Goal: Task Accomplishment & Management: Manage account settings

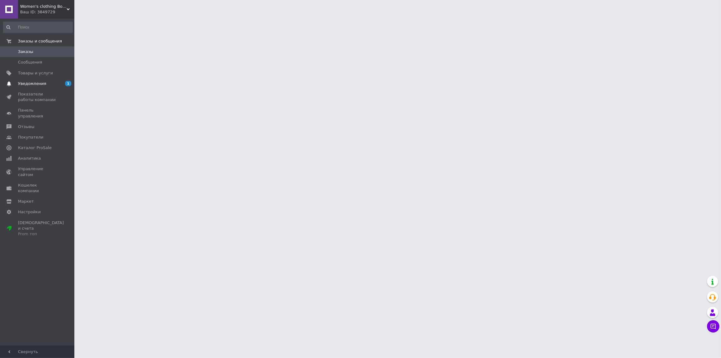
click at [44, 85] on span "Уведомления" at bounding box center [37, 84] width 39 height 6
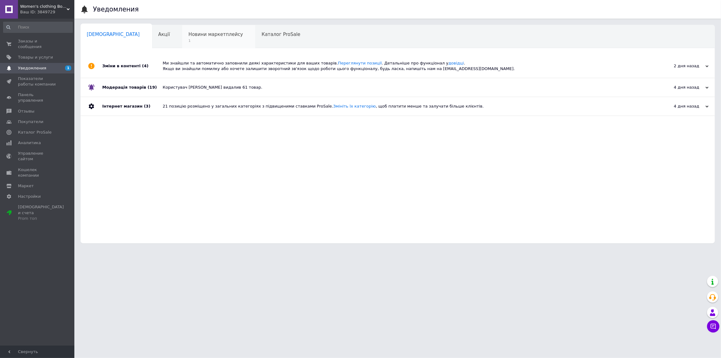
click at [182, 38] on div "Новини маркетплейсу 1" at bounding box center [218, 37] width 73 height 24
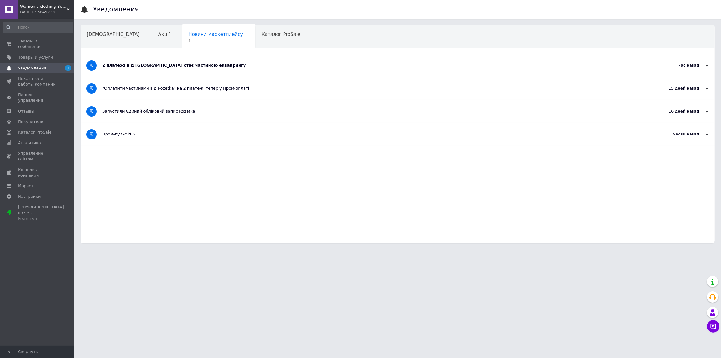
click at [152, 65] on div "2 платежі від [GEOGRAPHIC_DATA] стає частиною еквайрингу" at bounding box center [374, 66] width 544 height 6
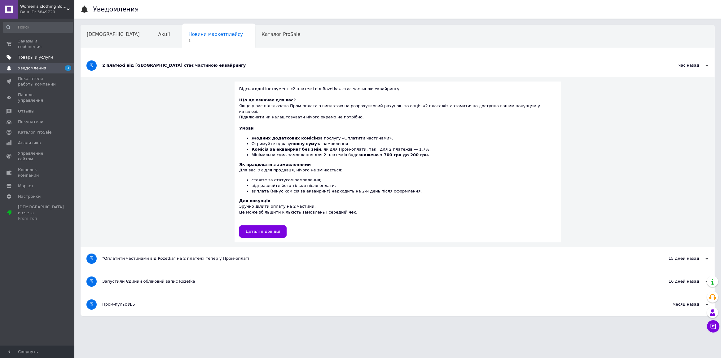
click at [43, 55] on span "Товары и услуги" at bounding box center [35, 58] width 35 height 6
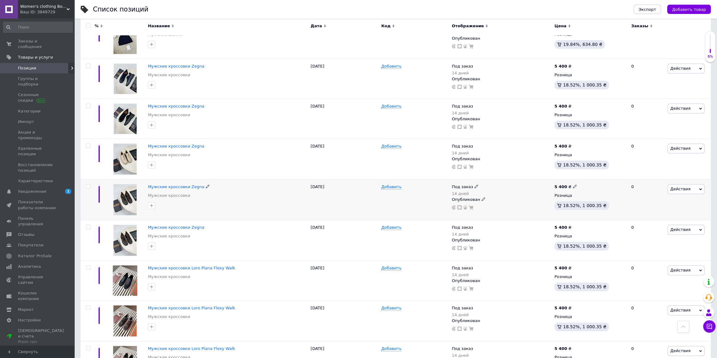
scroll to position [507, 0]
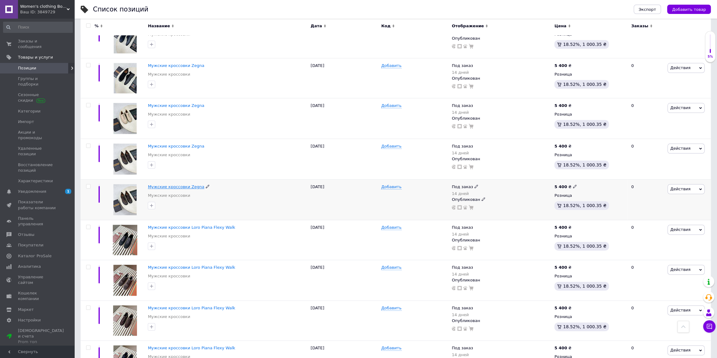
click at [174, 187] on span "Мужские кроссовки Zegna" at bounding box center [176, 186] width 56 height 5
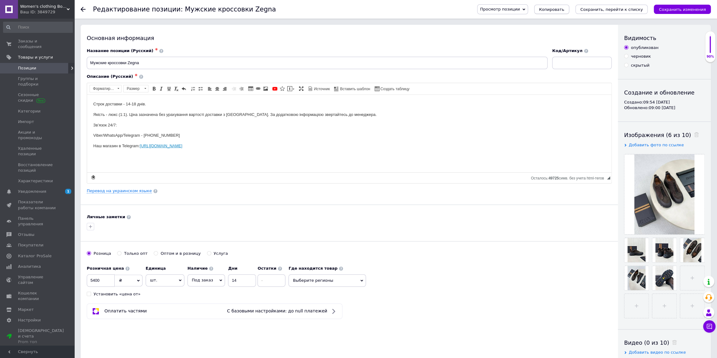
click at [564, 10] on span "Копировать" at bounding box center [551, 9] width 25 height 5
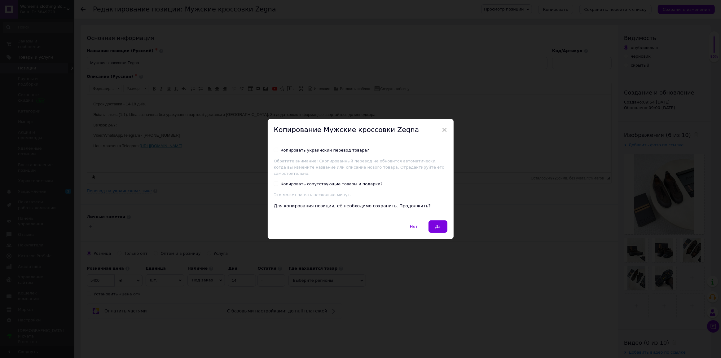
drag, startPoint x: 445, startPoint y: 217, endPoint x: 441, endPoint y: 221, distance: 5.7
click at [445, 220] on div "Нет   Да" at bounding box center [361, 229] width 186 height 19
click at [441, 220] on button "Да" at bounding box center [437, 226] width 19 height 12
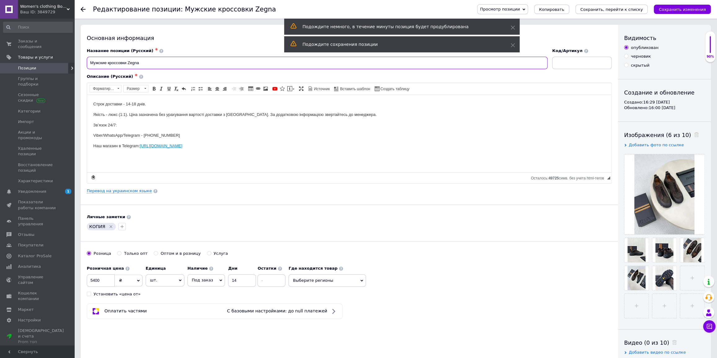
drag, startPoint x: 147, startPoint y: 65, endPoint x: 128, endPoint y: 64, distance: 19.2
click at [128, 64] on input "Мужские кроссовки Zegna" at bounding box center [317, 63] width 461 height 12
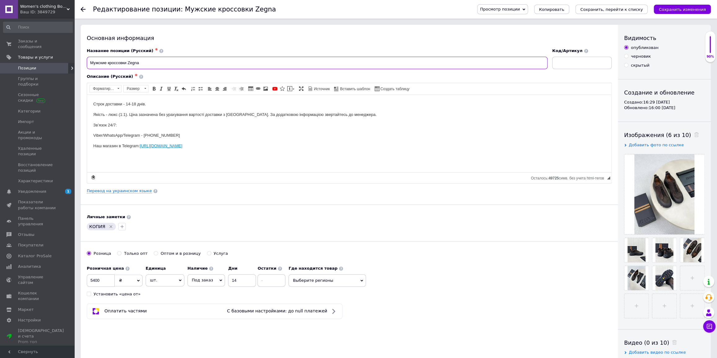
paste input "Loro Piana Week End Walk"
type input "Мужские кроссовки Loro Piana Week End Walk"
click at [694, 135] on icon at bounding box center [696, 134] width 5 height 5
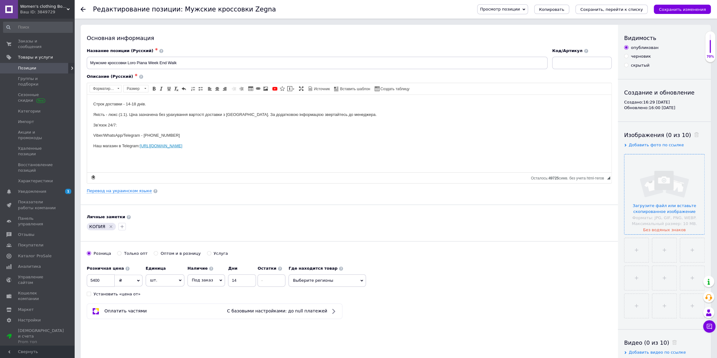
click at [670, 174] on input "file" at bounding box center [664, 194] width 80 height 80
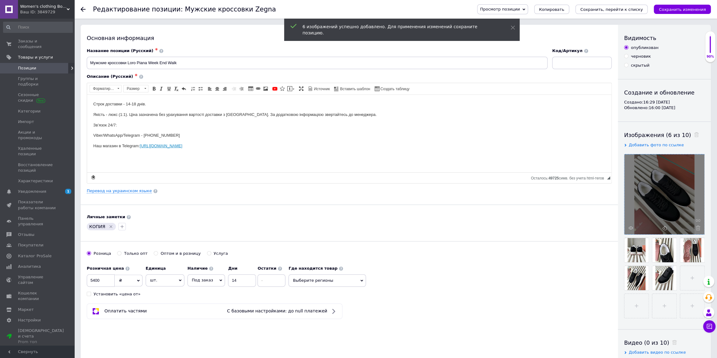
click at [112, 227] on icon "Удалить метку" at bounding box center [110, 226] width 5 height 5
click at [111, 226] on div at bounding box center [349, 227] width 527 height 10
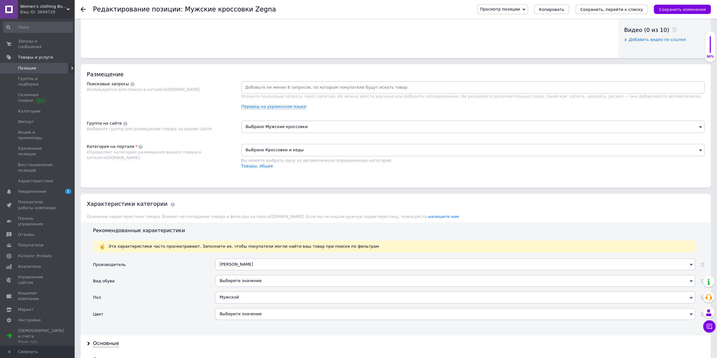
scroll to position [366, 0]
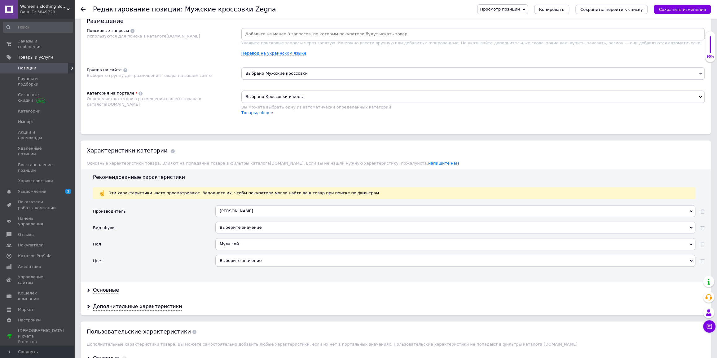
click at [250, 214] on div "[PERSON_NAME]" at bounding box center [455, 211] width 480 height 12
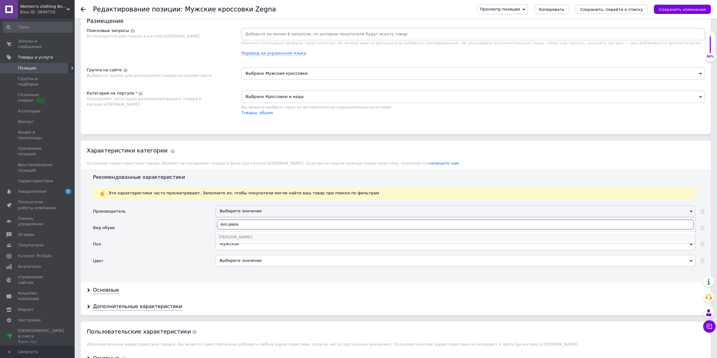
type input "loro piana"
click at [239, 235] on div "[PERSON_NAME]" at bounding box center [455, 237] width 473 height 6
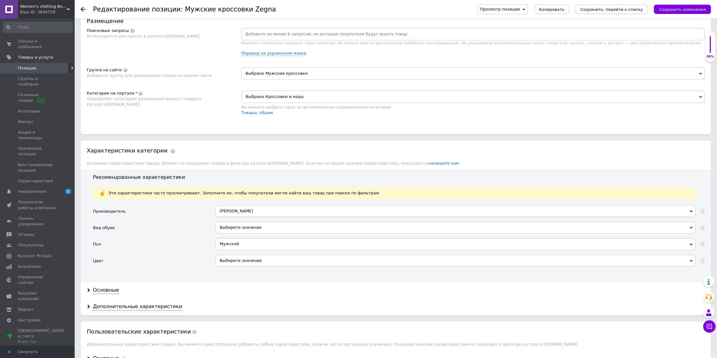
click at [605, 8] on icon "Сохранить, перейти к списку" at bounding box center [611, 9] width 63 height 5
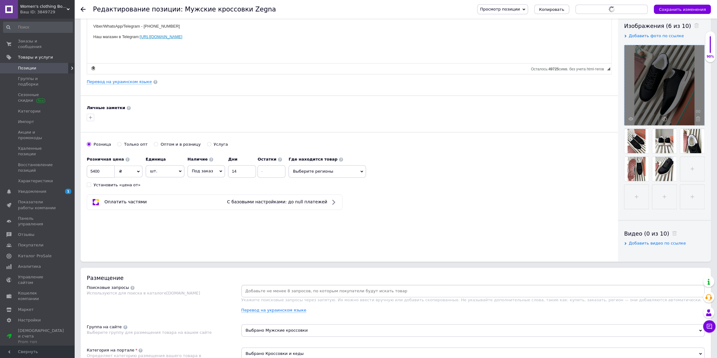
scroll to position [28, 0]
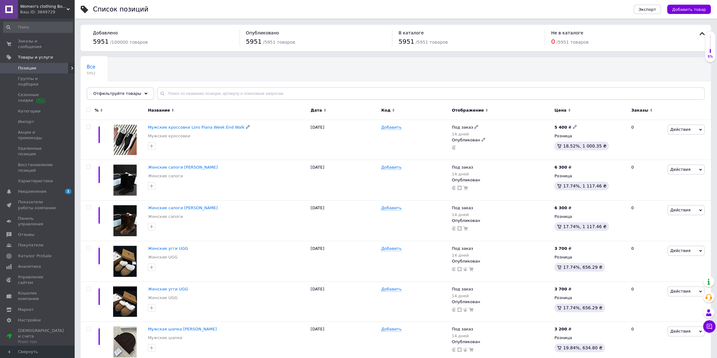
click at [204, 127] on span "Мужские кроссовки Loro Piana Week End Walk" at bounding box center [196, 127] width 97 height 5
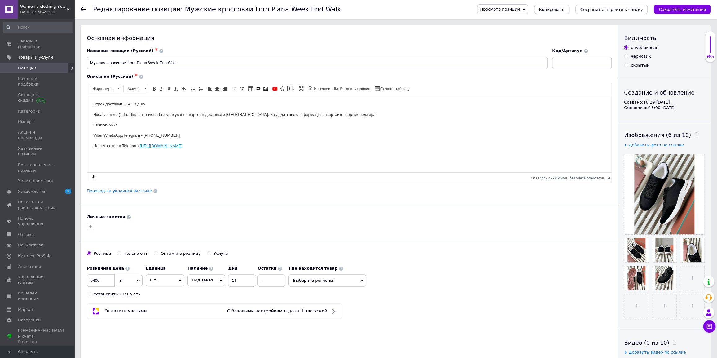
click at [564, 10] on span "Копировать" at bounding box center [551, 9] width 25 height 5
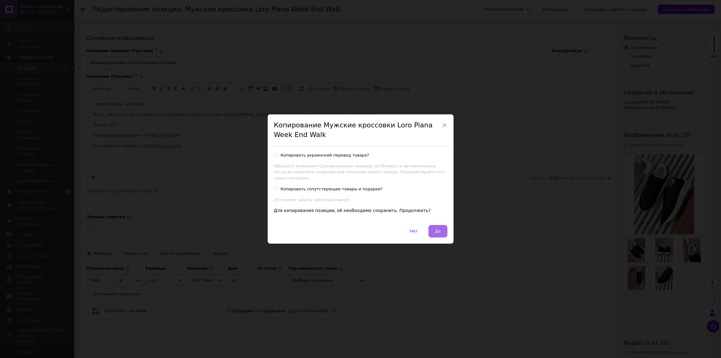
click at [446, 225] on button "Да" at bounding box center [437, 231] width 19 height 12
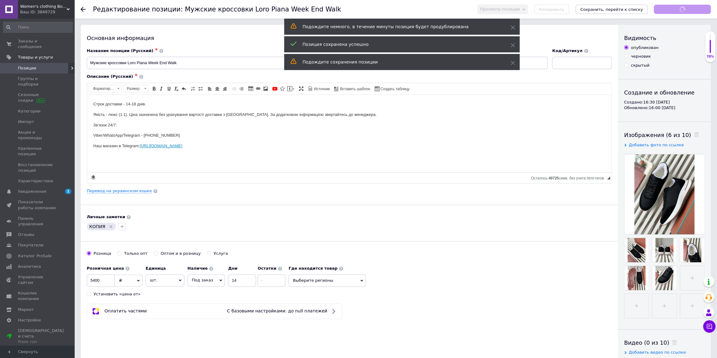
click at [694, 135] on icon at bounding box center [696, 134] width 5 height 5
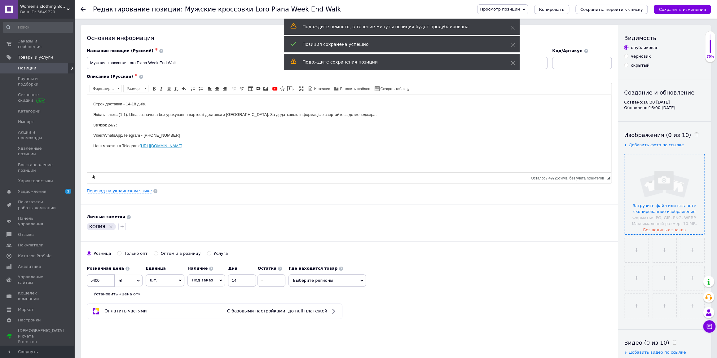
click at [664, 195] on input "file" at bounding box center [664, 194] width 80 height 80
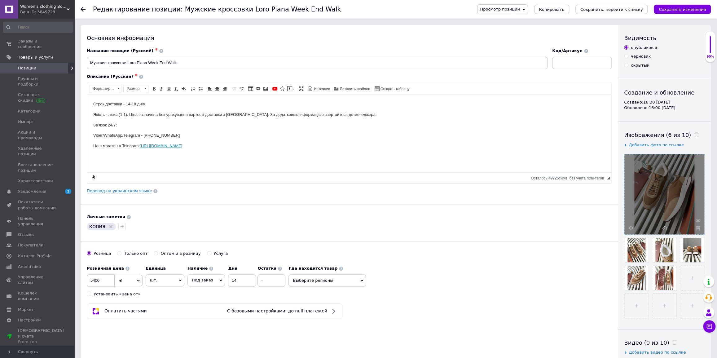
click at [111, 227] on icon "Удалить метку" at bounding box center [110, 226] width 5 height 5
click at [627, 8] on icon "Сохранить, перейти к списку" at bounding box center [611, 9] width 63 height 5
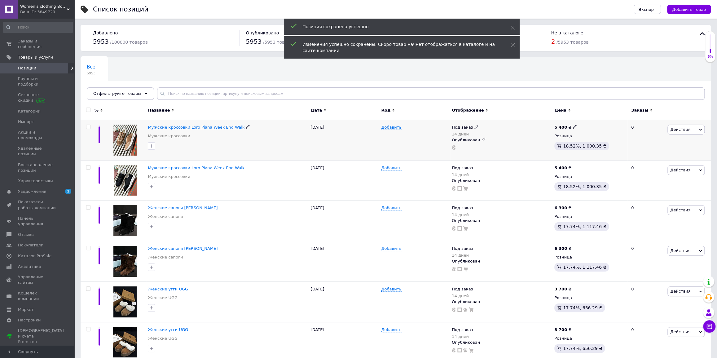
click at [203, 127] on span "Мужские кроссовки Loro Piana Week End Walk" at bounding box center [196, 127] width 97 height 5
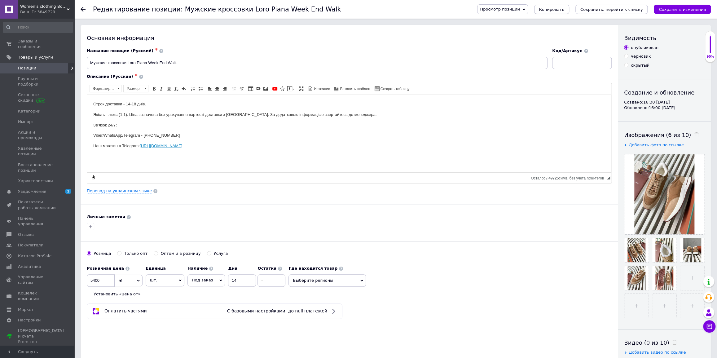
click at [564, 11] on span "Копировать" at bounding box center [551, 9] width 25 height 5
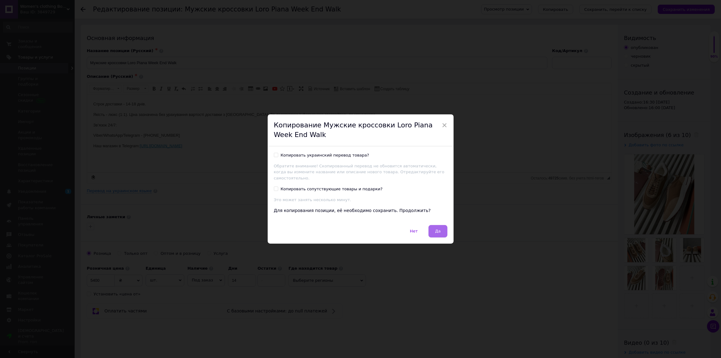
drag, startPoint x: 441, startPoint y: 217, endPoint x: 438, endPoint y: 226, distance: 8.8
click at [440, 220] on div "Копировать украинский перевод товара? Обратите внимание! Скопированный перевод …" at bounding box center [361, 185] width 186 height 79
click at [438, 229] on span "Да" at bounding box center [438, 231] width 6 height 5
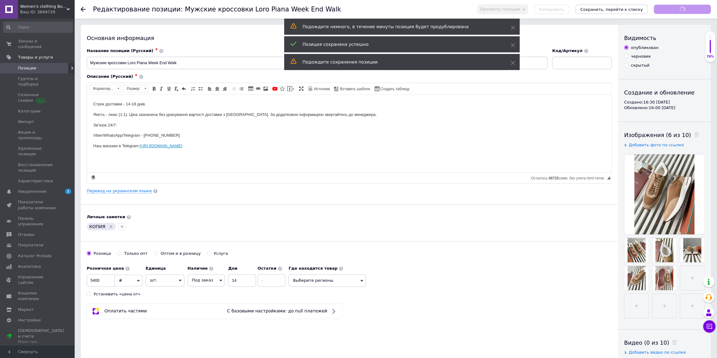
click at [691, 137] on span at bounding box center [695, 135] width 8 height 7
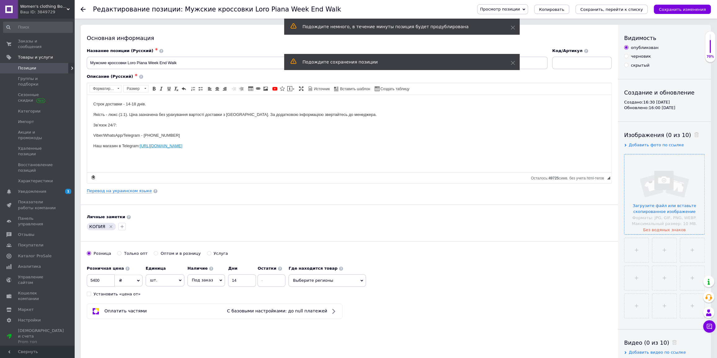
click at [668, 176] on input "file" at bounding box center [664, 194] width 80 height 80
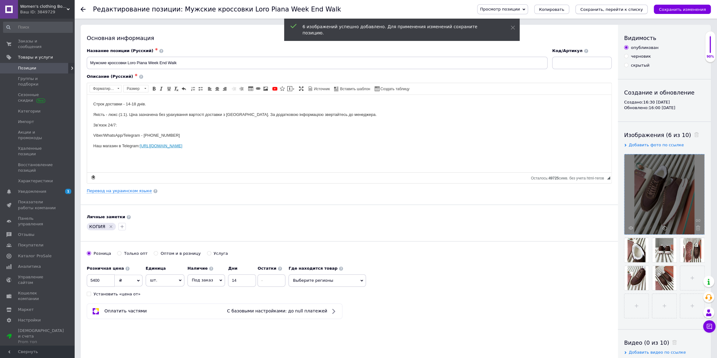
click at [626, 9] on icon "Сохранить, перейти к списку" at bounding box center [611, 9] width 63 height 5
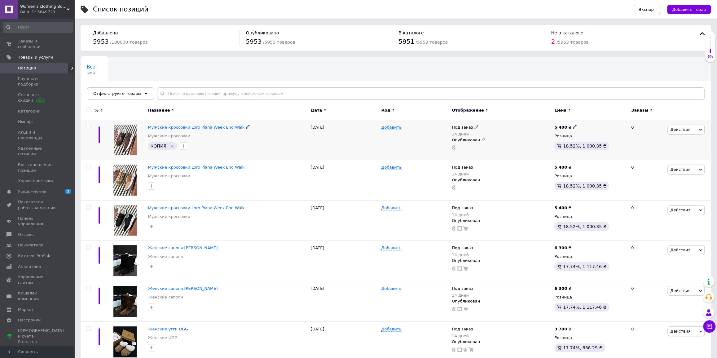
click at [171, 145] on icon "Удалить метку" at bounding box center [172, 145] width 3 height 3
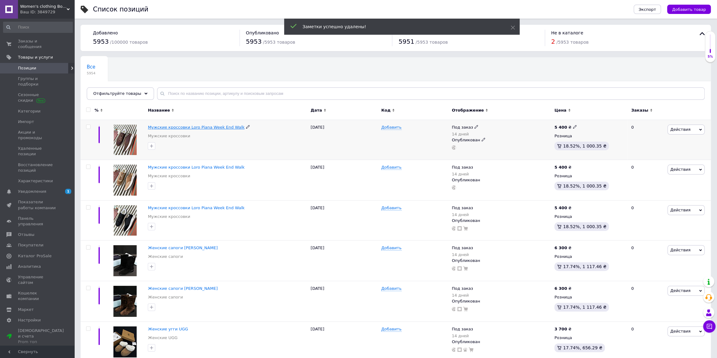
click at [193, 128] on span "Мужские кроссовки Loro Piana Week End Walk" at bounding box center [196, 127] width 97 height 5
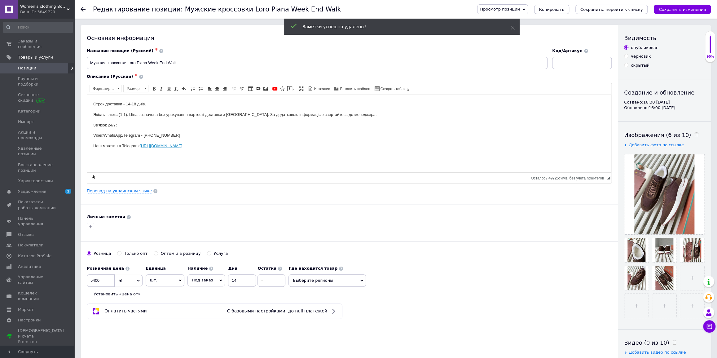
click at [564, 10] on span "Копировать" at bounding box center [551, 9] width 25 height 5
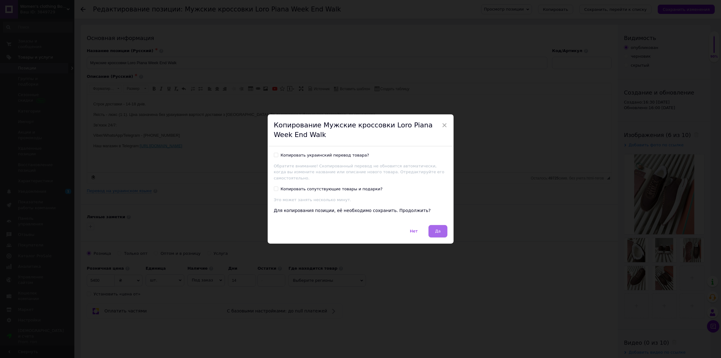
click at [437, 229] on span "Да" at bounding box center [438, 231] width 6 height 5
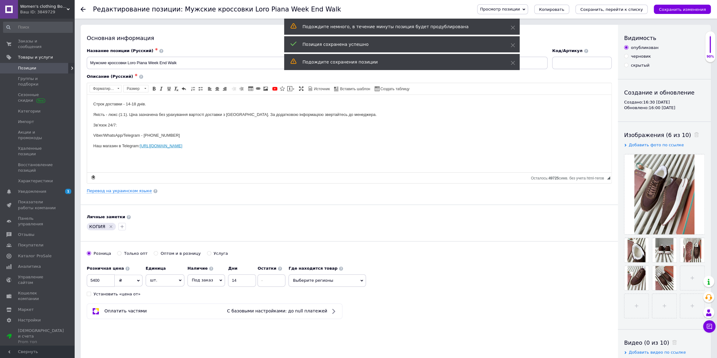
click at [694, 135] on use at bounding box center [696, 134] width 5 height 5
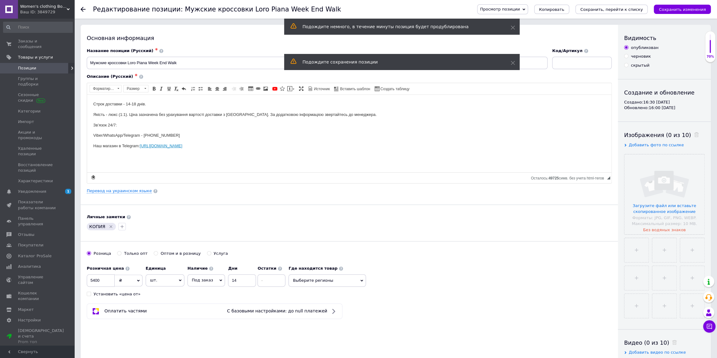
drag, startPoint x: 682, startPoint y: 147, endPoint x: 674, endPoint y: 183, distance: 37.3
click at [675, 183] on input "file" at bounding box center [664, 194] width 80 height 80
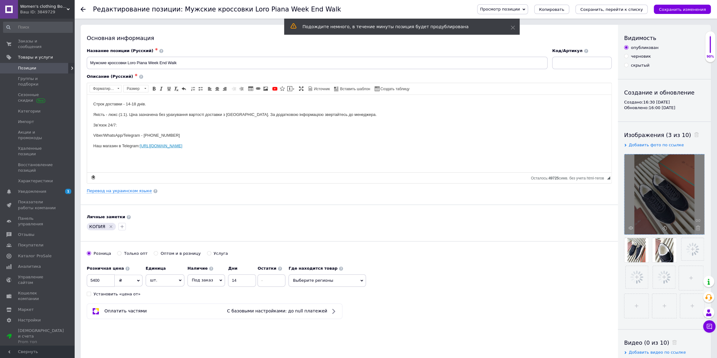
click at [108, 226] on icon "Удалить метку" at bounding box center [110, 226] width 5 height 5
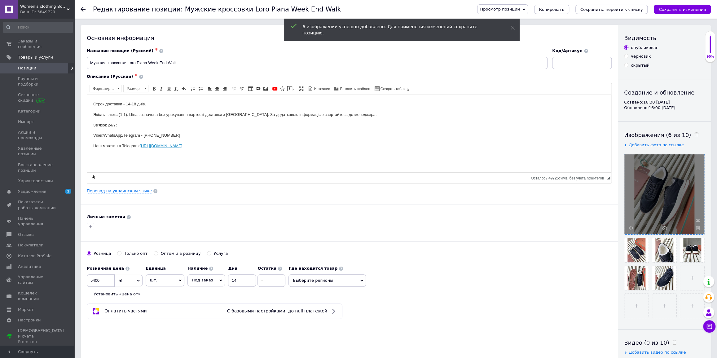
click at [631, 11] on icon "Сохранить, перейти к списку" at bounding box center [611, 9] width 63 height 5
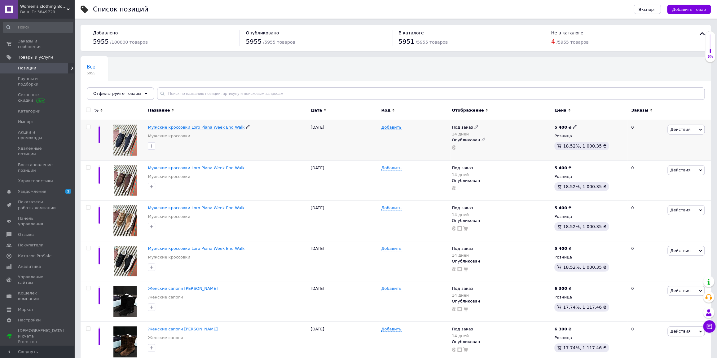
click at [192, 127] on span "Мужские кроссовки Loro Piana Week End Walk" at bounding box center [196, 127] width 97 height 5
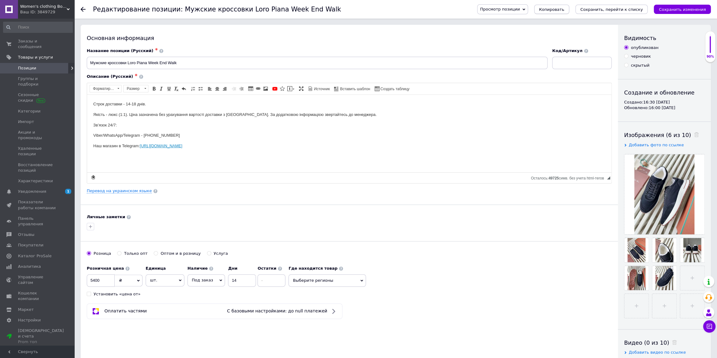
click at [564, 10] on span "Копировать" at bounding box center [551, 9] width 25 height 5
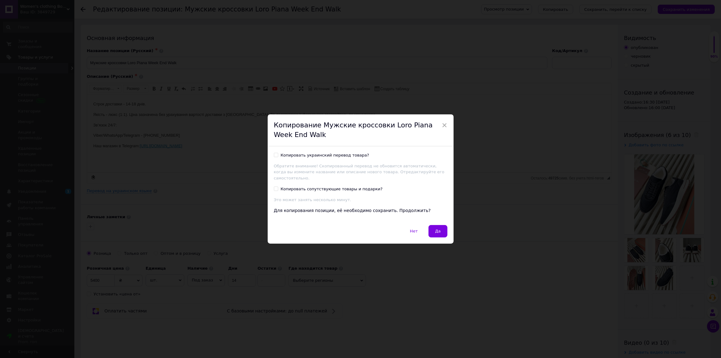
drag, startPoint x: 438, startPoint y: 224, endPoint x: 437, endPoint y: 228, distance: 4.0
click at [438, 226] on button "Да" at bounding box center [437, 231] width 19 height 12
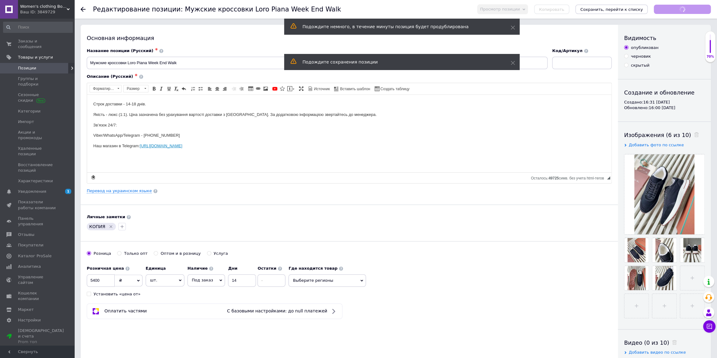
drag, startPoint x: 686, startPoint y: 133, endPoint x: 684, endPoint y: 140, distance: 7.2
click at [694, 134] on icon at bounding box center [696, 134] width 5 height 5
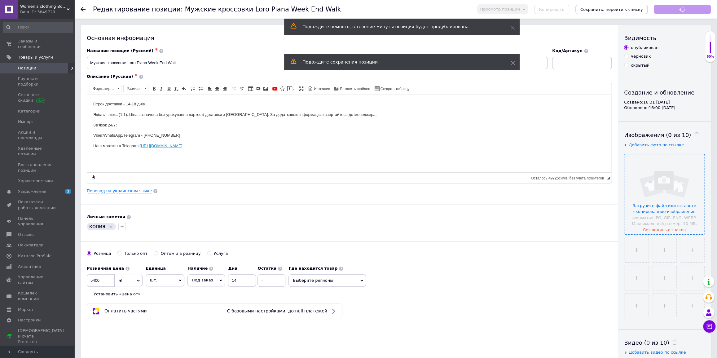
drag, startPoint x: 657, startPoint y: 211, endPoint x: 654, endPoint y: 209, distance: 3.2
click at [656, 210] on input "file" at bounding box center [664, 194] width 80 height 80
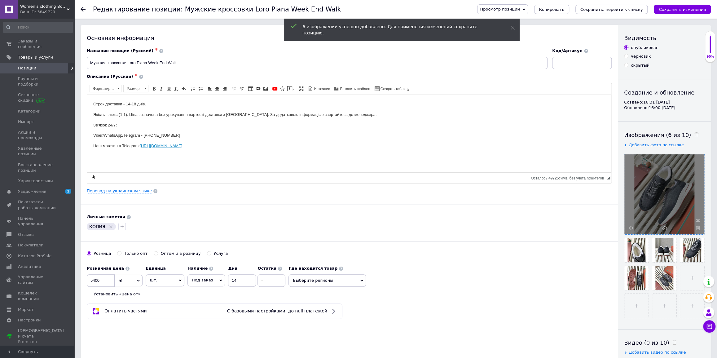
click at [619, 8] on icon "Сохранить, перейти к списку" at bounding box center [611, 9] width 63 height 5
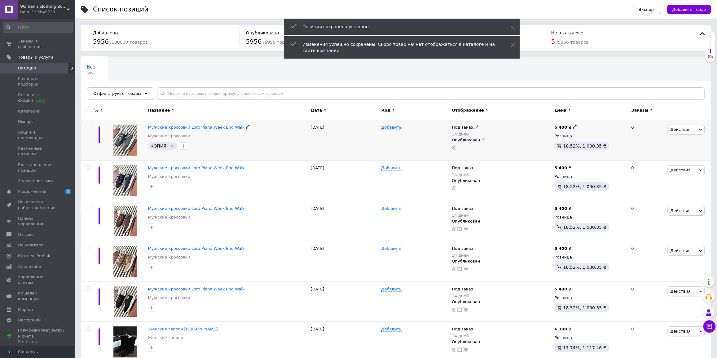
click at [170, 146] on icon "Удалить метку" at bounding box center [172, 145] width 5 height 5
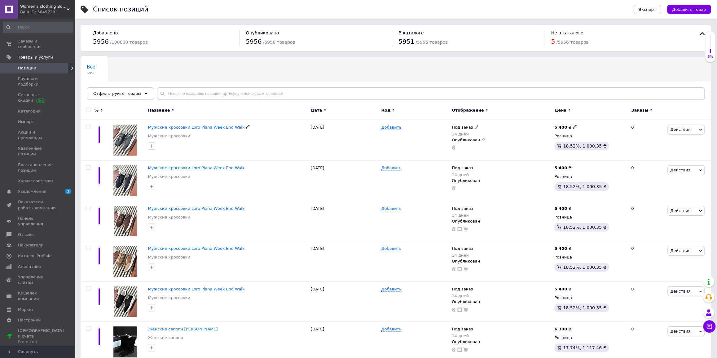
drag, startPoint x: 214, startPoint y: 125, endPoint x: 279, endPoint y: 127, distance: 64.8
click at [214, 125] on span "Мужские кроссовки Loro Piana Week End Walk" at bounding box center [196, 127] width 97 height 5
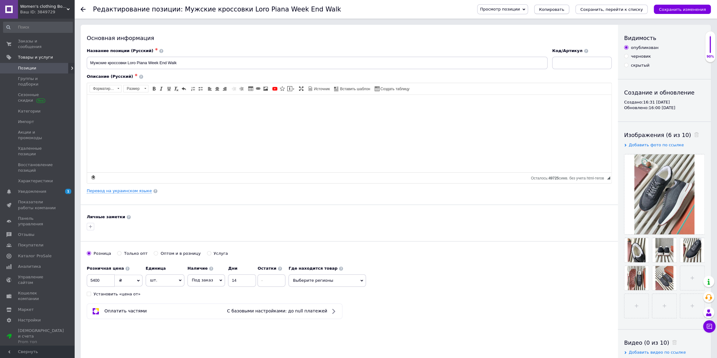
click at [564, 10] on span "Копировать" at bounding box center [551, 9] width 25 height 5
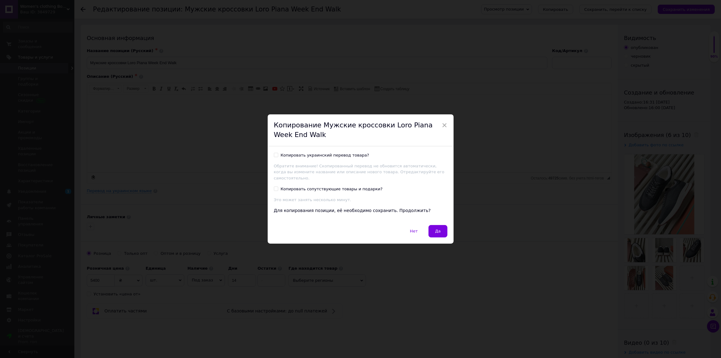
drag, startPoint x: 442, startPoint y: 224, endPoint x: 454, endPoint y: 223, distance: 11.5
click at [442, 225] on button "Да" at bounding box center [437, 231] width 19 height 12
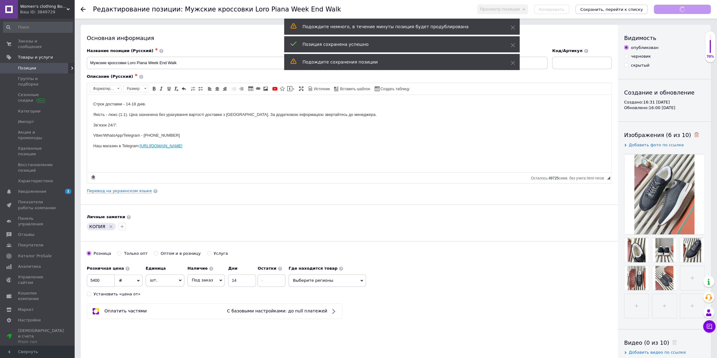
click at [694, 135] on icon at bounding box center [696, 134] width 5 height 5
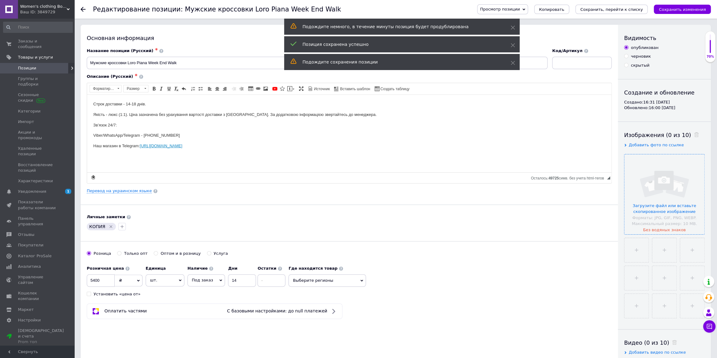
click at [666, 169] on input "file" at bounding box center [664, 194] width 80 height 80
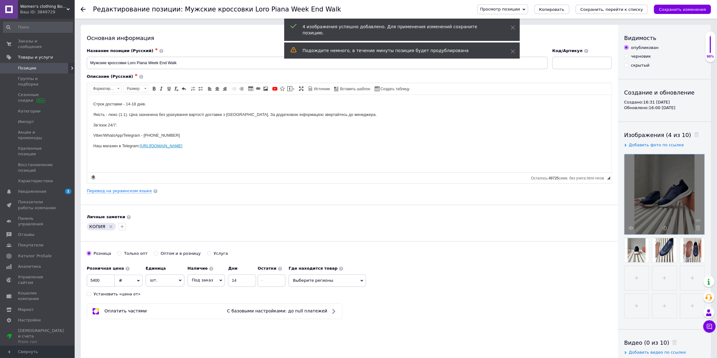
click at [630, 7] on icon "Сохранить, перейти к списку" at bounding box center [611, 9] width 63 height 5
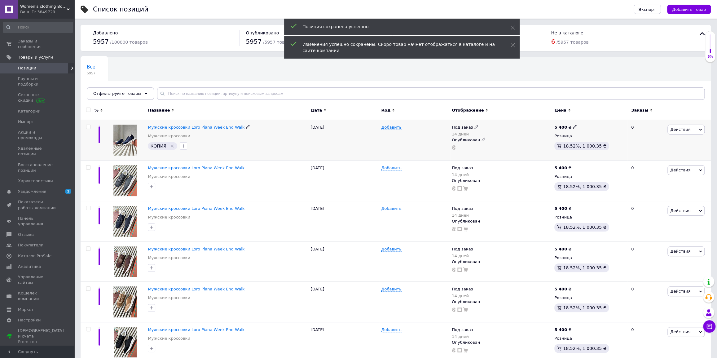
click at [172, 145] on icon "Удалить метку" at bounding box center [172, 145] width 5 height 5
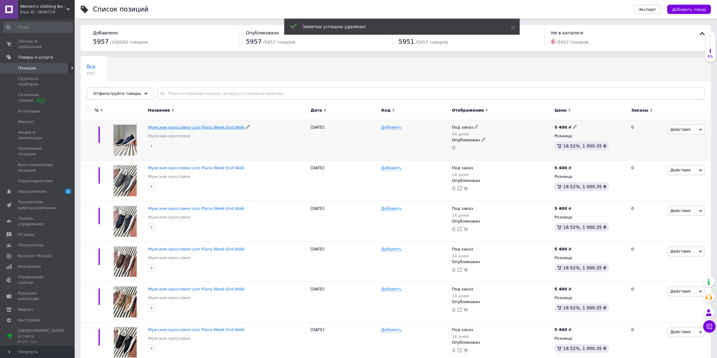
click at [182, 127] on span "Мужские кроссовки Loro Piana Week End Walk" at bounding box center [196, 127] width 97 height 5
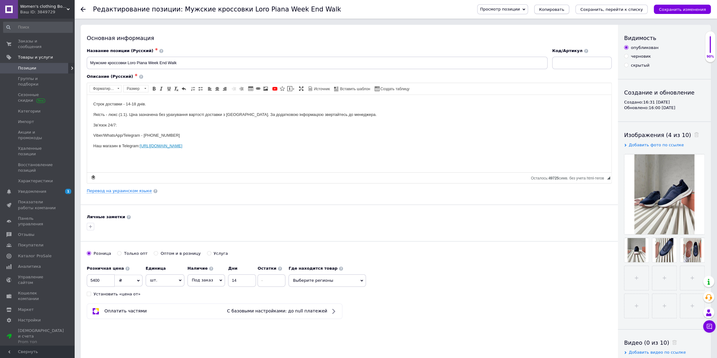
click at [564, 11] on span "Копировать" at bounding box center [551, 9] width 25 height 5
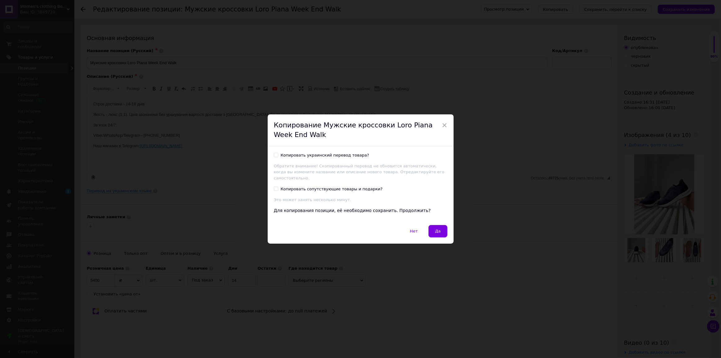
click at [433, 230] on button "Да" at bounding box center [437, 231] width 19 height 12
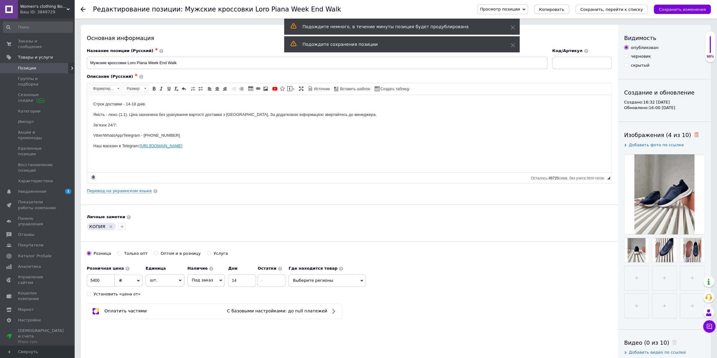
drag, startPoint x: 689, startPoint y: 133, endPoint x: 686, endPoint y: 136, distance: 4.4
click at [694, 134] on use at bounding box center [696, 134] width 5 height 5
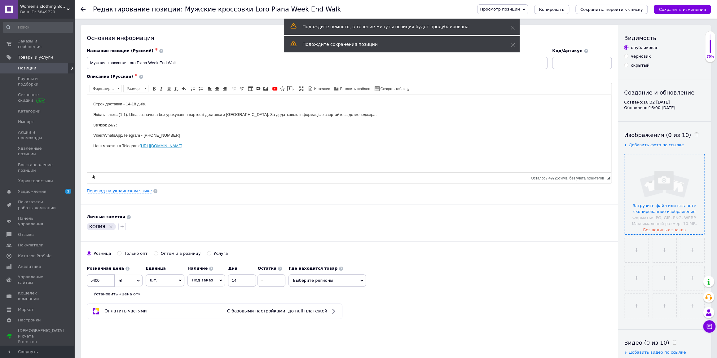
click at [663, 181] on input "file" at bounding box center [664, 194] width 80 height 80
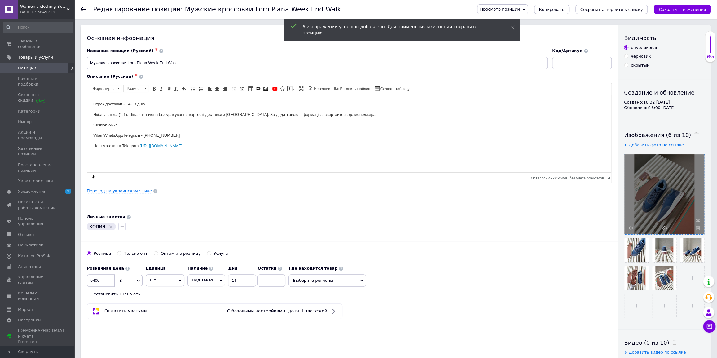
click at [108, 226] on icon "Удалить метку" at bounding box center [110, 226] width 5 height 5
click at [605, 8] on icon "Сохранить, перейти к списку" at bounding box center [611, 9] width 63 height 5
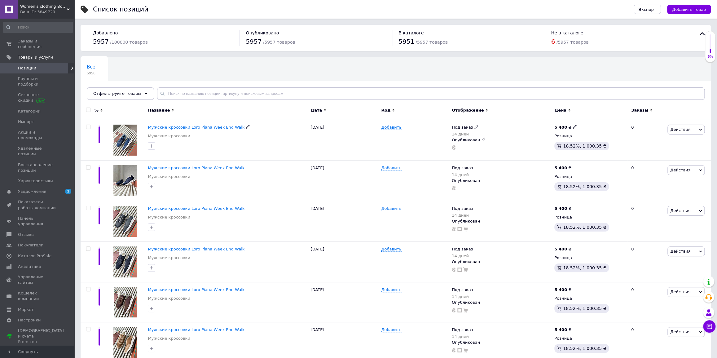
click at [205, 126] on span "Мужские кроссовки Loro Piana Week End Walk" at bounding box center [196, 127] width 97 height 5
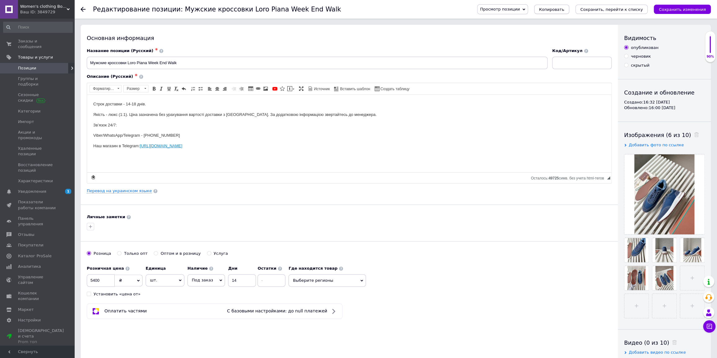
click at [564, 10] on span "Копировать" at bounding box center [551, 9] width 25 height 5
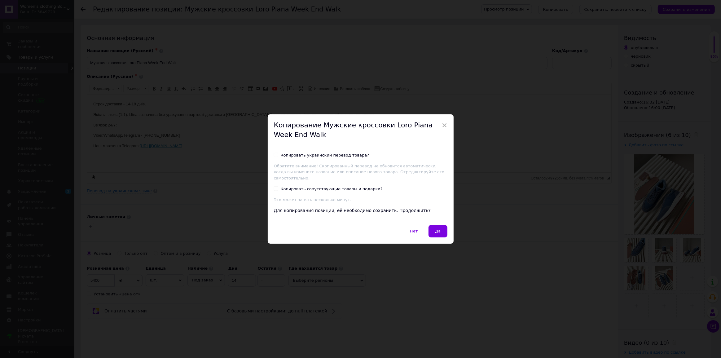
drag, startPoint x: 431, startPoint y: 227, endPoint x: 454, endPoint y: 227, distance: 22.9
click at [431, 227] on button "Да" at bounding box center [437, 231] width 19 height 12
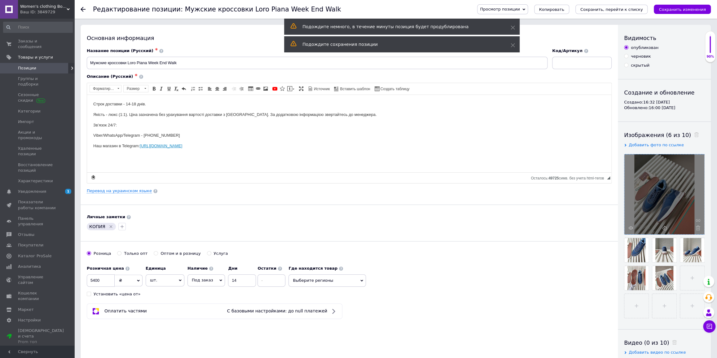
drag, startPoint x: 687, startPoint y: 134, endPoint x: 662, endPoint y: 185, distance: 56.9
click at [685, 145] on div "Изображения (6 из 10) Добавить фото по ссылке" at bounding box center [664, 224] width 81 height 187
click at [662, 185] on div at bounding box center [664, 194] width 80 height 80
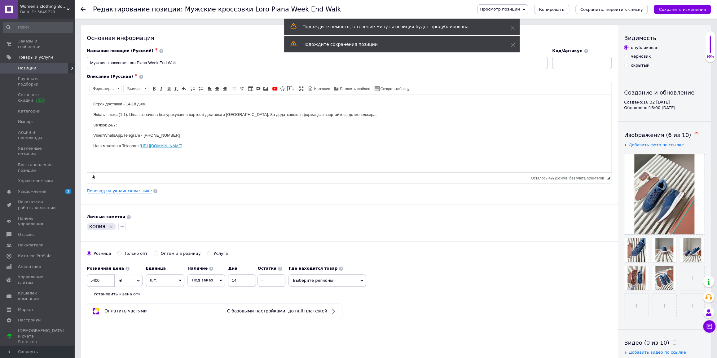
click at [694, 136] on use at bounding box center [696, 134] width 5 height 5
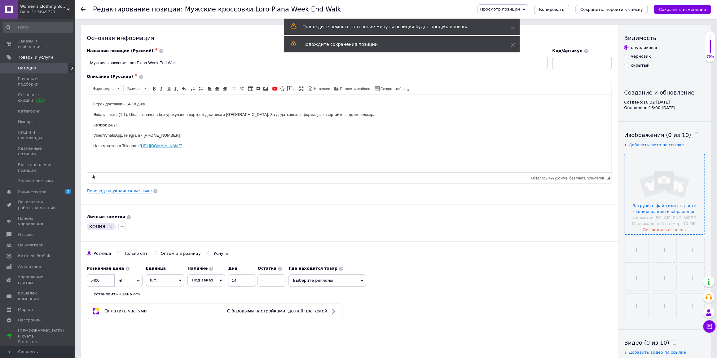
click at [669, 192] on input "file" at bounding box center [664, 194] width 80 height 80
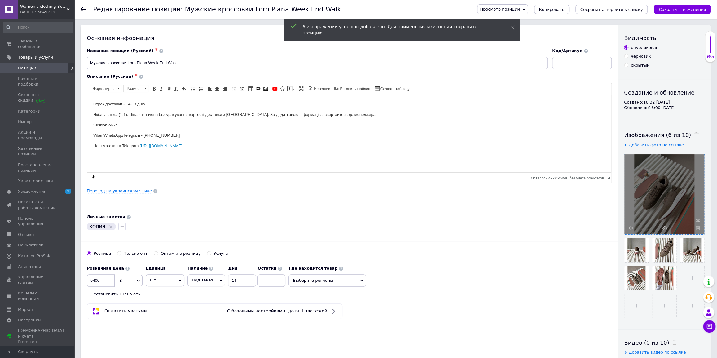
click at [110, 225] on icon "Удалить метку" at bounding box center [110, 226] width 5 height 5
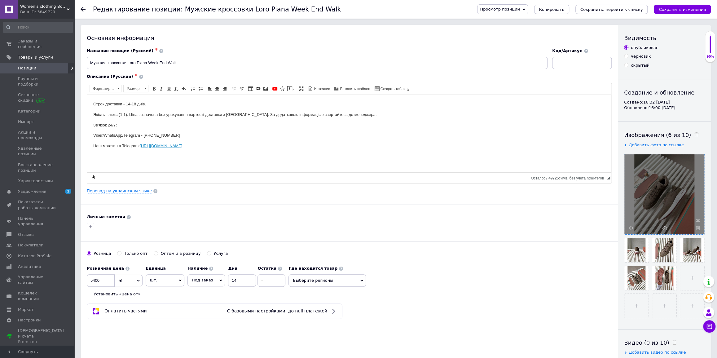
click at [623, 12] on icon "Сохранить, перейти к списку" at bounding box center [611, 9] width 63 height 5
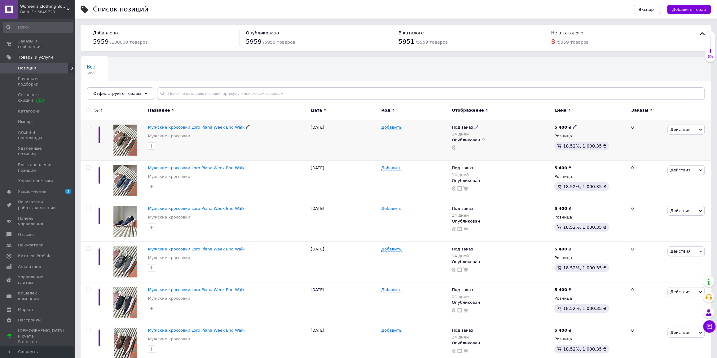
click at [199, 127] on span "Мужские кроссовки Loro Piana Week End Walk" at bounding box center [196, 127] width 97 height 5
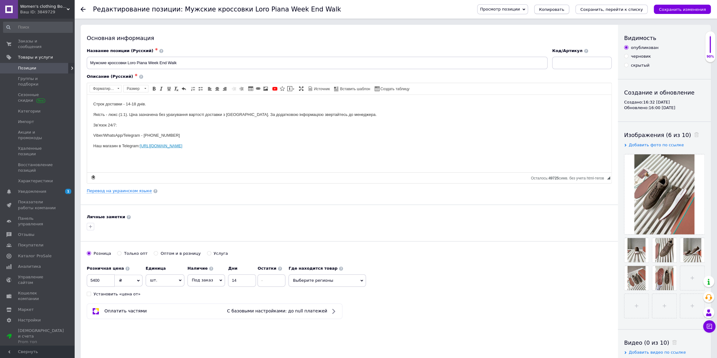
click at [564, 11] on span "Копировать" at bounding box center [551, 9] width 25 height 5
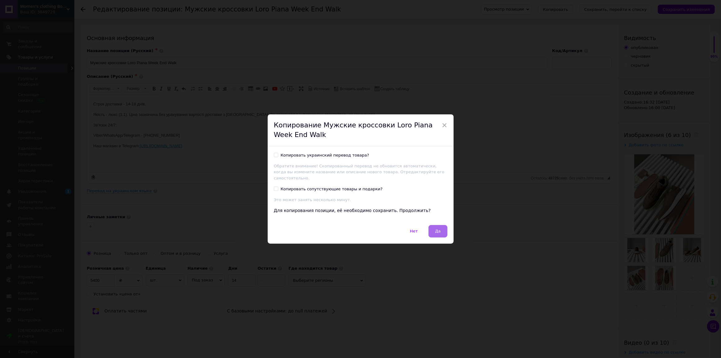
click at [440, 225] on button "Да" at bounding box center [437, 231] width 19 height 12
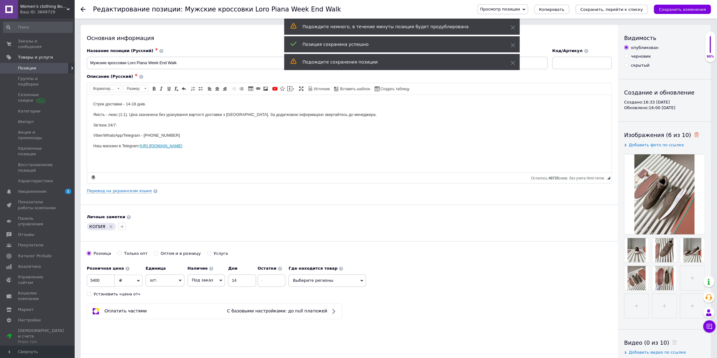
click at [694, 135] on icon at bounding box center [696, 134] width 5 height 5
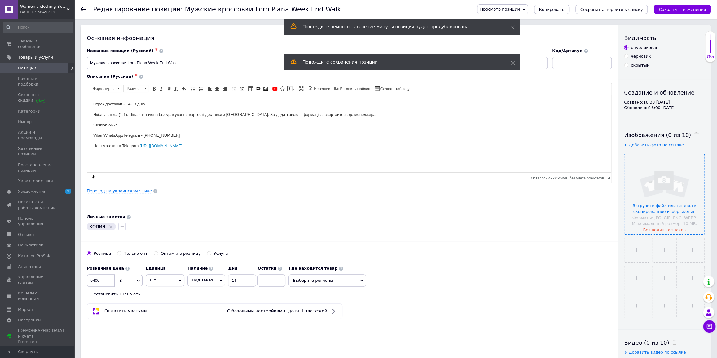
click at [641, 214] on input "file" at bounding box center [664, 194] width 80 height 80
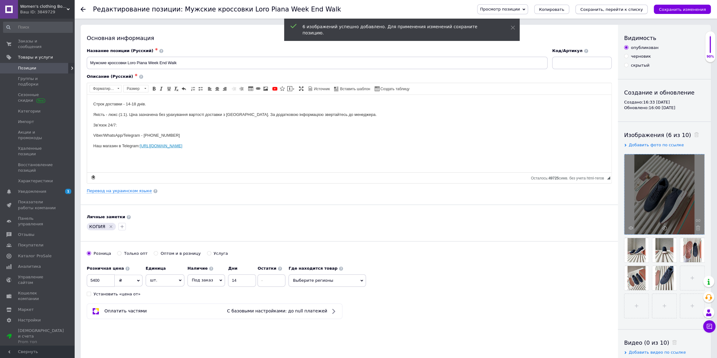
click at [618, 13] on button "Сохранить, перейти к списку" at bounding box center [611, 9] width 72 height 9
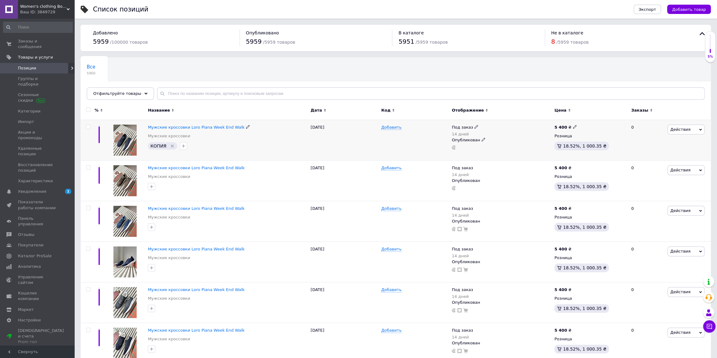
click at [170, 146] on icon "Удалить метку" at bounding box center [172, 145] width 5 height 5
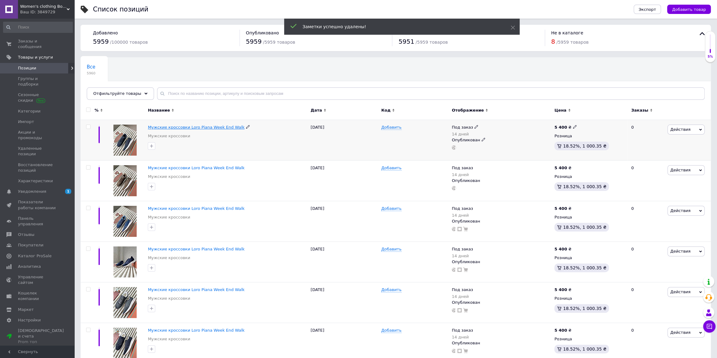
click at [201, 127] on span "Мужские кроссовки Loro Piana Week End Walk" at bounding box center [196, 127] width 97 height 5
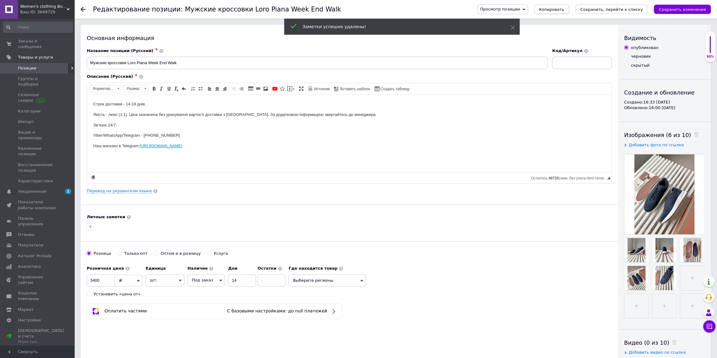
click at [564, 9] on span "Копировать" at bounding box center [551, 9] width 25 height 5
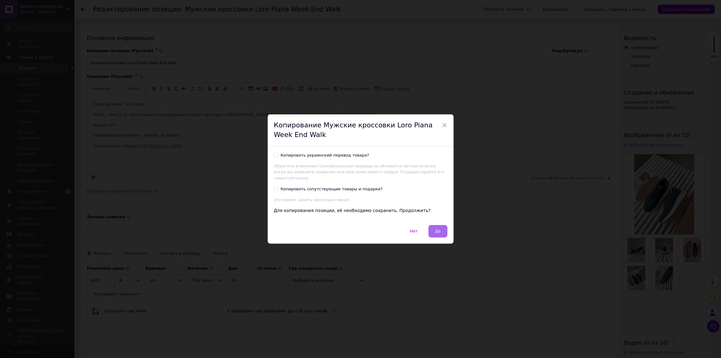
drag, startPoint x: 448, startPoint y: 222, endPoint x: 444, endPoint y: 223, distance: 4.3
click at [447, 223] on div "× Копирование Мужские кроссовки Loro Piana Week End Walk Копировать украинский …" at bounding box center [361, 178] width 186 height 129
click at [442, 225] on button "Да" at bounding box center [437, 231] width 19 height 12
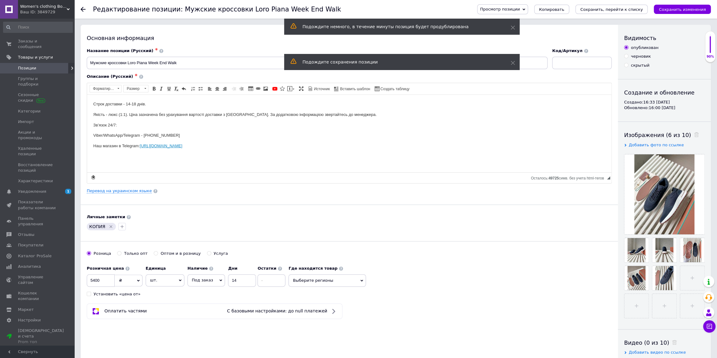
click at [691, 132] on span at bounding box center [695, 135] width 8 height 7
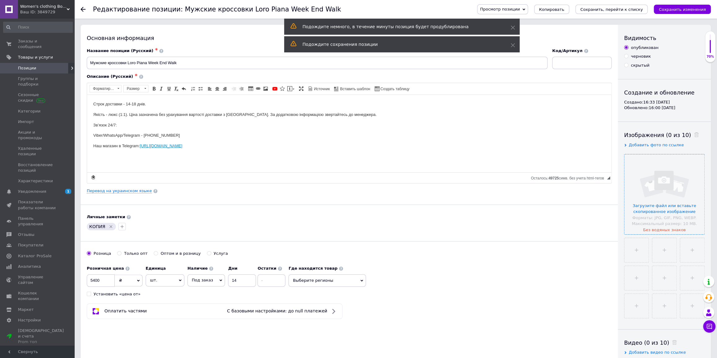
click at [685, 173] on input "file" at bounding box center [664, 194] width 80 height 80
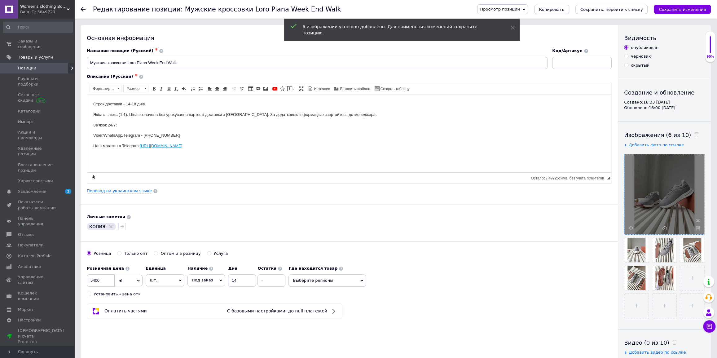
click at [609, 12] on button "Сохранить, перейти к списку" at bounding box center [611, 9] width 72 height 9
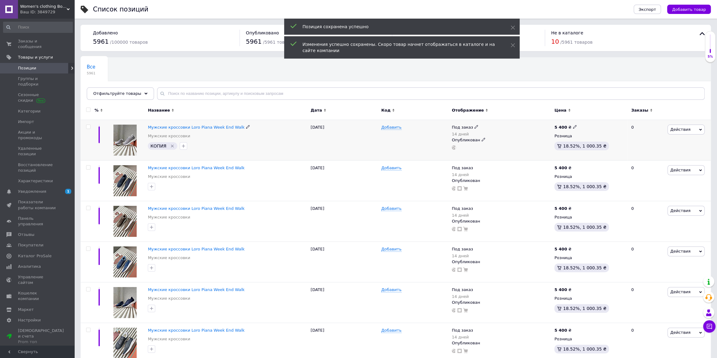
click at [171, 146] on icon "Удалить метку" at bounding box center [172, 145] width 5 height 5
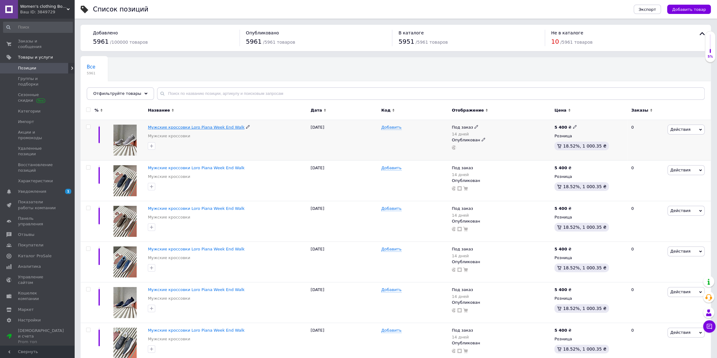
drag, startPoint x: 183, startPoint y: 130, endPoint x: 198, endPoint y: 125, distance: 16.5
click at [183, 130] on div "Мужские кроссовки Loro Piana Week End Walk Мужские кроссовки" at bounding box center [228, 133] width 160 height 17
click at [194, 135] on div "Мужские кроссовки Loro Piana Week End Walk Мужские кроссовки" at bounding box center [228, 133] width 160 height 17
click at [204, 126] on span "Мужские кроссовки Loro Piana Week End Walk" at bounding box center [196, 127] width 97 height 5
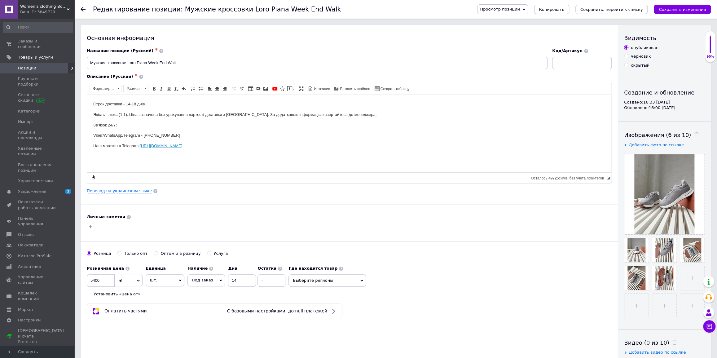
click at [564, 10] on span "Копировать" at bounding box center [551, 9] width 25 height 5
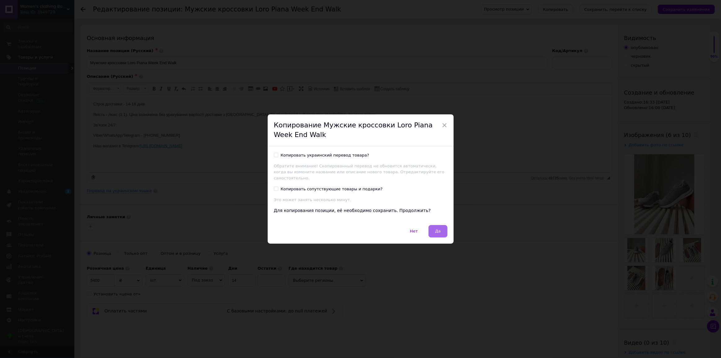
click at [437, 239] on div "Нет   Да" at bounding box center [361, 234] width 186 height 19
click at [437, 231] on button "Да" at bounding box center [437, 231] width 19 height 12
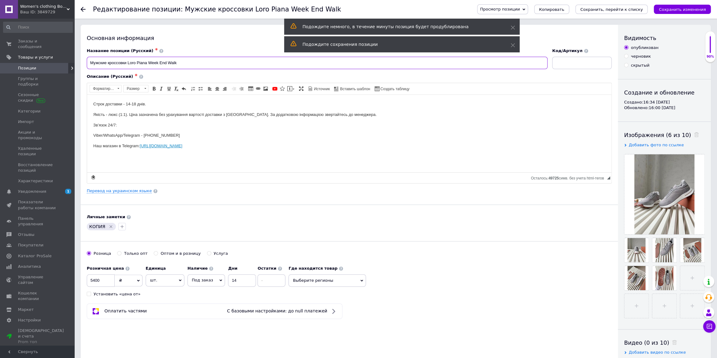
drag, startPoint x: 186, startPoint y: 63, endPoint x: 145, endPoint y: 64, distance: 40.6
click at [145, 64] on input "Мужские кроссовки Loro Piana Week End Walk" at bounding box center [317, 63] width 461 height 12
type input "Мужские кроссовки [PERSON_NAME]"
click at [694, 136] on div "Изображения (6 из 10)" at bounding box center [664, 135] width 81 height 8
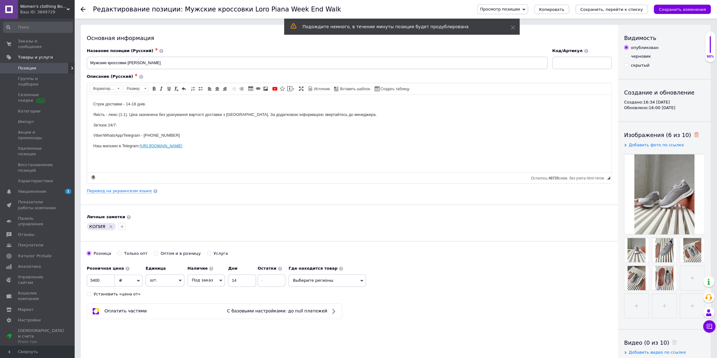
click at [694, 133] on icon at bounding box center [696, 134] width 5 height 5
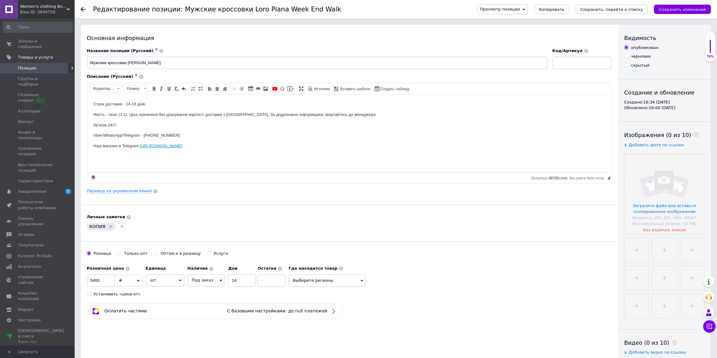
click at [623, 173] on div "Видимость опубликован черновик скрытый Создание и обновление Создано: 16:34 [DA…" at bounding box center [664, 198] width 93 height 346
click at [638, 181] on input "file" at bounding box center [664, 194] width 80 height 80
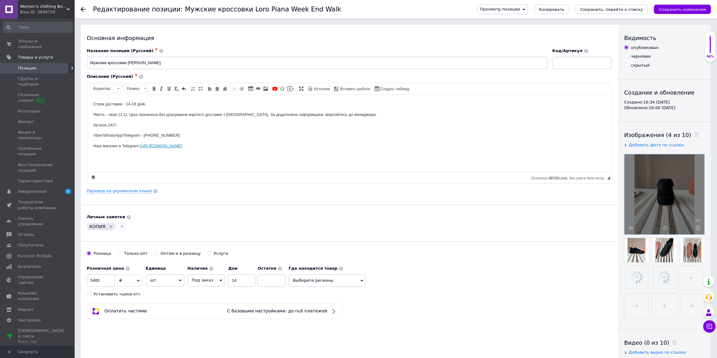
click at [108, 226] on icon "Удалить метку" at bounding box center [110, 226] width 5 height 5
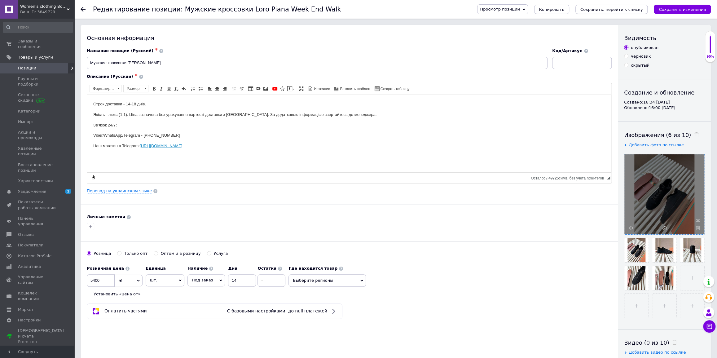
click at [625, 10] on icon "Сохранить, перейти к списку" at bounding box center [611, 9] width 63 height 5
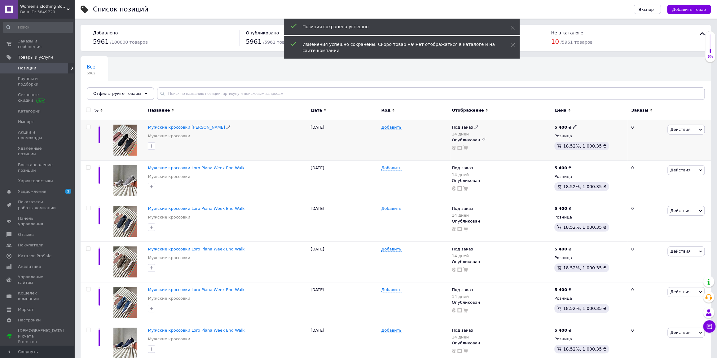
click at [184, 128] on span "Мужские кроссовки [PERSON_NAME]" at bounding box center [186, 127] width 77 height 5
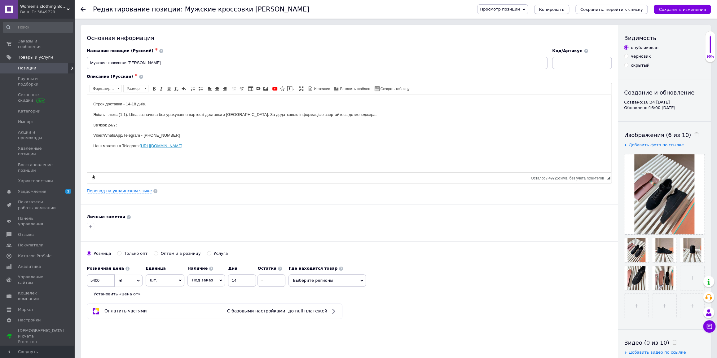
click at [569, 12] on button "Копировать" at bounding box center [551, 9] width 35 height 9
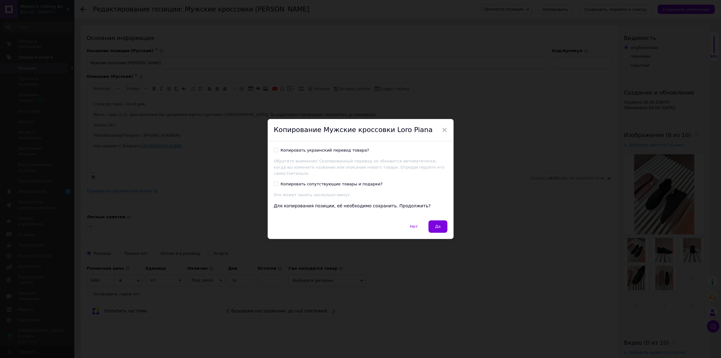
drag, startPoint x: 439, startPoint y: 229, endPoint x: 440, endPoint y: 225, distance: 4.8
click at [438, 229] on button "Да" at bounding box center [437, 226] width 19 height 12
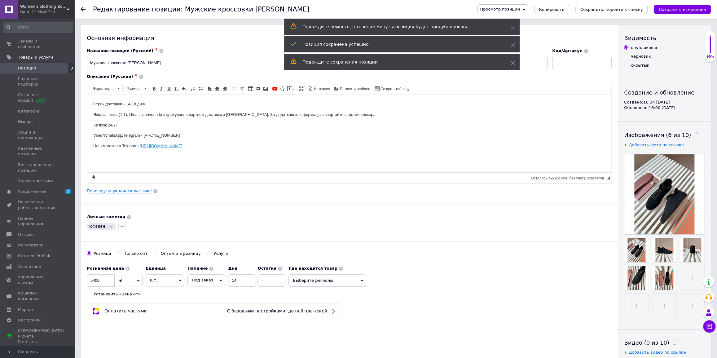
drag, startPoint x: 688, startPoint y: 134, endPoint x: 680, endPoint y: 151, distance: 18.3
click at [694, 134] on icon at bounding box center [696, 134] width 5 height 5
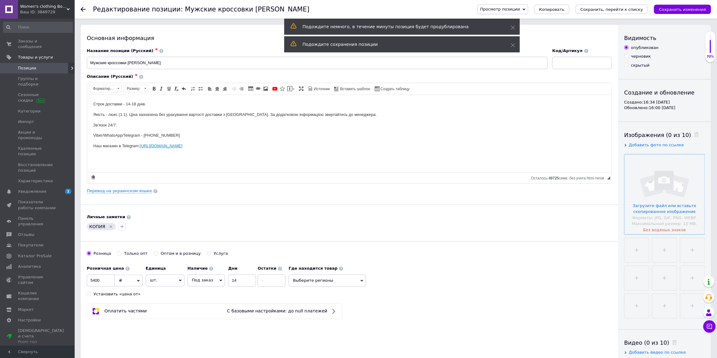
click at [677, 180] on input "file" at bounding box center [664, 194] width 80 height 80
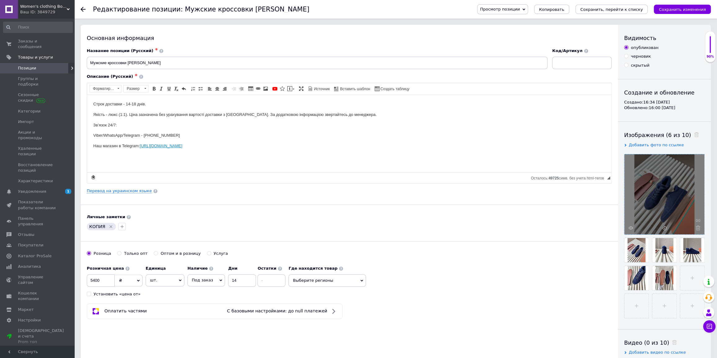
click at [108, 228] on icon "Удалить метку" at bounding box center [110, 226] width 5 height 5
click at [631, 9] on icon "Сохранить, перейти к списку" at bounding box center [611, 9] width 63 height 5
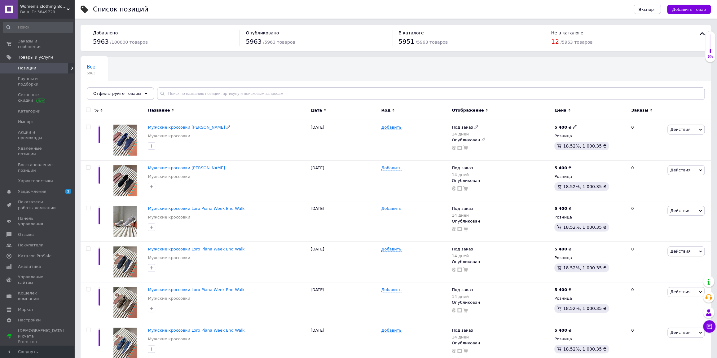
click at [193, 126] on span "Мужские кроссовки [PERSON_NAME]" at bounding box center [186, 127] width 77 height 5
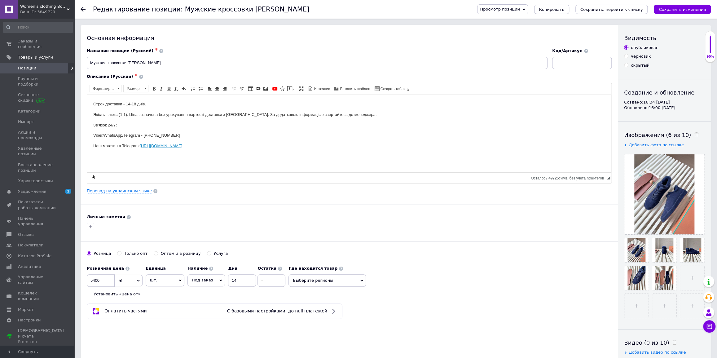
click at [564, 10] on span "Копировать" at bounding box center [551, 9] width 25 height 5
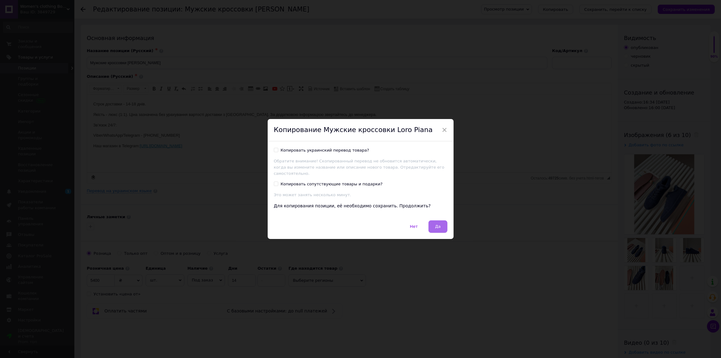
drag, startPoint x: 439, startPoint y: 223, endPoint x: 436, endPoint y: 222, distance: 3.3
click at [439, 224] on span "Да" at bounding box center [438, 226] width 6 height 5
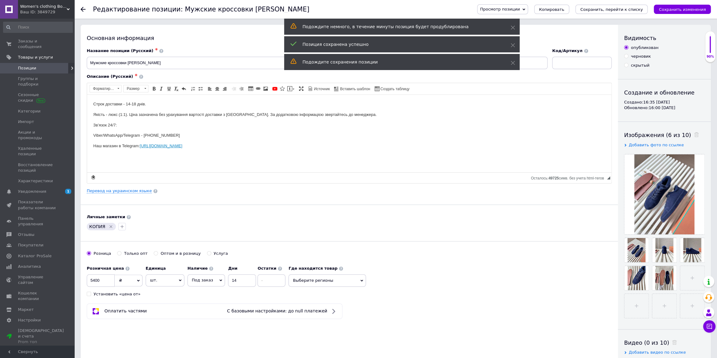
click at [691, 136] on span at bounding box center [695, 135] width 8 height 7
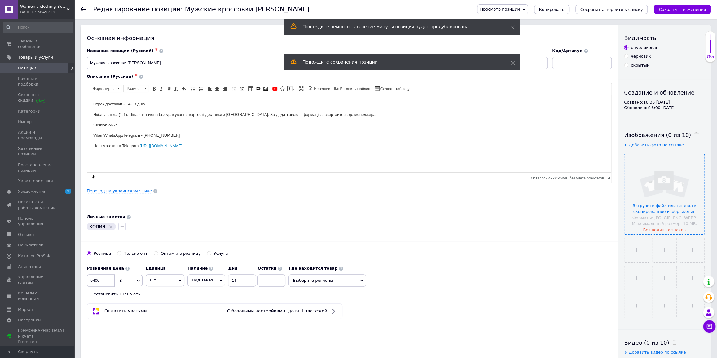
click at [681, 170] on input "file" at bounding box center [664, 194] width 80 height 80
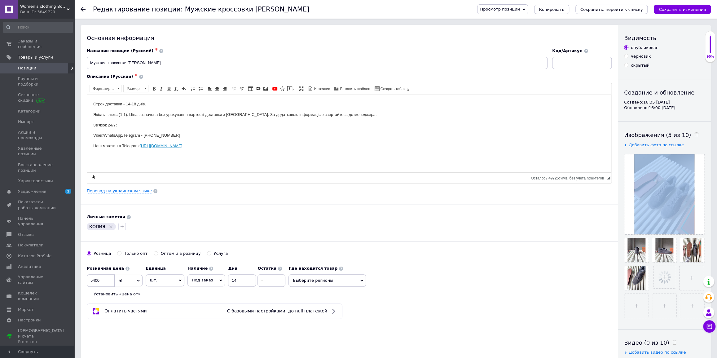
drag, startPoint x: 651, startPoint y: 215, endPoint x: 607, endPoint y: 213, distance: 43.7
click at [639, 207] on div at bounding box center [664, 236] width 81 height 164
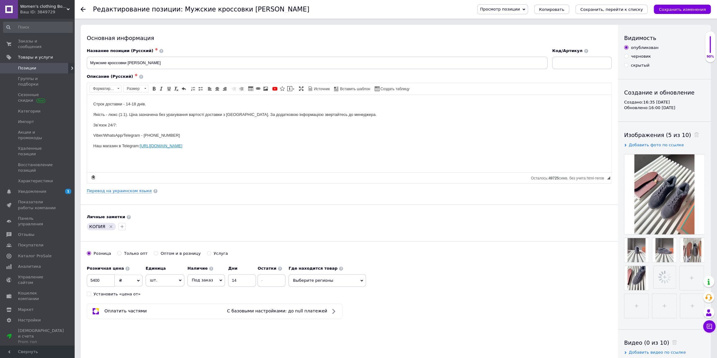
click at [492, 288] on div "Розничная цена 5400 ₴ $ € CHF £ ¥ PLN ₸ MDL HUF KGS CN¥ TRY ₩ lei Установить «ц…" at bounding box center [349, 279] width 525 height 34
click at [110, 226] on icon "Удалить метку" at bounding box center [111, 226] width 3 height 3
click at [611, 8] on icon "Сохранить, перейти к списку" at bounding box center [611, 9] width 63 height 5
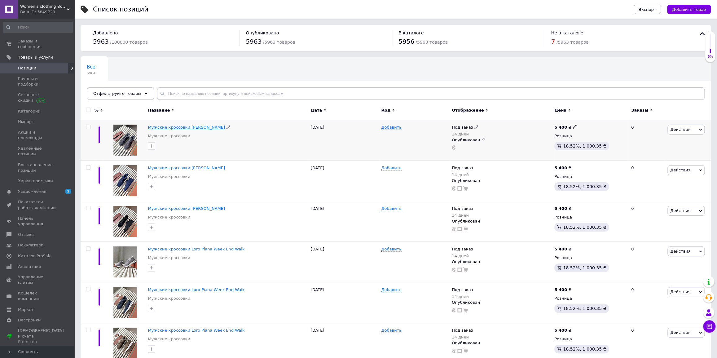
click at [178, 126] on span "Мужские кроссовки [PERSON_NAME]" at bounding box center [186, 127] width 77 height 5
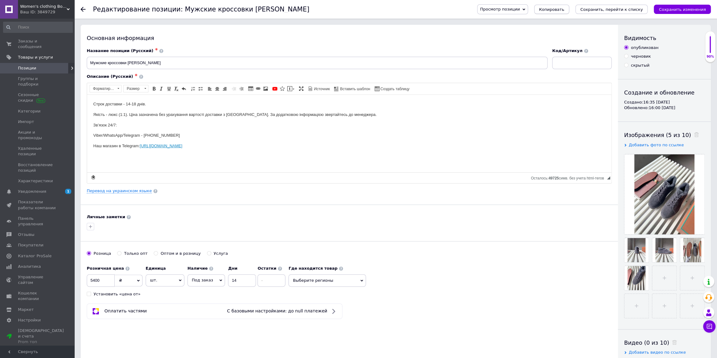
click at [564, 8] on span "Копировать" at bounding box center [551, 9] width 25 height 5
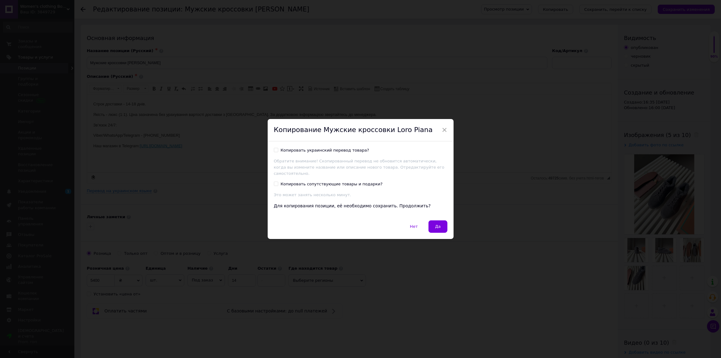
click at [431, 223] on button "Да" at bounding box center [437, 226] width 19 height 12
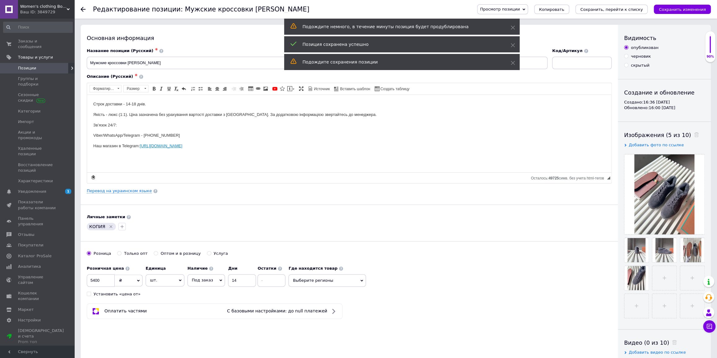
click at [694, 133] on use at bounding box center [696, 134] width 5 height 5
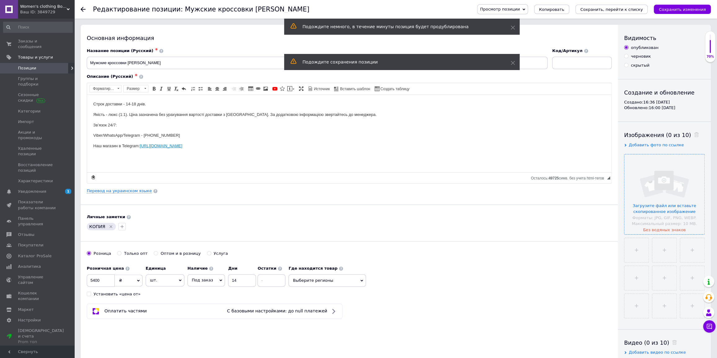
click at [676, 193] on input "file" at bounding box center [664, 194] width 80 height 80
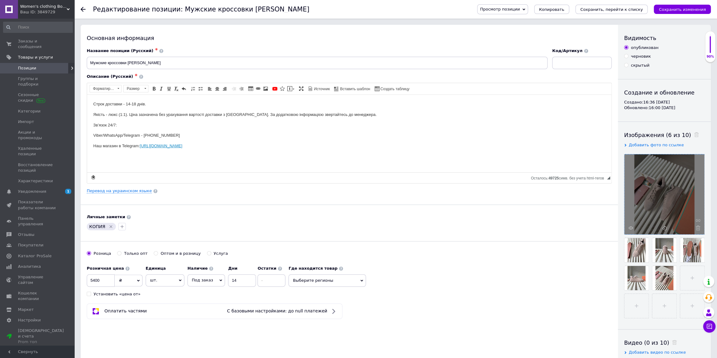
click at [111, 225] on icon "Удалить метку" at bounding box center [111, 226] width 3 height 3
click at [603, 9] on icon "Сохранить, перейти к списку" at bounding box center [611, 9] width 63 height 5
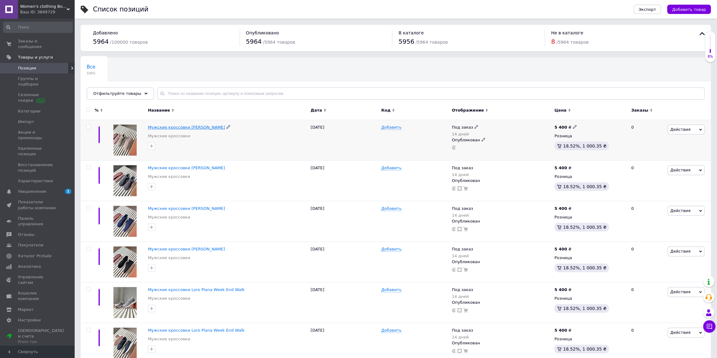
click at [177, 126] on span "Мужские кроссовки [PERSON_NAME]" at bounding box center [186, 127] width 77 height 5
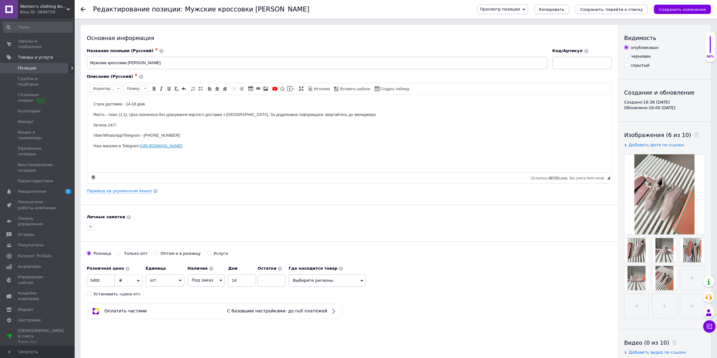
click at [564, 10] on span "Копировать" at bounding box center [551, 9] width 25 height 5
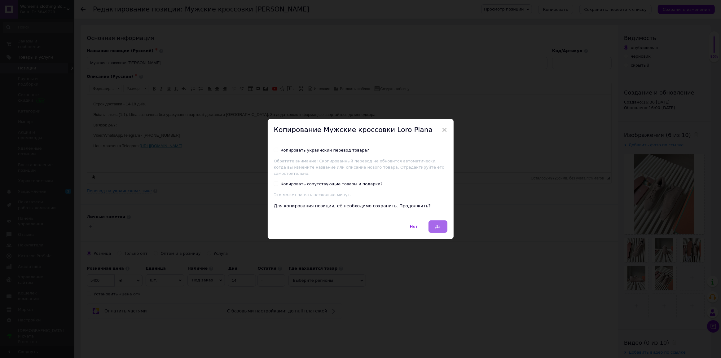
click at [434, 220] on button "Да" at bounding box center [437, 226] width 19 height 12
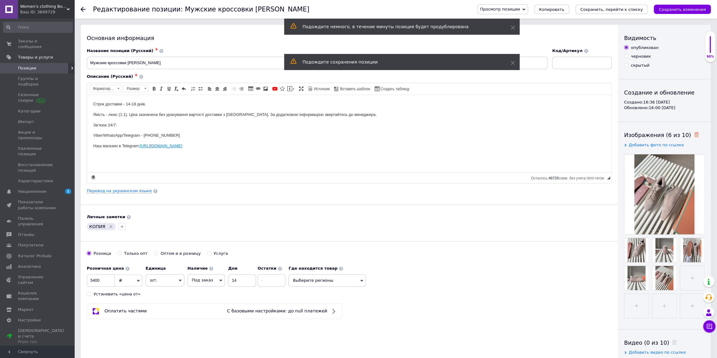
click at [694, 134] on icon at bounding box center [696, 134] width 5 height 5
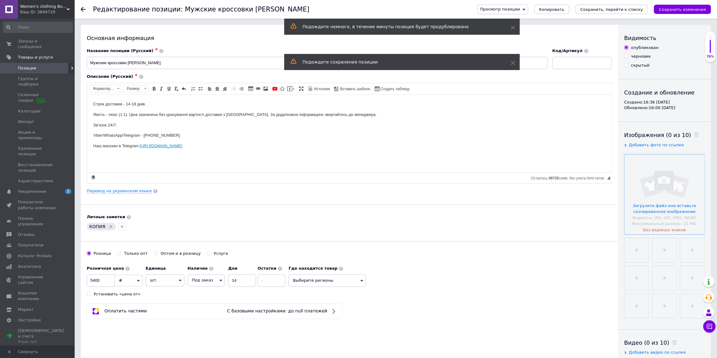
click at [674, 173] on input "file" at bounding box center [664, 194] width 80 height 80
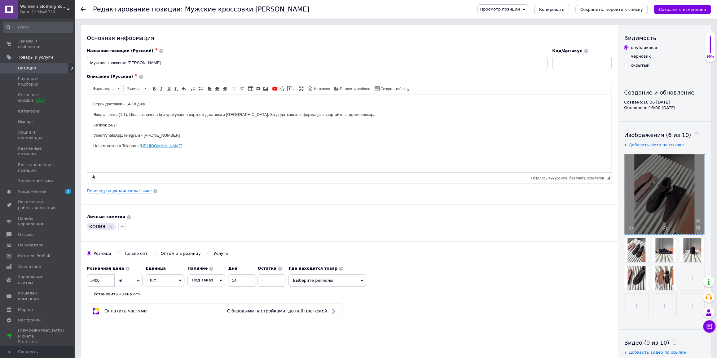
click at [106, 227] on div "КОПИЯ" at bounding box center [101, 226] width 29 height 7
click at [108, 226] on icon "Удалить метку" at bounding box center [110, 226] width 5 height 5
click at [640, 3] on div "Просмотр позиции Сохранить и посмотреть на сайте Сохранить и посмотреть на порт…" at bounding box center [588, 9] width 246 height 19
click at [627, 12] on button "Сохранить, перейти к списку" at bounding box center [611, 9] width 72 height 9
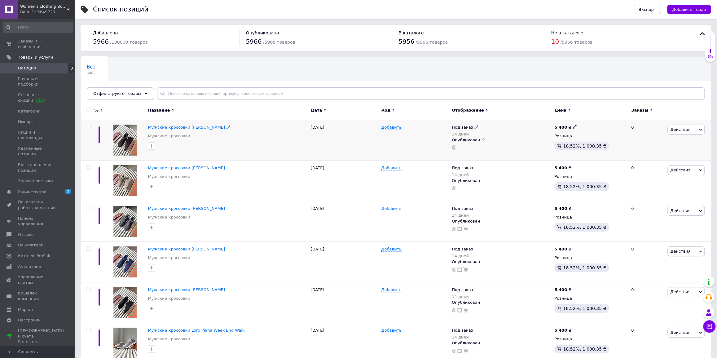
click at [200, 126] on span "Мужские кроссовки [PERSON_NAME]" at bounding box center [186, 127] width 77 height 5
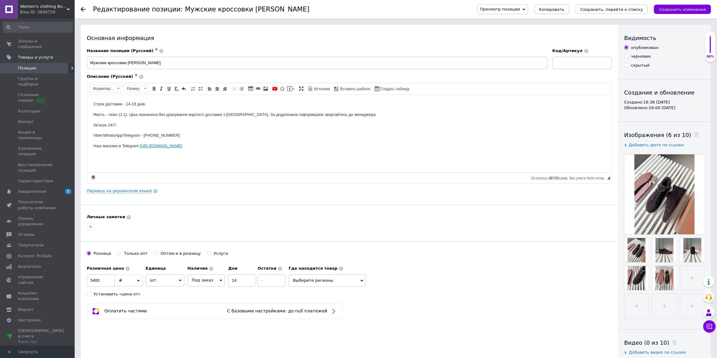
click at [565, 12] on button "Копировать" at bounding box center [551, 9] width 35 height 9
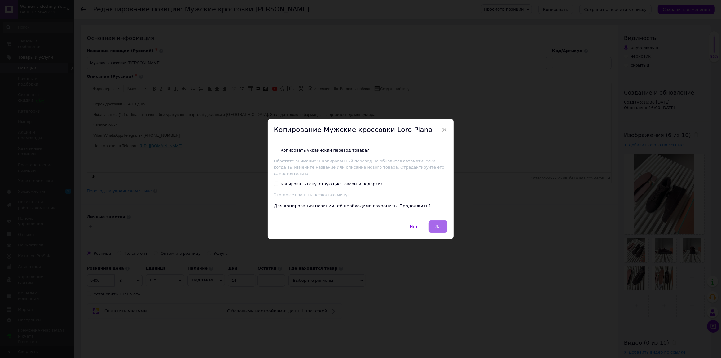
click at [437, 225] on span "Да" at bounding box center [438, 226] width 6 height 5
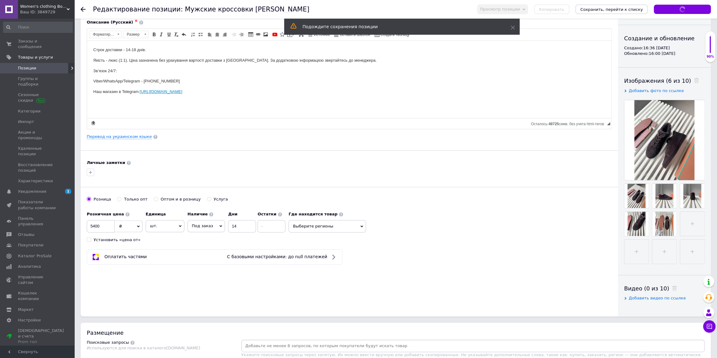
scroll to position [112, 0]
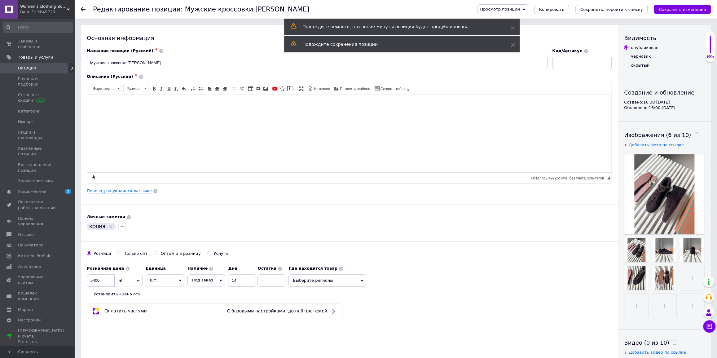
drag, startPoint x: 687, startPoint y: 132, endPoint x: 681, endPoint y: 147, distance: 16.5
click at [694, 133] on icon at bounding box center [696, 134] width 5 height 5
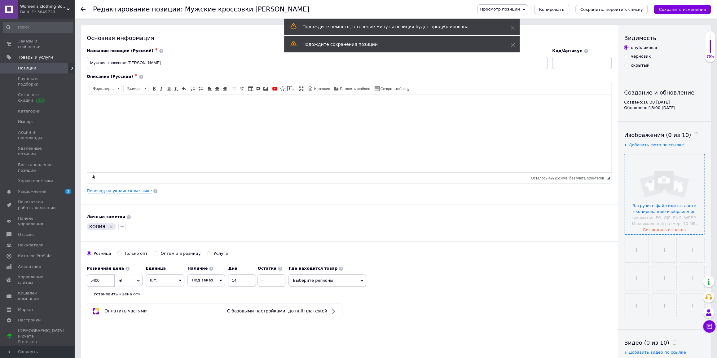
click at [674, 173] on input "file" at bounding box center [664, 194] width 80 height 80
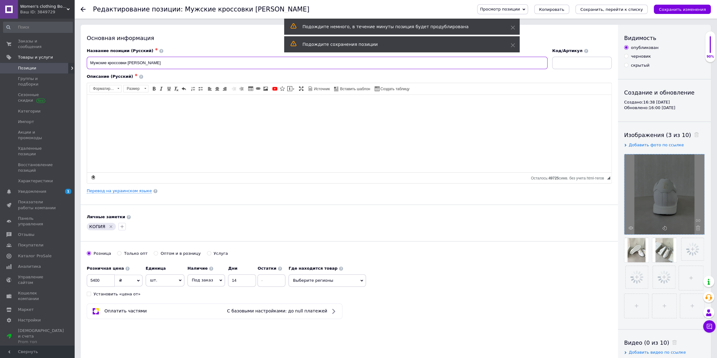
drag, startPoint x: 151, startPoint y: 62, endPoint x: 128, endPoint y: 63, distance: 23.3
click at [128, 63] on input "Мужские кроссовки [PERSON_NAME]" at bounding box center [317, 63] width 461 height 12
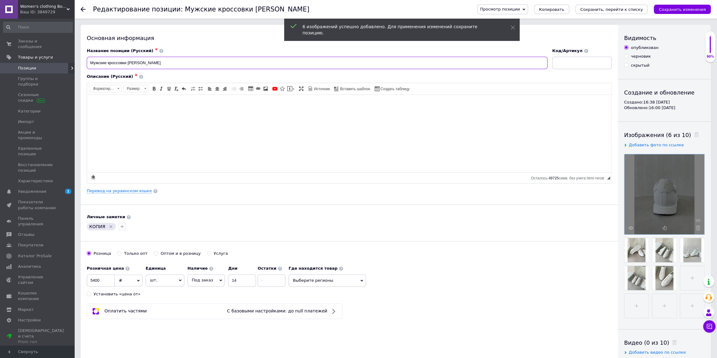
click at [130, 64] on input "Мужские кроссовки [PERSON_NAME]" at bounding box center [317, 63] width 461 height 12
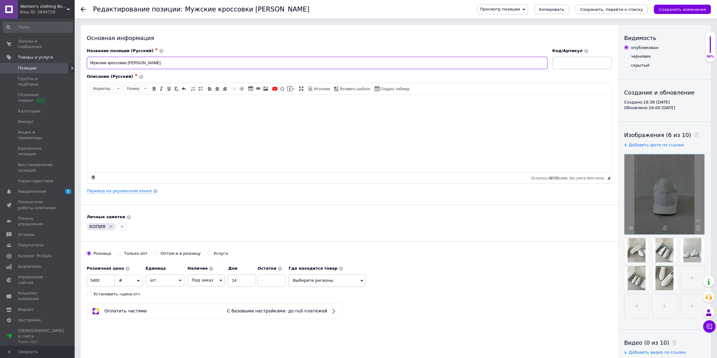
type input "Мужские кроссовки [PERSON_NAME]"
click at [110, 225] on icon "Удалить метку" at bounding box center [110, 226] width 5 height 5
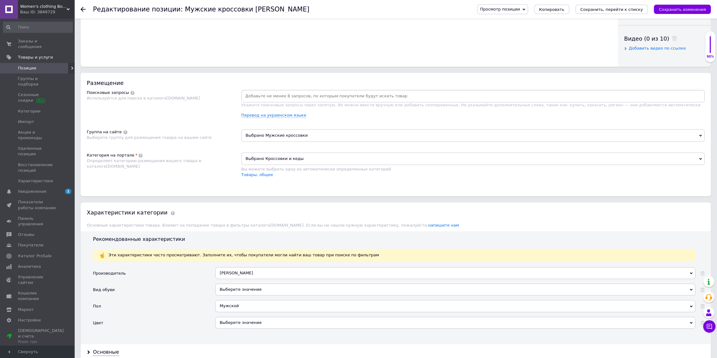
scroll to position [310, 0]
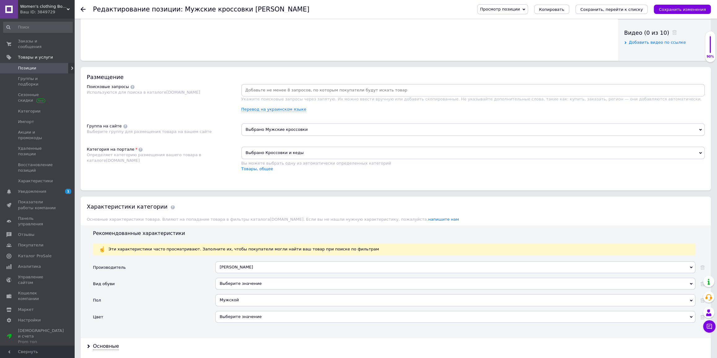
click at [250, 268] on div "[PERSON_NAME]" at bounding box center [455, 267] width 480 height 12
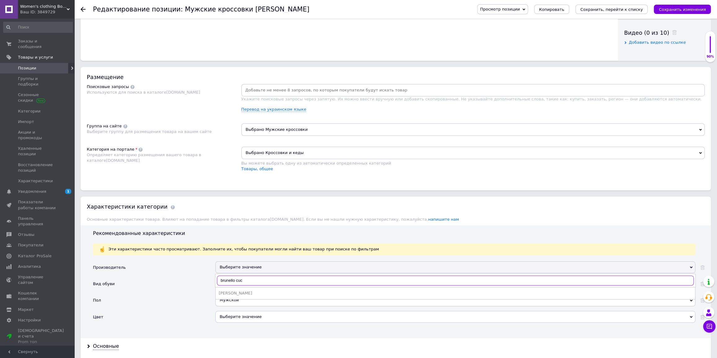
type input "brunello cuc"
click at [239, 291] on div "[PERSON_NAME]" at bounding box center [455, 293] width 473 height 6
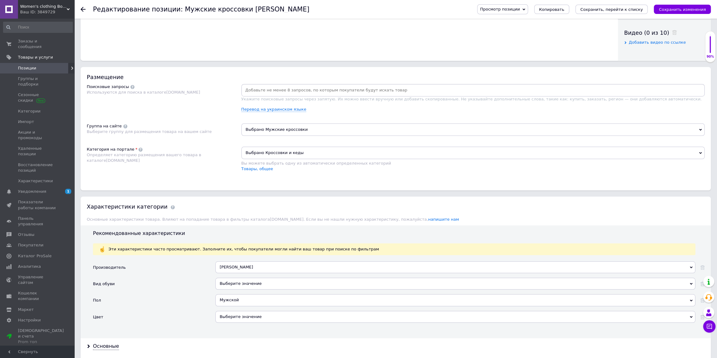
click at [619, 1] on div "Просмотр позиции Сохранить и посмотреть на сайте Сохранить и посмотреть на порт…" at bounding box center [588, 9] width 246 height 19
click at [616, 3] on div "Просмотр позиции Сохранить и посмотреть на сайте Сохранить и посмотреть на порт…" at bounding box center [588, 9] width 246 height 19
click at [614, 5] on button "Сохранить, перейти к списку" at bounding box center [611, 9] width 72 height 9
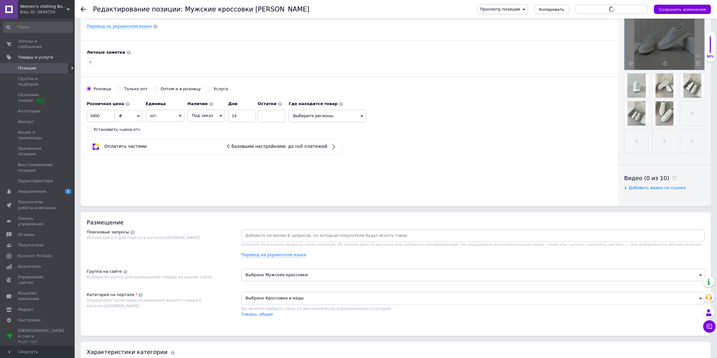
scroll to position [112, 0]
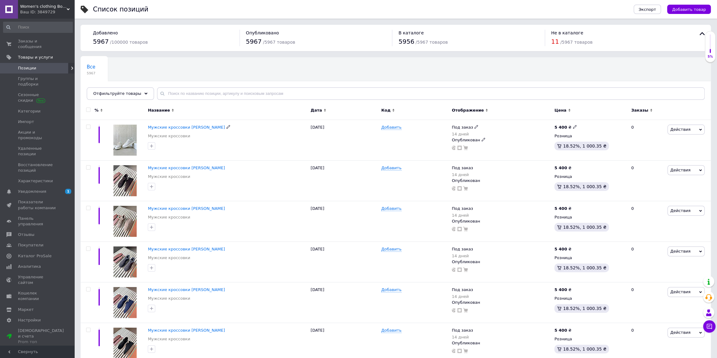
drag, startPoint x: 195, startPoint y: 127, endPoint x: 205, endPoint y: 127, distance: 10.2
click at [195, 127] on span "Мужские кроссовки [PERSON_NAME]" at bounding box center [186, 127] width 77 height 5
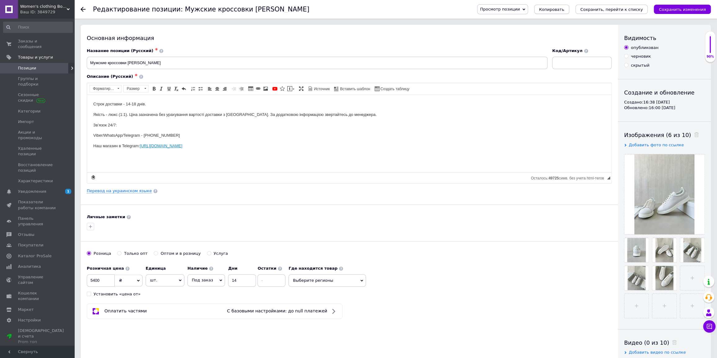
click at [564, 9] on span "Копировать" at bounding box center [551, 9] width 25 height 5
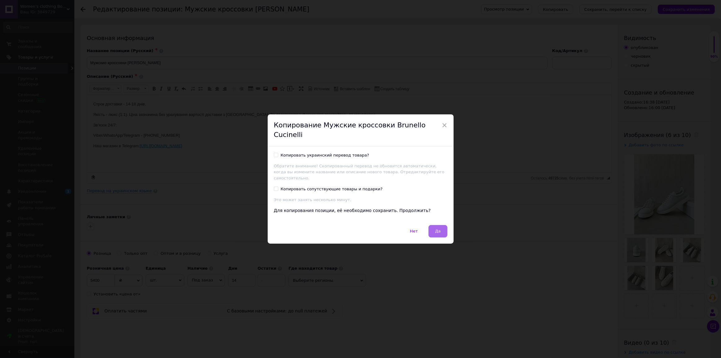
click at [436, 229] on span "Да" at bounding box center [438, 231] width 6 height 5
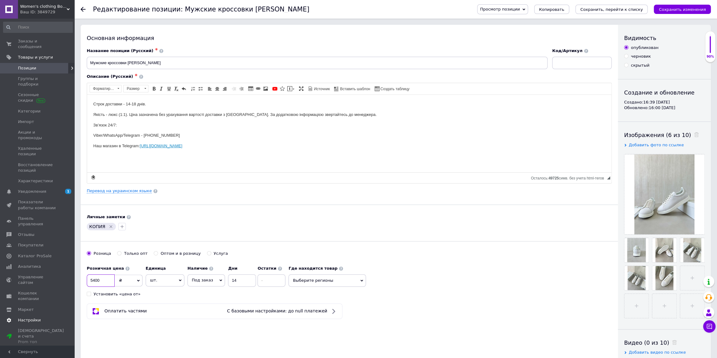
drag, startPoint x: 46, startPoint y: 285, endPoint x: 30, endPoint y: 279, distance: 17.3
type input "5200"
drag, startPoint x: 689, startPoint y: 133, endPoint x: 685, endPoint y: 137, distance: 6.0
click at [694, 133] on icon at bounding box center [696, 134] width 5 height 5
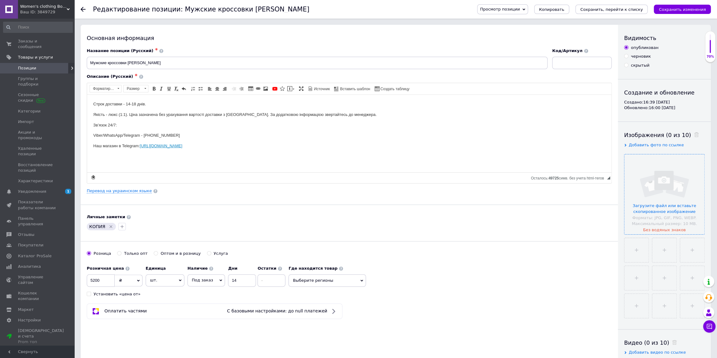
click at [661, 195] on input "file" at bounding box center [664, 194] width 80 height 80
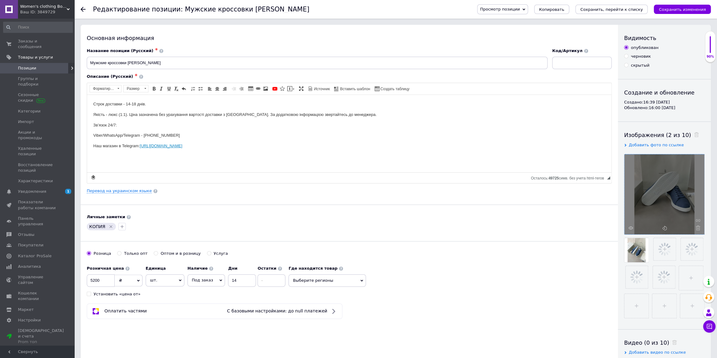
drag, startPoint x: 110, startPoint y: 229, endPoint x: 140, endPoint y: 212, distance: 34.4
click at [111, 228] on div "КОПИЯ" at bounding box center [101, 226] width 29 height 7
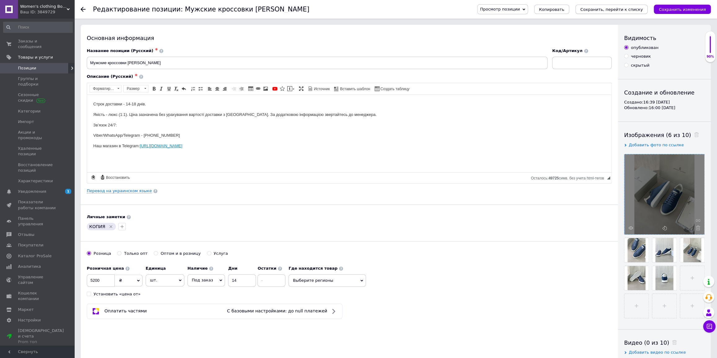
click at [631, 11] on icon "Сохранить, перейти к списку" at bounding box center [611, 9] width 63 height 5
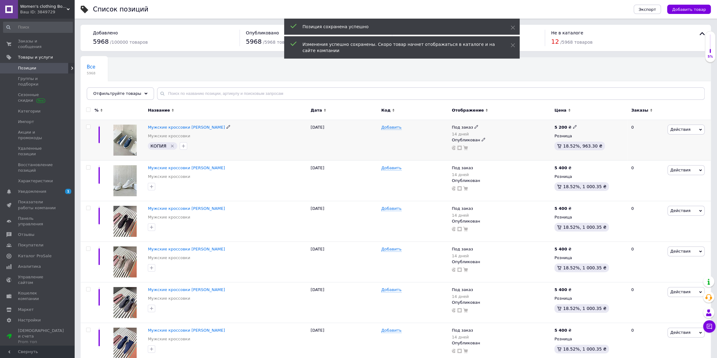
click at [170, 145] on icon "Удалить метку" at bounding box center [172, 145] width 5 height 5
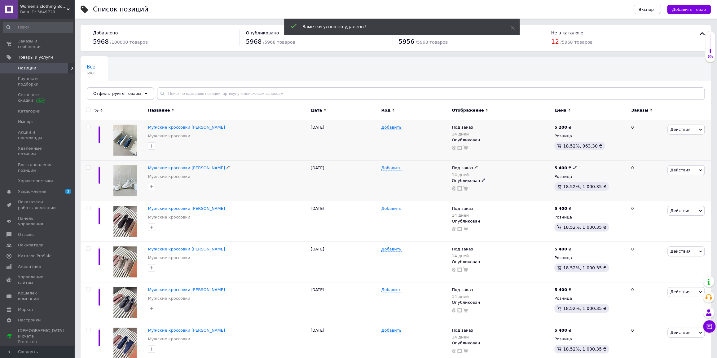
click at [573, 167] on icon at bounding box center [575, 167] width 4 height 4
drag, startPoint x: 598, startPoint y: 161, endPoint x: 584, endPoint y: 159, distance: 14.1
click at [584, 160] on input "5400" at bounding box center [602, 161] width 47 height 12
type input "5200"
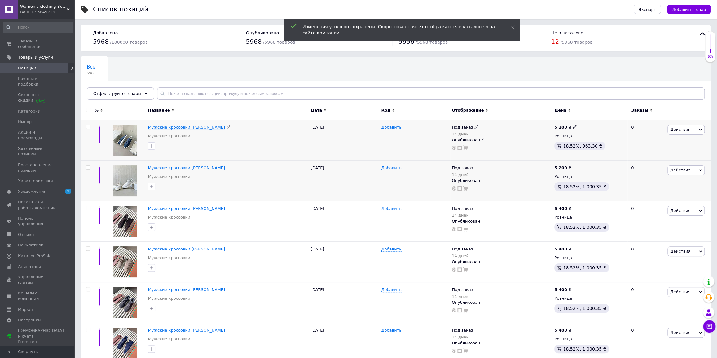
click at [197, 126] on span "Мужские кроссовки [PERSON_NAME]" at bounding box center [186, 127] width 77 height 5
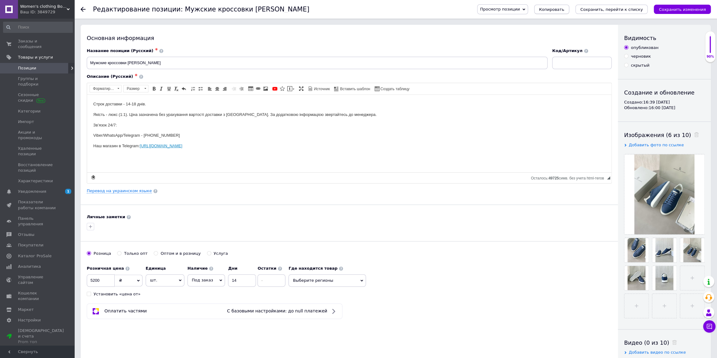
click at [564, 10] on span "Копировать" at bounding box center [551, 9] width 25 height 5
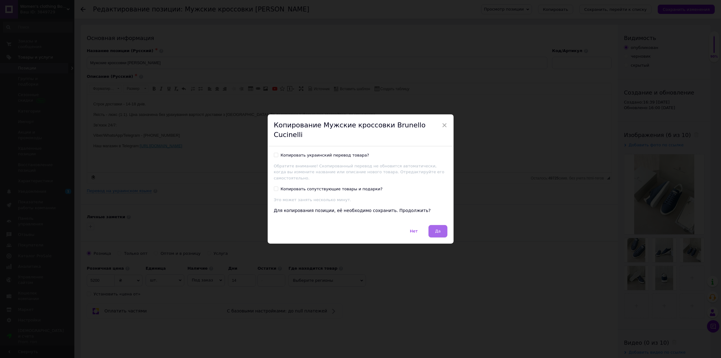
click at [433, 225] on button "Да" at bounding box center [437, 231] width 19 height 12
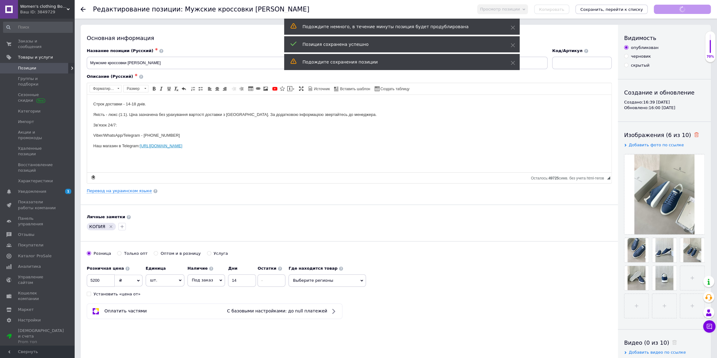
click at [694, 133] on icon at bounding box center [696, 134] width 5 height 5
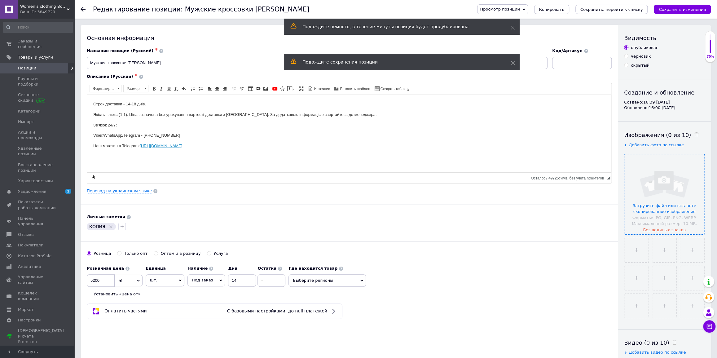
drag, startPoint x: 668, startPoint y: 182, endPoint x: 664, endPoint y: 181, distance: 4.3
click at [667, 182] on input "file" at bounding box center [664, 194] width 80 height 80
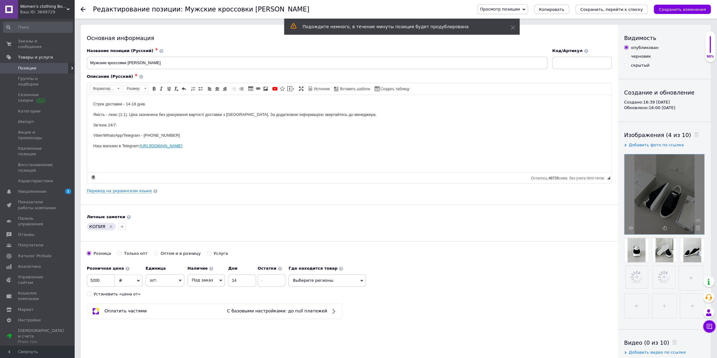
click at [106, 226] on div "КОПИЯ" at bounding box center [101, 226] width 29 height 7
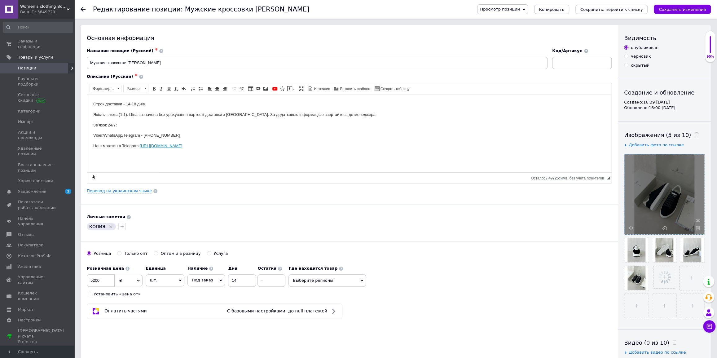
click at [108, 226] on icon "Удалить метку" at bounding box center [110, 226] width 5 height 5
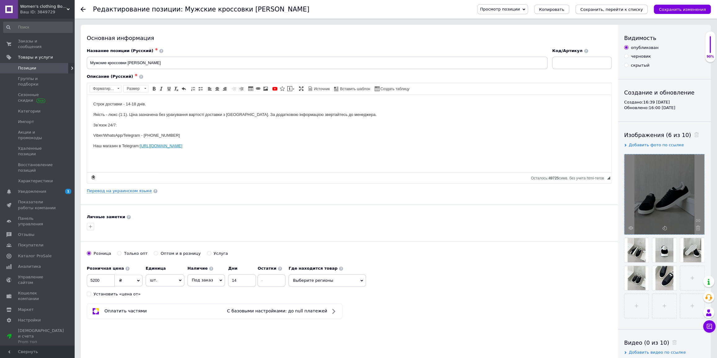
click at [611, 12] on button "Сохранить, перейти к списку" at bounding box center [611, 9] width 72 height 9
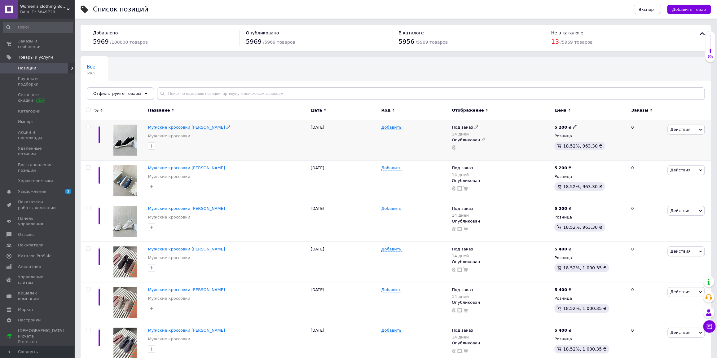
click at [176, 127] on span "Мужские кроссовки [PERSON_NAME]" at bounding box center [186, 127] width 77 height 5
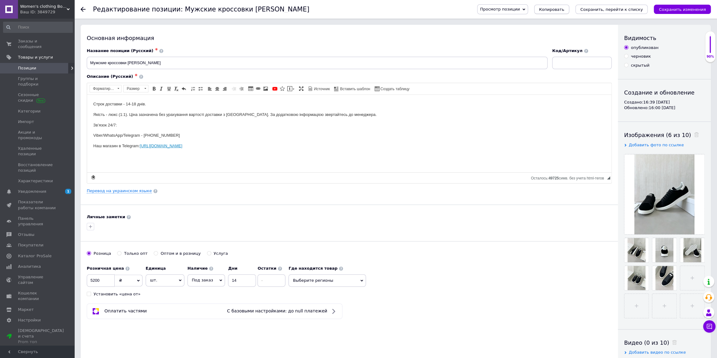
click at [564, 11] on span "Копировать" at bounding box center [551, 9] width 25 height 5
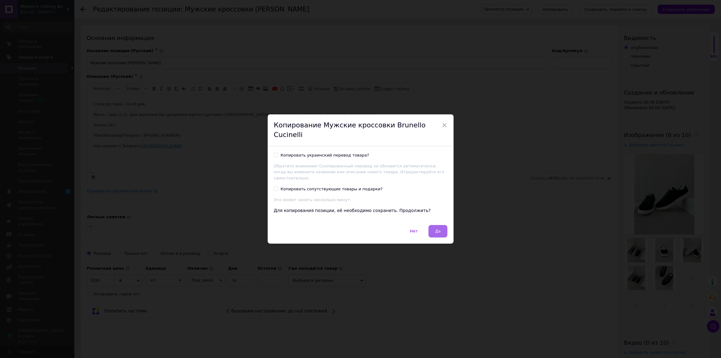
click at [440, 225] on button "Да" at bounding box center [437, 231] width 19 height 12
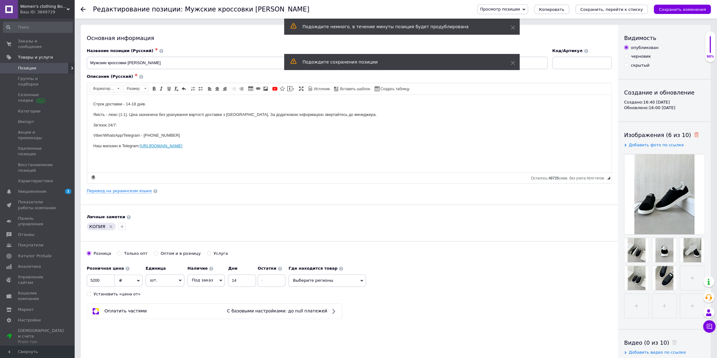
click at [694, 132] on icon at bounding box center [696, 134] width 5 height 5
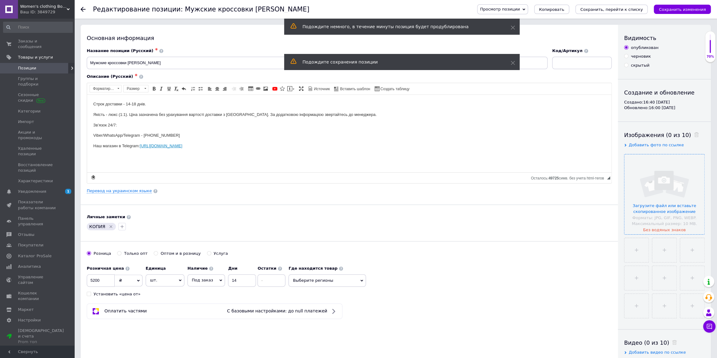
click at [649, 185] on input "file" at bounding box center [664, 194] width 80 height 80
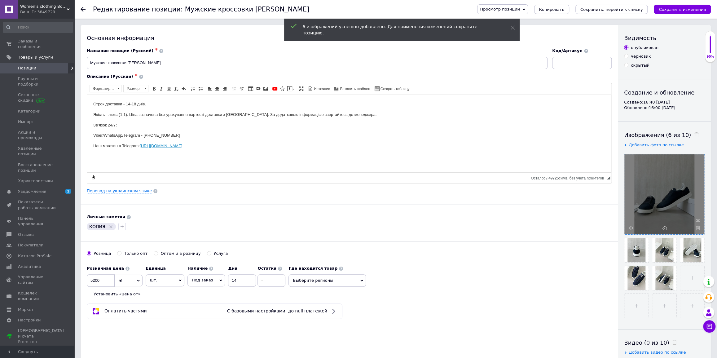
drag, startPoint x: 109, startPoint y: 225, endPoint x: 170, endPoint y: 215, distance: 61.8
click at [109, 225] on icon "Удалить метку" at bounding box center [110, 226] width 5 height 5
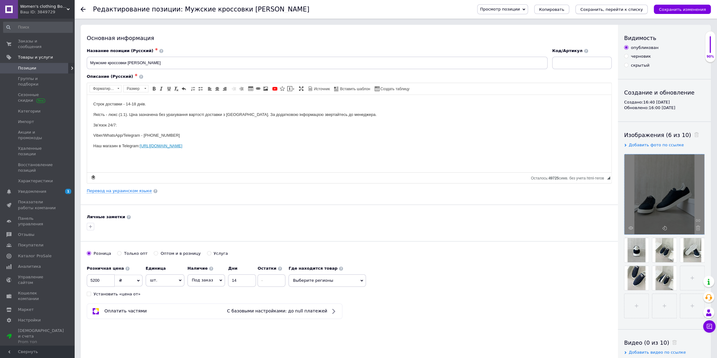
click at [621, 5] on button "Сохранить, перейти к списку" at bounding box center [611, 9] width 72 height 9
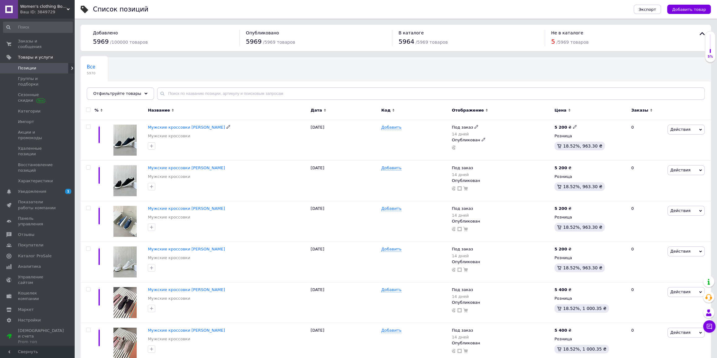
click at [201, 126] on span "Мужские кроссовки [PERSON_NAME]" at bounding box center [186, 127] width 77 height 5
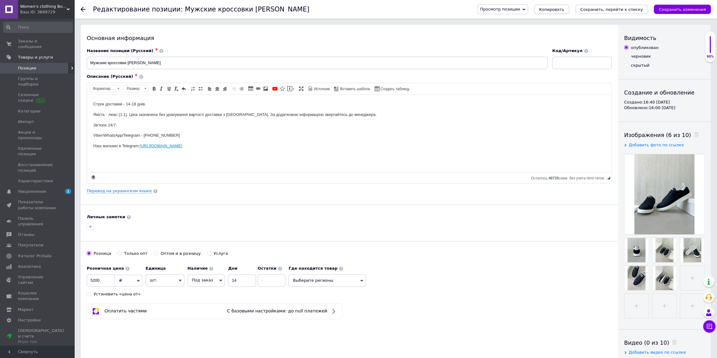
click at [564, 10] on span "Копировать" at bounding box center [551, 9] width 25 height 5
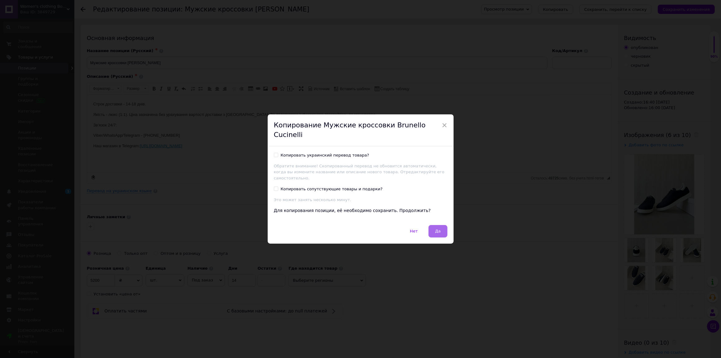
click at [437, 229] on span "Да" at bounding box center [438, 231] width 6 height 5
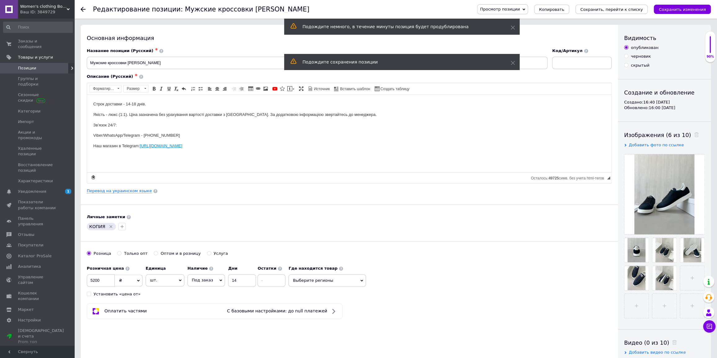
drag, startPoint x: 686, startPoint y: 133, endPoint x: 684, endPoint y: 148, distance: 14.9
click at [694, 133] on icon at bounding box center [696, 134] width 5 height 5
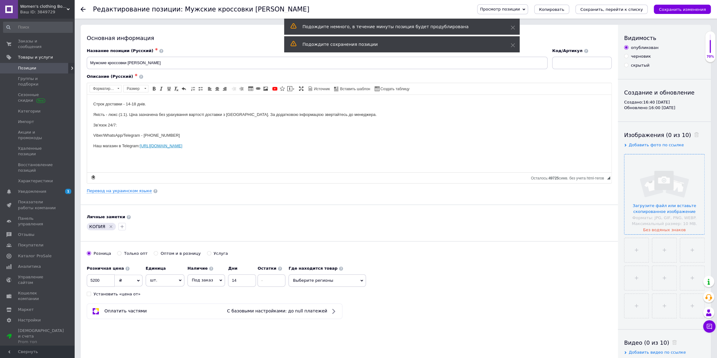
click at [658, 191] on input "file" at bounding box center [664, 194] width 80 height 80
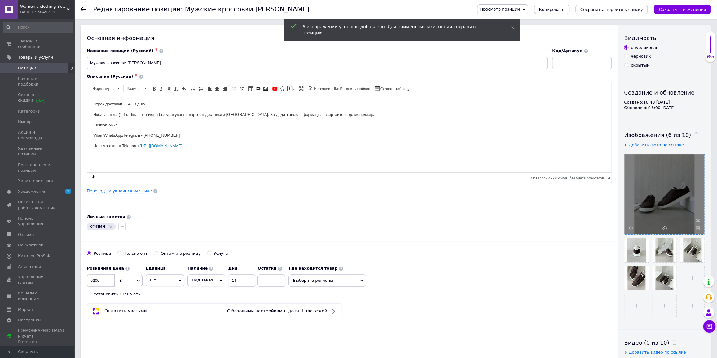
click at [112, 228] on div "КОПИЯ" at bounding box center [101, 226] width 29 height 7
click at [111, 226] on icon "Удалить метку" at bounding box center [110, 226] width 5 height 5
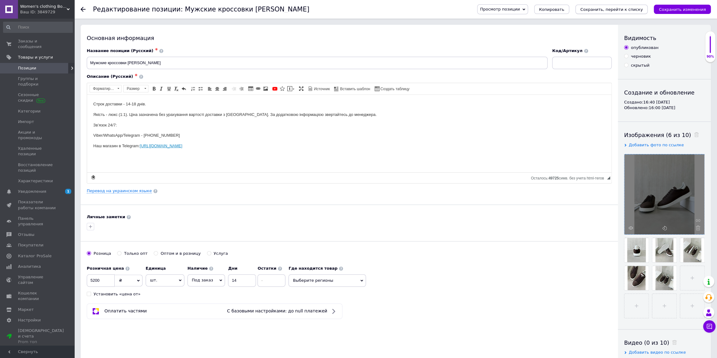
click at [617, 8] on icon "Сохранить, перейти к списку" at bounding box center [611, 9] width 63 height 5
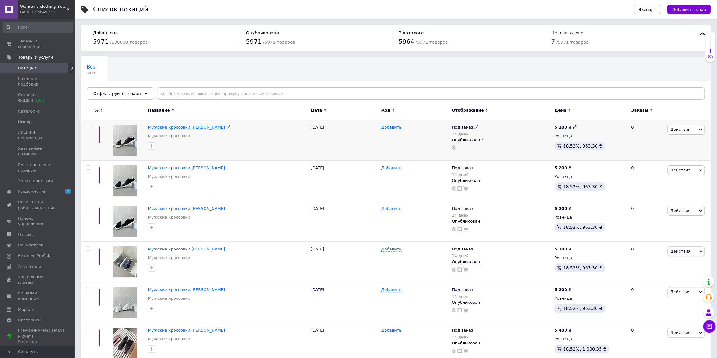
click at [185, 128] on span "Мужские кроссовки [PERSON_NAME]" at bounding box center [186, 127] width 77 height 5
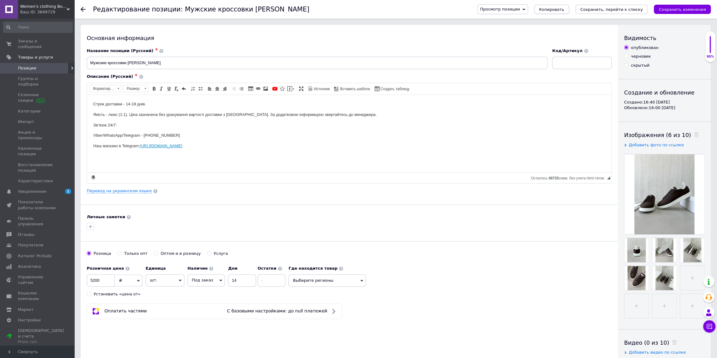
click at [564, 11] on span "Копировать" at bounding box center [551, 9] width 25 height 5
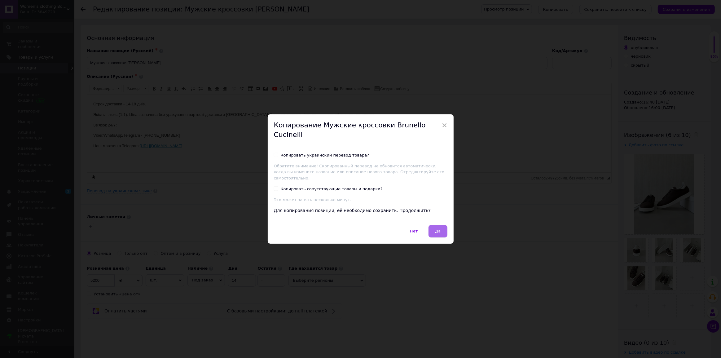
click at [433, 228] on button "Да" at bounding box center [437, 231] width 19 height 12
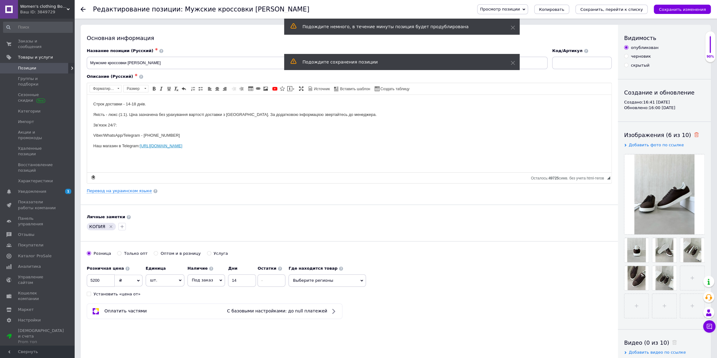
click at [694, 135] on icon at bounding box center [696, 134] width 5 height 5
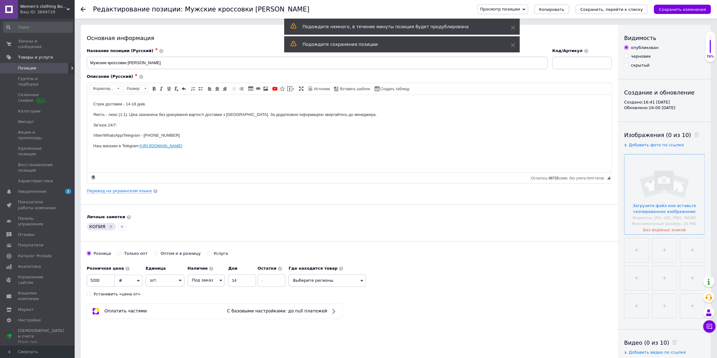
click at [665, 185] on input "file" at bounding box center [664, 194] width 80 height 80
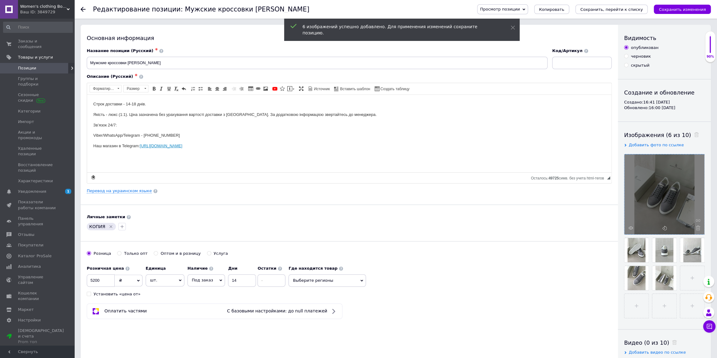
click at [109, 226] on icon "Удалить метку" at bounding box center [110, 226] width 5 height 5
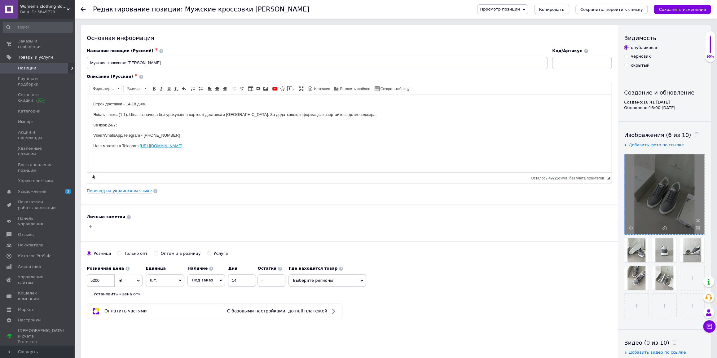
click at [621, 14] on div "Просмотр позиции Сохранить и посмотреть на сайте Сохранить и посмотреть на порт…" at bounding box center [591, 9] width 240 height 10
click at [621, 10] on icon "Сохранить, перейти к списку" at bounding box center [611, 9] width 63 height 5
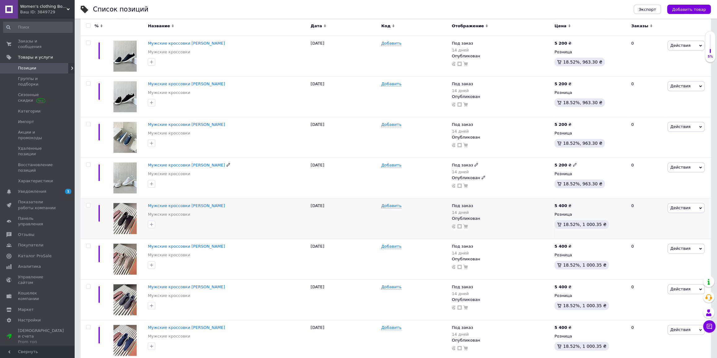
scroll to position [169, 0]
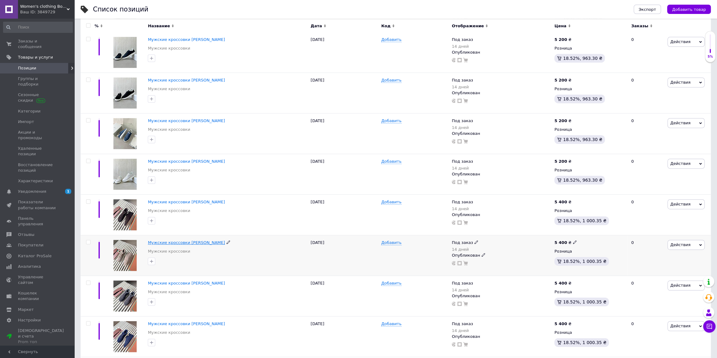
click at [190, 240] on span "Мужские кроссовки [PERSON_NAME]" at bounding box center [186, 242] width 77 height 5
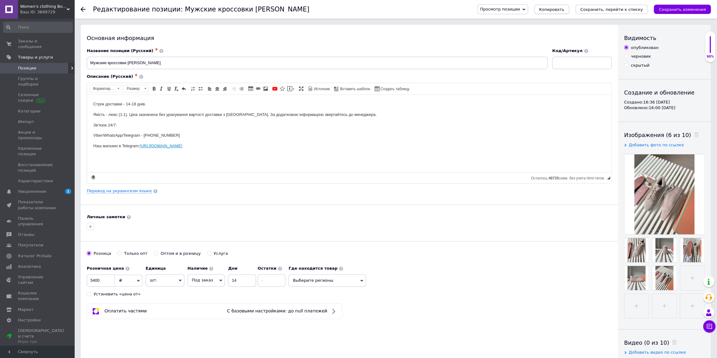
click at [564, 12] on span "Копировать" at bounding box center [551, 9] width 25 height 5
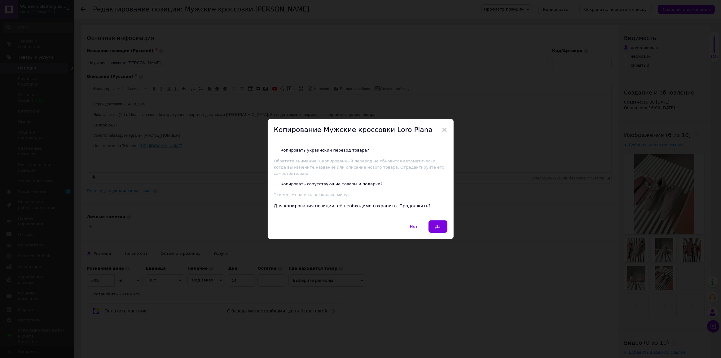
drag, startPoint x: 435, startPoint y: 226, endPoint x: 438, endPoint y: 225, distance: 3.2
click at [435, 225] on span "Да" at bounding box center [438, 226] width 6 height 5
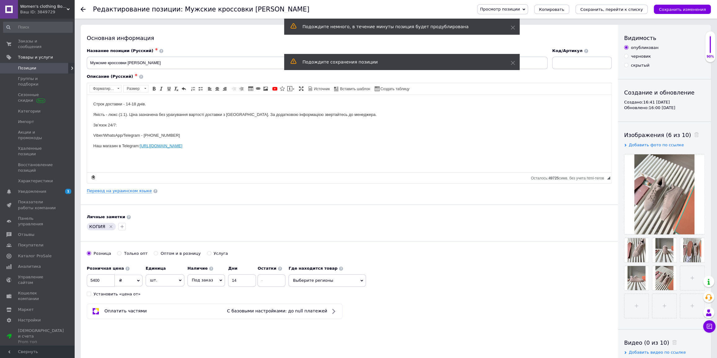
click at [691, 137] on span at bounding box center [695, 135] width 8 height 7
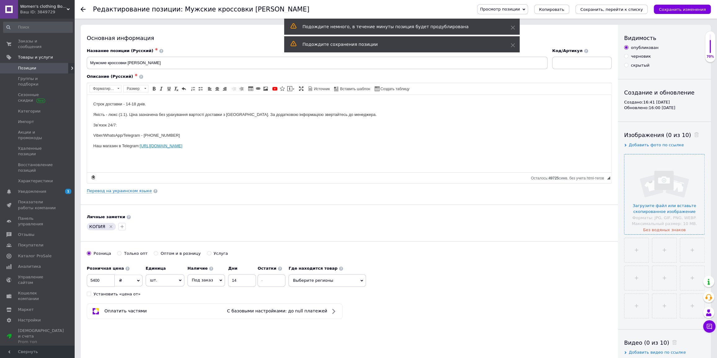
click at [665, 200] on input "file" at bounding box center [664, 194] width 80 height 80
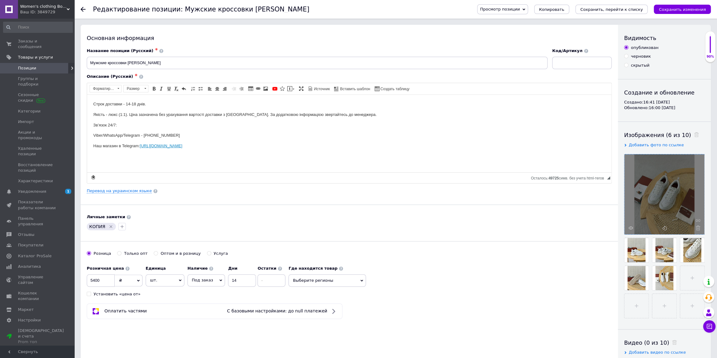
click at [110, 227] on icon "Удалить метку" at bounding box center [110, 226] width 5 height 5
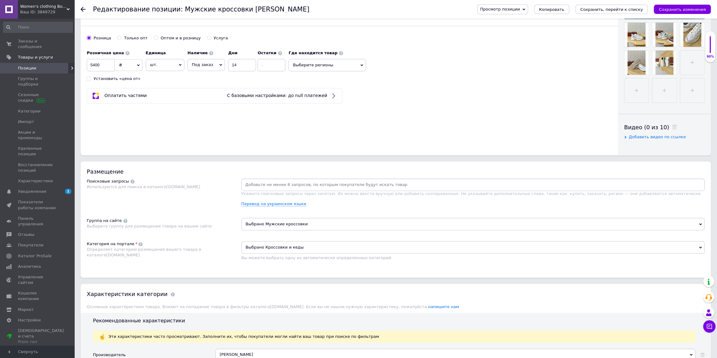
scroll to position [253, 0]
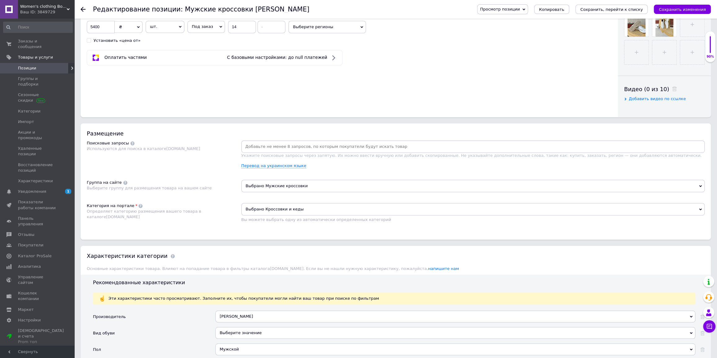
click at [609, 10] on icon "Сохранить, перейти к списку" at bounding box center [611, 9] width 63 height 5
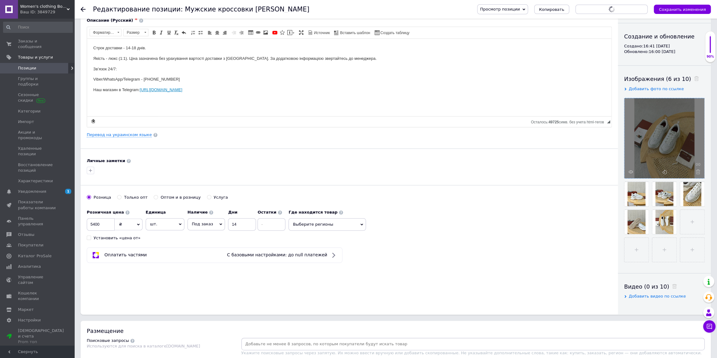
scroll to position [0, 0]
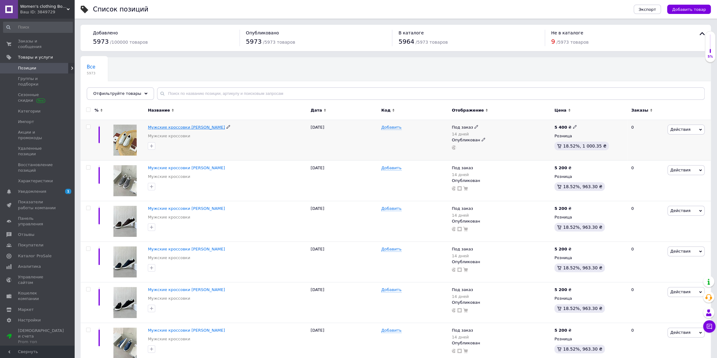
click at [193, 126] on span "Мужские кроссовки [PERSON_NAME]" at bounding box center [186, 127] width 77 height 5
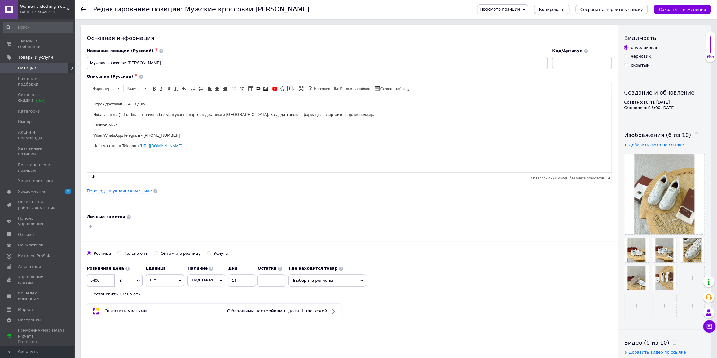
click at [564, 11] on span "Копировать" at bounding box center [551, 9] width 25 height 5
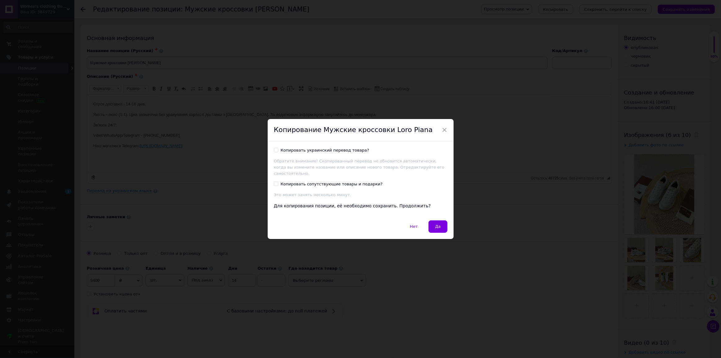
click at [437, 224] on span "Да" at bounding box center [438, 226] width 6 height 5
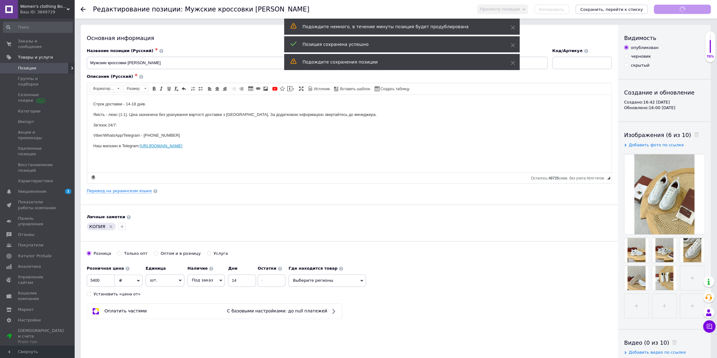
click at [691, 132] on span at bounding box center [695, 135] width 8 height 7
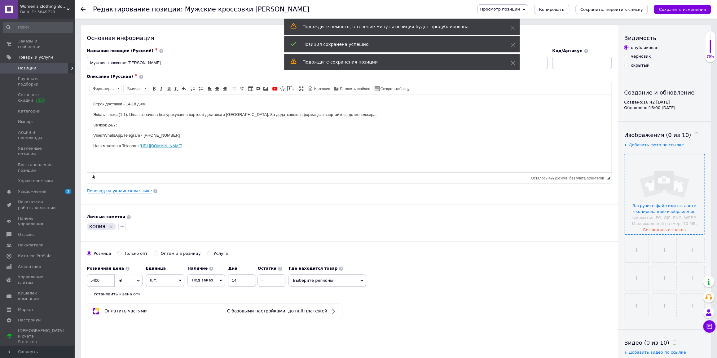
click at [663, 178] on input "file" at bounding box center [664, 194] width 80 height 80
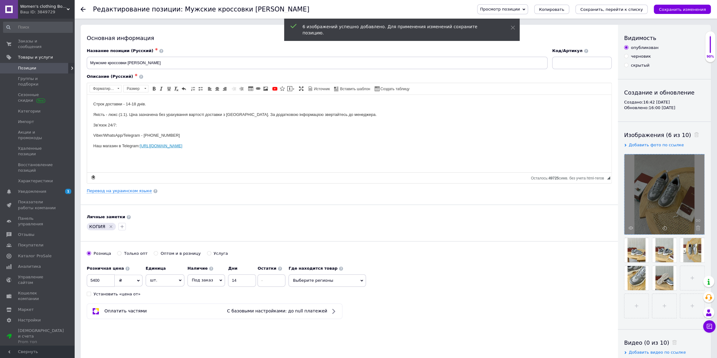
click at [108, 226] on icon "Удалить метку" at bounding box center [110, 226] width 5 height 5
click at [641, 12] on button "Сохранить, перейти к списку" at bounding box center [611, 9] width 72 height 9
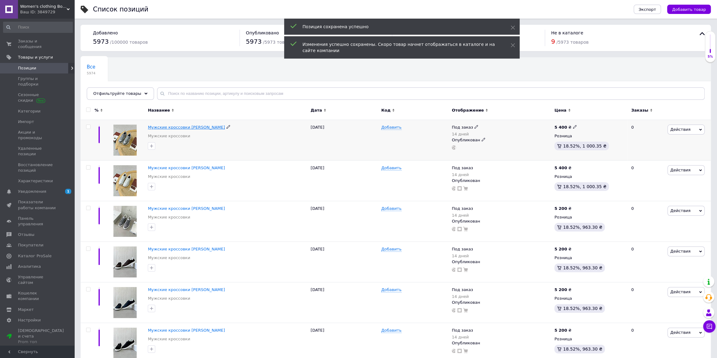
click at [186, 128] on span "Мужские кроссовки [PERSON_NAME]" at bounding box center [186, 127] width 77 height 5
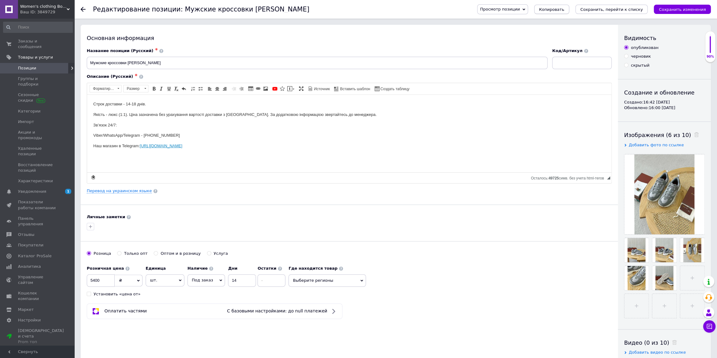
click at [564, 9] on span "Копировать" at bounding box center [551, 9] width 25 height 5
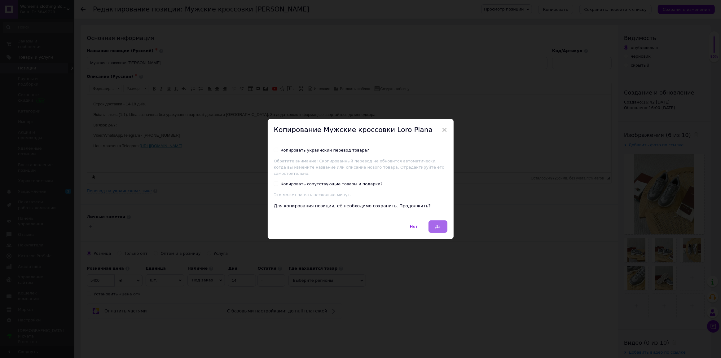
click at [440, 224] on button "Да" at bounding box center [437, 226] width 19 height 12
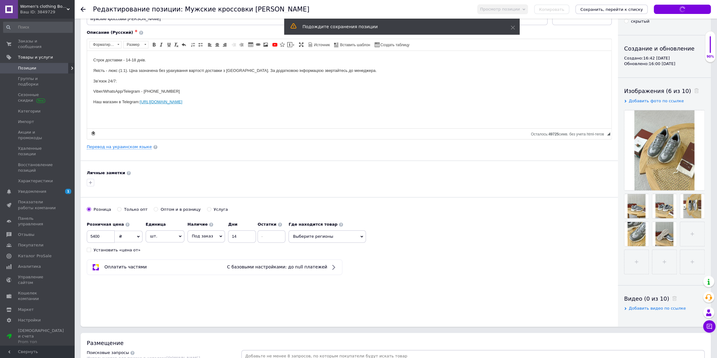
scroll to position [84, 0]
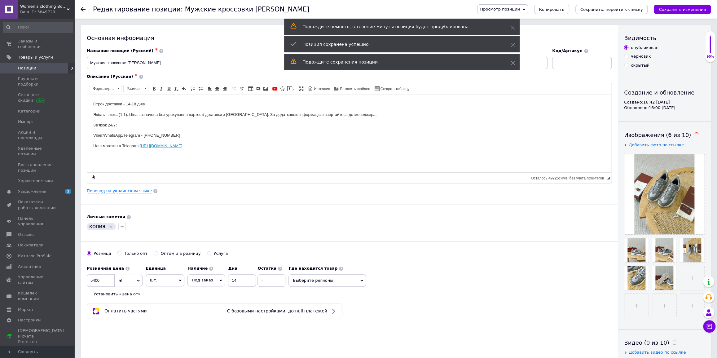
click at [694, 134] on icon at bounding box center [696, 134] width 5 height 5
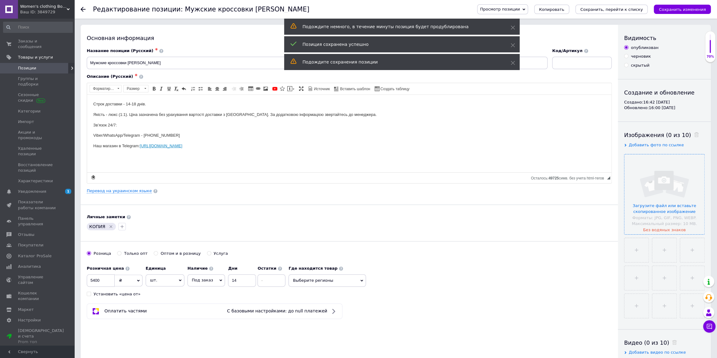
click at [672, 180] on input "file" at bounding box center [664, 194] width 80 height 80
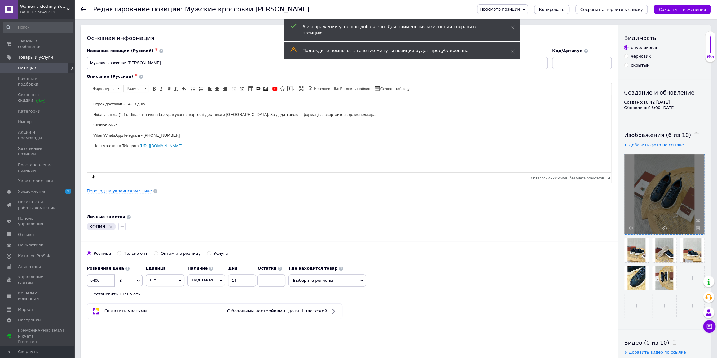
click at [599, 13] on button "Сохранить, перейти к списку" at bounding box center [611, 9] width 72 height 9
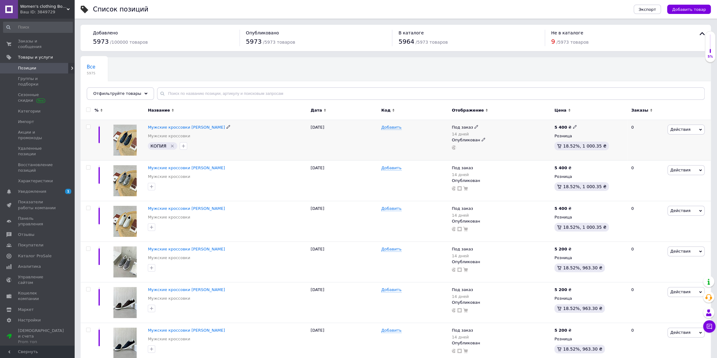
click at [171, 145] on icon "Удалить метку" at bounding box center [172, 145] width 5 height 5
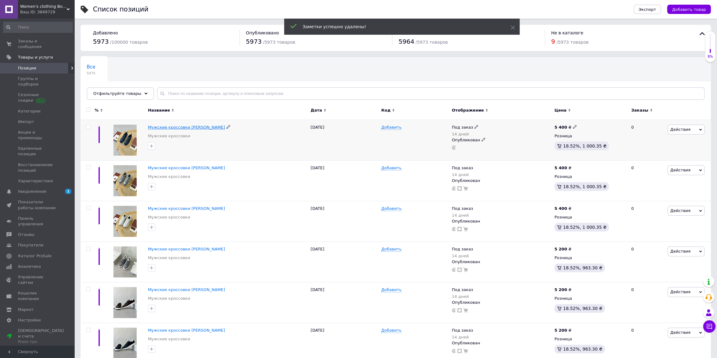
click at [182, 127] on span "Мужские кроссовки [PERSON_NAME]" at bounding box center [186, 127] width 77 height 5
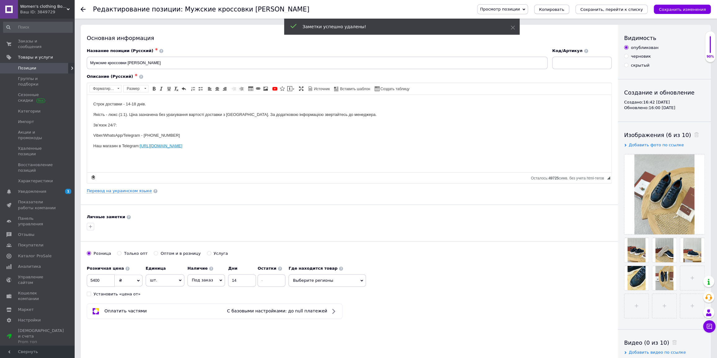
click at [564, 10] on span "Копировать" at bounding box center [551, 9] width 25 height 5
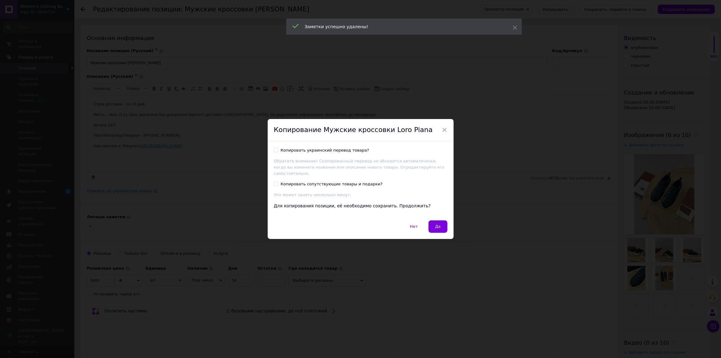
click at [436, 220] on button "Да" at bounding box center [437, 226] width 19 height 12
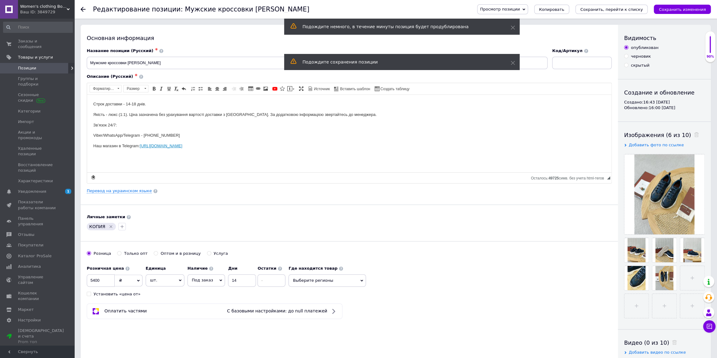
click at [691, 136] on span at bounding box center [695, 135] width 8 height 7
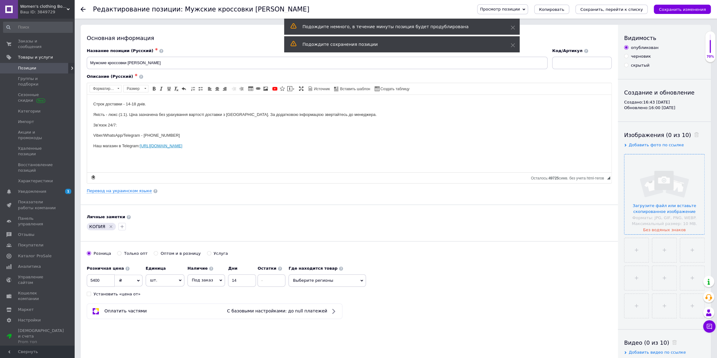
click at [664, 186] on input "file" at bounding box center [664, 194] width 80 height 80
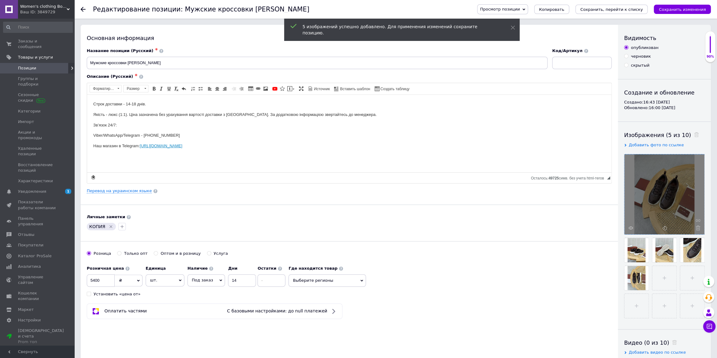
click at [109, 225] on icon "Удалить метку" at bounding box center [110, 226] width 5 height 5
click at [597, 10] on icon "Сохранить, перейти к списку" at bounding box center [611, 9] width 63 height 5
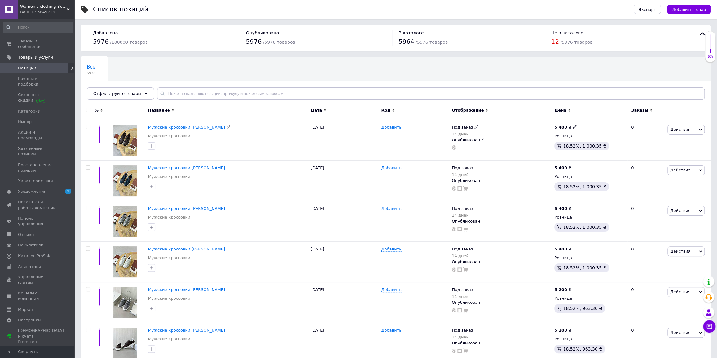
drag, startPoint x: 194, startPoint y: 128, endPoint x: 212, endPoint y: 129, distance: 18.0
click at [194, 128] on span "Мужские кроссовки [PERSON_NAME]" at bounding box center [186, 127] width 77 height 5
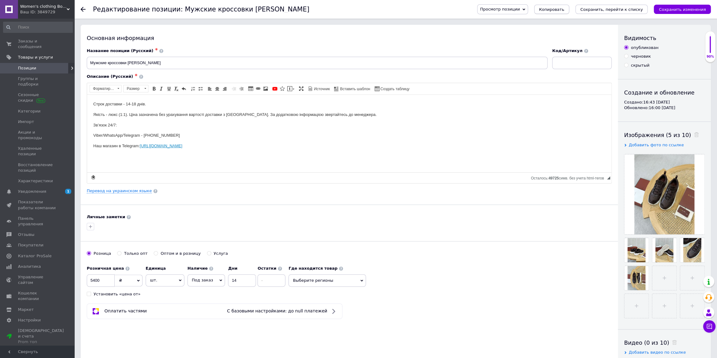
click at [564, 9] on span "Копировать" at bounding box center [551, 9] width 25 height 5
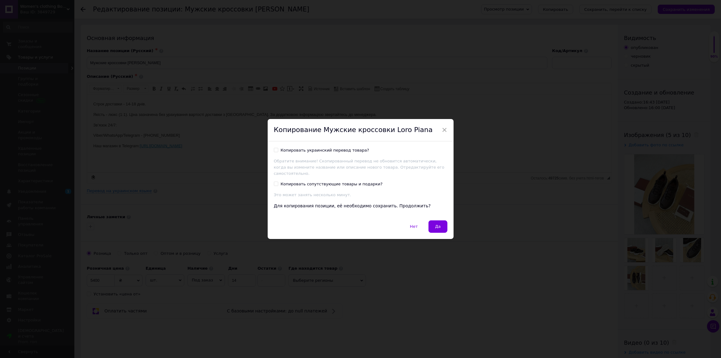
click at [437, 224] on span "Да" at bounding box center [438, 226] width 6 height 5
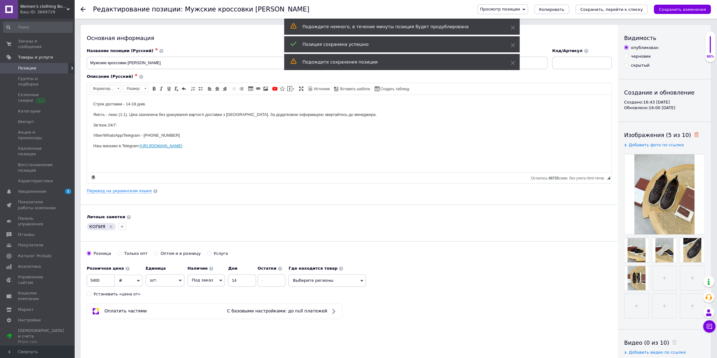
click at [694, 134] on icon at bounding box center [696, 134] width 5 height 5
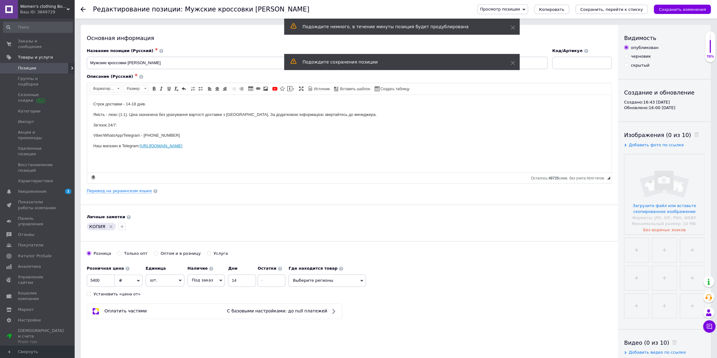
click at [672, 183] on input "file" at bounding box center [664, 194] width 80 height 80
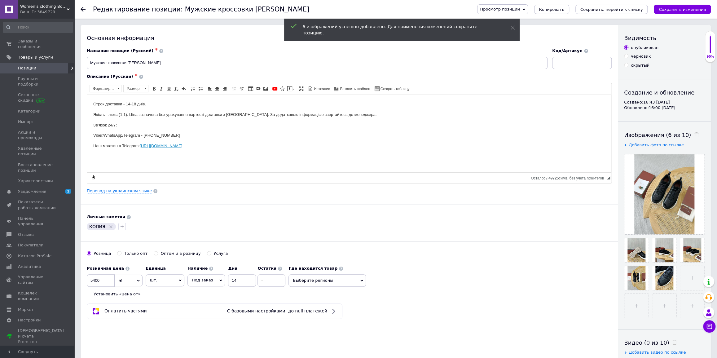
click at [108, 226] on icon "Удалить метку" at bounding box center [110, 226] width 5 height 5
click at [615, 9] on icon "Сохранить, перейти к списку" at bounding box center [611, 9] width 63 height 5
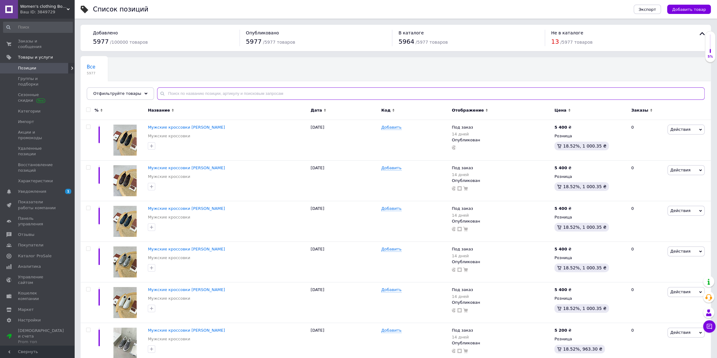
click at [201, 93] on input "text" at bounding box center [430, 93] width 547 height 12
type input "v"
type input "мужские лоферы"
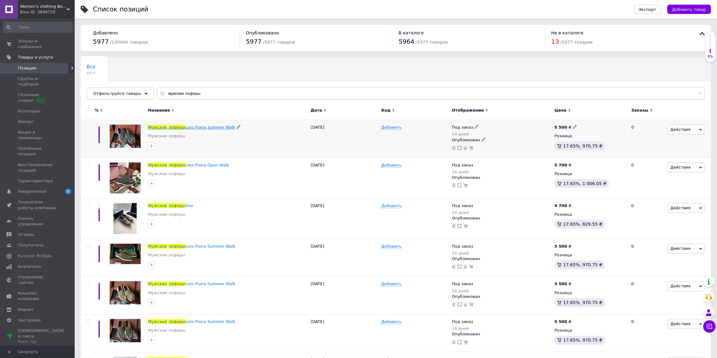
click at [195, 128] on span "Loro Piana Summer Walk" at bounding box center [210, 127] width 50 height 5
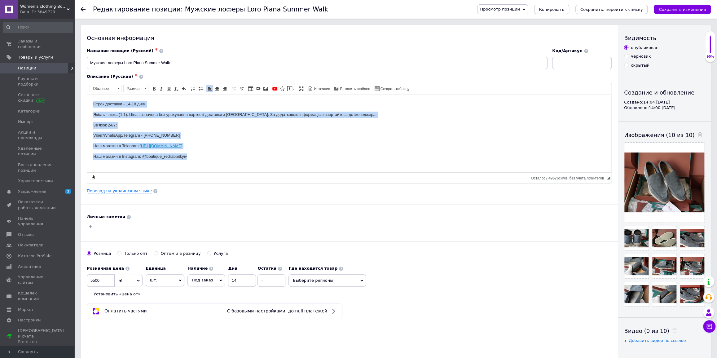
drag, startPoint x: 101, startPoint y: 121, endPoint x: 67, endPoint y: 95, distance: 42.6
click at [87, 95] on html "Строк доставки - 14-18 днів. Якість - люкс (1:1). Ціна зазначена без урахування…" at bounding box center [349, 129] width 524 height 71
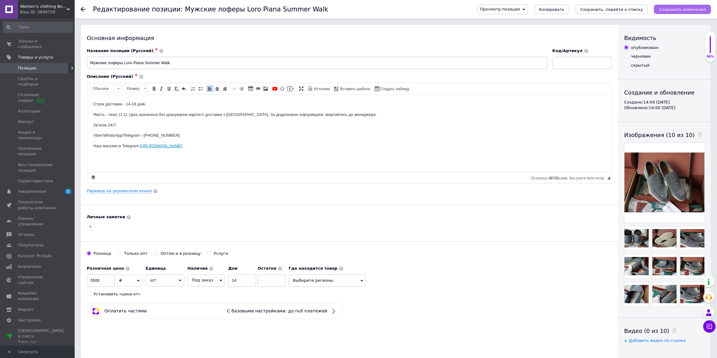
click at [681, 9] on icon "Сохранить изменения" at bounding box center [682, 9] width 47 height 5
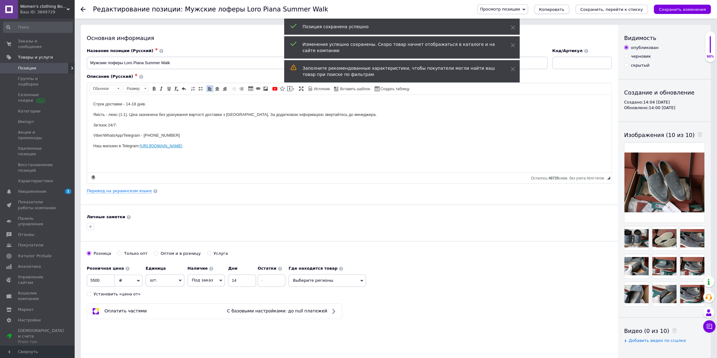
click at [564, 10] on span "Копировать" at bounding box center [551, 9] width 25 height 5
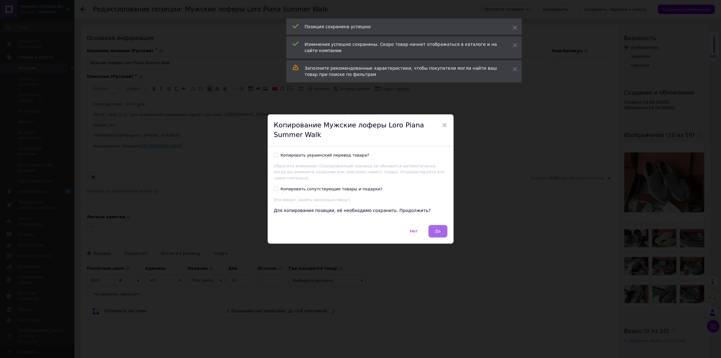
drag, startPoint x: 446, startPoint y: 225, endPoint x: 441, endPoint y: 229, distance: 6.0
click at [445, 226] on div "Нет   Да" at bounding box center [361, 234] width 186 height 19
click at [439, 229] on span "Да" at bounding box center [438, 231] width 6 height 5
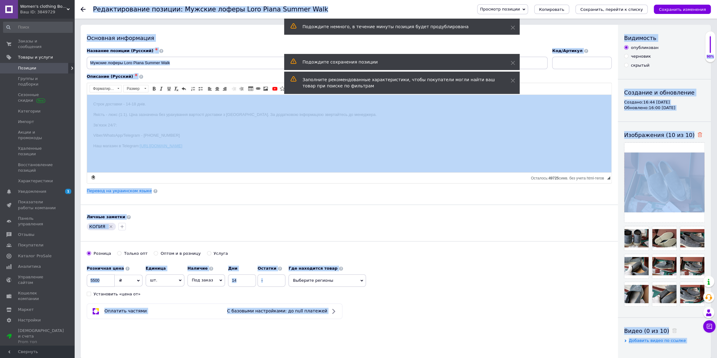
click at [697, 133] on icon at bounding box center [699, 134] width 5 height 5
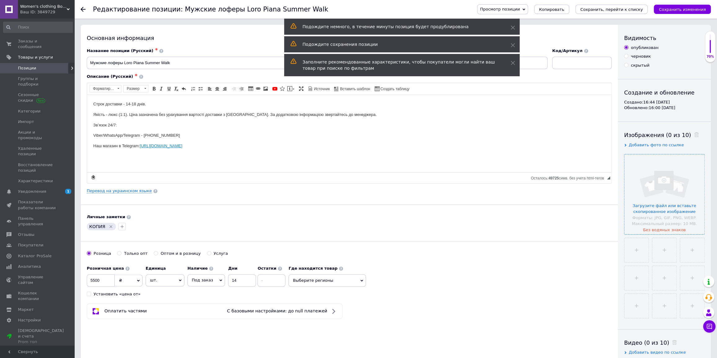
click at [667, 178] on input "file" at bounding box center [664, 194] width 80 height 80
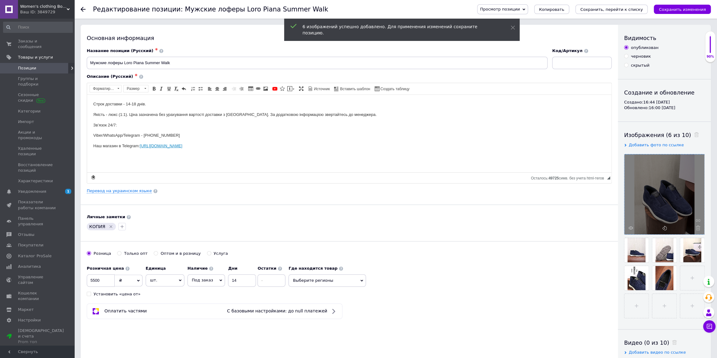
click at [111, 225] on icon "Удалить метку" at bounding box center [110, 226] width 5 height 5
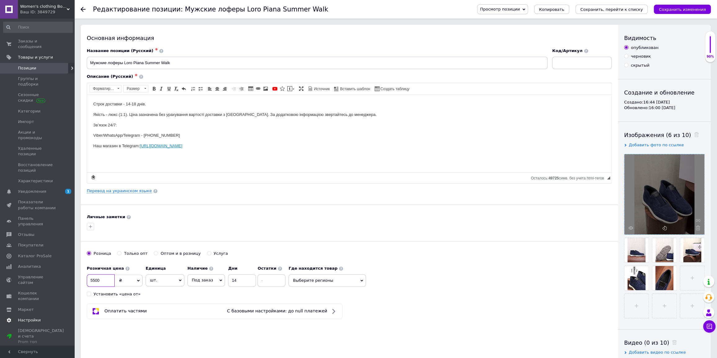
drag, startPoint x: 99, startPoint y: 277, endPoint x: 71, endPoint y: 281, distance: 28.7
type input "6"
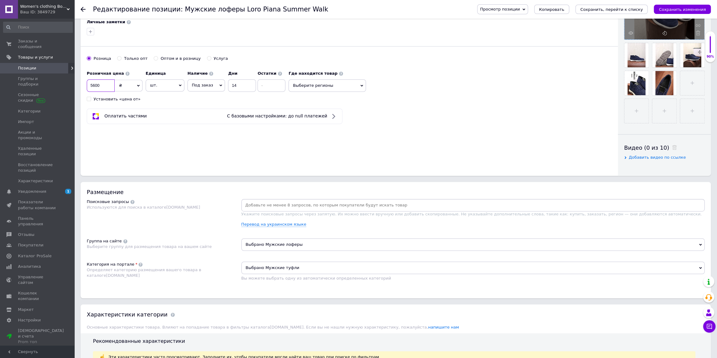
scroll to position [28, 0]
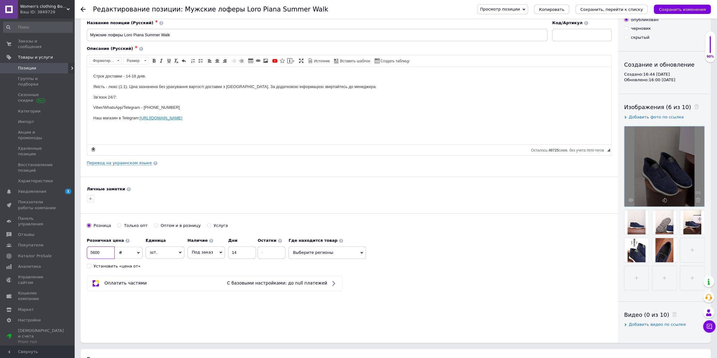
type input "5600"
drag, startPoint x: 180, startPoint y: 31, endPoint x: 124, endPoint y: 34, distance: 56.8
click at [124, 34] on input "Мужские лоферы Loro Piana Summer Walk" at bounding box center [317, 35] width 461 height 12
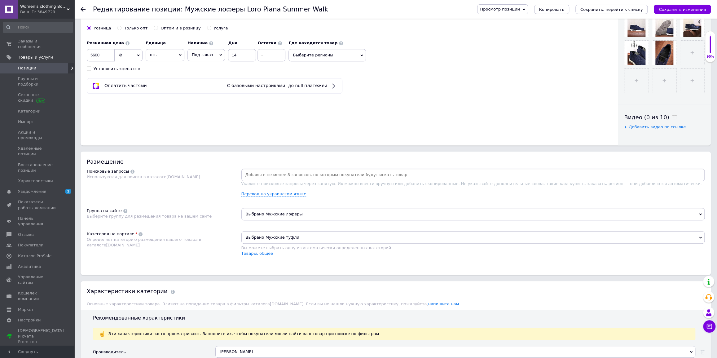
scroll to position [310, 0]
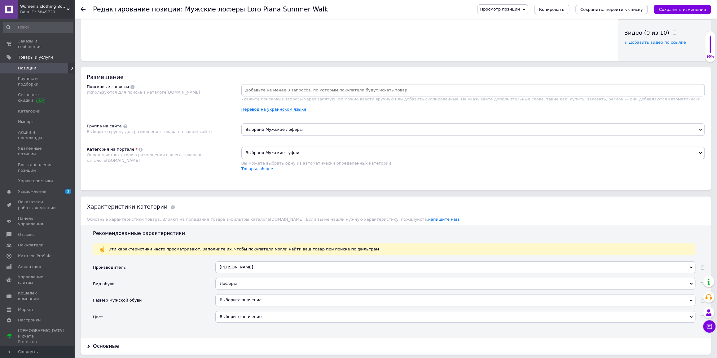
type input "Мужские лоферы Berluti"
drag, startPoint x: 237, startPoint y: 274, endPoint x: 237, endPoint y: 267, distance: 6.5
click at [237, 269] on div "[PERSON_NAME] [PERSON_NAME]" at bounding box center [455, 269] width 480 height 16
click at [238, 266] on div "[PERSON_NAME]" at bounding box center [455, 267] width 480 height 12
type input "berluti"
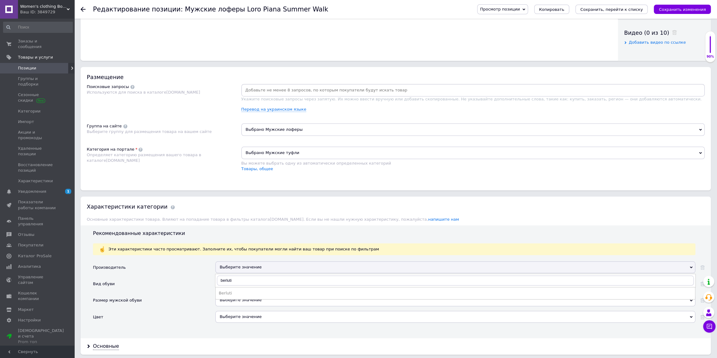
drag, startPoint x: 233, startPoint y: 290, endPoint x: 260, endPoint y: 289, distance: 27.0
click at [233, 290] on div "Berluti" at bounding box center [455, 293] width 473 height 6
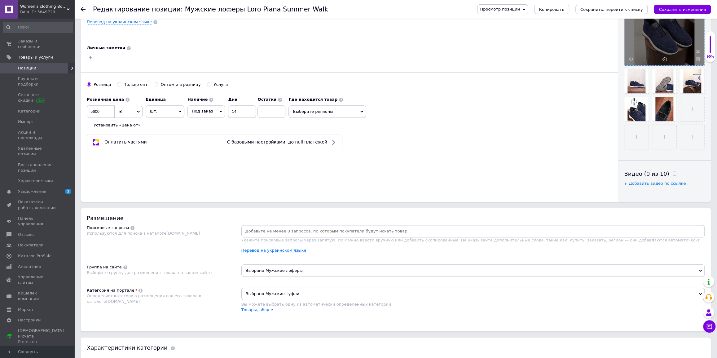
click at [609, 5] on button "Сохранить, перейти к списку" at bounding box center [611, 9] width 72 height 9
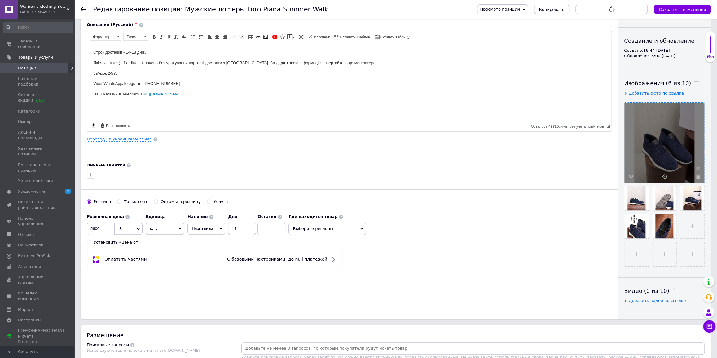
scroll to position [0, 0]
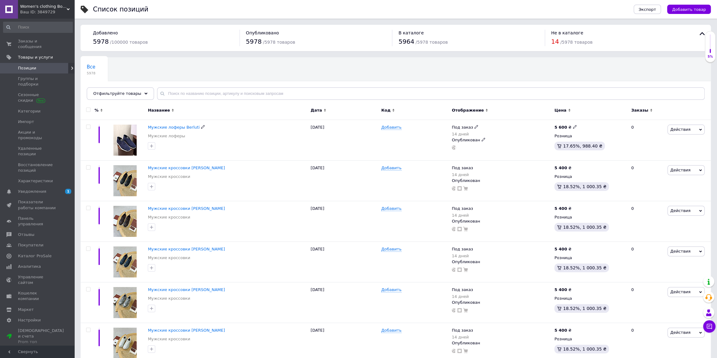
drag, startPoint x: 177, startPoint y: 127, endPoint x: 180, endPoint y: 127, distance: 3.4
click at [177, 127] on span "Мужские лоферы Berluti" at bounding box center [174, 127] width 52 height 5
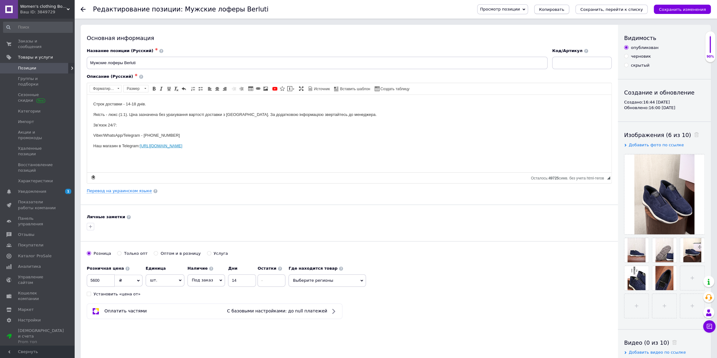
click at [560, 11] on span "Копировать" at bounding box center [551, 9] width 25 height 5
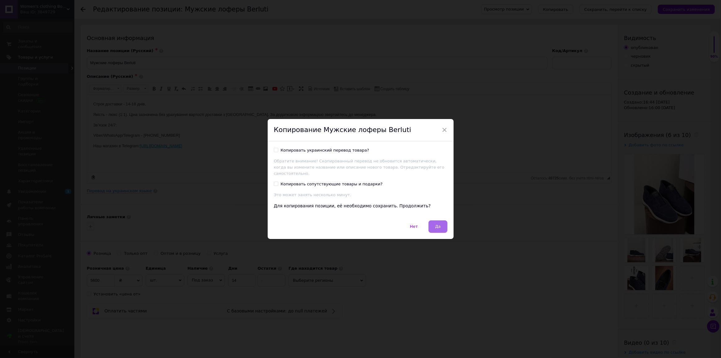
click at [434, 226] on button "Да" at bounding box center [437, 226] width 19 height 12
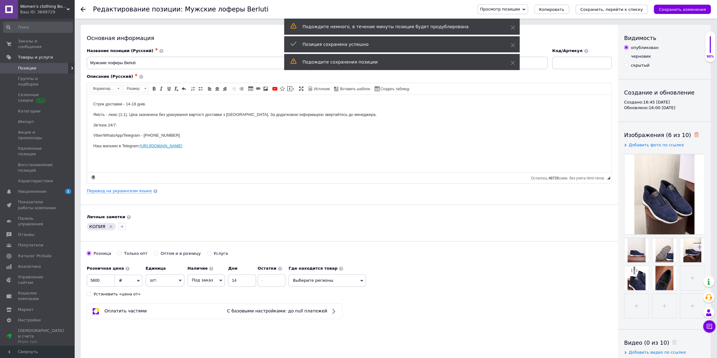
click at [694, 137] on use at bounding box center [696, 134] width 5 height 5
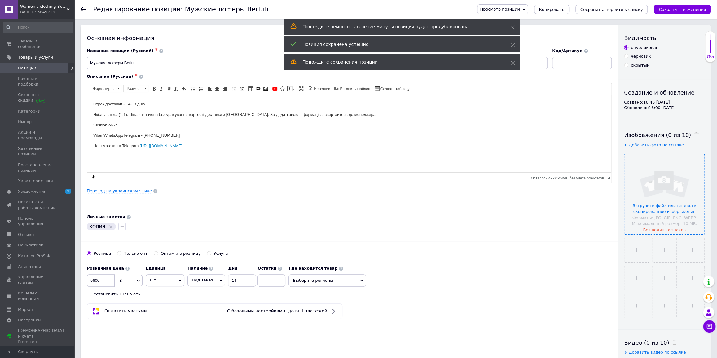
click at [670, 187] on input "file" at bounding box center [664, 194] width 80 height 80
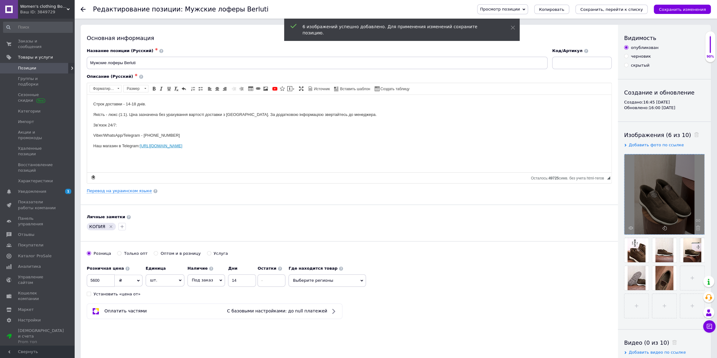
click at [111, 225] on icon "Удалить метку" at bounding box center [110, 226] width 5 height 5
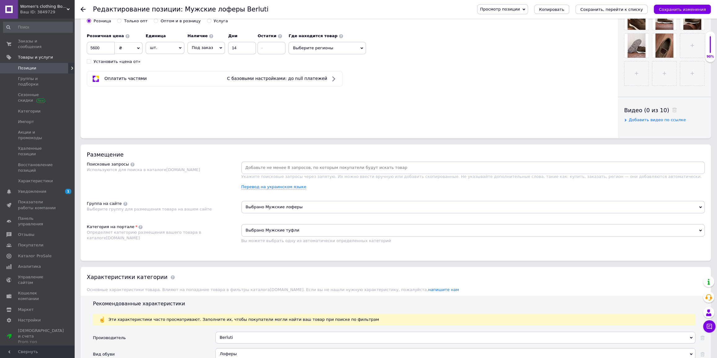
scroll to position [282, 0]
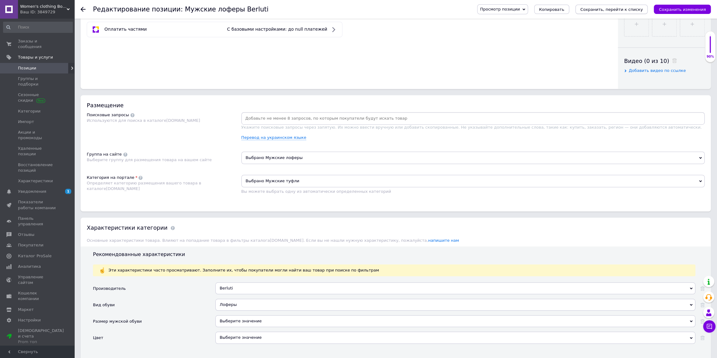
click at [613, 11] on icon "Сохранить, перейти к списку" at bounding box center [611, 9] width 63 height 5
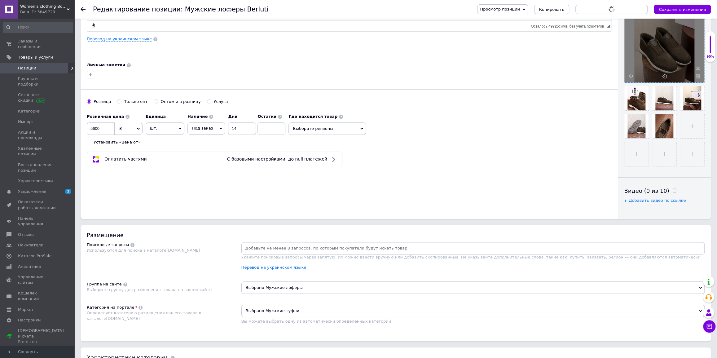
scroll to position [141, 0]
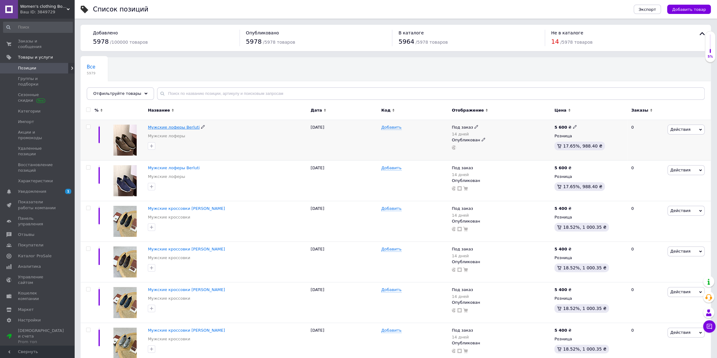
click at [178, 128] on span "Мужские лоферы Berluti" at bounding box center [174, 127] width 52 height 5
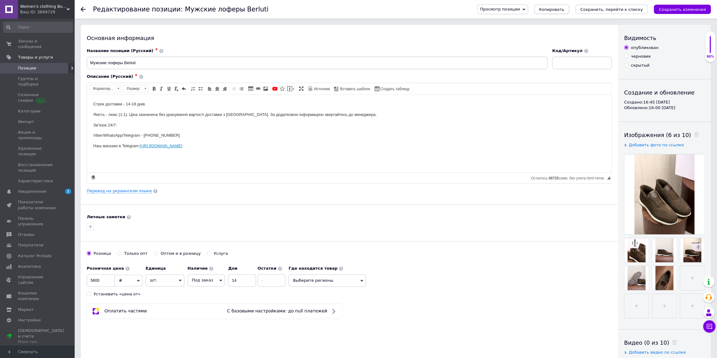
click at [564, 10] on span "Копировать" at bounding box center [551, 9] width 25 height 5
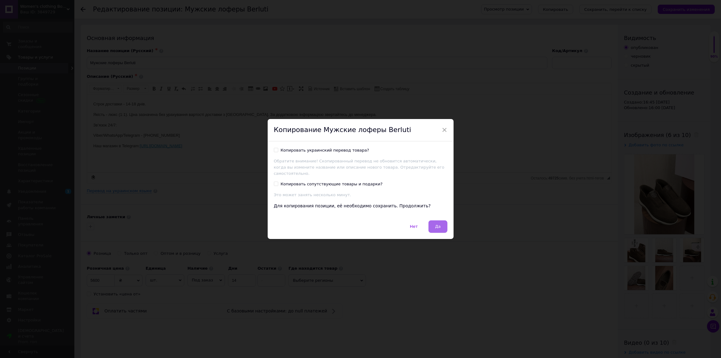
click at [443, 224] on button "Да" at bounding box center [437, 226] width 19 height 12
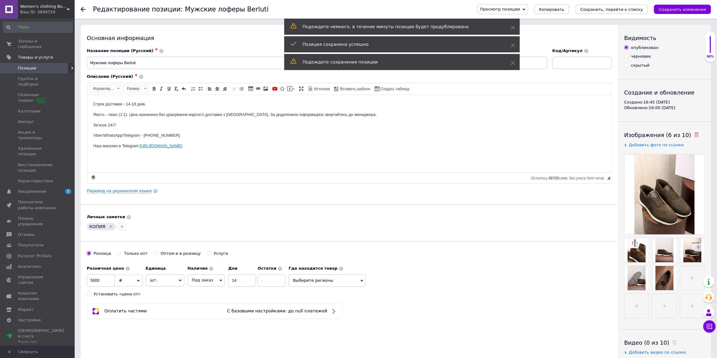
click at [694, 135] on icon at bounding box center [696, 134] width 5 height 5
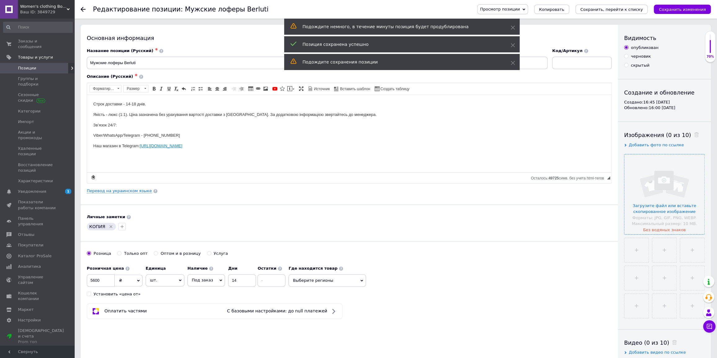
click at [664, 182] on input "file" at bounding box center [664, 194] width 80 height 80
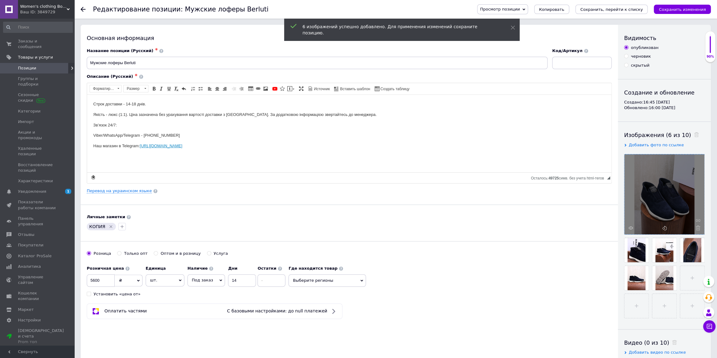
click at [106, 222] on div "КОПИЯ" at bounding box center [102, 227] width 32 height 10
click at [111, 226] on icon "Удалить метку" at bounding box center [110, 226] width 5 height 5
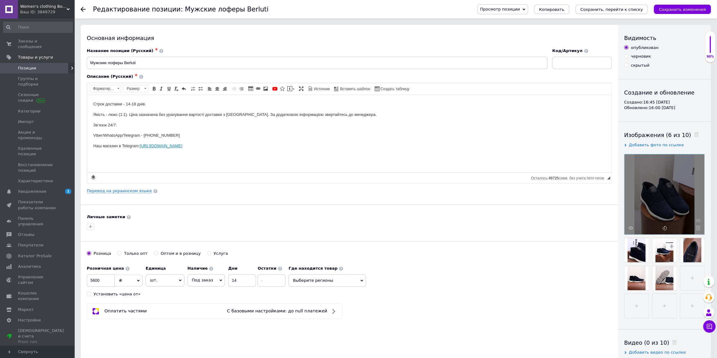
click at [621, 11] on icon "Сохранить, перейти к списку" at bounding box center [611, 9] width 63 height 5
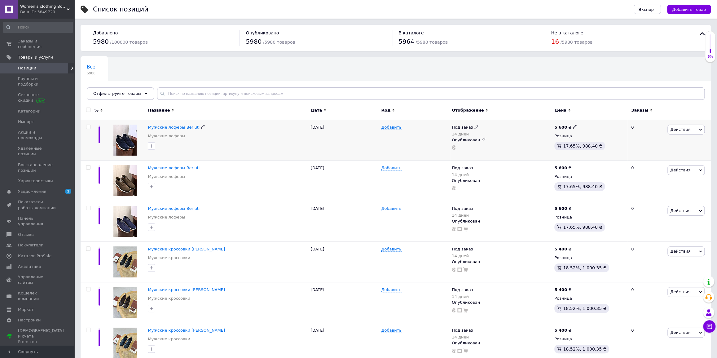
click at [183, 128] on span "Мужские лоферы Berluti" at bounding box center [174, 127] width 52 height 5
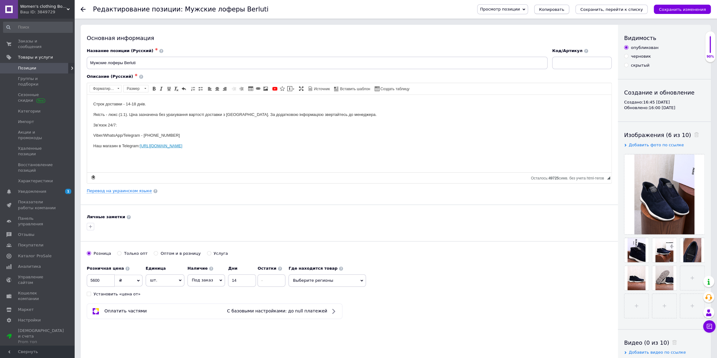
click at [564, 10] on span "Копировать" at bounding box center [551, 9] width 25 height 5
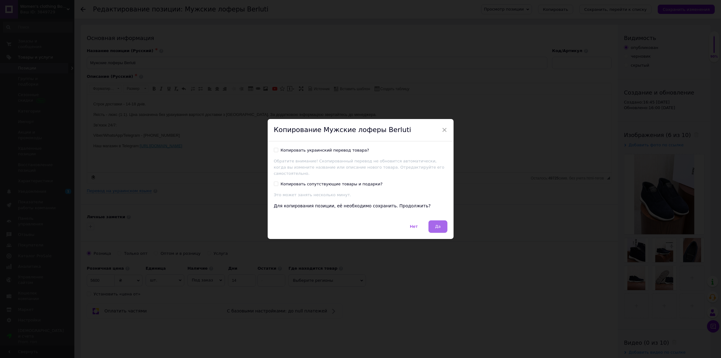
click at [442, 220] on button "Да" at bounding box center [437, 226] width 19 height 12
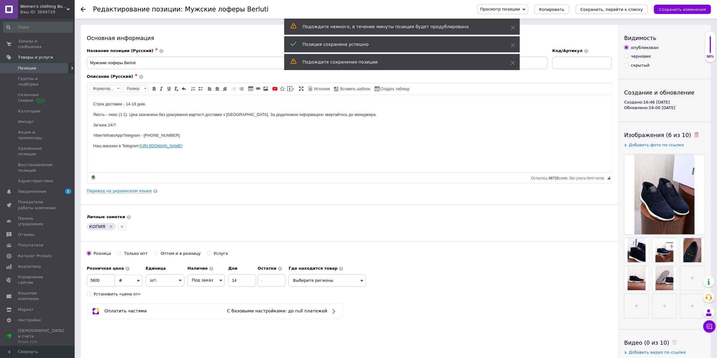
click at [694, 134] on use at bounding box center [696, 134] width 5 height 5
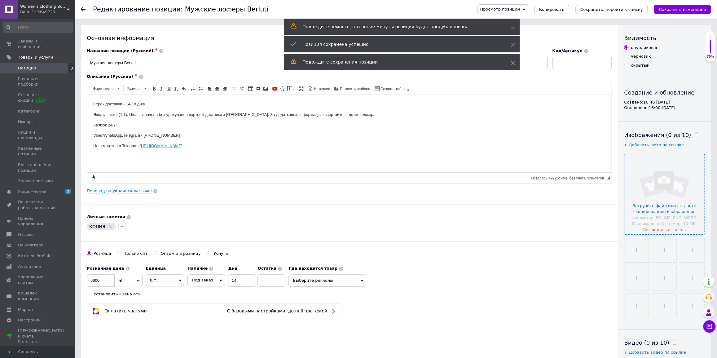
click at [670, 182] on input "file" at bounding box center [664, 194] width 80 height 80
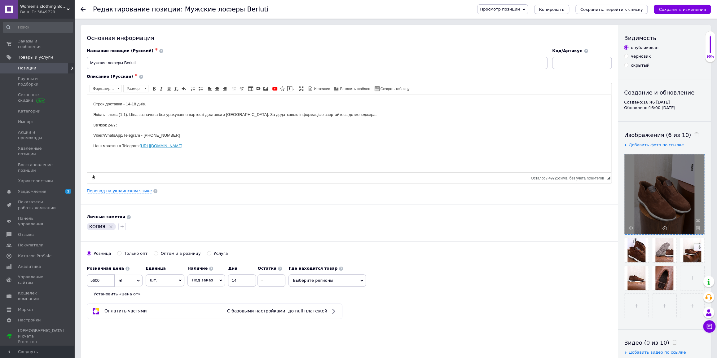
drag, startPoint x: 109, startPoint y: 227, endPoint x: 244, endPoint y: 192, distance: 139.5
click at [109, 227] on icon "Удалить метку" at bounding box center [110, 226] width 5 height 5
click at [619, 11] on icon "Сохранить, перейти к списку" at bounding box center [611, 9] width 63 height 5
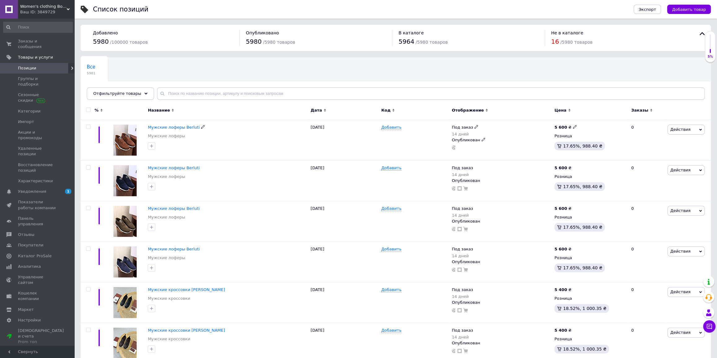
click at [185, 128] on span "Мужские лоферы Berluti" at bounding box center [174, 127] width 52 height 5
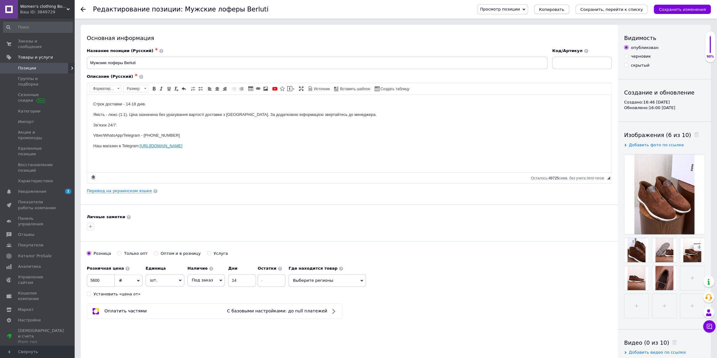
click at [564, 9] on span "Копировать" at bounding box center [551, 9] width 25 height 5
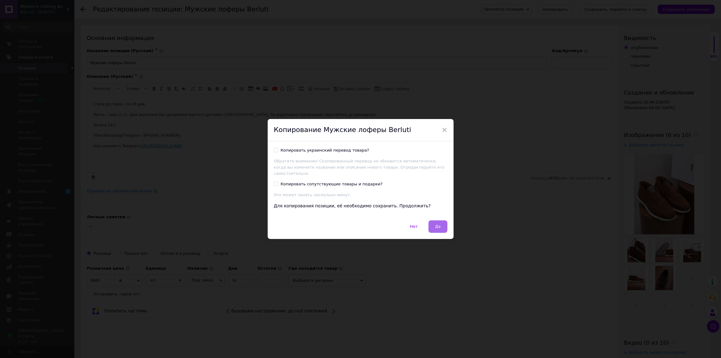
click at [438, 226] on button "Да" at bounding box center [437, 226] width 19 height 12
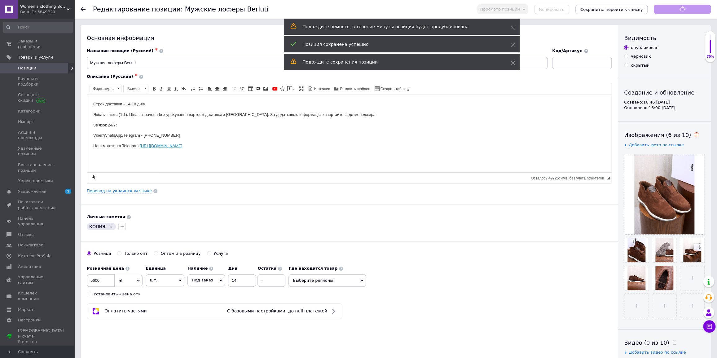
click at [694, 136] on use at bounding box center [696, 134] width 5 height 5
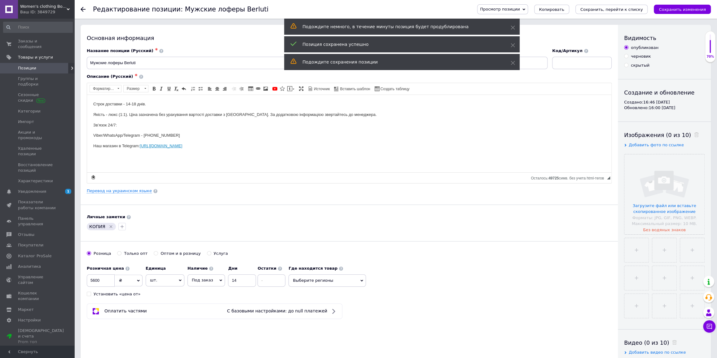
click at [670, 186] on input "file" at bounding box center [664, 194] width 80 height 80
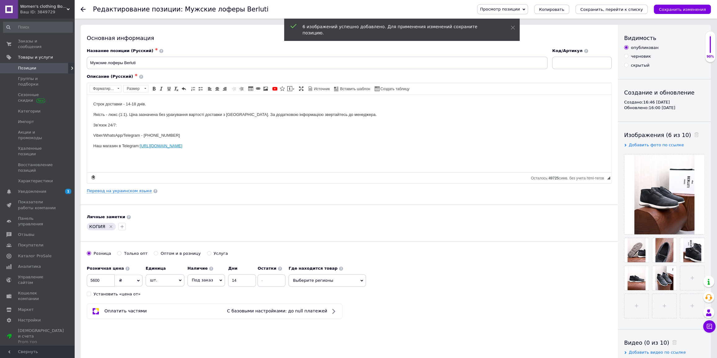
click at [109, 224] on icon "Удалить метку" at bounding box center [110, 226] width 5 height 5
click at [615, 11] on icon "Сохранить, перейти к списку" at bounding box center [611, 9] width 63 height 5
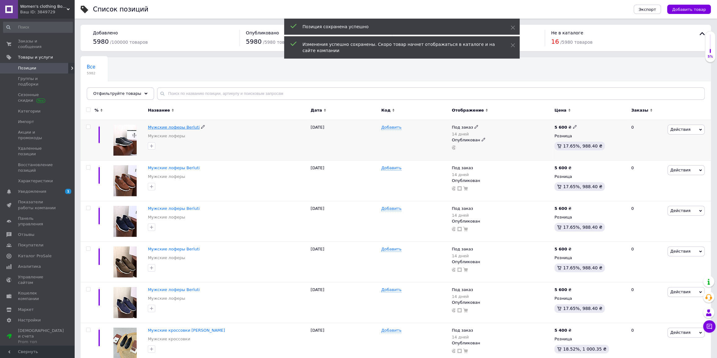
click at [174, 127] on span "Мужские лоферы Berluti" at bounding box center [174, 127] width 52 height 5
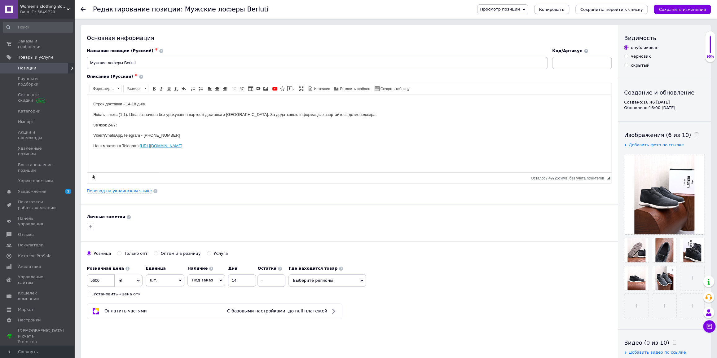
click at [564, 10] on span "Копировать" at bounding box center [551, 9] width 25 height 5
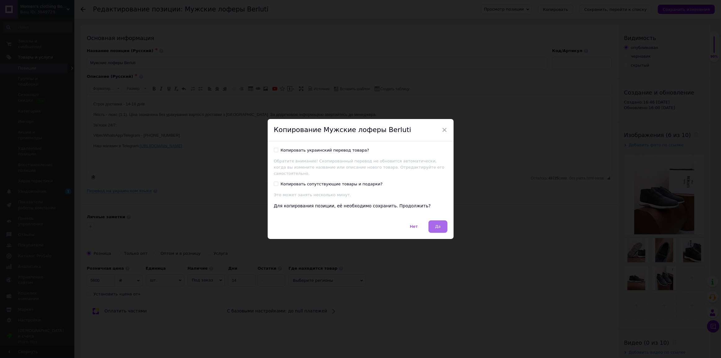
drag, startPoint x: 432, startPoint y: 229, endPoint x: 434, endPoint y: 226, distance: 3.6
click at [432, 228] on button "Да" at bounding box center [437, 226] width 19 height 12
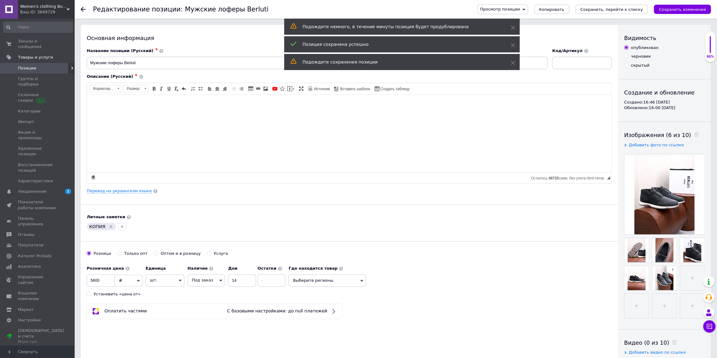
drag, startPoint x: 685, startPoint y: 133, endPoint x: 681, endPoint y: 147, distance: 14.1
click at [694, 134] on icon at bounding box center [696, 134] width 5 height 5
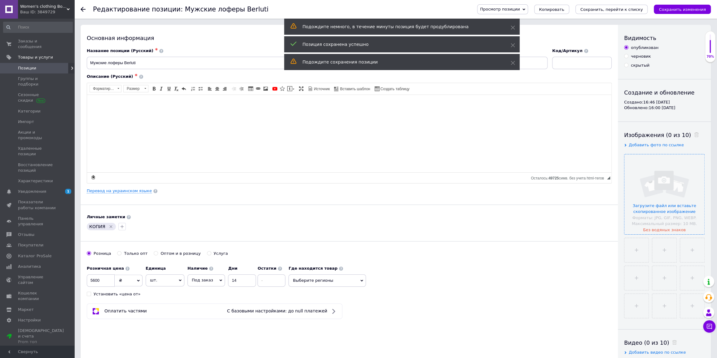
click at [667, 177] on input "file" at bounding box center [664, 194] width 80 height 80
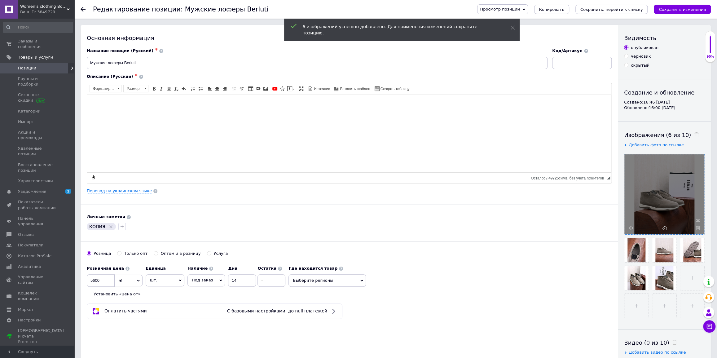
drag, startPoint x: 105, startPoint y: 229, endPoint x: 110, endPoint y: 226, distance: 5.3
click at [105, 228] on div "КОПИЯ" at bounding box center [101, 226] width 29 height 7
click at [109, 225] on icon "Удалить метку" at bounding box center [110, 226] width 5 height 5
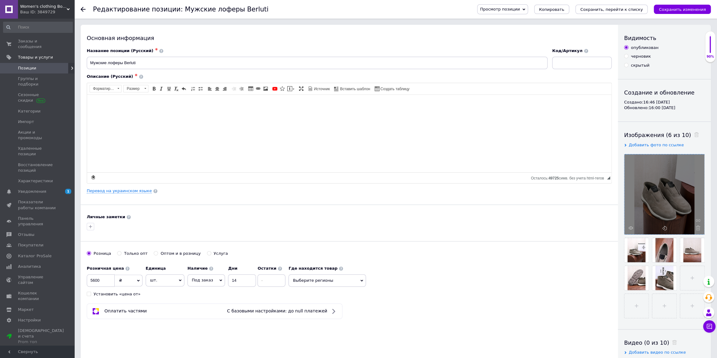
click at [614, 7] on icon "Сохранить, перейти к списку" at bounding box center [611, 9] width 63 height 5
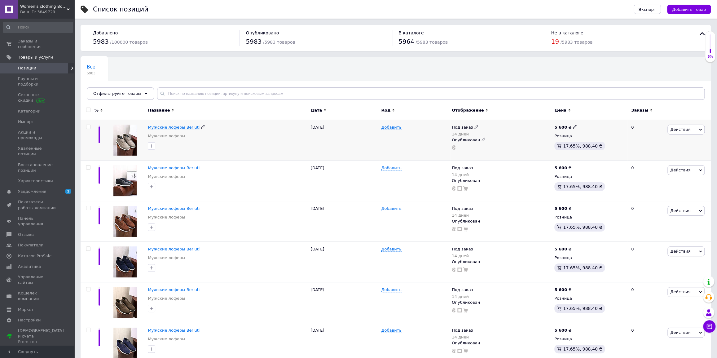
click at [176, 127] on span "Мужские лоферы Berluti" at bounding box center [174, 127] width 52 height 5
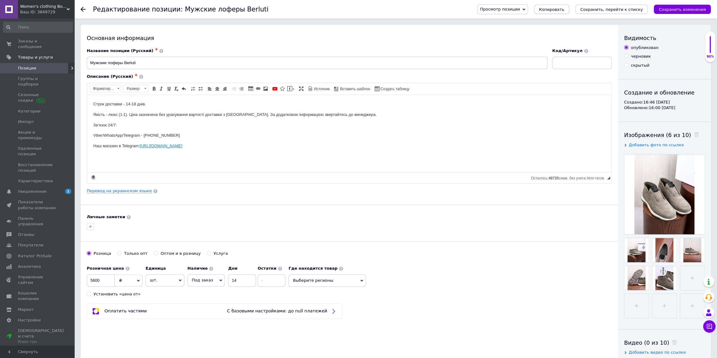
click at [564, 9] on span "Копировать" at bounding box center [551, 9] width 25 height 5
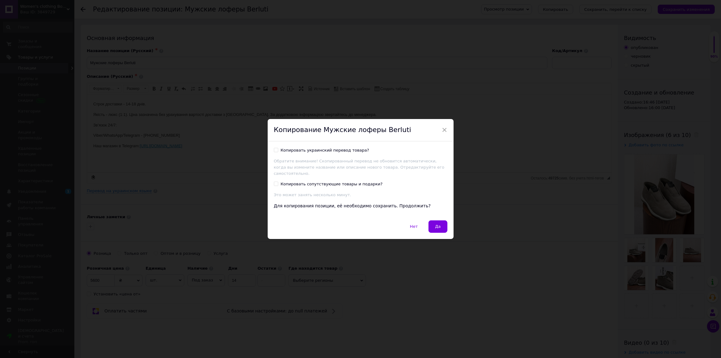
click at [438, 220] on button "Да" at bounding box center [437, 226] width 19 height 12
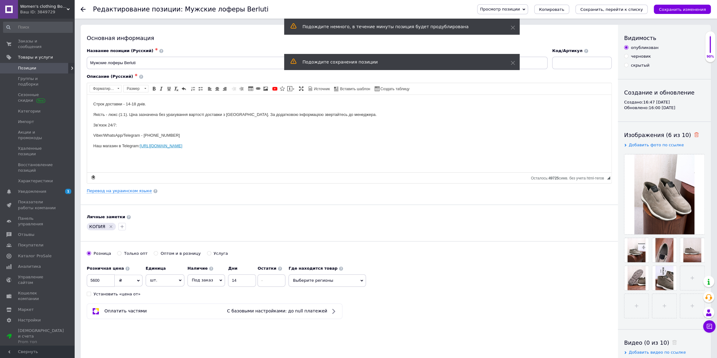
click at [694, 134] on icon at bounding box center [696, 134] width 5 height 5
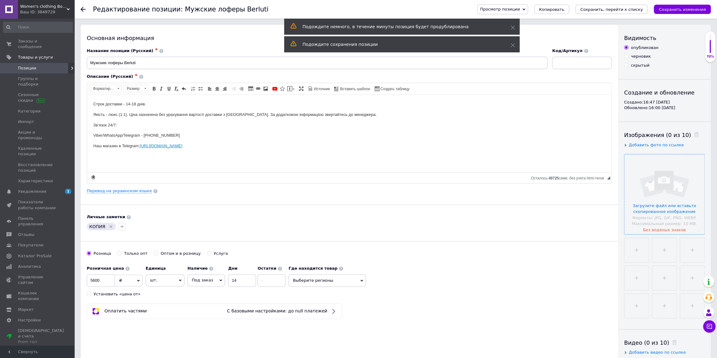
click at [664, 171] on input "file" at bounding box center [664, 194] width 80 height 80
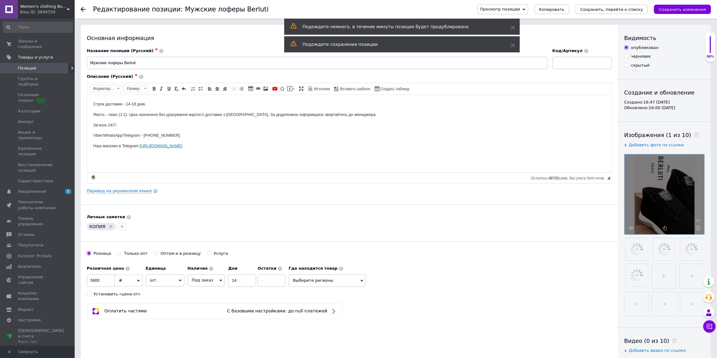
drag, startPoint x: 108, startPoint y: 226, endPoint x: 114, endPoint y: 226, distance: 5.9
click at [108, 226] on icon "Удалить метку" at bounding box center [110, 226] width 5 height 5
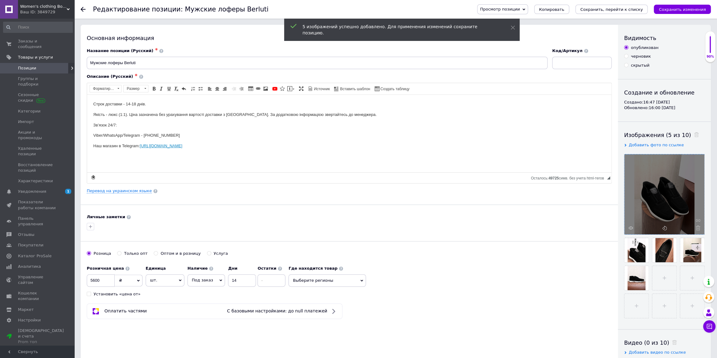
click at [635, 11] on icon "Сохранить, перейти к списку" at bounding box center [611, 9] width 63 height 5
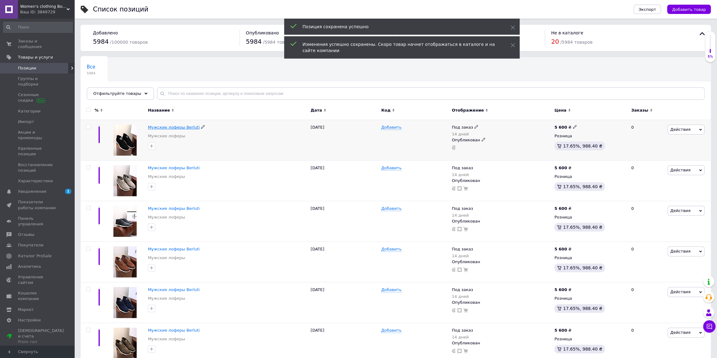
click at [172, 129] on span "Мужские лоферы Berluti" at bounding box center [174, 127] width 52 height 5
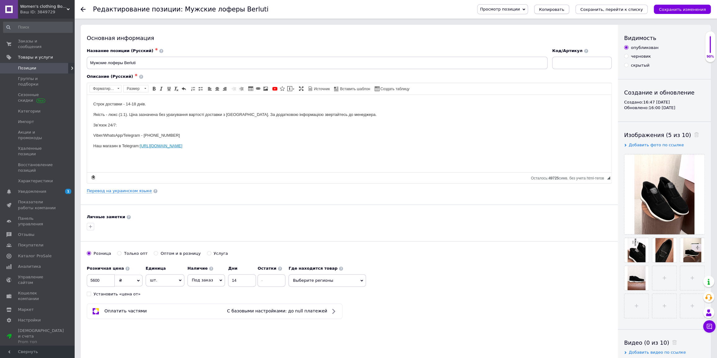
click at [564, 9] on span "Копировать" at bounding box center [551, 9] width 25 height 5
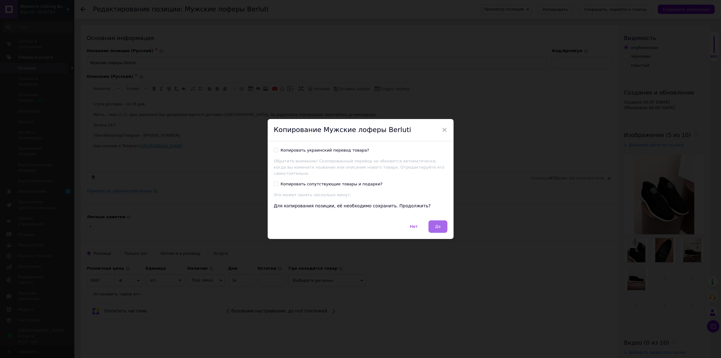
click at [438, 224] on span "Да" at bounding box center [438, 226] width 6 height 5
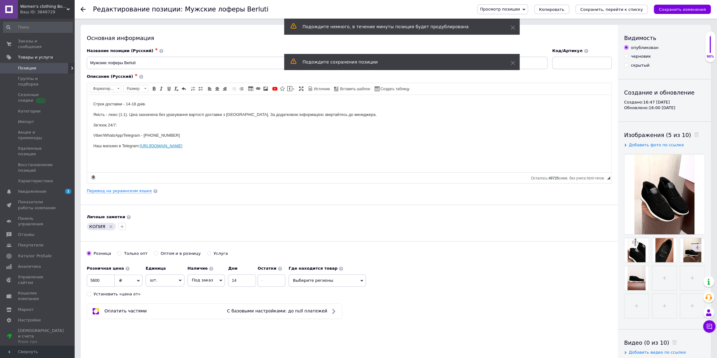
drag, startPoint x: 687, startPoint y: 134, endPoint x: 683, endPoint y: 148, distance: 14.4
click at [694, 134] on icon at bounding box center [696, 134] width 5 height 5
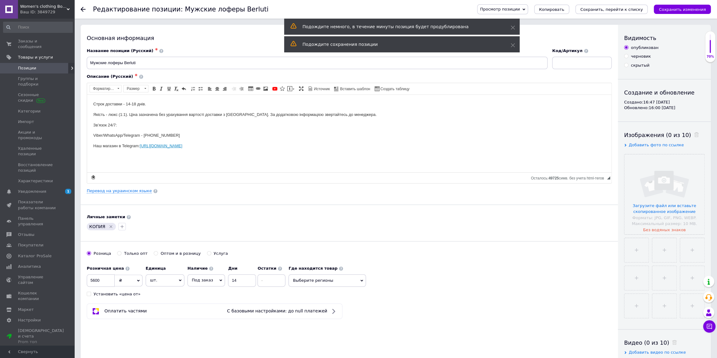
click at [670, 193] on input "file" at bounding box center [664, 194] width 80 height 80
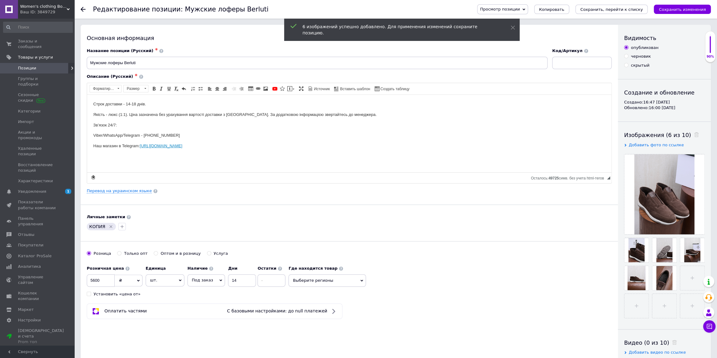
click at [111, 226] on icon "Удалить метку" at bounding box center [110, 226] width 5 height 5
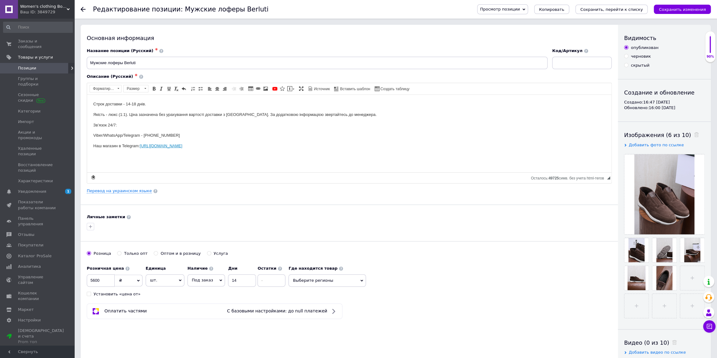
click at [601, 11] on icon "Сохранить, перейти к списку" at bounding box center [611, 9] width 63 height 5
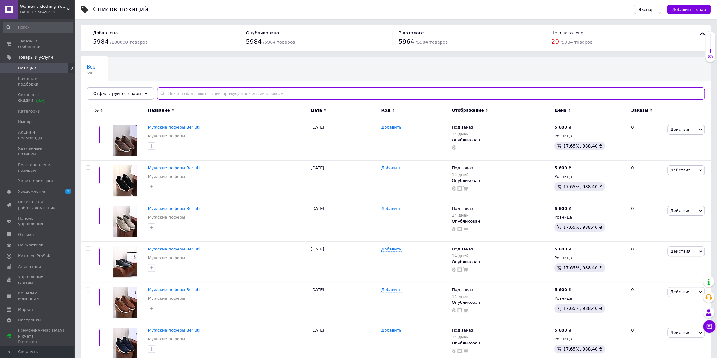
click at [186, 90] on input "text" at bounding box center [430, 93] width 547 height 12
type input "v"
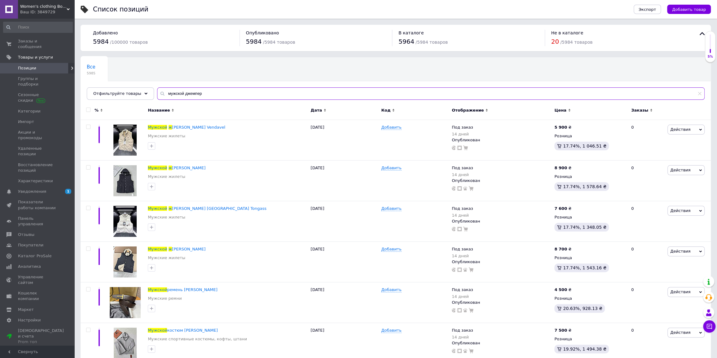
type input "мужской джемпер"
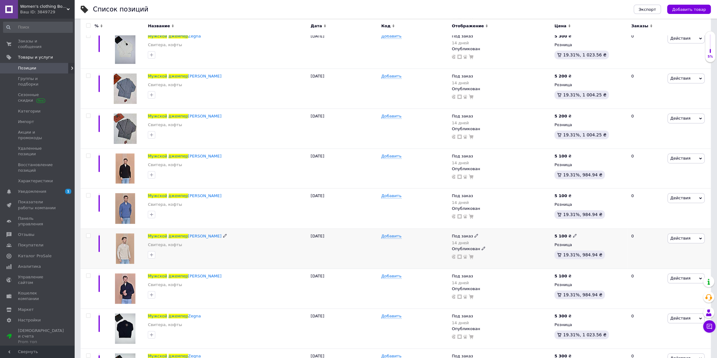
scroll to position [253, 0]
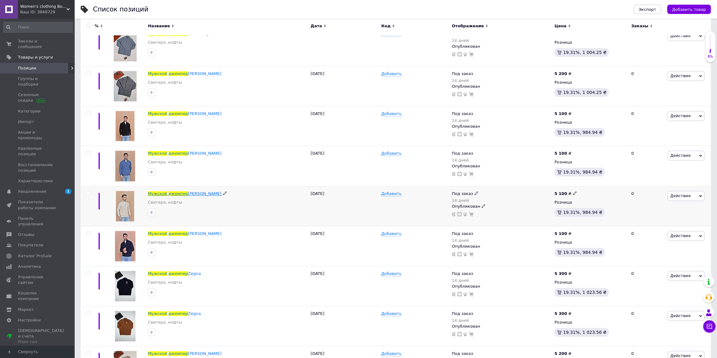
click at [192, 193] on span "[PERSON_NAME]" at bounding box center [204, 193] width 33 height 5
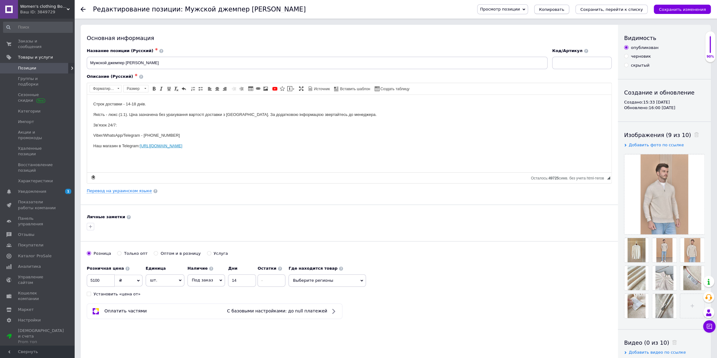
click at [564, 11] on span "Копировать" at bounding box center [551, 9] width 25 height 5
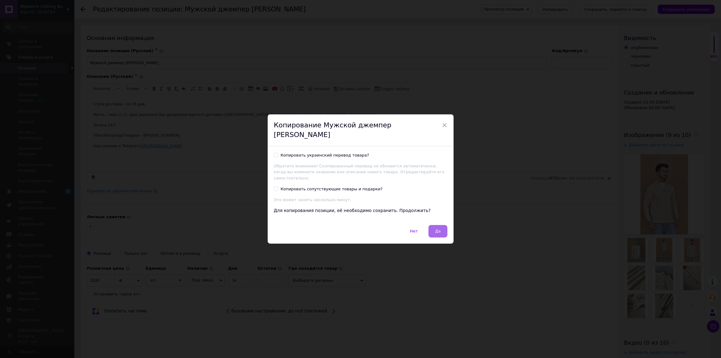
click at [432, 229] on button "Да" at bounding box center [437, 231] width 19 height 12
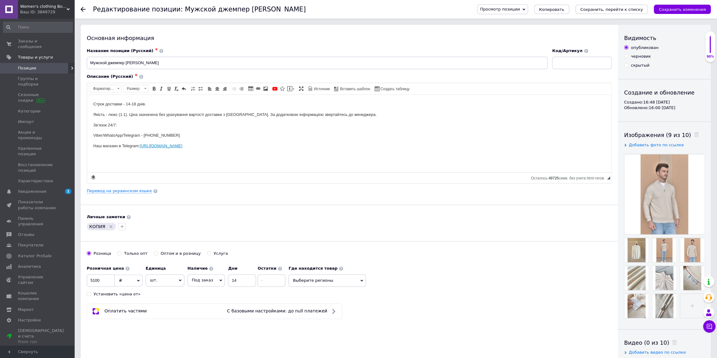
click at [110, 226] on icon "Удалить метку" at bounding box center [111, 226] width 3 height 3
click at [694, 134] on icon at bounding box center [696, 134] width 5 height 5
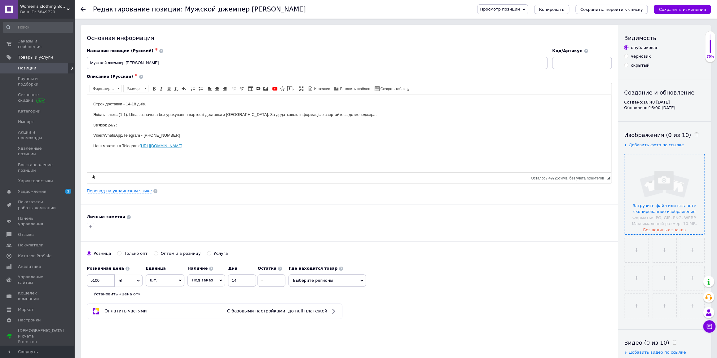
drag, startPoint x: 667, startPoint y: 186, endPoint x: 661, endPoint y: 187, distance: 5.3
click at [665, 186] on input "file" at bounding box center [664, 194] width 80 height 80
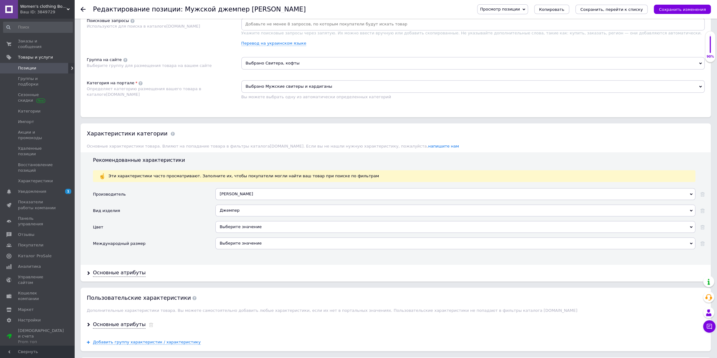
scroll to position [366, 0]
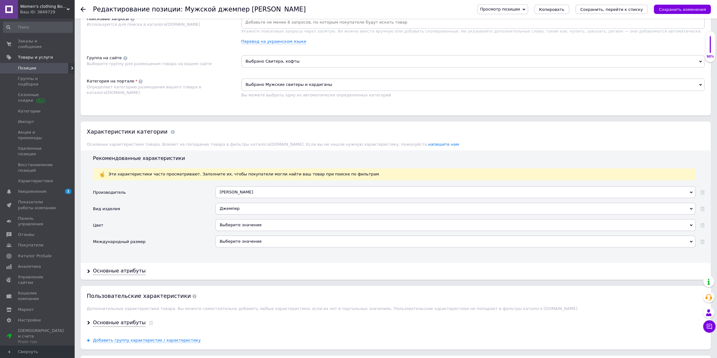
click at [603, 12] on button "Сохранить, перейти к списку" at bounding box center [611, 9] width 72 height 9
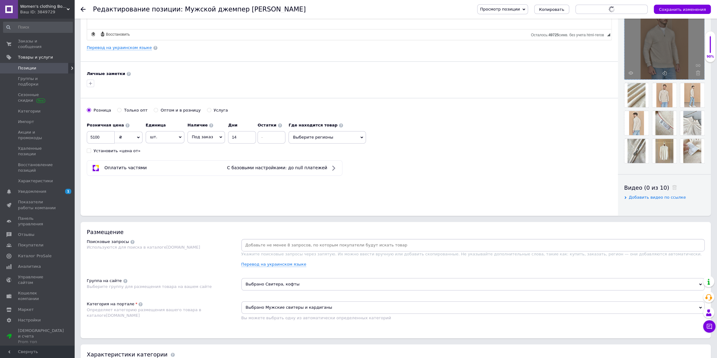
scroll to position [0, 0]
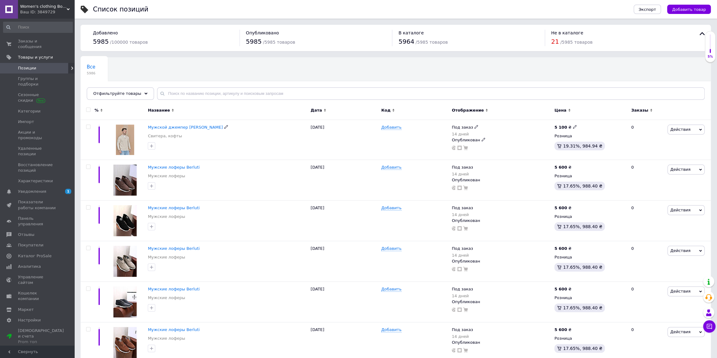
drag, startPoint x: 186, startPoint y: 128, endPoint x: 347, endPoint y: 108, distance: 162.2
click at [186, 127] on span "Мужской джемпер [PERSON_NAME]" at bounding box center [185, 127] width 75 height 5
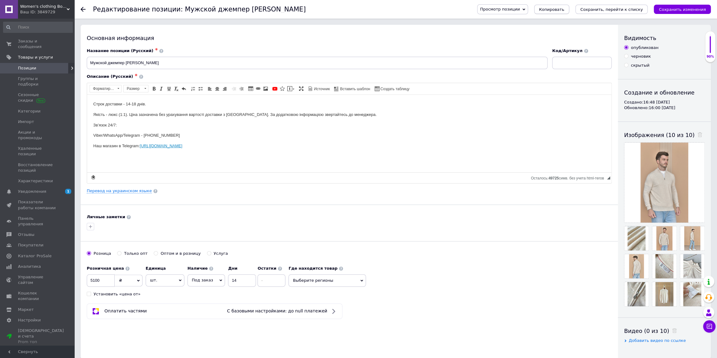
click at [564, 9] on span "Копировать" at bounding box center [551, 9] width 25 height 5
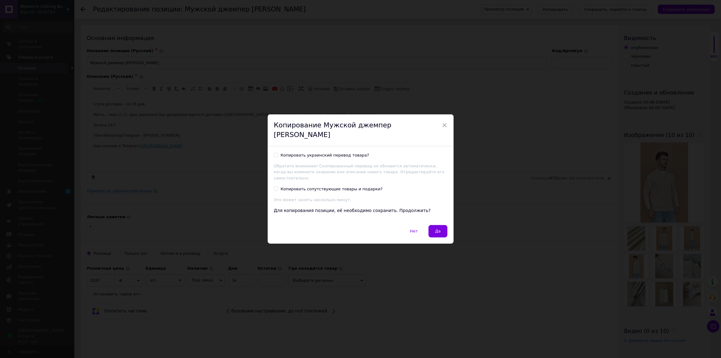
click at [431, 229] on button "Да" at bounding box center [437, 231] width 19 height 12
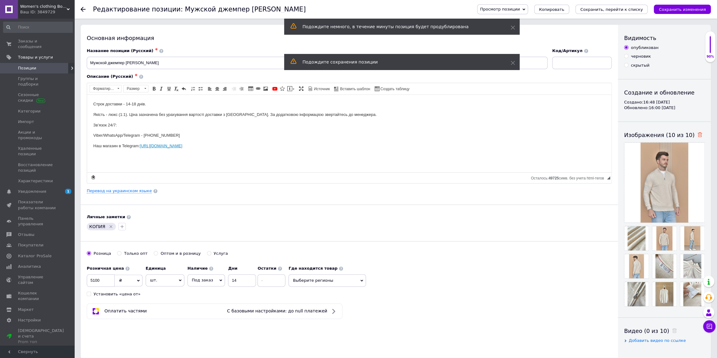
drag, startPoint x: 690, startPoint y: 133, endPoint x: 687, endPoint y: 140, distance: 7.9
click at [697, 134] on use at bounding box center [699, 134] width 5 height 5
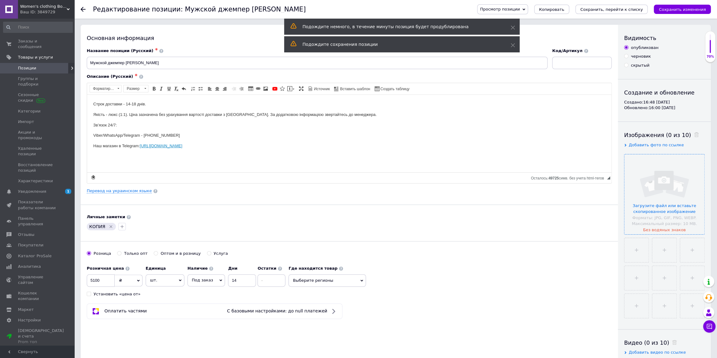
click at [673, 169] on input "file" at bounding box center [664, 194] width 80 height 80
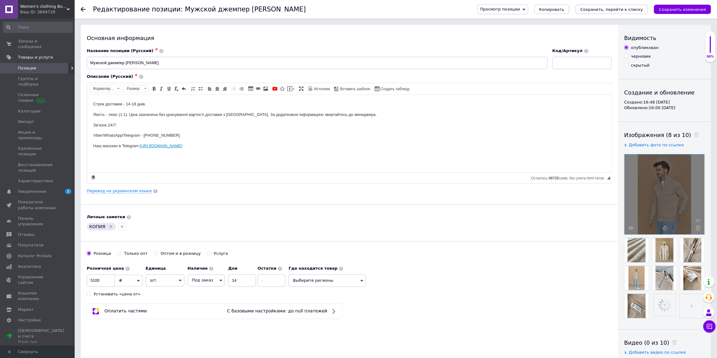
click at [111, 226] on div "КОПИЯ" at bounding box center [101, 226] width 29 height 7
click at [110, 225] on icon "Удалить метку" at bounding box center [110, 226] width 5 height 5
click at [626, 12] on icon "Сохранить, перейти к списку" at bounding box center [611, 9] width 63 height 5
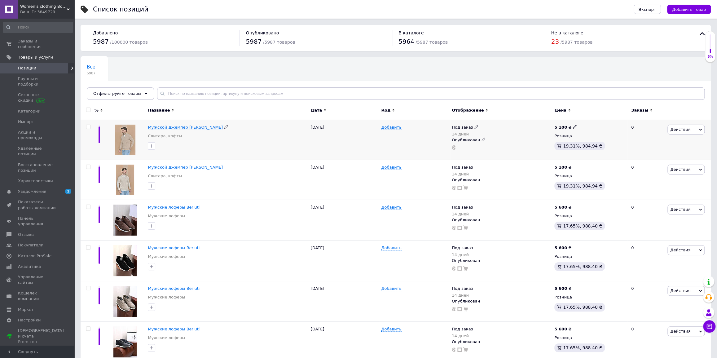
click at [194, 125] on span "Мужской джемпер [PERSON_NAME]" at bounding box center [185, 127] width 75 height 5
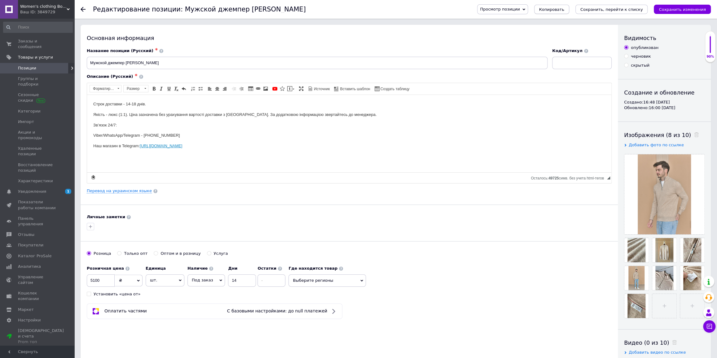
click at [564, 10] on span "Копировать" at bounding box center [551, 9] width 25 height 5
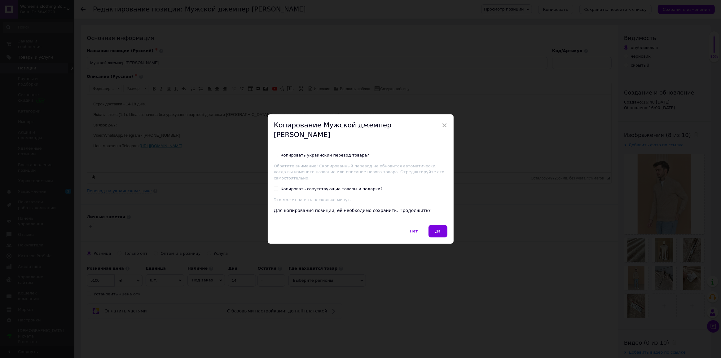
drag, startPoint x: 440, startPoint y: 223, endPoint x: 455, endPoint y: 218, distance: 15.7
click at [440, 225] on button "Да" at bounding box center [437, 231] width 19 height 12
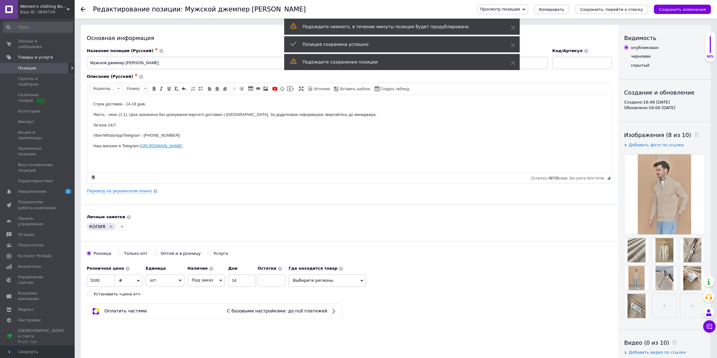
click at [694, 134] on icon at bounding box center [696, 134] width 5 height 5
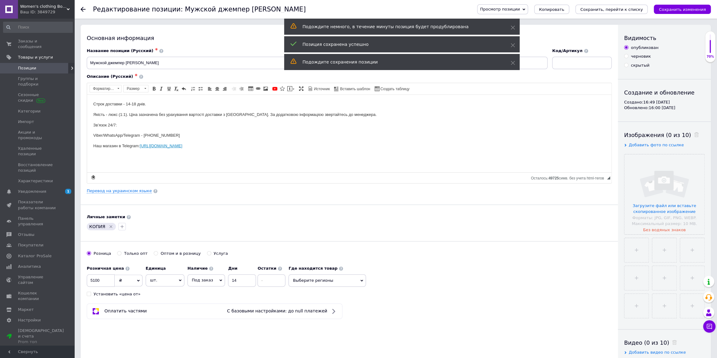
drag, startPoint x: 683, startPoint y: 146, endPoint x: 669, endPoint y: 175, distance: 33.1
click at [670, 176] on input "file" at bounding box center [664, 194] width 80 height 80
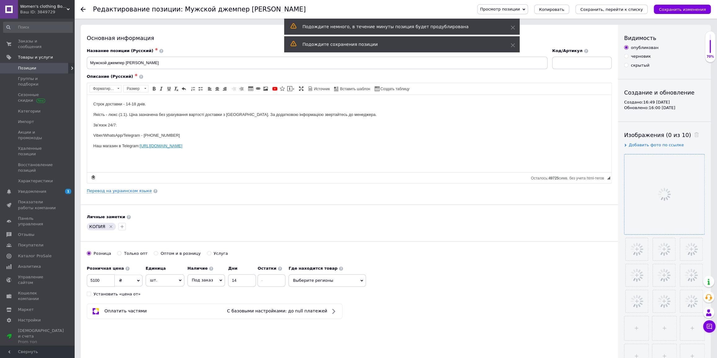
drag, startPoint x: 110, startPoint y: 226, endPoint x: 115, endPoint y: 225, distance: 5.3
click at [110, 226] on icon "Удалить метку" at bounding box center [111, 226] width 3 height 3
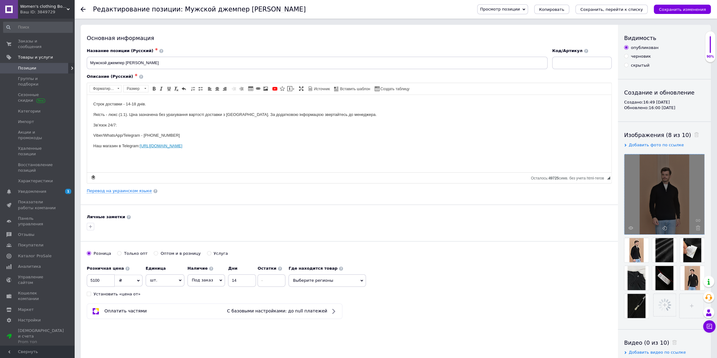
click at [626, 15] on div "Просмотр позиции Сохранить и посмотреть на сайте Сохранить и посмотреть на порт…" at bounding box center [588, 9] width 246 height 19
click at [622, 14] on div "Просмотр позиции Сохранить и посмотреть на сайте Сохранить и посмотреть на порт…" at bounding box center [591, 9] width 240 height 10
click at [623, 8] on icon "Сохранить, перейти к списку" at bounding box center [611, 9] width 63 height 5
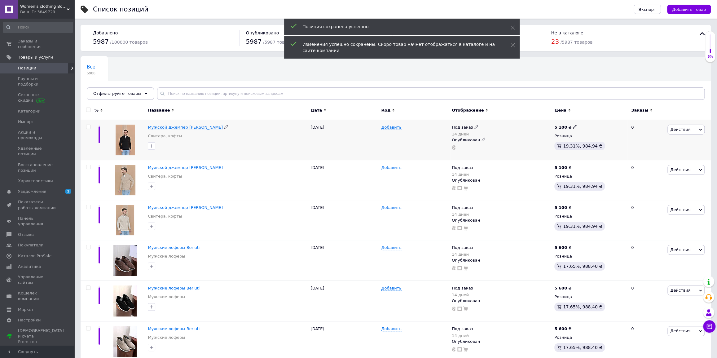
click at [201, 128] on span "Мужской джемпер [PERSON_NAME]" at bounding box center [185, 127] width 75 height 5
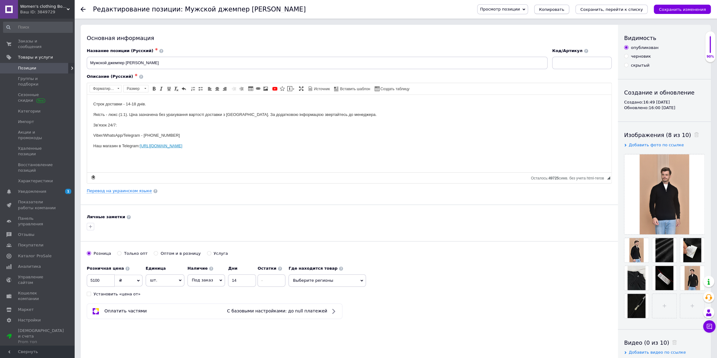
click at [564, 9] on span "Копировать" at bounding box center [551, 9] width 25 height 5
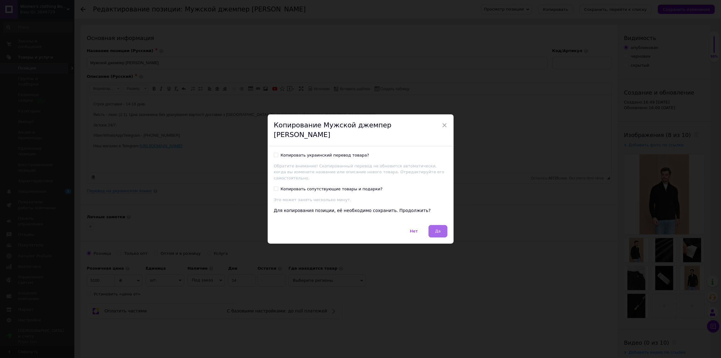
click at [441, 225] on button "Да" at bounding box center [437, 231] width 19 height 12
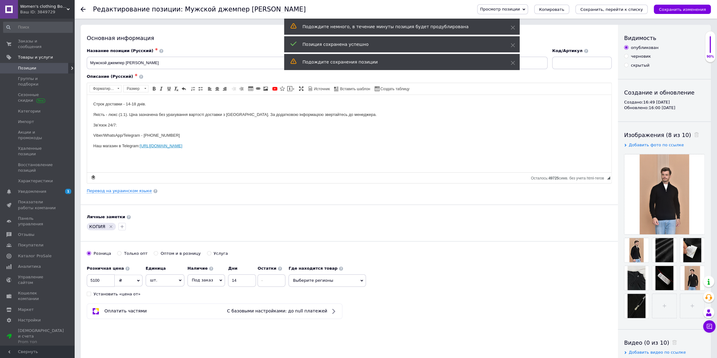
click at [694, 133] on icon at bounding box center [696, 134] width 5 height 5
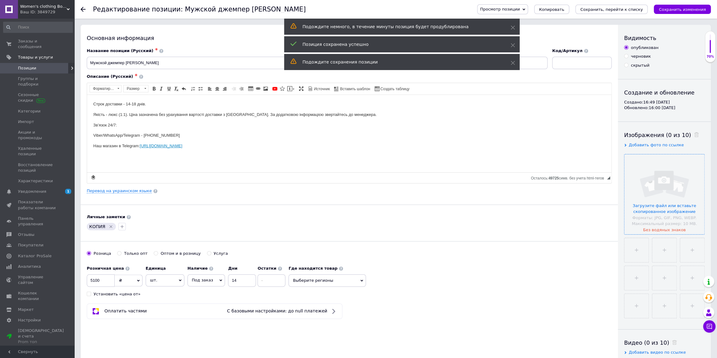
click at [665, 187] on input "file" at bounding box center [664, 194] width 80 height 80
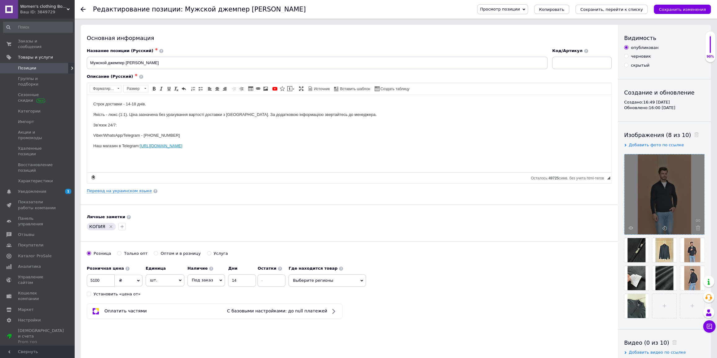
click at [110, 226] on icon "Удалить метку" at bounding box center [111, 226] width 3 height 3
click at [617, 13] on button "Сохранить, перейти к списку" at bounding box center [611, 9] width 72 height 9
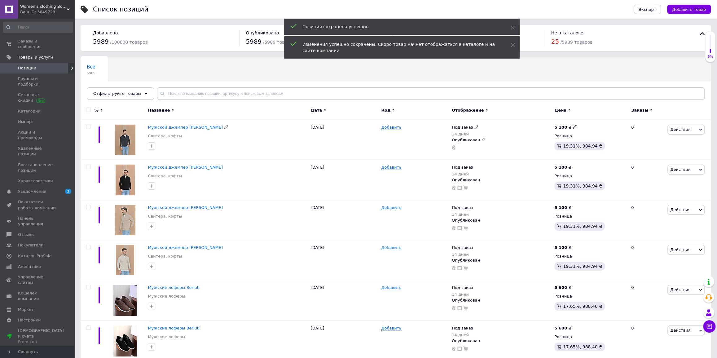
drag, startPoint x: 190, startPoint y: 128, endPoint x: 223, endPoint y: 124, distance: 33.7
click at [190, 128] on span "Мужской джемпер [PERSON_NAME]" at bounding box center [185, 127] width 75 height 5
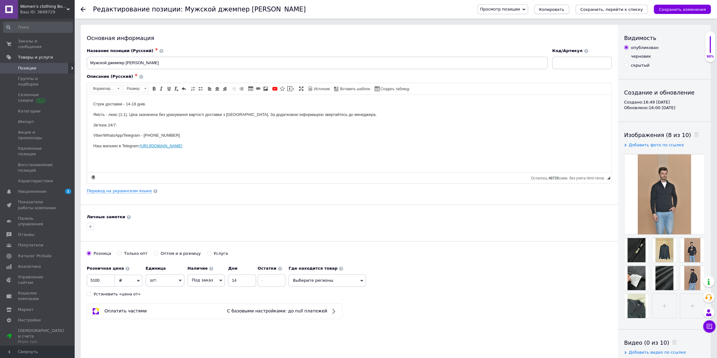
click at [564, 11] on span "Копировать" at bounding box center [551, 9] width 25 height 5
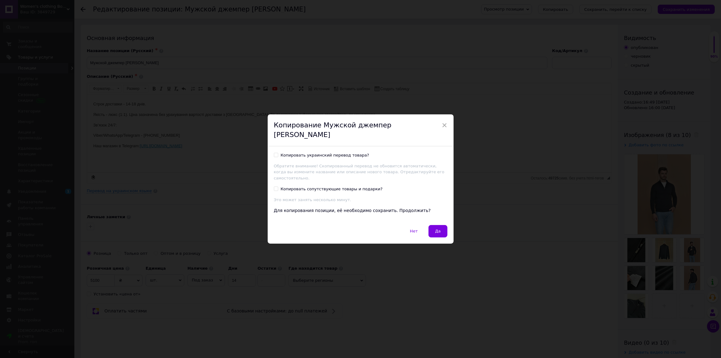
drag, startPoint x: 441, startPoint y: 217, endPoint x: 434, endPoint y: 225, distance: 10.8
click at [440, 217] on div "Копировать украинский перевод товара? Обратите внимание! Скопированный перевод …" at bounding box center [361, 185] width 186 height 79
click at [436, 229] on span "Да" at bounding box center [438, 231] width 6 height 5
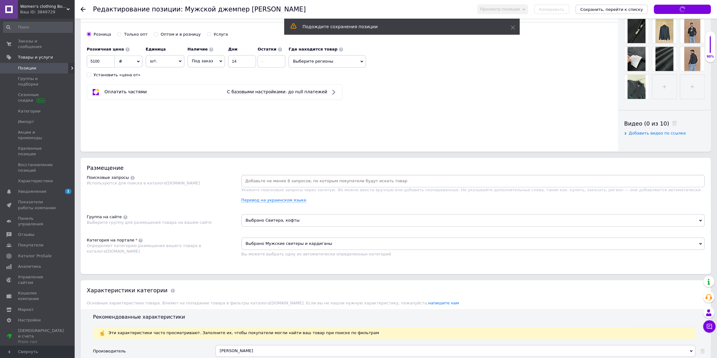
scroll to position [253, 0]
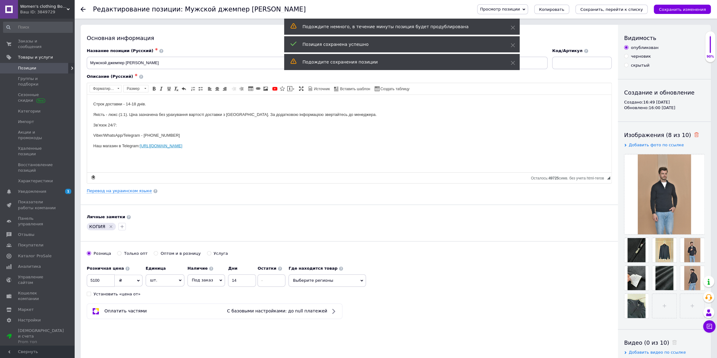
click at [694, 134] on icon at bounding box center [696, 134] width 5 height 5
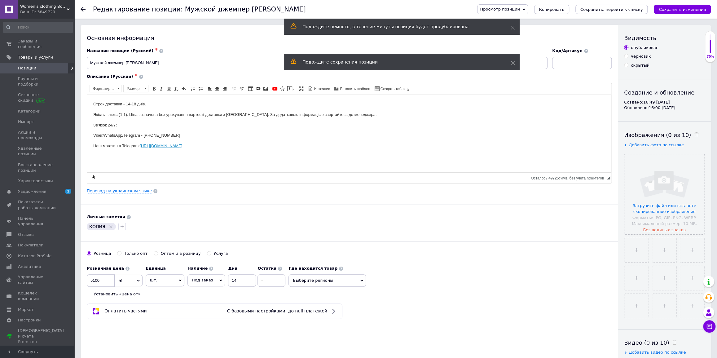
click at [669, 176] on input "file" at bounding box center [664, 194] width 80 height 80
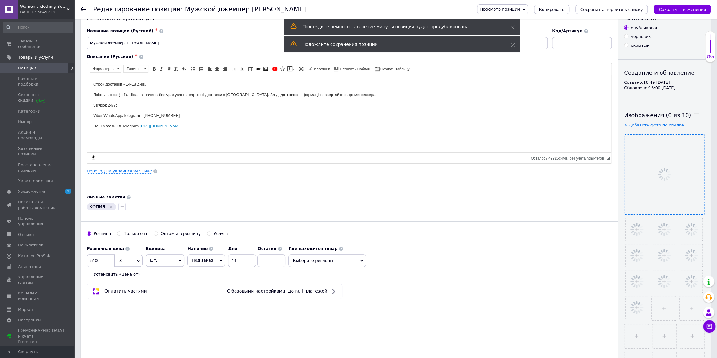
scroll to position [28, 0]
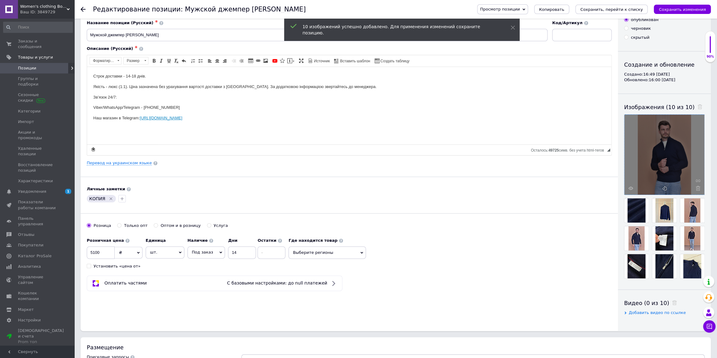
click at [112, 198] on icon "Удалить метку" at bounding box center [110, 198] width 5 height 5
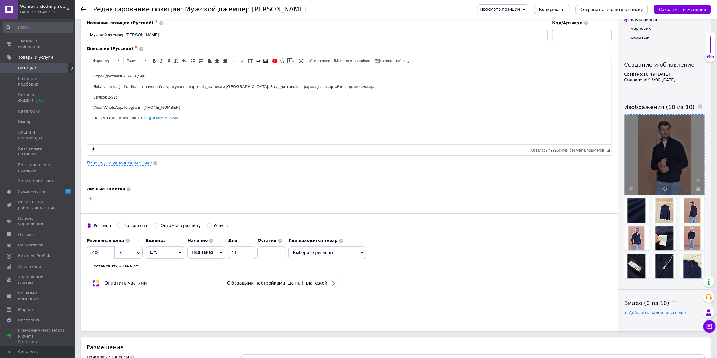
click at [605, 11] on icon "Сохранить, перейти к списку" at bounding box center [611, 9] width 63 height 5
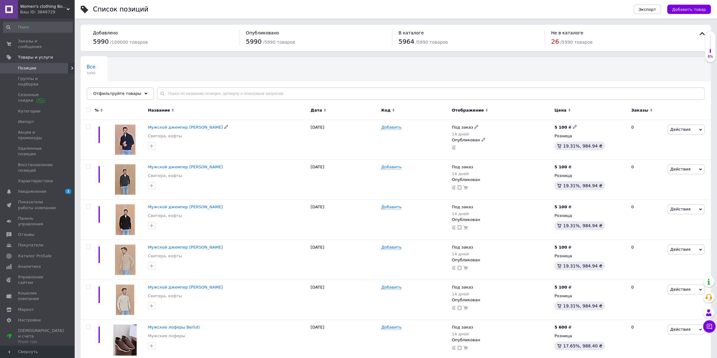
drag, startPoint x: 187, startPoint y: 127, endPoint x: 232, endPoint y: 125, distance: 44.6
click at [187, 127] on span "Мужской джемпер [PERSON_NAME]" at bounding box center [185, 127] width 75 height 5
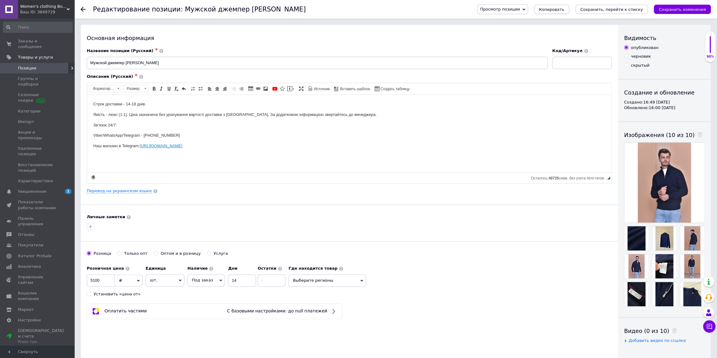
click at [564, 9] on span "Копировать" at bounding box center [551, 9] width 25 height 5
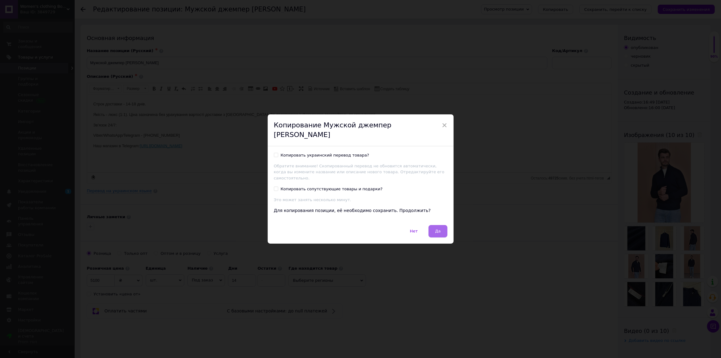
drag, startPoint x: 447, startPoint y: 212, endPoint x: 441, endPoint y: 217, distance: 7.9
click at [444, 215] on div "Копировать украинский перевод товара? Обратите внимание! Скопированный перевод …" at bounding box center [361, 185] width 186 height 79
click at [440, 225] on button "Да" at bounding box center [437, 231] width 19 height 12
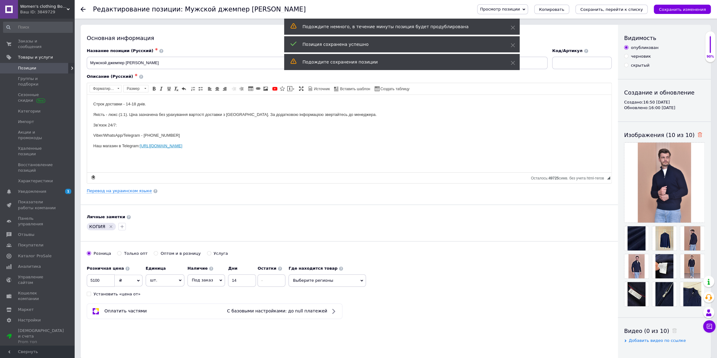
click at [697, 136] on icon at bounding box center [699, 134] width 5 height 5
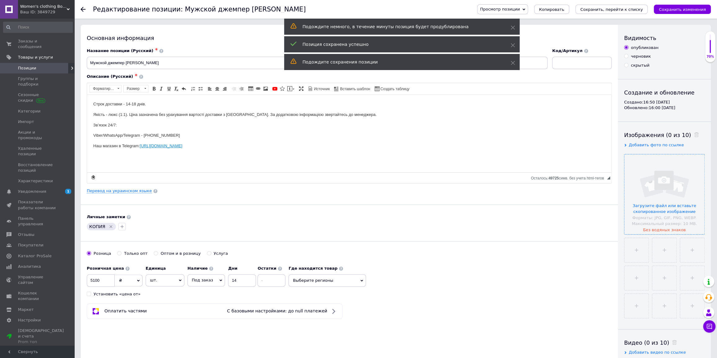
click at [652, 215] on input "file" at bounding box center [664, 194] width 80 height 80
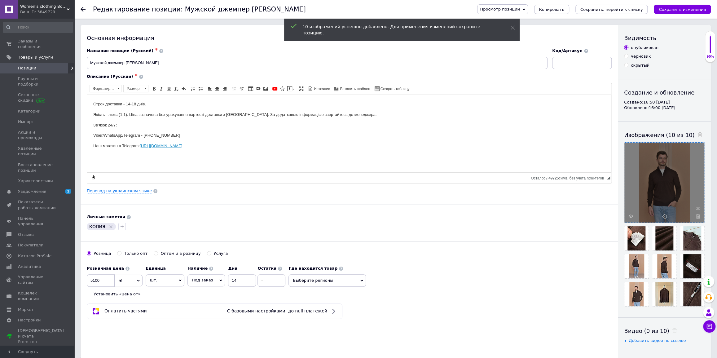
drag, startPoint x: 112, startPoint y: 227, endPoint x: 118, endPoint y: 221, distance: 8.5
click at [112, 227] on icon "Удалить метку" at bounding box center [110, 226] width 5 height 5
click at [625, 11] on icon "Сохранить, перейти к списку" at bounding box center [611, 9] width 63 height 5
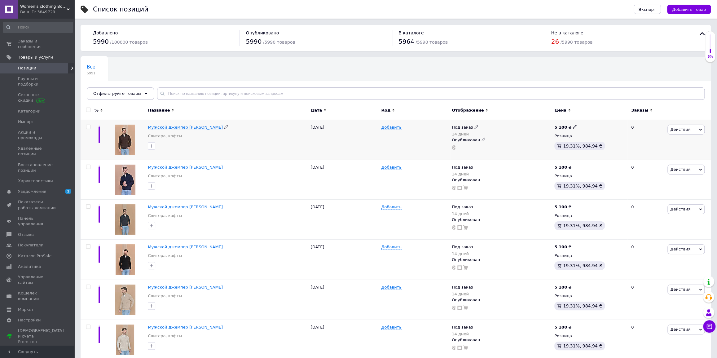
click at [191, 125] on span "Мужской джемпер [PERSON_NAME]" at bounding box center [185, 127] width 75 height 5
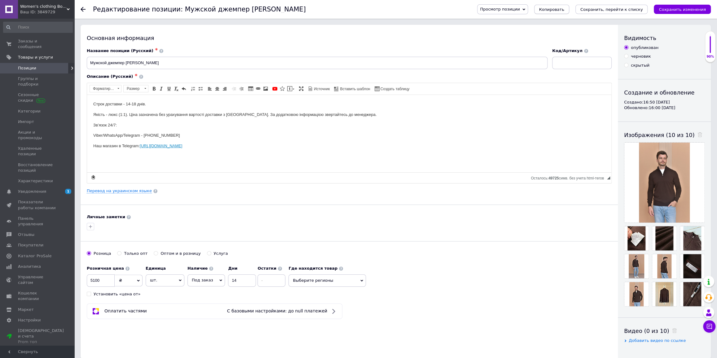
click at [564, 9] on span "Копировать" at bounding box center [551, 9] width 25 height 5
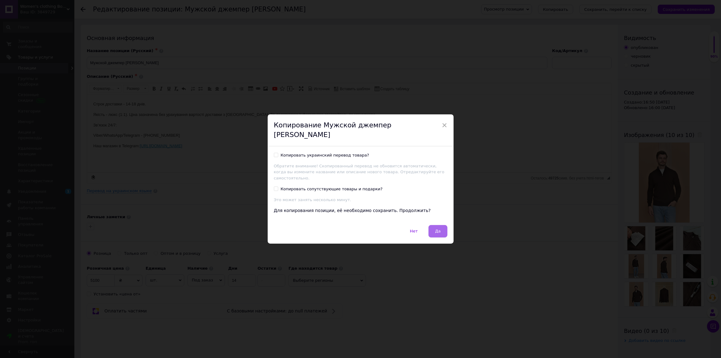
click at [440, 229] on span "Да" at bounding box center [438, 231] width 6 height 5
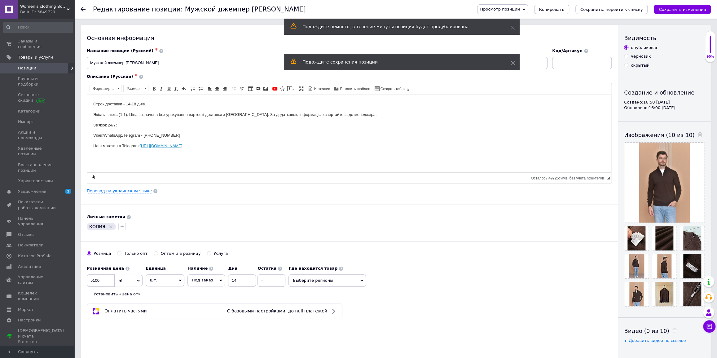
click at [694, 134] on span at bounding box center [698, 135] width 8 height 7
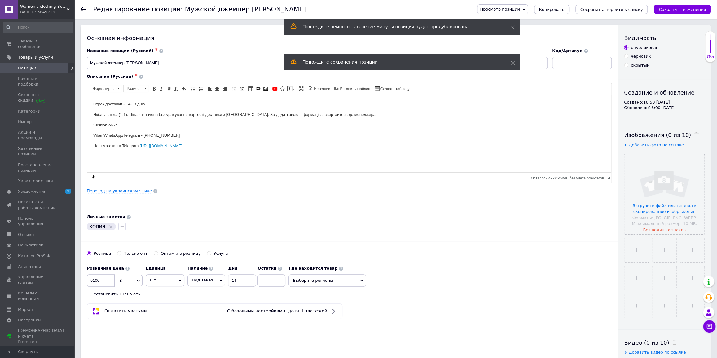
click at [671, 171] on input "file" at bounding box center [664, 194] width 80 height 80
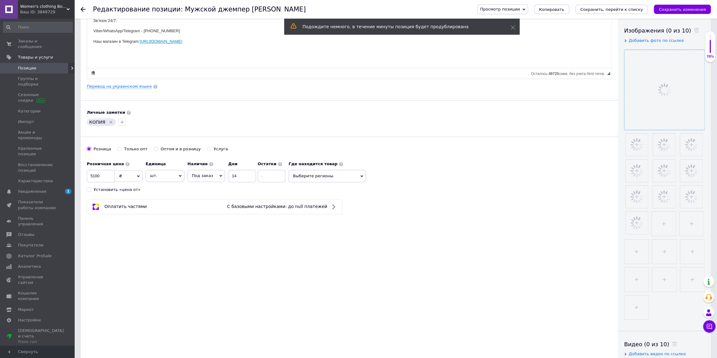
scroll to position [112, 0]
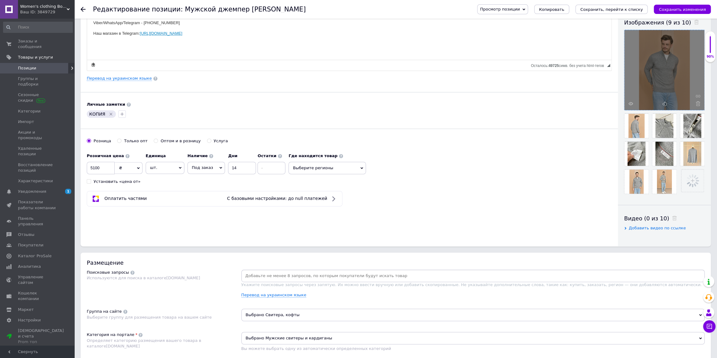
click at [110, 115] on icon "Удалить метку" at bounding box center [110, 114] width 5 height 5
click at [609, 8] on icon "Сохранить, перейти к списку" at bounding box center [611, 9] width 63 height 5
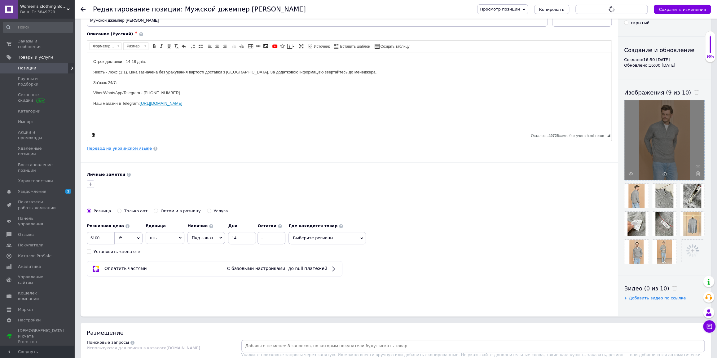
scroll to position [0, 0]
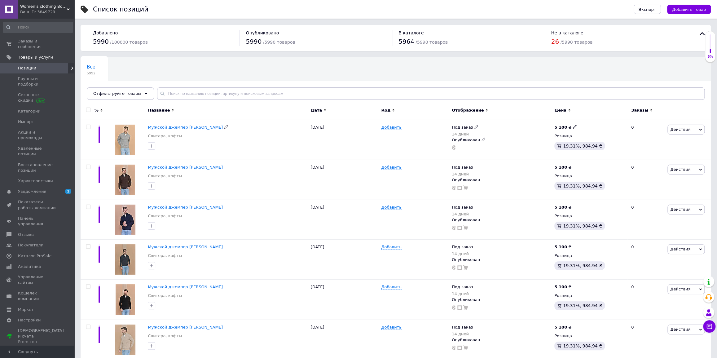
drag, startPoint x: 193, startPoint y: 125, endPoint x: 207, endPoint y: 125, distance: 14.3
click at [193, 125] on span "Мужской джемпер [PERSON_NAME]" at bounding box center [185, 127] width 75 height 5
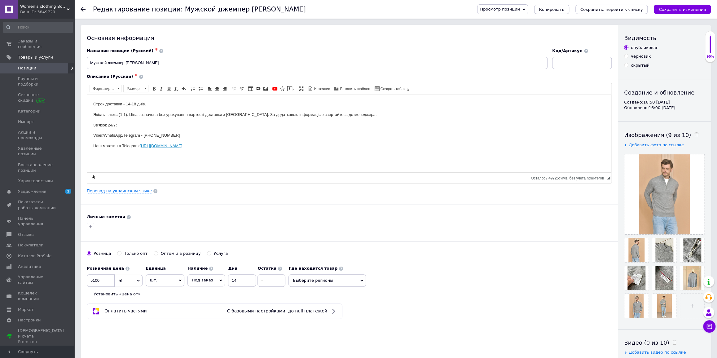
click at [564, 9] on span "Копировать" at bounding box center [551, 9] width 25 height 5
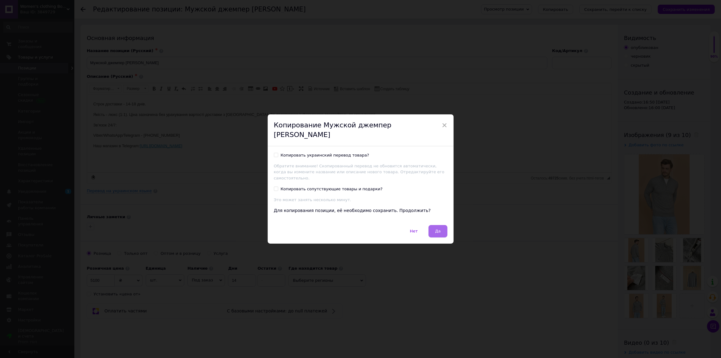
drag, startPoint x: 443, startPoint y: 216, endPoint x: 441, endPoint y: 218, distance: 3.4
click at [443, 217] on div "Копировать украинский перевод товара? Обратите внимание! Скопированный перевод …" at bounding box center [361, 185] width 186 height 79
click at [441, 225] on button "Да" at bounding box center [437, 231] width 19 height 12
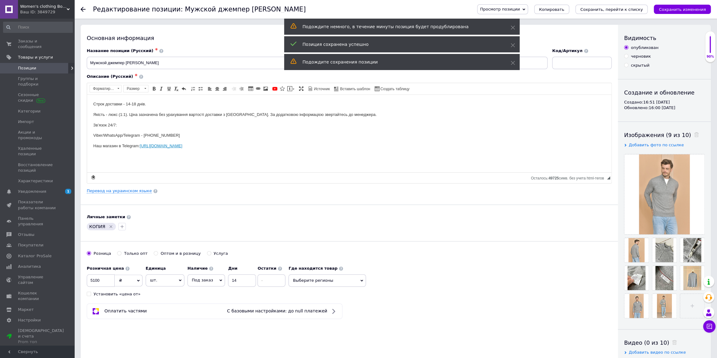
drag, startPoint x: 684, startPoint y: 133, endPoint x: 686, endPoint y: 137, distance: 5.1
click at [691, 132] on span at bounding box center [695, 135] width 8 height 7
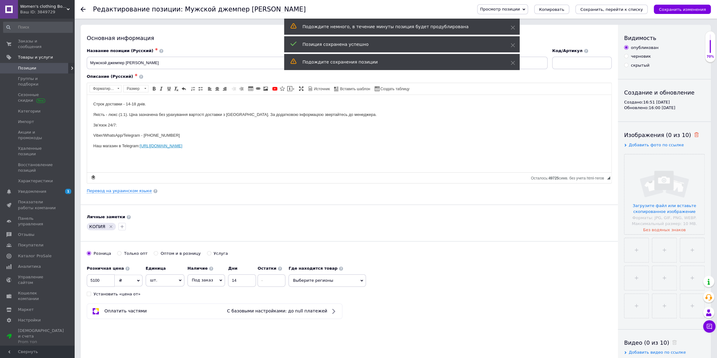
click at [691, 137] on span at bounding box center [695, 135] width 8 height 7
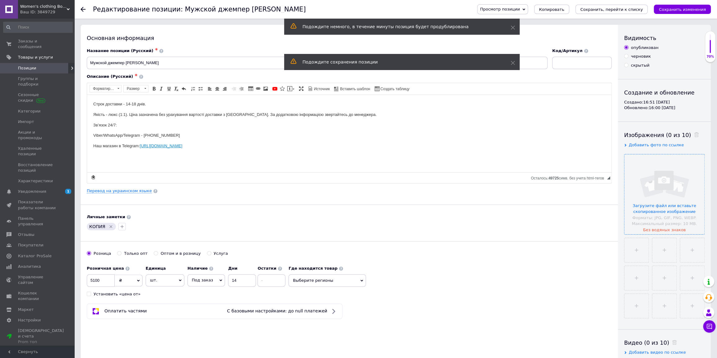
click at [663, 177] on input "file" at bounding box center [664, 194] width 80 height 80
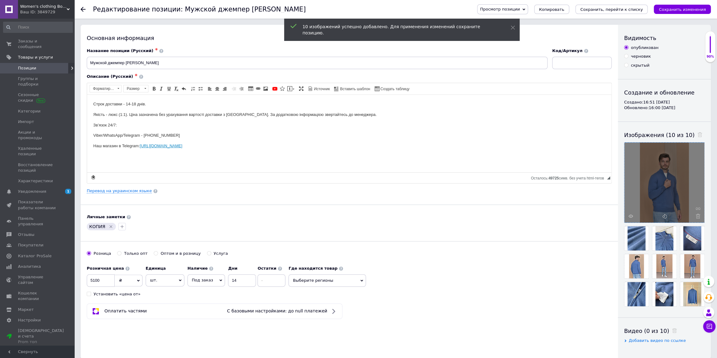
click at [108, 224] on icon "Удалить метку" at bounding box center [110, 226] width 5 height 5
click at [601, 7] on icon "Сохранить, перейти к списку" at bounding box center [611, 9] width 63 height 5
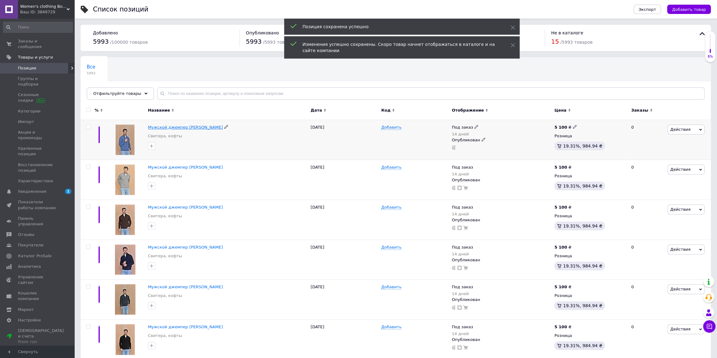
click at [191, 127] on span "Мужской джемпер [PERSON_NAME]" at bounding box center [185, 127] width 75 height 5
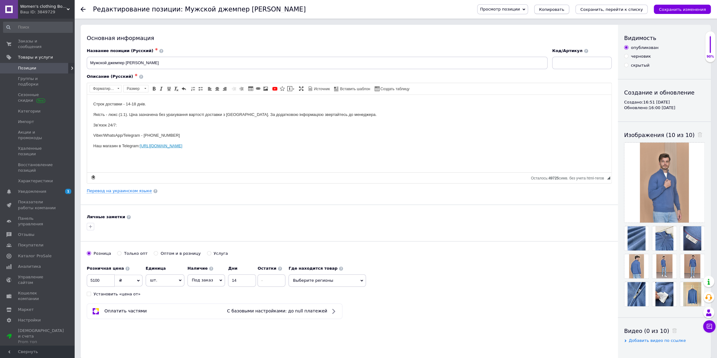
click at [569, 12] on button "Копировать" at bounding box center [551, 9] width 35 height 9
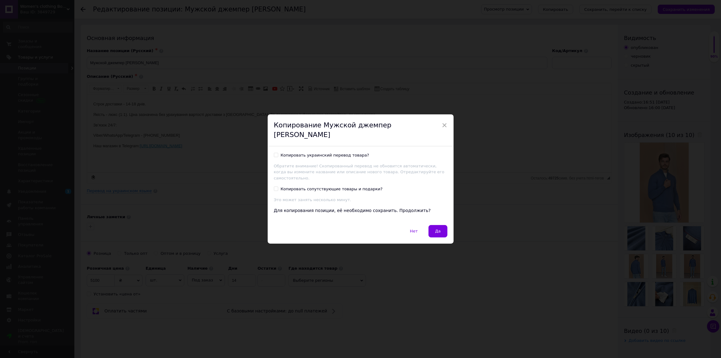
click at [439, 228] on button "Да" at bounding box center [437, 231] width 19 height 12
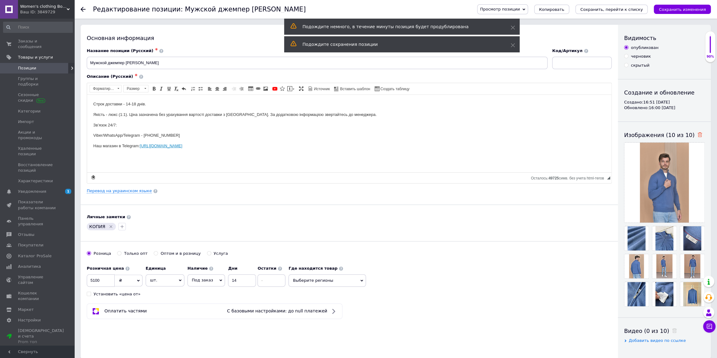
click at [697, 133] on icon at bounding box center [699, 134] width 5 height 5
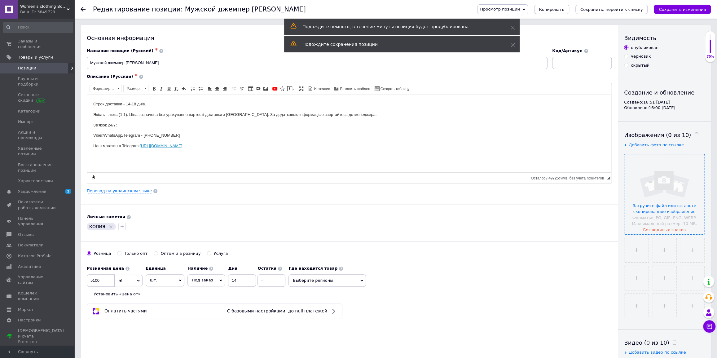
click at [673, 169] on input "file" at bounding box center [664, 194] width 80 height 80
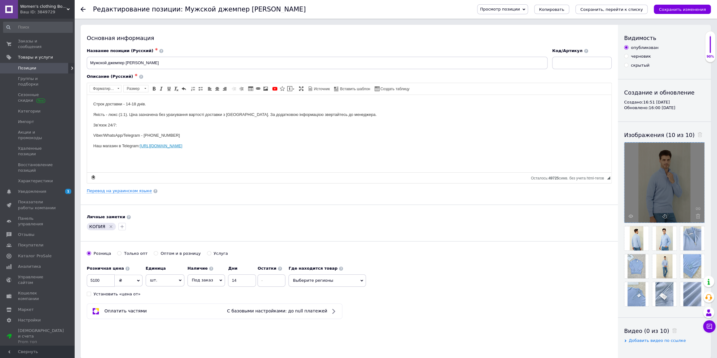
click at [110, 226] on icon "Удалить метку" at bounding box center [110, 226] width 5 height 5
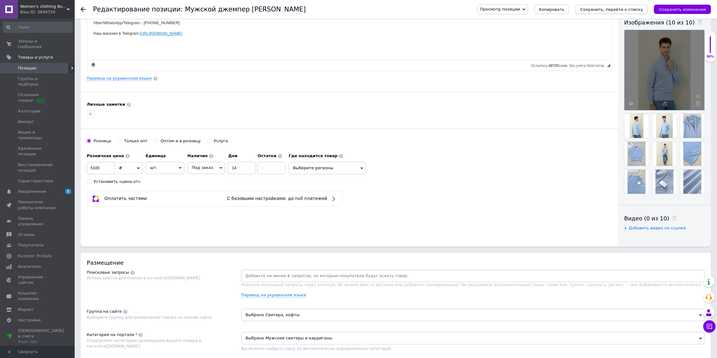
click at [608, 7] on icon "Сохранить, перейти к списку" at bounding box center [611, 9] width 63 height 5
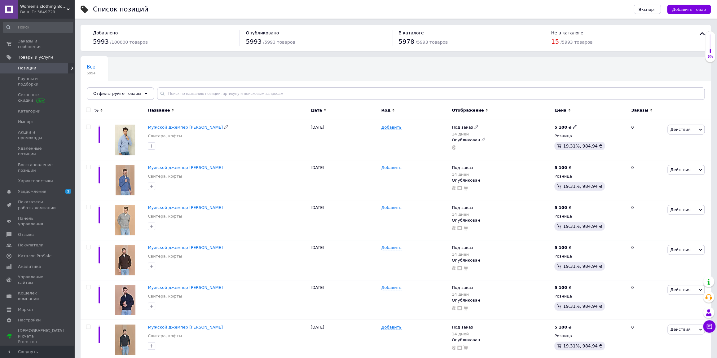
click at [193, 126] on span "Мужской джемпер [PERSON_NAME]" at bounding box center [185, 127] width 75 height 5
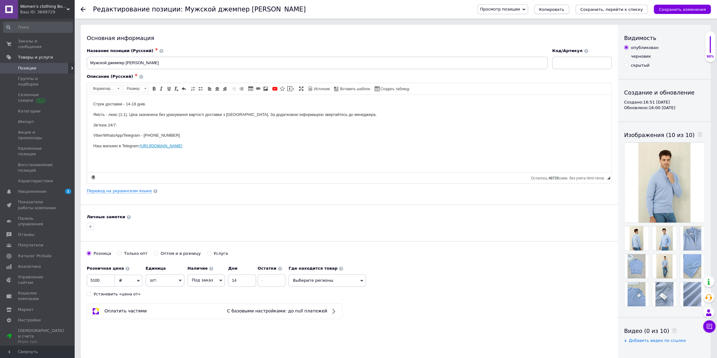
click at [564, 10] on span "Копировать" at bounding box center [551, 9] width 25 height 5
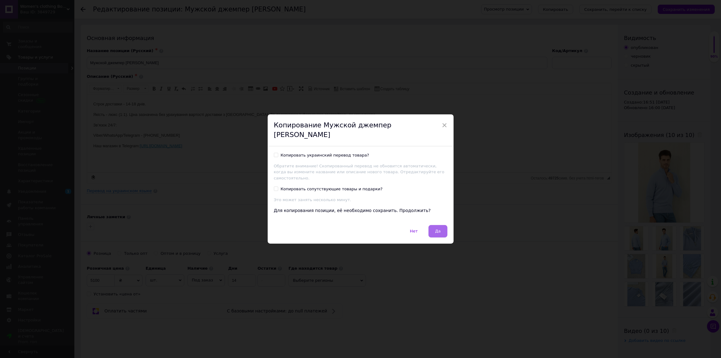
click at [436, 229] on span "Да" at bounding box center [438, 231] width 6 height 5
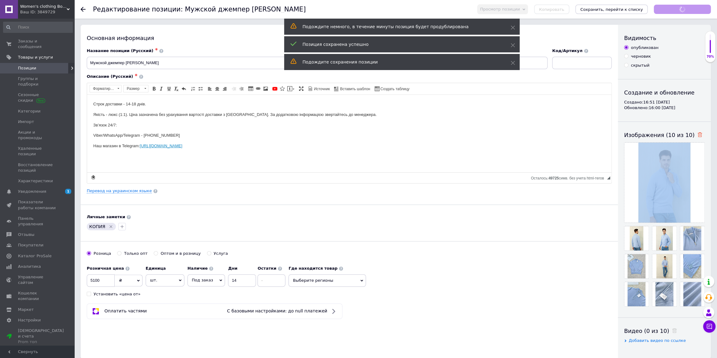
click at [697, 133] on icon at bounding box center [699, 134] width 5 height 5
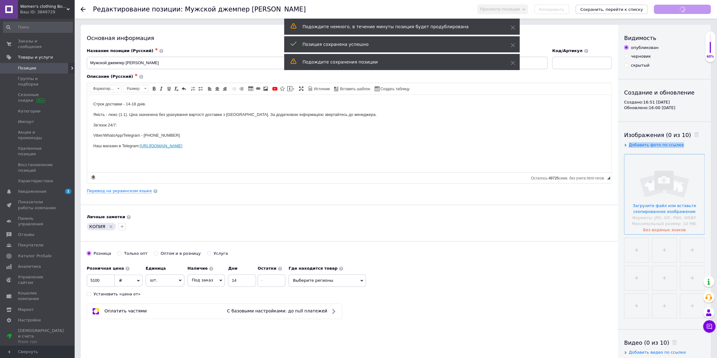
click at [666, 182] on input "file" at bounding box center [664, 194] width 80 height 80
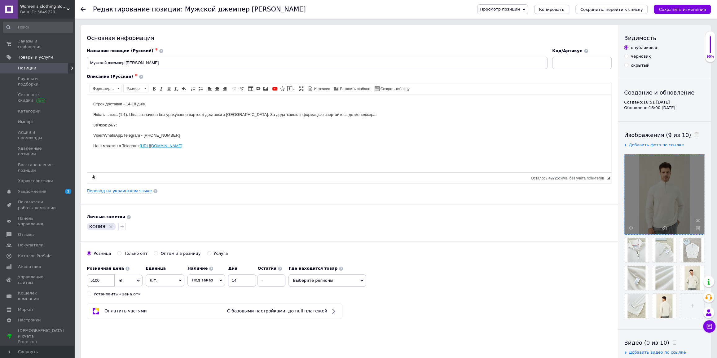
click at [112, 228] on div "КОПИЯ" at bounding box center [101, 226] width 29 height 7
drag, startPoint x: 109, startPoint y: 225, endPoint x: 233, endPoint y: 191, distance: 129.0
click at [109, 224] on icon "Удалить метку" at bounding box center [110, 226] width 5 height 5
click at [611, 9] on icon "Сохранить, перейти к списку" at bounding box center [611, 9] width 63 height 5
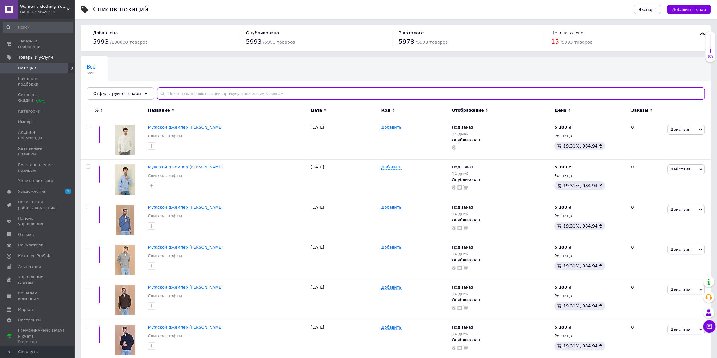
click at [180, 90] on input "text" at bounding box center [430, 93] width 547 height 12
type input "Женские ботинки"
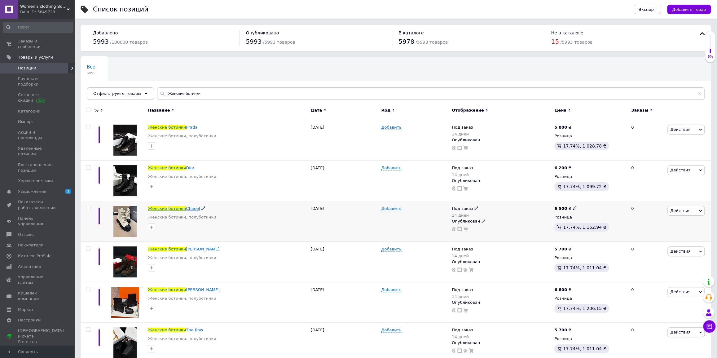
click at [178, 207] on span "ботинки" at bounding box center [177, 208] width 18 height 5
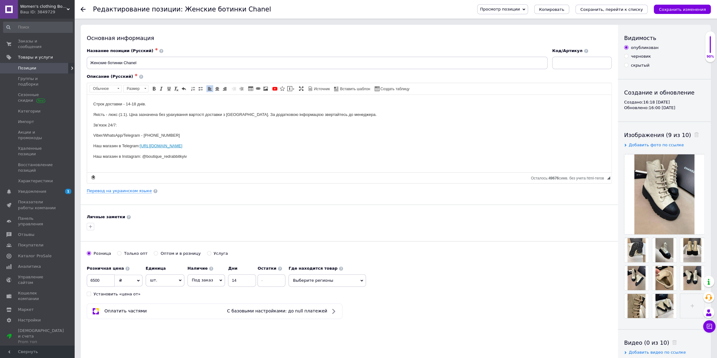
drag, startPoint x: 195, startPoint y: 157, endPoint x: 188, endPoint y: 157, distance: 6.8
click at [188, 157] on html "Строк доставки - 14-18 днів. Якість - люкс (1:1). Ціна зазначена без урахування…" at bounding box center [349, 129] width 524 height 71
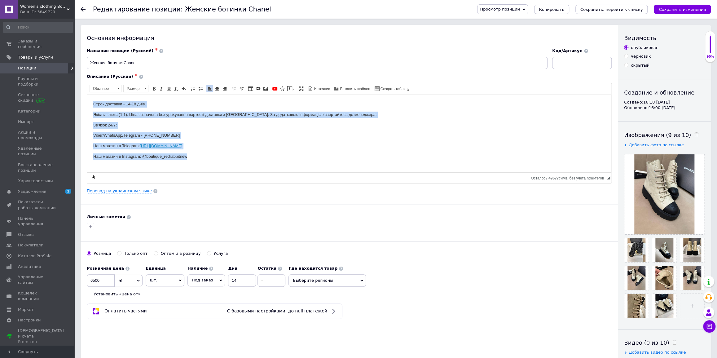
drag, startPoint x: 191, startPoint y: 156, endPoint x: 96, endPoint y: 100, distance: 109.9
click at [92, 101] on html "Строк доставки - 14-18 днів. Якість - люкс (1:1). Ціна зазначена без урахування…" at bounding box center [349, 129] width 524 height 71
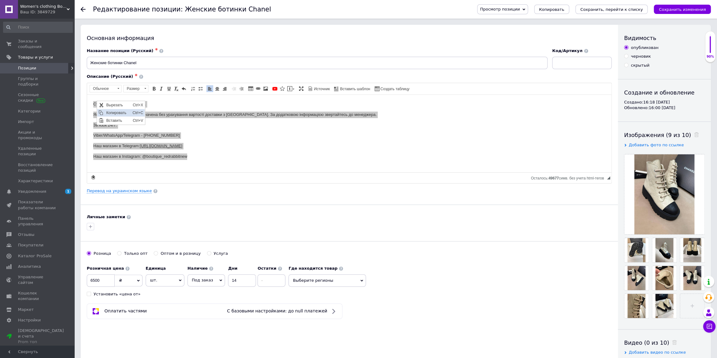
click at [118, 114] on span "Копировать" at bounding box center [117, 112] width 26 height 7
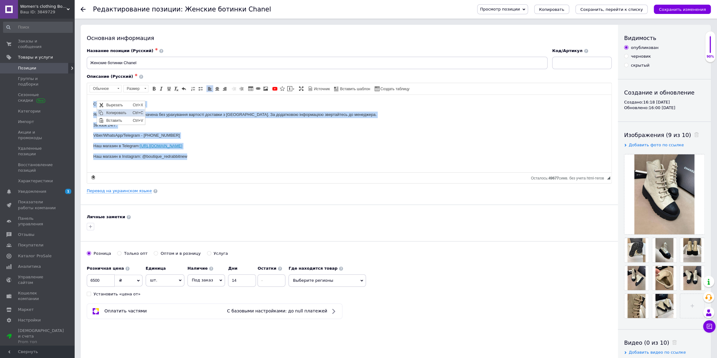
copy body "Строк доставки - 14-18 днів. Якість - люкс (1:1). Ціна зазначена без урахування…"
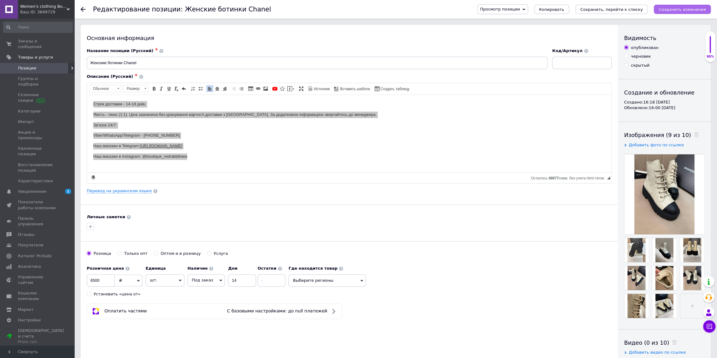
click at [670, 11] on icon "Сохранить изменения" at bounding box center [682, 9] width 47 height 5
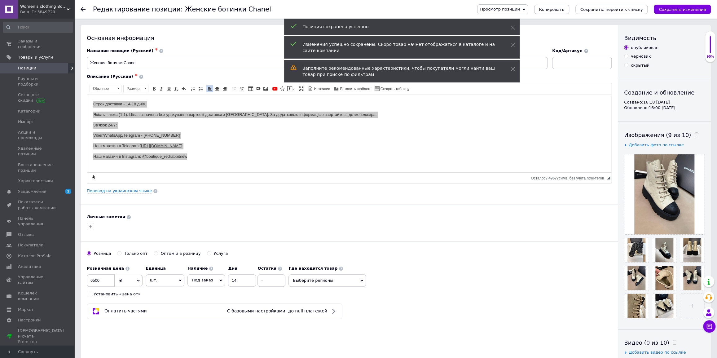
click at [564, 10] on span "Копировать" at bounding box center [551, 9] width 25 height 5
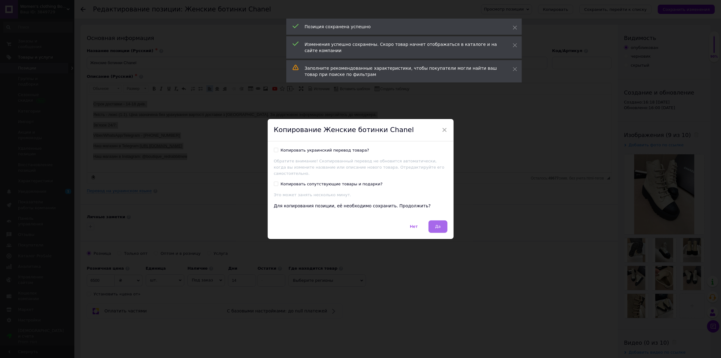
click at [435, 225] on span "Да" at bounding box center [438, 226] width 6 height 5
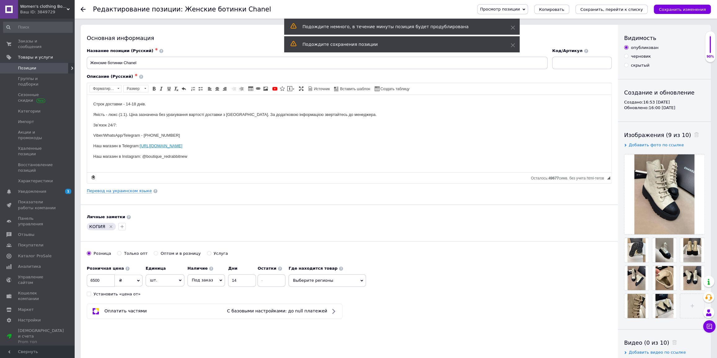
click at [109, 226] on icon "Удалить метку" at bounding box center [110, 226] width 5 height 5
drag, startPoint x: 93, startPoint y: 279, endPoint x: 24, endPoint y: 262, distance: 71.5
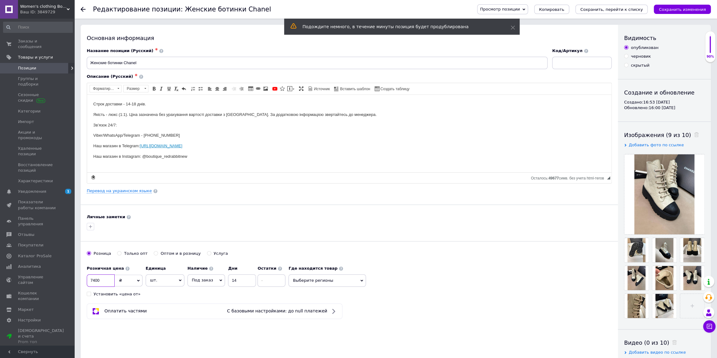
type input "7400"
click at [694, 133] on use at bounding box center [696, 134] width 5 height 5
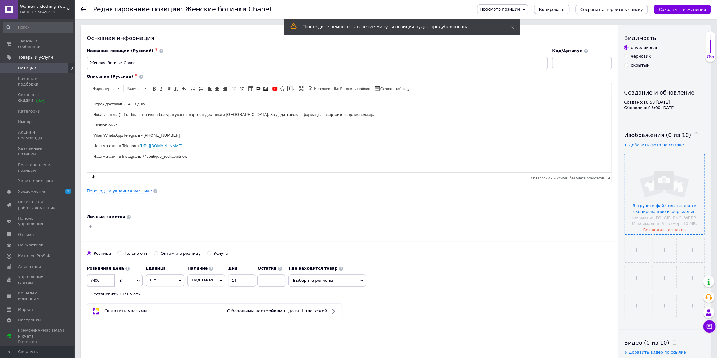
click at [665, 174] on input "file" at bounding box center [664, 194] width 80 height 80
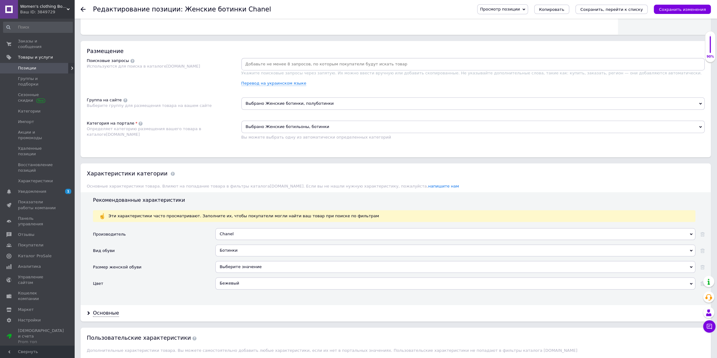
scroll to position [338, 0]
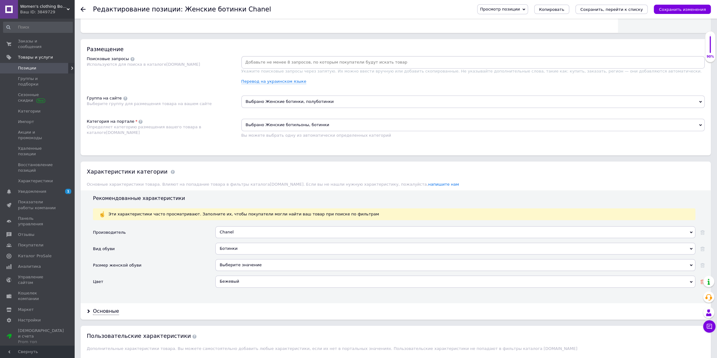
click at [701, 282] on icon at bounding box center [702, 281] width 4 height 4
click at [628, 15] on div "Просмотр позиции Сохранить и посмотреть на сайте Сохранить и посмотреть на порт…" at bounding box center [588, 9] width 246 height 19
click at [627, 11] on icon "Сохранить, перейти к списку" at bounding box center [611, 9] width 63 height 5
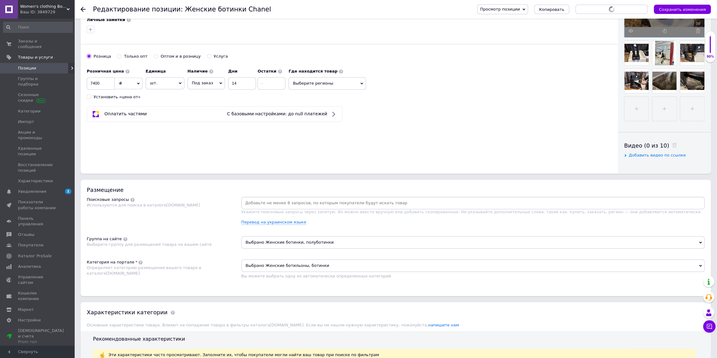
scroll to position [28, 0]
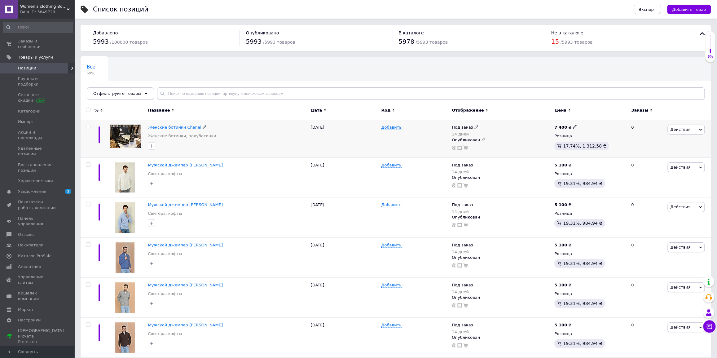
click at [135, 140] on img at bounding box center [125, 136] width 31 height 23
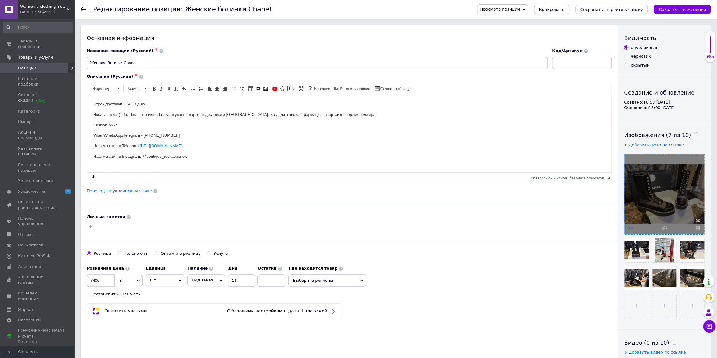
click at [628, 227] on icon at bounding box center [630, 228] width 5 height 5
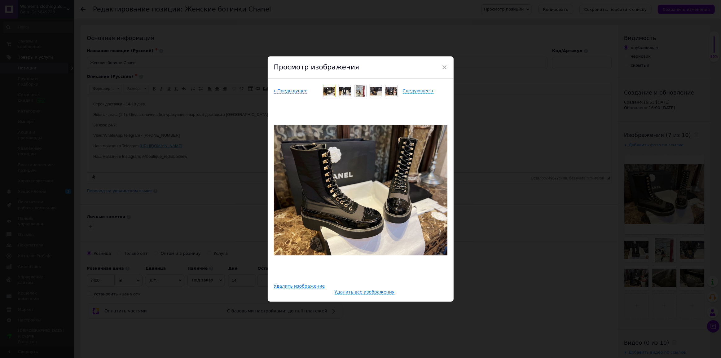
click at [484, 161] on div "× Просмотр изображения ← Предыдущее Следующее → Удалить изображение Удалить все…" at bounding box center [360, 179] width 721 height 358
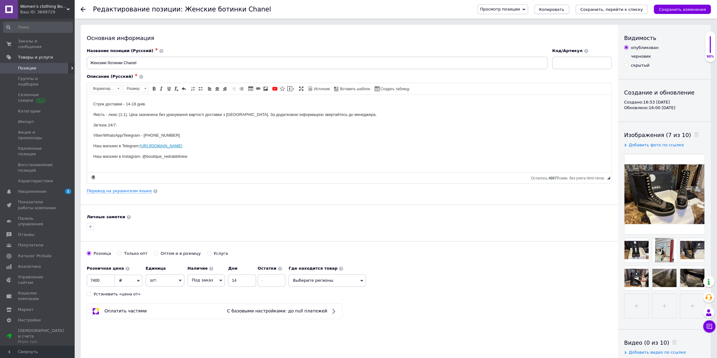
click at [564, 8] on span "Копировать" at bounding box center [551, 9] width 25 height 5
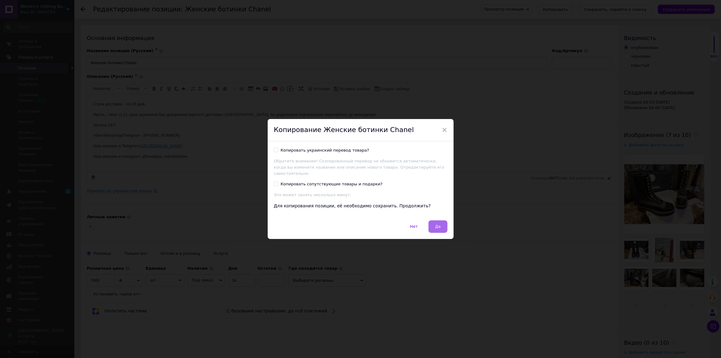
click at [430, 224] on button "Да" at bounding box center [437, 226] width 19 height 12
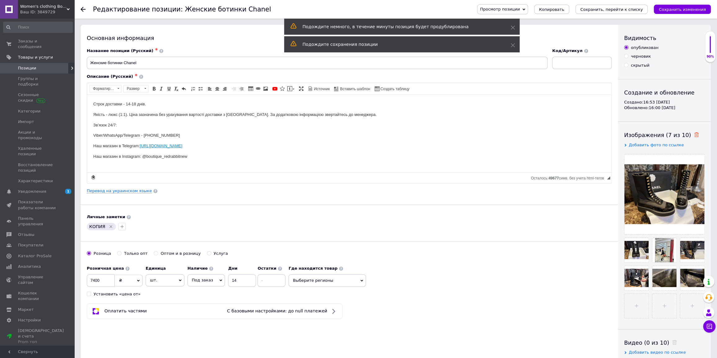
click at [694, 136] on use at bounding box center [696, 134] width 5 height 5
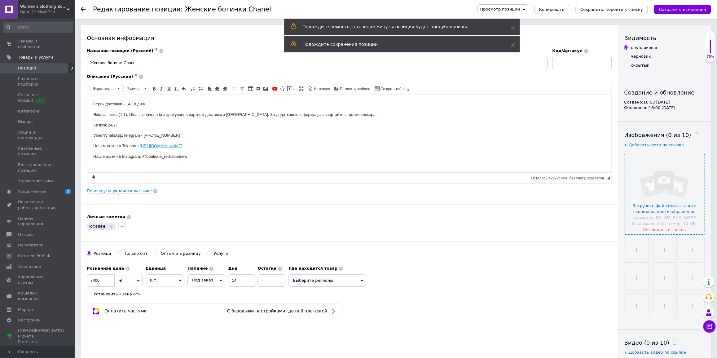
click at [670, 195] on input "file" at bounding box center [664, 194] width 80 height 80
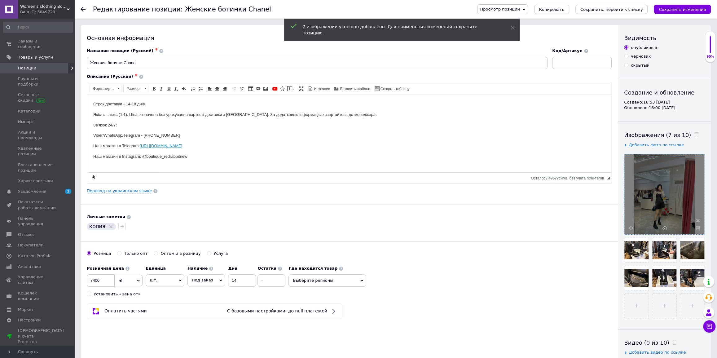
click at [108, 226] on icon "Удалить метку" at bounding box center [110, 226] width 5 height 5
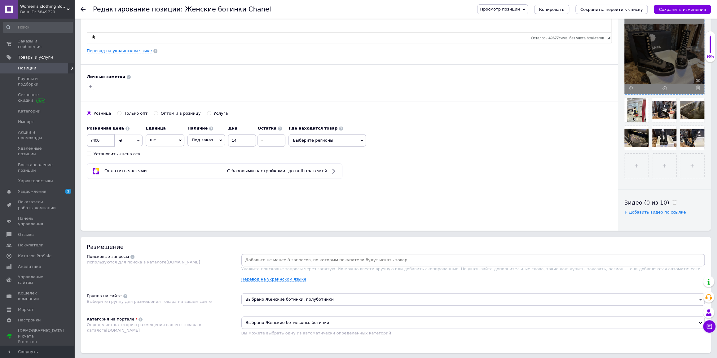
scroll to position [141, 0]
click at [638, 7] on icon "Сохранить, перейти к списку" at bounding box center [611, 9] width 63 height 5
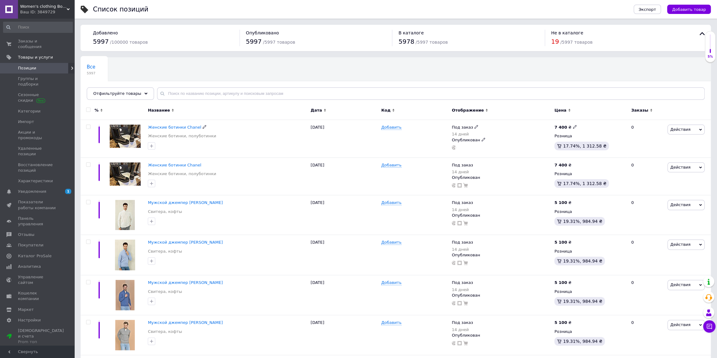
drag, startPoint x: 175, startPoint y: 126, endPoint x: 178, endPoint y: 129, distance: 3.7
click at [175, 126] on span "Женские ботинки Chanel" at bounding box center [174, 127] width 53 height 5
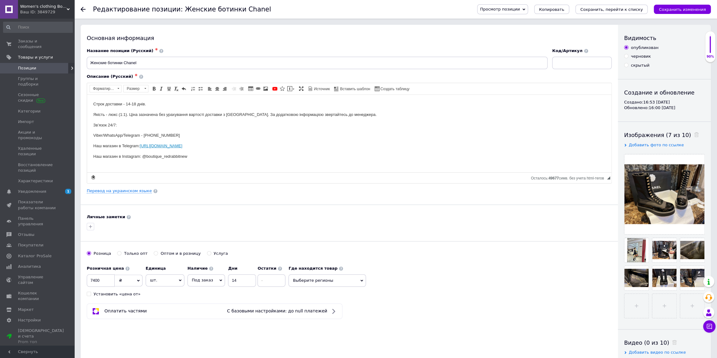
click at [34, 65] on span "Позиции" at bounding box center [27, 68] width 18 height 6
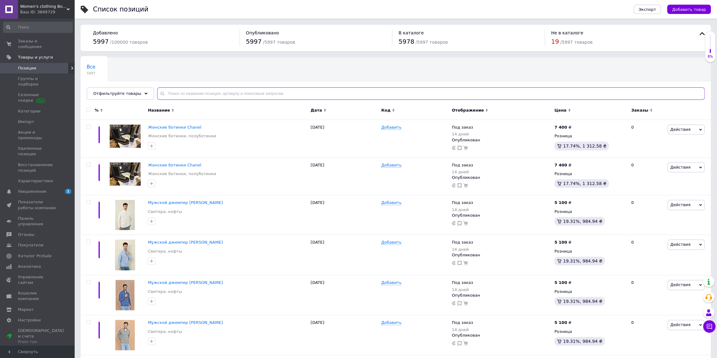
click at [201, 94] on input "text" at bounding box center [430, 93] width 547 height 12
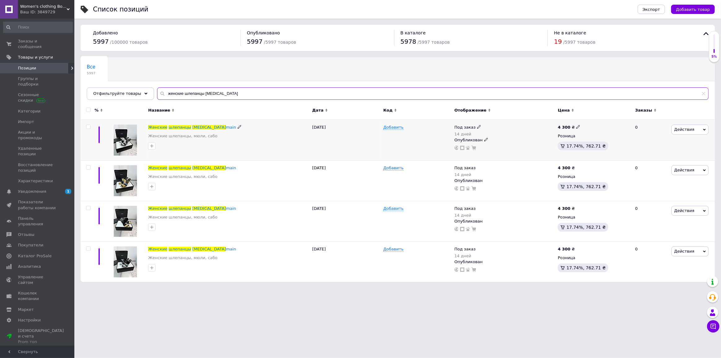
type input "женские шлепанцы [MEDICAL_DATA]"
click at [89, 127] on input "checkbox" at bounding box center [88, 127] width 4 height 4
checkbox input "true"
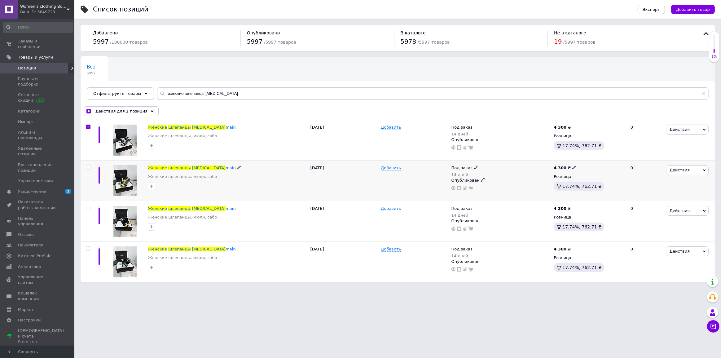
click at [87, 170] on div at bounding box center [88, 180] width 14 height 41
checkbox input "true"
click at [87, 167] on input "checkbox" at bounding box center [88, 167] width 4 height 4
checkbox input "true"
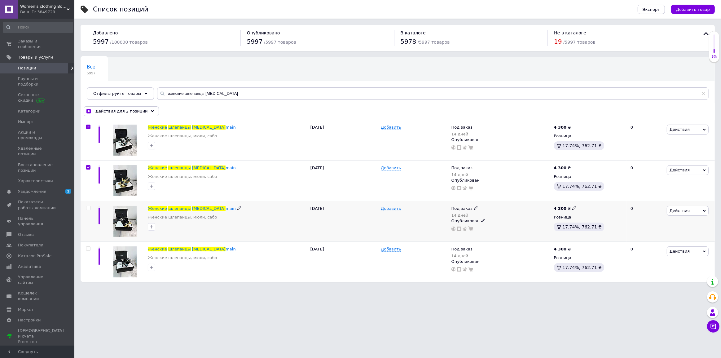
click at [87, 208] on input "checkbox" at bounding box center [88, 208] width 4 height 4
checkbox input "true"
click at [87, 248] on input "checkbox" at bounding box center [88, 249] width 4 height 4
checkbox input "true"
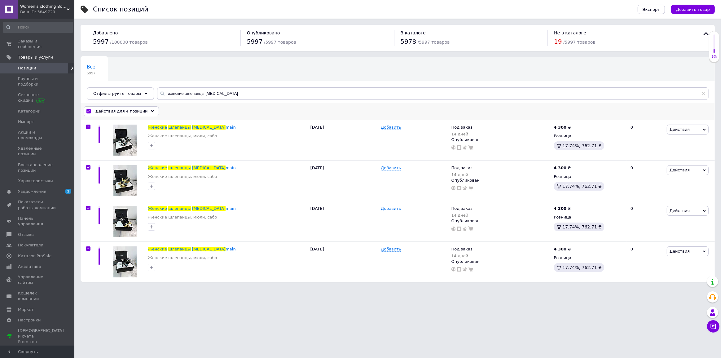
click at [121, 108] on span "Действия для 4 позиции" at bounding box center [121, 111] width 52 height 6
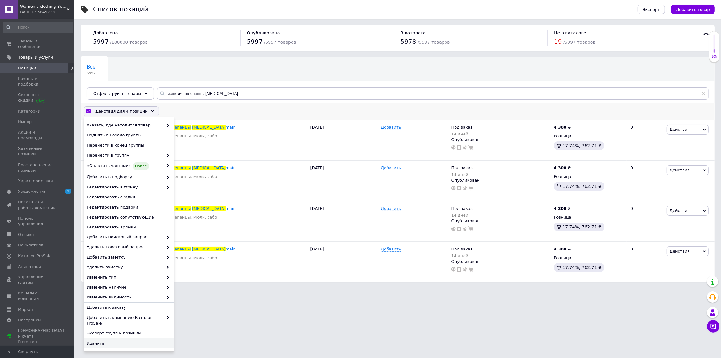
click at [93, 340] on span "Удалить" at bounding box center [128, 343] width 83 height 6
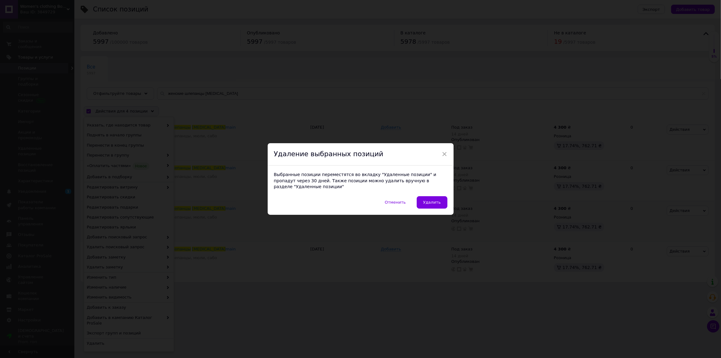
drag, startPoint x: 421, startPoint y: 202, endPoint x: 425, endPoint y: 200, distance: 4.7
click at [424, 201] on button "Удалить" at bounding box center [432, 202] width 31 height 12
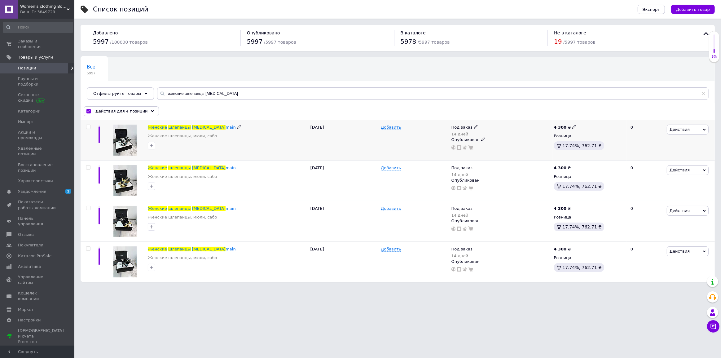
checkbox input "false"
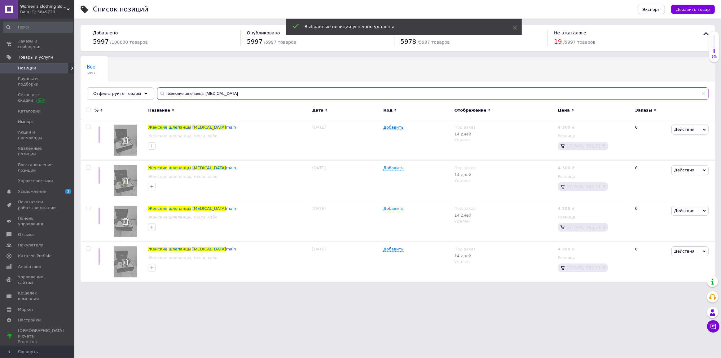
click at [211, 91] on input "женские шлепанцы [MEDICAL_DATA]" at bounding box center [432, 93] width 551 height 12
type input "женские шлепанц"
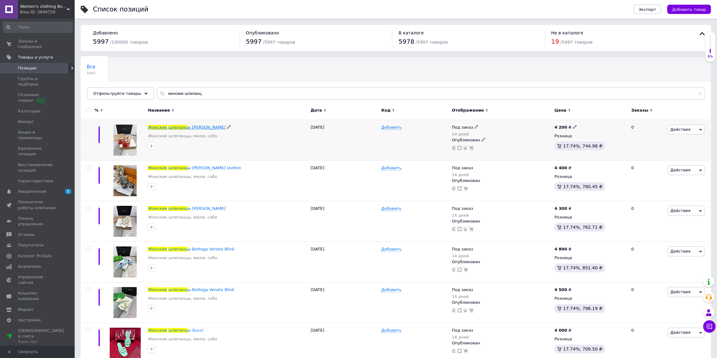
click at [177, 127] on span "шлепанц" at bounding box center [177, 127] width 19 height 5
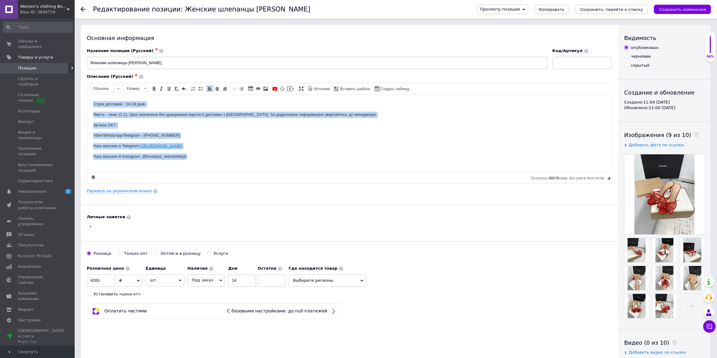
drag, startPoint x: 195, startPoint y: 155, endPoint x: 81, endPoint y: 93, distance: 130.2
click at [87, 94] on html "Строк доставки - 14-18 днів. Якість - люкс (1:1). Ціна зазначена без урахування…" at bounding box center [349, 129] width 524 height 71
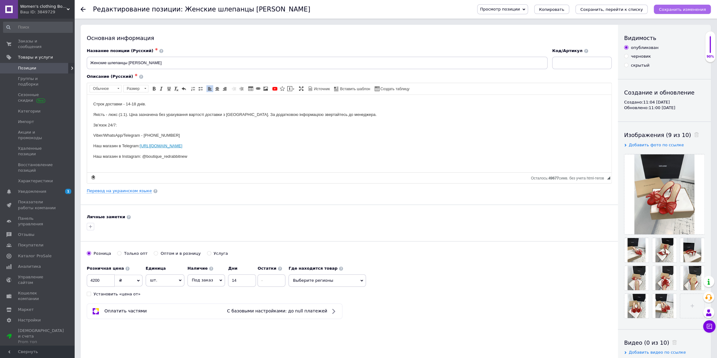
click at [689, 7] on icon "Сохранить изменения" at bounding box center [682, 9] width 47 height 5
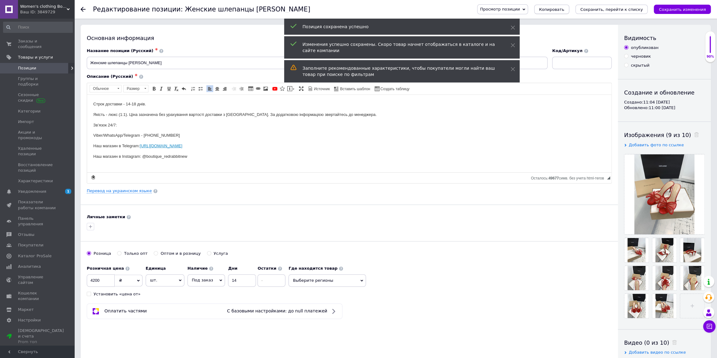
click at [564, 9] on span "Копировать" at bounding box center [551, 9] width 25 height 5
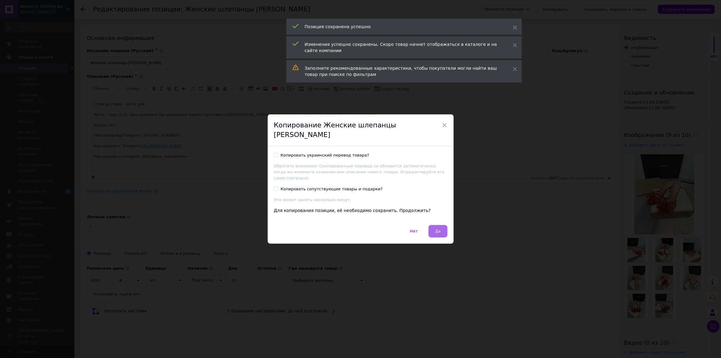
click at [444, 225] on button "Да" at bounding box center [437, 231] width 19 height 12
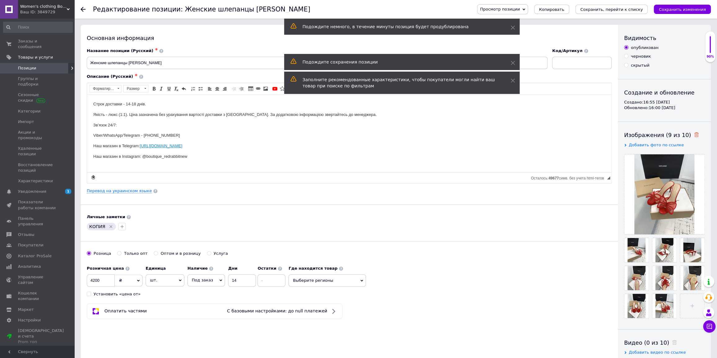
click at [694, 135] on use at bounding box center [696, 134] width 5 height 5
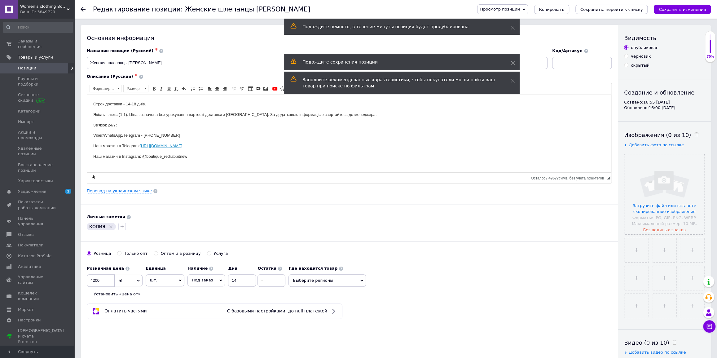
click at [675, 179] on input "file" at bounding box center [664, 194] width 80 height 80
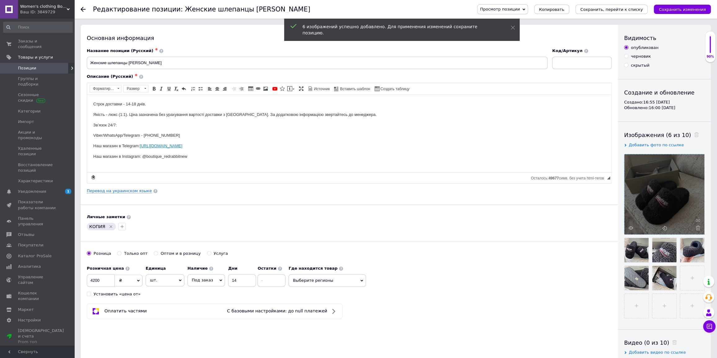
click at [111, 223] on div "КОПИЯ" at bounding box center [101, 226] width 29 height 7
drag, startPoint x: 169, startPoint y: 64, endPoint x: 128, endPoint y: 60, distance: 41.3
click at [128, 60] on input "Женские шлепанцы [PERSON_NAME]" at bounding box center [317, 63] width 461 height 12
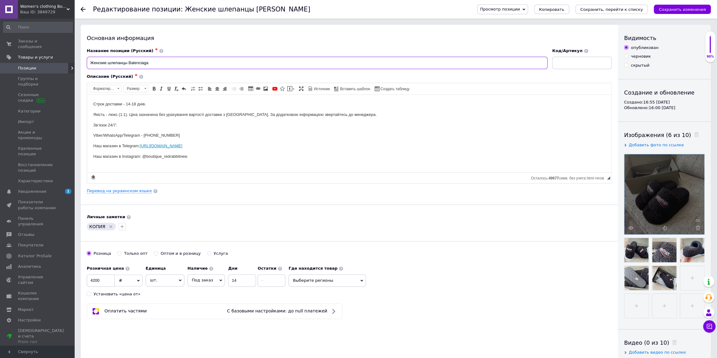
type input "Женские шлепанцы Balenciaga"
click at [110, 226] on icon "Удалить метку" at bounding box center [110, 226] width 5 height 5
drag, startPoint x: 100, startPoint y: 278, endPoint x: 51, endPoint y: 269, distance: 49.8
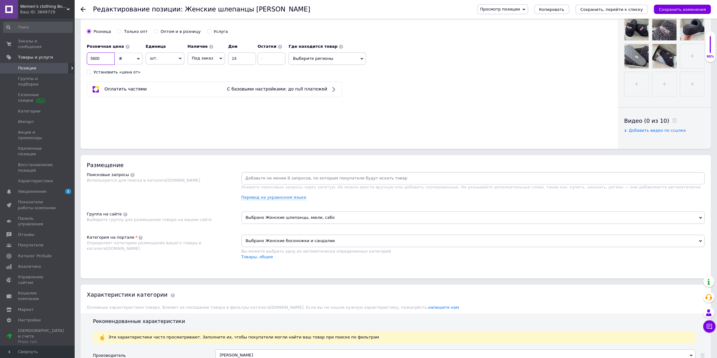
scroll to position [282, 0]
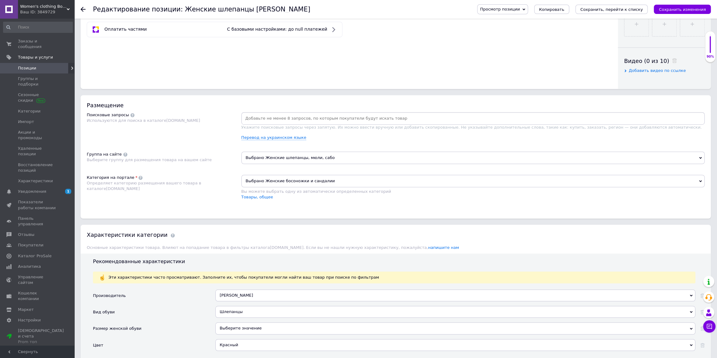
type input "5600"
click at [245, 296] on div "[PERSON_NAME]" at bounding box center [455, 295] width 480 height 12
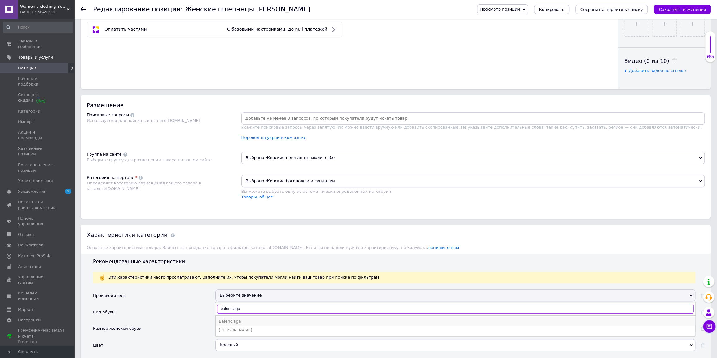
type input "balenciaga"
drag, startPoint x: 239, startPoint y: 319, endPoint x: 270, endPoint y: 309, distance: 33.1
click at [239, 319] on div "Balenciaga" at bounding box center [455, 321] width 473 height 6
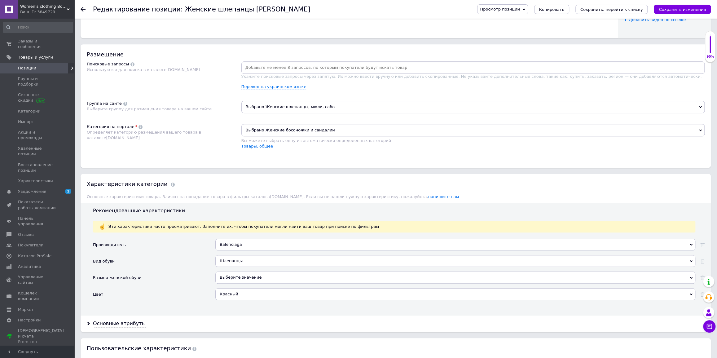
scroll to position [338, 0]
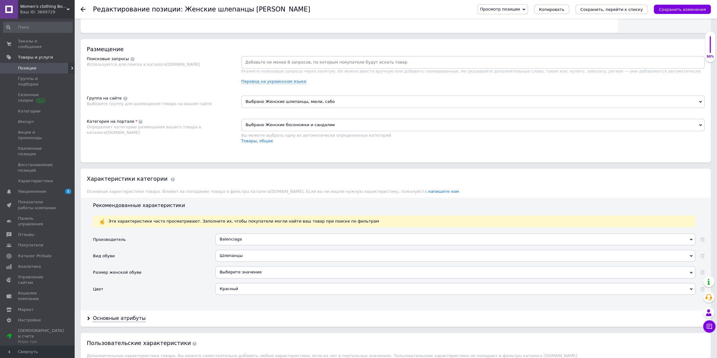
click at [699, 288] on div at bounding box center [699, 291] width 9 height 16
click at [701, 287] on icon at bounding box center [702, 289] width 4 height 4
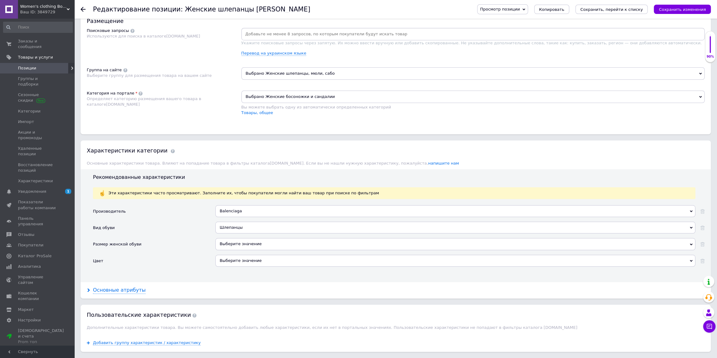
click at [116, 292] on div "Основные атрибуты" at bounding box center [119, 290] width 53 height 7
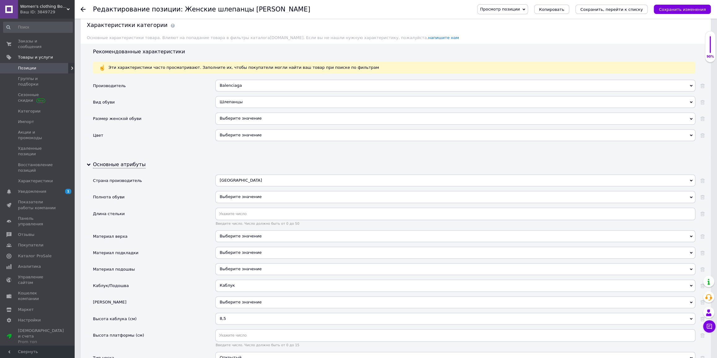
scroll to position [535, 0]
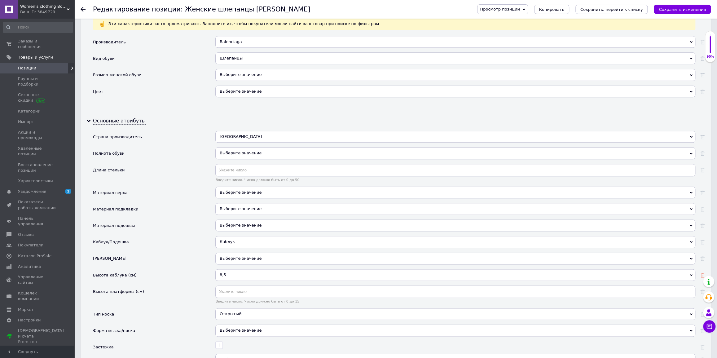
click at [700, 273] on use at bounding box center [702, 275] width 4 height 4
click at [702, 242] on icon at bounding box center [702, 242] width 4 height 4
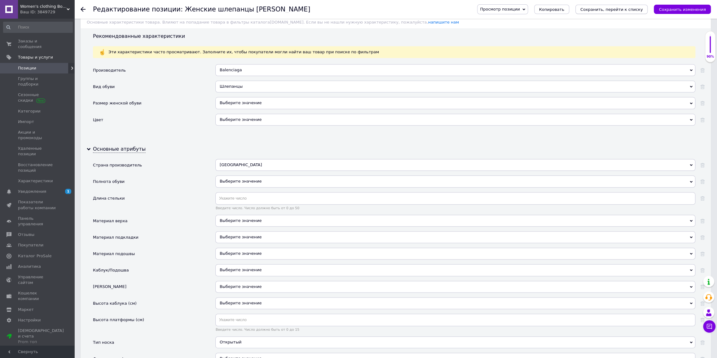
click at [614, 8] on icon "Сохранить, перейти к списку" at bounding box center [611, 9] width 63 height 5
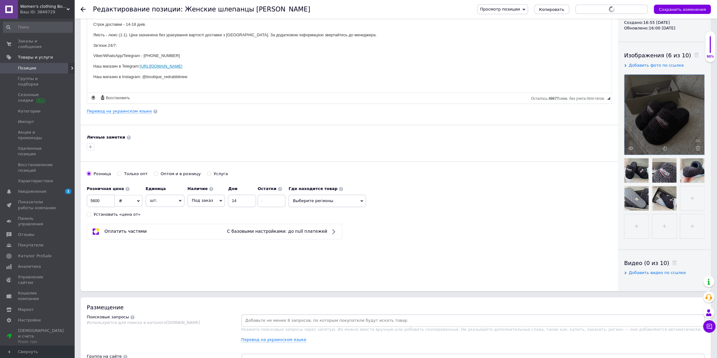
scroll to position [28, 0]
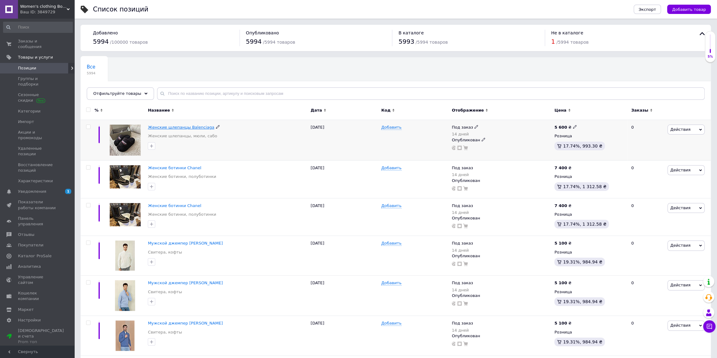
click at [184, 128] on span "Женские шлепанцы Balenciaga" at bounding box center [181, 127] width 66 height 5
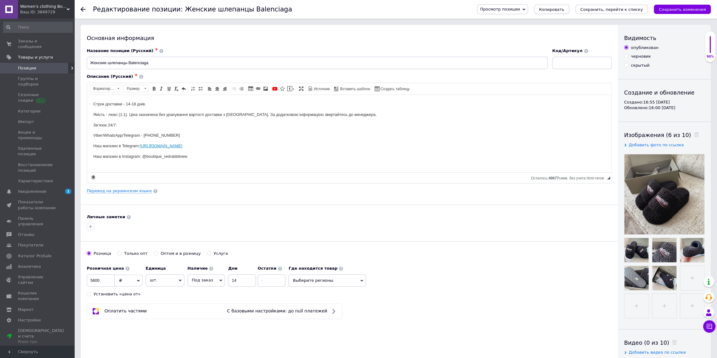
click at [564, 10] on span "Копировать" at bounding box center [551, 9] width 25 height 5
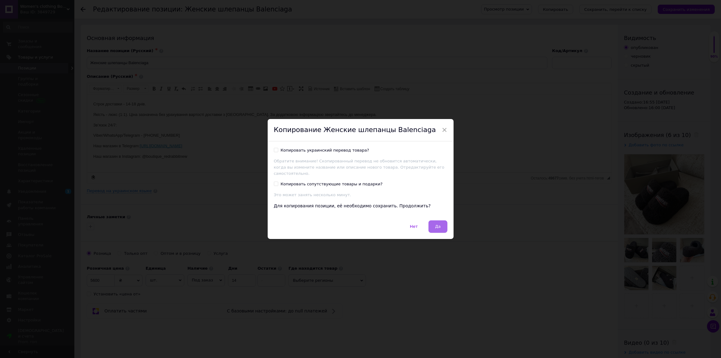
click at [438, 220] on button "Да" at bounding box center [437, 226] width 19 height 12
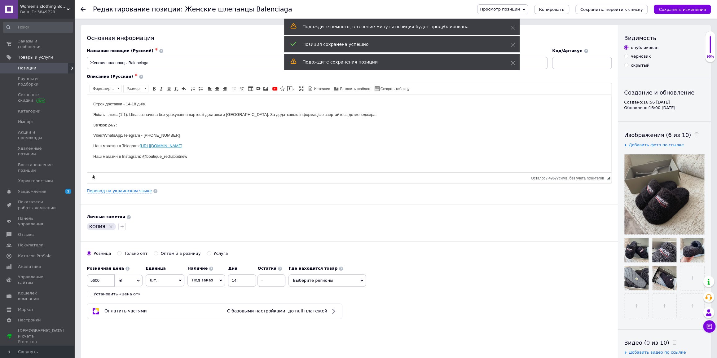
click at [689, 139] on div "Изображения (6 из 10) Добавить фото по ссылке" at bounding box center [664, 224] width 81 height 187
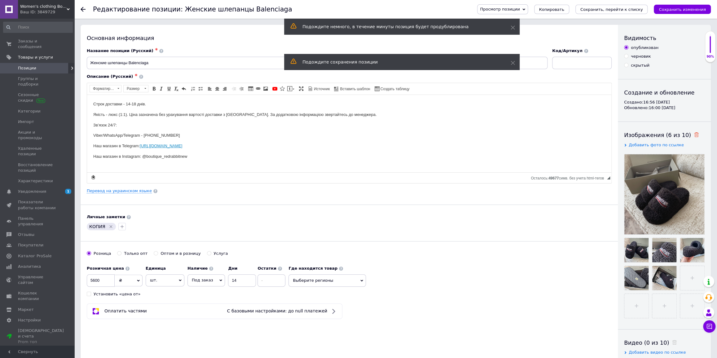
click at [694, 135] on use at bounding box center [696, 134] width 5 height 5
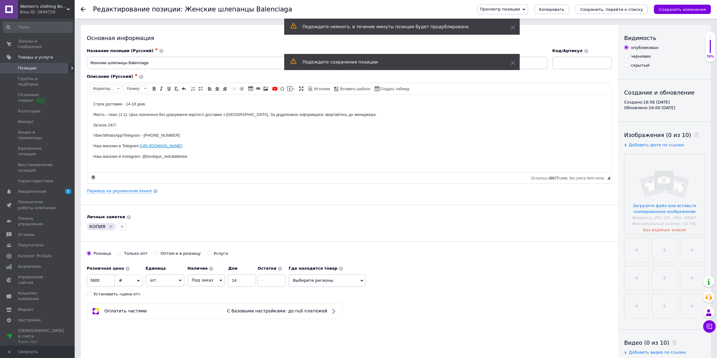
click at [672, 170] on input "file" at bounding box center [664, 194] width 80 height 80
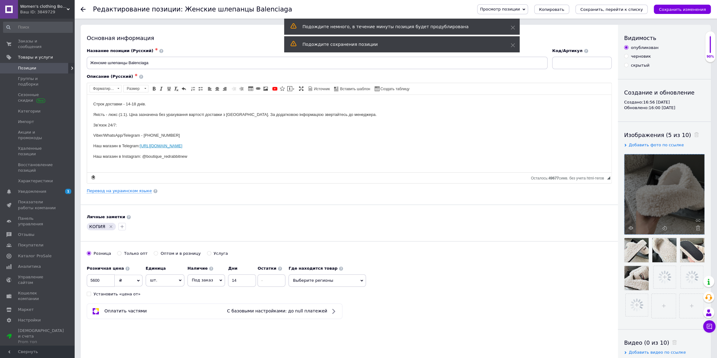
click at [110, 226] on icon "Удалить метку" at bounding box center [110, 226] width 5 height 5
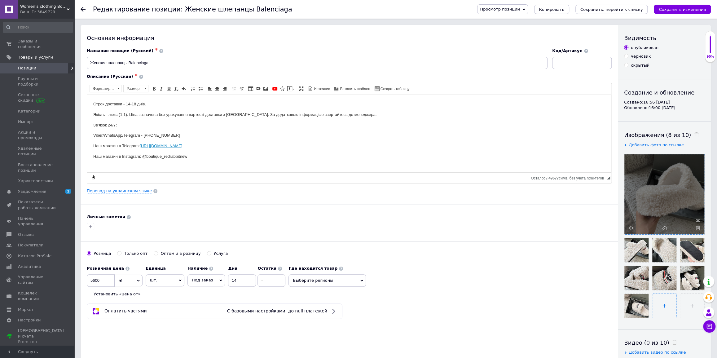
click at [665, 292] on ul at bounding box center [663, 277] width 84 height 84
click at [663, 296] on input "file" at bounding box center [664, 306] width 24 height 24
type input "C:\fakepath\photo_2025-09-12_16-54-13.jpg"
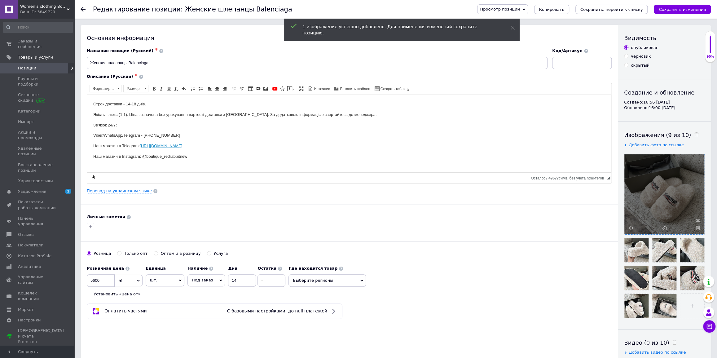
click at [619, 6] on button "Сохранить, перейти к списку" at bounding box center [611, 9] width 72 height 9
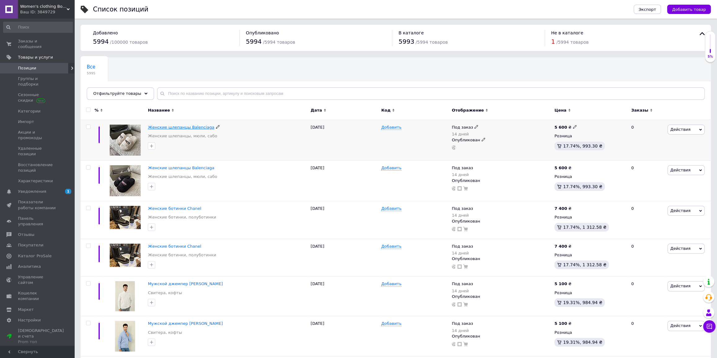
click at [191, 128] on span "Женские шлепанцы Balenciaga" at bounding box center [181, 127] width 66 height 5
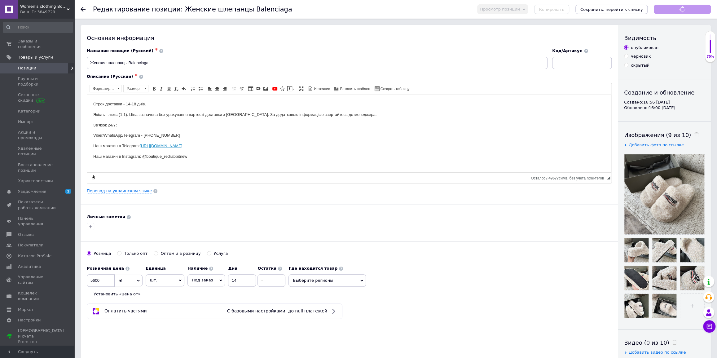
click at [567, 11] on div "Копировать" at bounding box center [551, 9] width 35 height 9
click at [564, 9] on span "Копировать" at bounding box center [551, 9] width 25 height 5
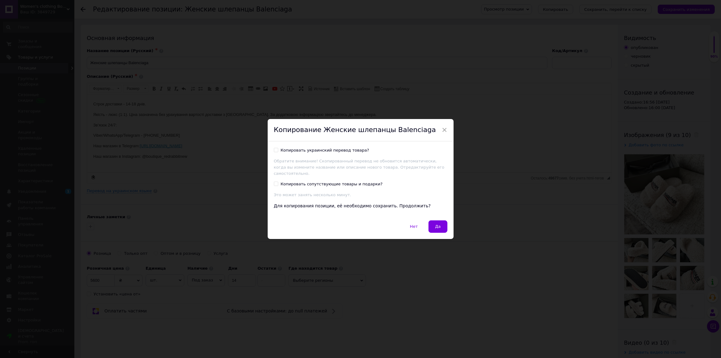
click at [440, 222] on button "Да" at bounding box center [437, 226] width 19 height 12
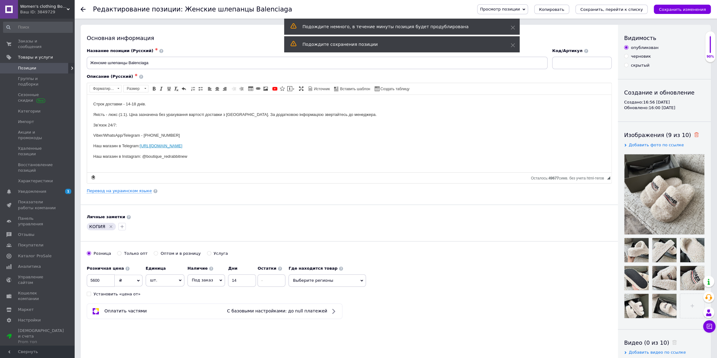
click at [694, 134] on use at bounding box center [696, 134] width 5 height 5
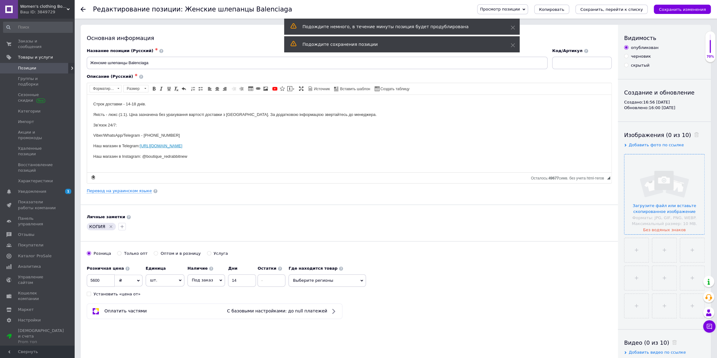
click at [664, 197] on input "file" at bounding box center [664, 194] width 80 height 80
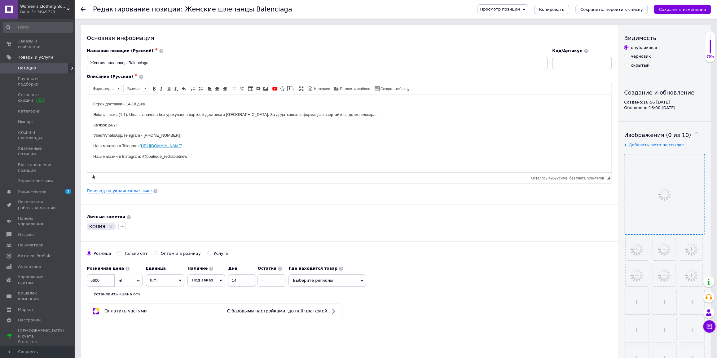
click at [108, 226] on icon "Удалить метку" at bounding box center [110, 226] width 5 height 5
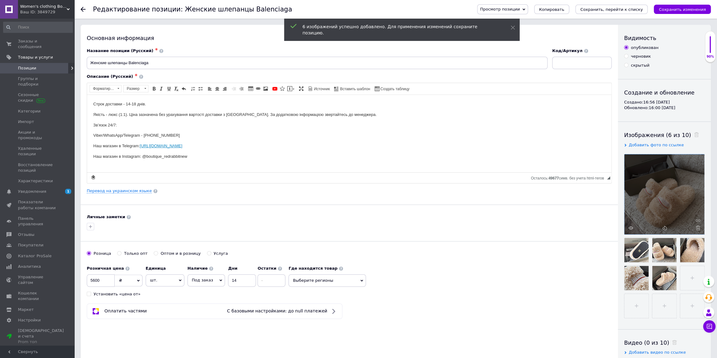
click at [606, 9] on icon "Сохранить, перейти к списку" at bounding box center [611, 9] width 63 height 5
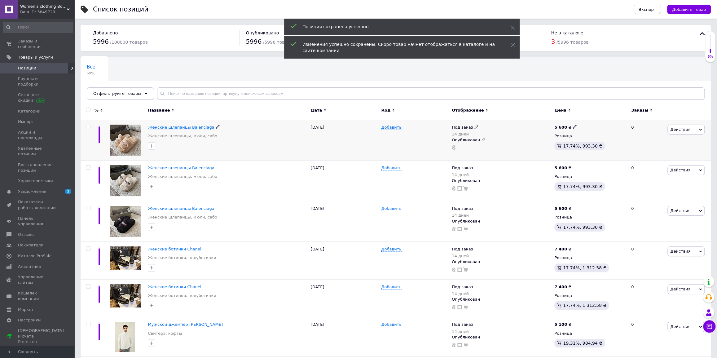
click at [173, 127] on span "Женские шлепанцы Balenciaga" at bounding box center [181, 127] width 66 height 5
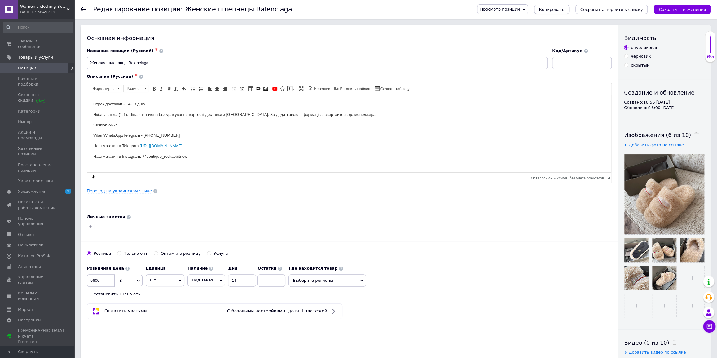
click at [564, 11] on span "Копировать" at bounding box center [551, 9] width 25 height 5
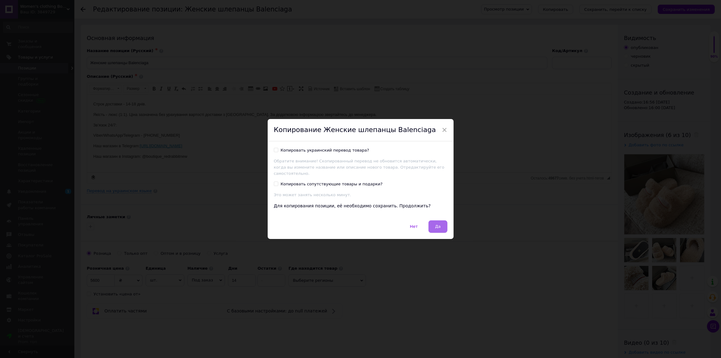
click at [435, 226] on span "Да" at bounding box center [438, 226] width 6 height 5
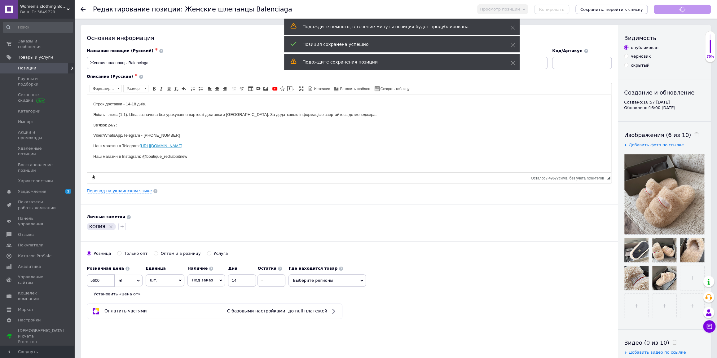
click at [690, 135] on div "Изображения (6 из 10)" at bounding box center [664, 135] width 81 height 8
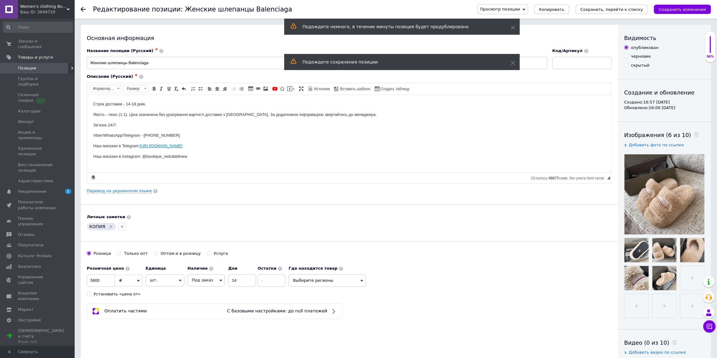
drag, startPoint x: 688, startPoint y: 134, endPoint x: 682, endPoint y: 147, distance: 14.7
click at [694, 134] on icon at bounding box center [696, 134] width 5 height 5
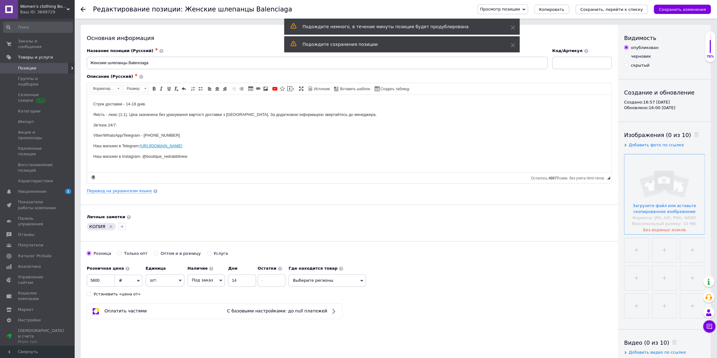
click at [666, 173] on input "file" at bounding box center [664, 194] width 80 height 80
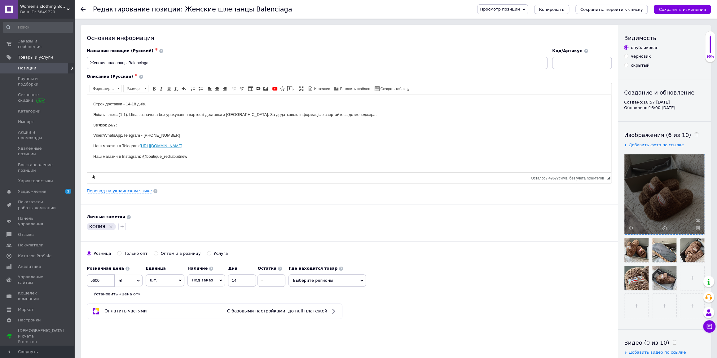
click at [607, 8] on icon "Сохранить, перейти к списку" at bounding box center [611, 9] width 63 height 5
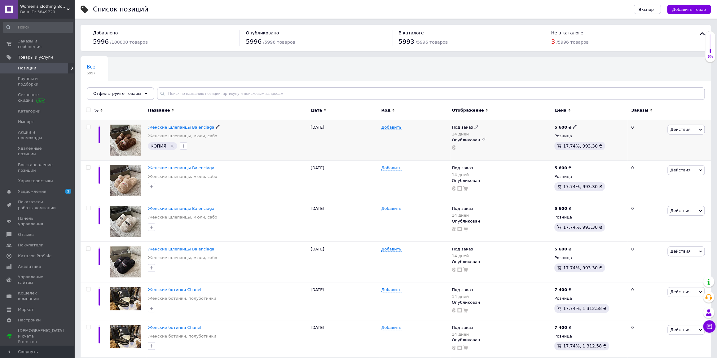
click at [170, 145] on icon "Удалить метку" at bounding box center [172, 145] width 5 height 5
click at [177, 98] on input "text" at bounding box center [430, 93] width 547 height 12
type input "балетки"
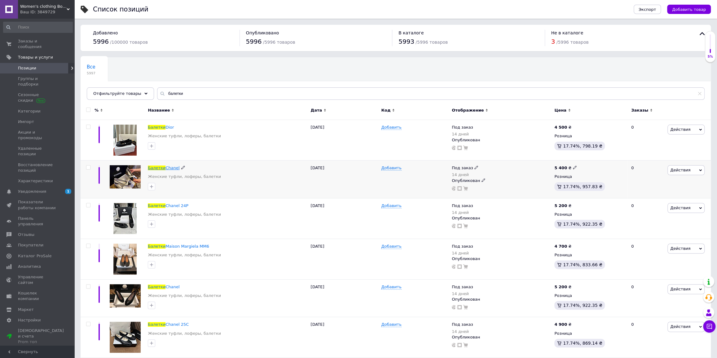
click at [168, 165] on span "Chanel" at bounding box center [172, 167] width 14 height 5
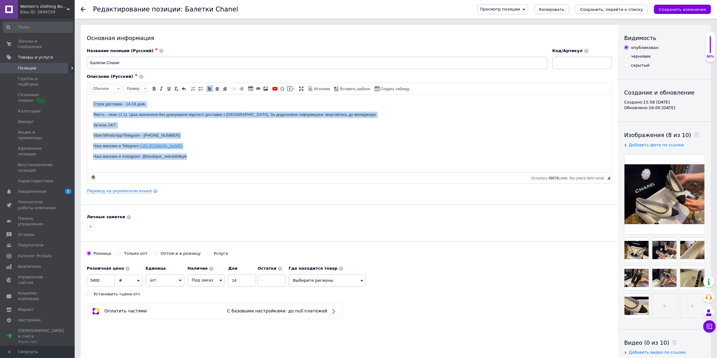
drag, startPoint x: 203, startPoint y: 163, endPoint x: 71, endPoint y: 99, distance: 147.1
click at [87, 99] on html "Строк доставки - 14-18 днів. Якість - люкс (1:1). Ціна зазначена без урахування…" at bounding box center [349, 129] width 524 height 71
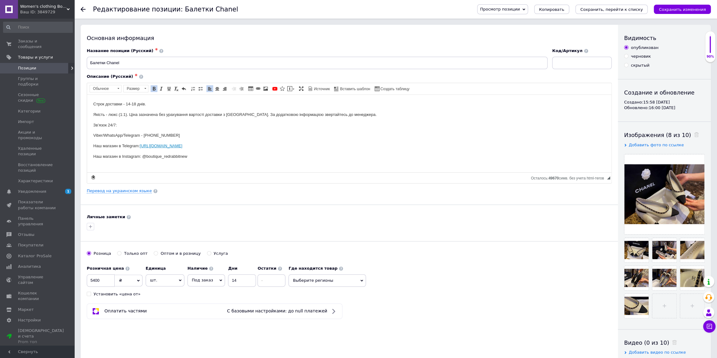
drag, startPoint x: 680, startPoint y: 11, endPoint x: 638, endPoint y: 31, distance: 47.0
click at [680, 11] on icon "Сохранить изменения" at bounding box center [682, 9] width 47 height 5
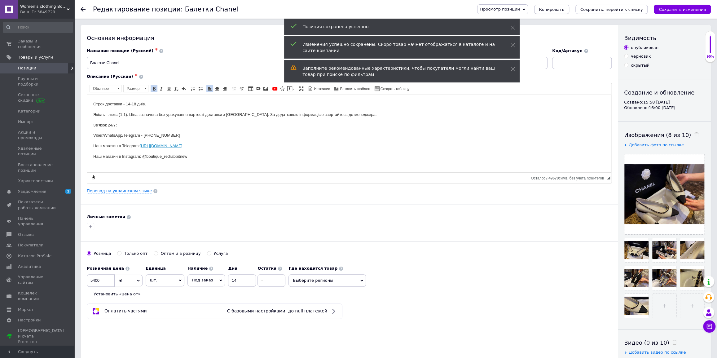
click at [564, 10] on span "Копировать" at bounding box center [551, 9] width 25 height 5
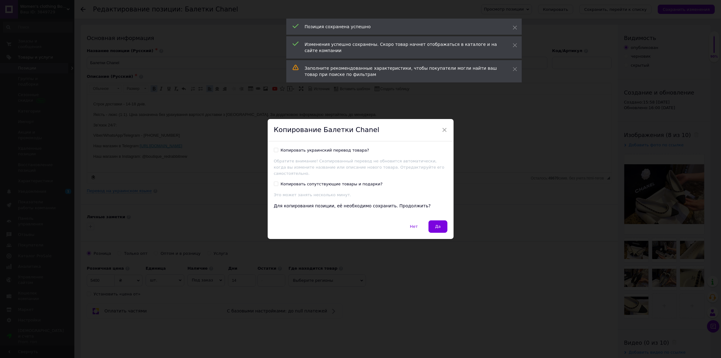
click at [430, 228] on button "Да" at bounding box center [437, 226] width 19 height 12
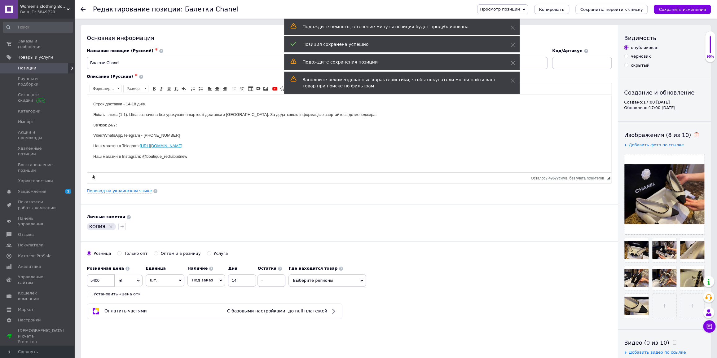
click at [694, 134] on icon at bounding box center [696, 134] width 5 height 5
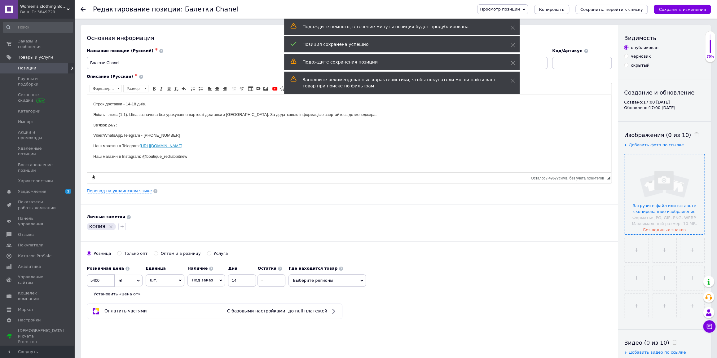
click at [660, 172] on input "file" at bounding box center [664, 194] width 80 height 80
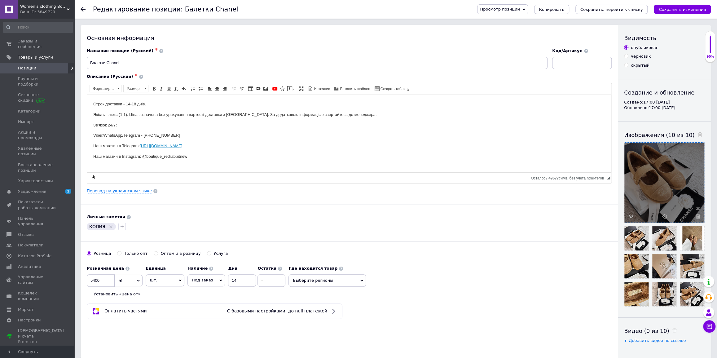
click at [111, 226] on icon "Удалить метку" at bounding box center [110, 226] width 5 height 5
drag, startPoint x: 97, startPoint y: 279, endPoint x: 73, endPoint y: 275, distance: 24.6
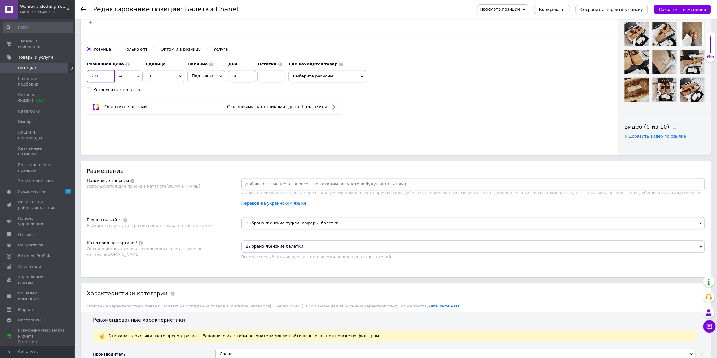
scroll to position [310, 0]
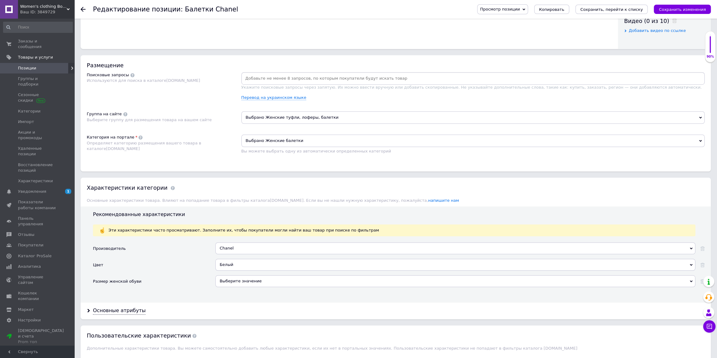
type input "6100"
drag, startPoint x: 679, startPoint y: 263, endPoint x: 568, endPoint y: 272, distance: 111.3
click at [678, 263] on div "Белый" at bounding box center [455, 265] width 480 height 12
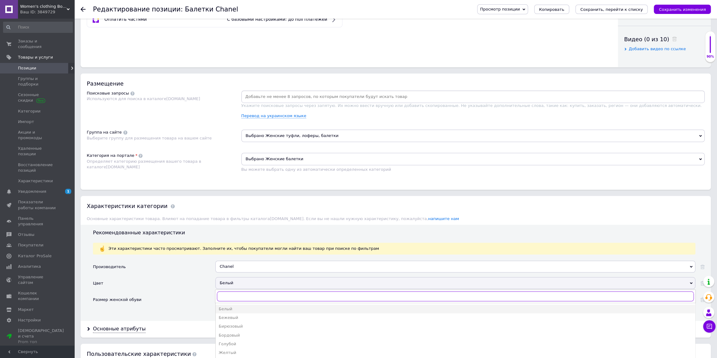
scroll to position [282, 0]
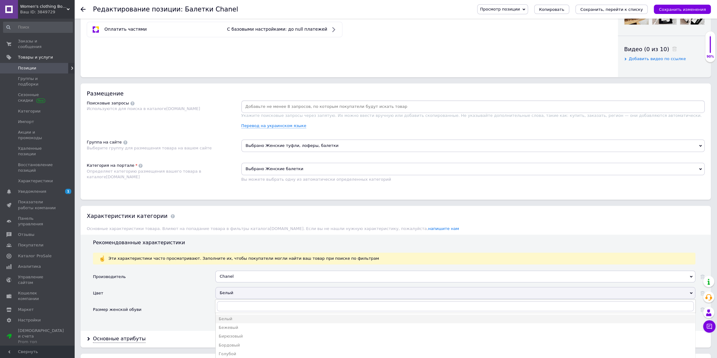
click at [235, 327] on div "Бежевый" at bounding box center [455, 328] width 473 height 6
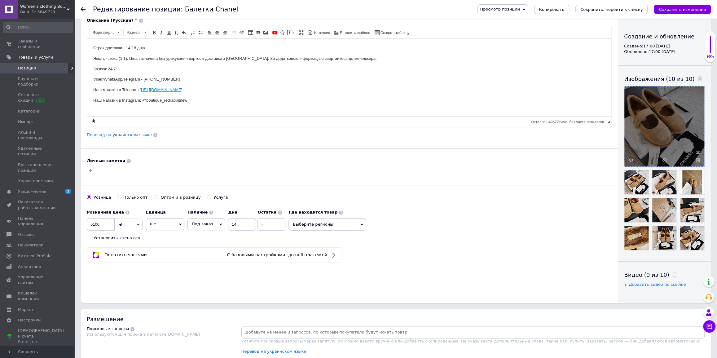
click at [624, 9] on icon "Сохранить, перейти к списку" at bounding box center [611, 9] width 63 height 5
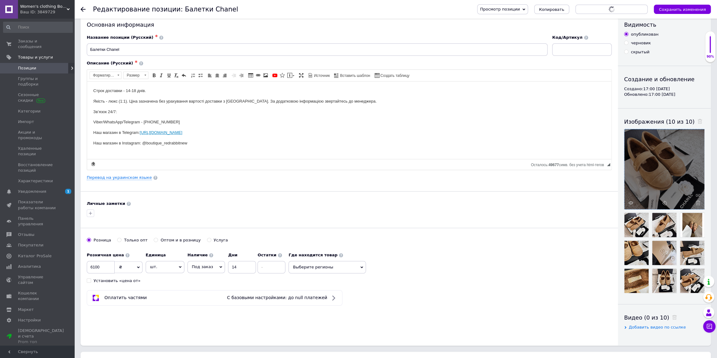
scroll to position [0, 0]
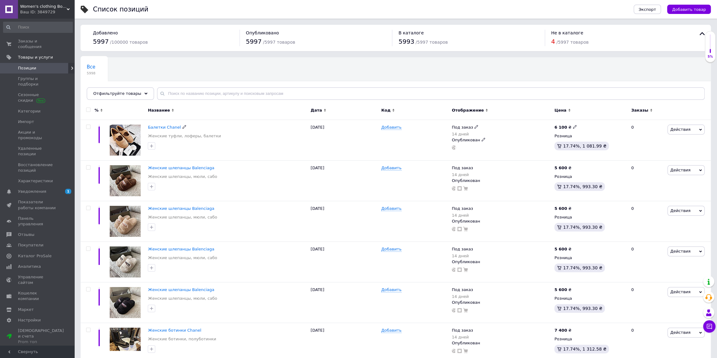
drag, startPoint x: 166, startPoint y: 127, endPoint x: 212, endPoint y: 132, distance: 46.4
click at [166, 127] on span "Балетки Chanel" at bounding box center [164, 127] width 33 height 5
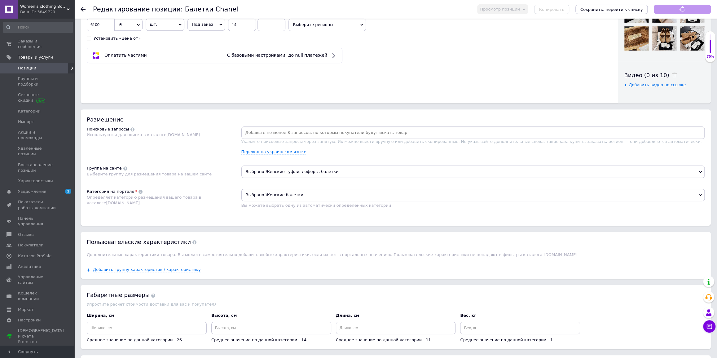
scroll to position [356, 0]
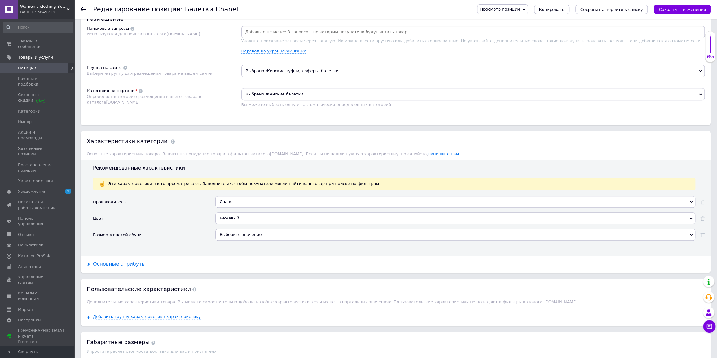
click at [112, 262] on div "Основные атрибуты" at bounding box center [119, 264] width 53 height 7
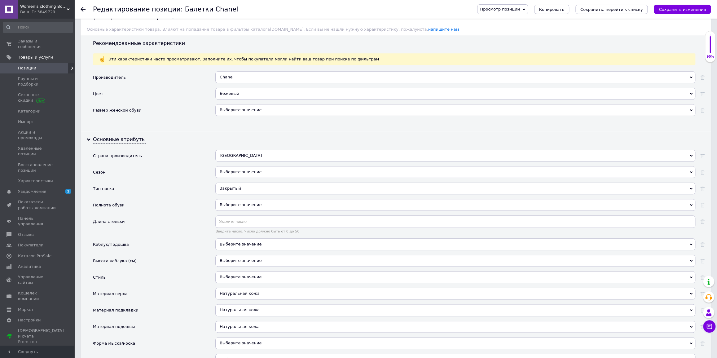
scroll to position [525, 0]
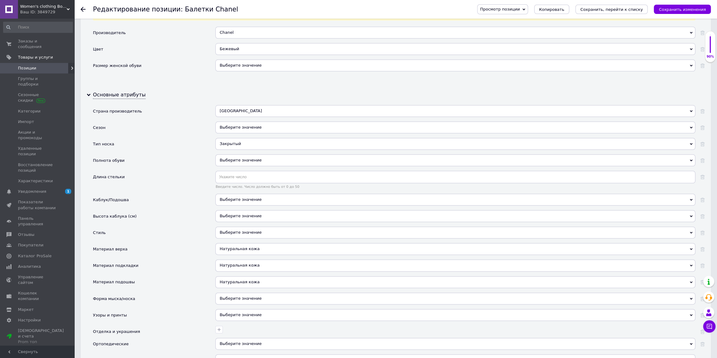
click at [232, 259] on div "Натуральная кожа" at bounding box center [455, 265] width 480 height 12
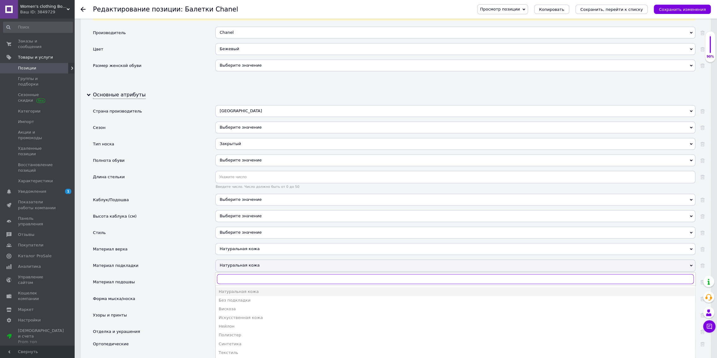
click at [244, 278] on input "text" at bounding box center [455, 279] width 477 height 10
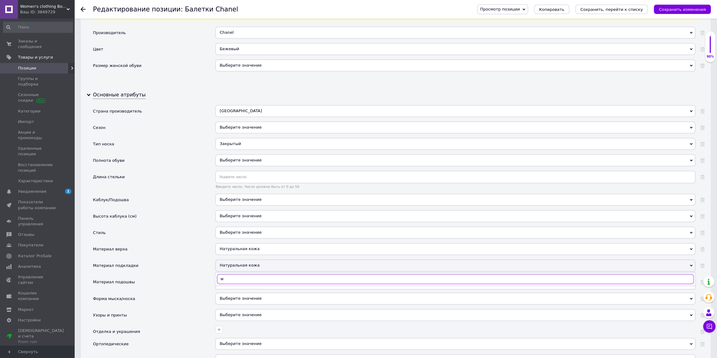
type input "ме"
drag, startPoint x: 237, startPoint y: 277, endPoint x: 204, endPoint y: 277, distance: 32.8
click at [204, 278] on div "Страна производитель Китай Китай Сезон Выберите значение Тип носка Закрытый Зак…" at bounding box center [399, 254] width 612 height 299
click at [259, 279] on input "ме" at bounding box center [455, 279] width 477 height 10
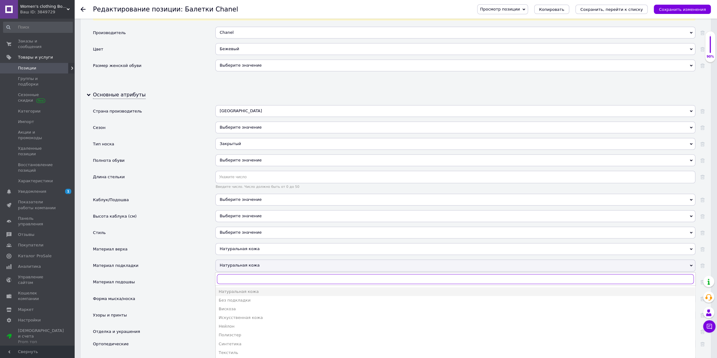
type input "м"
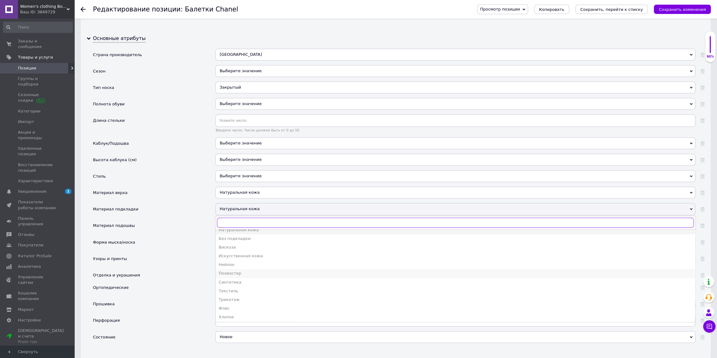
scroll to position [0, 0]
click at [195, 242] on div "Форма мыска/носка" at bounding box center [154, 244] width 122 height 16
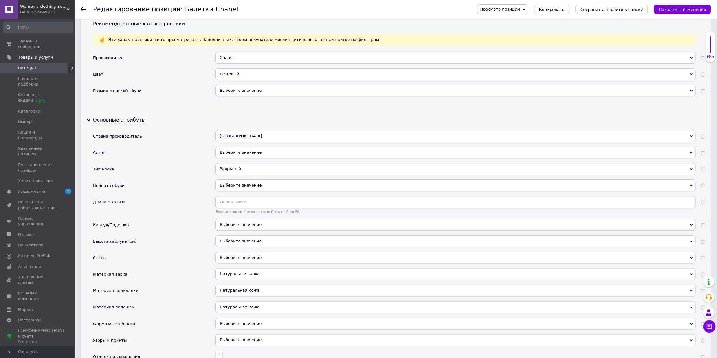
scroll to position [497, 0]
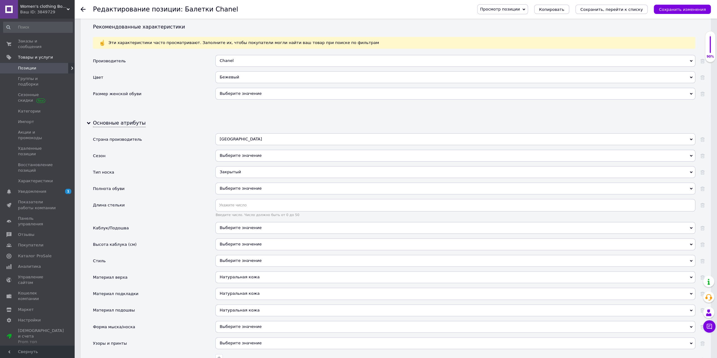
click at [251, 157] on div "Выберите значение" at bounding box center [455, 156] width 480 height 12
click at [186, 167] on div "Тип носка" at bounding box center [154, 174] width 122 height 16
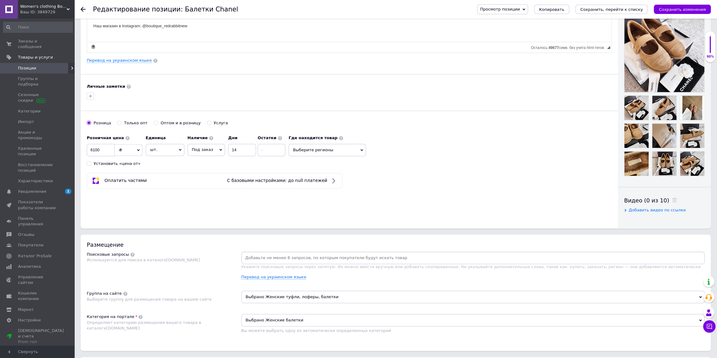
scroll to position [46, 0]
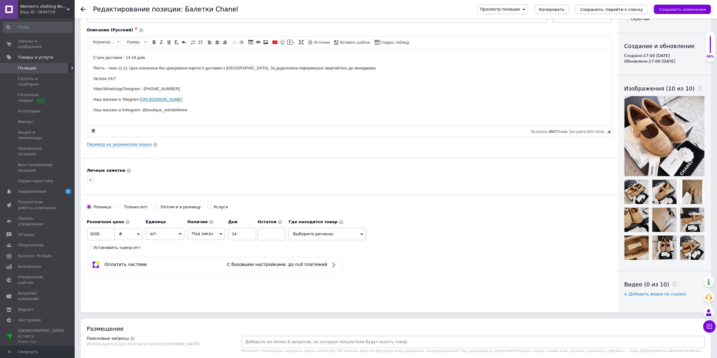
click at [625, 10] on icon "Сохранить, перейти к списку" at bounding box center [611, 9] width 63 height 5
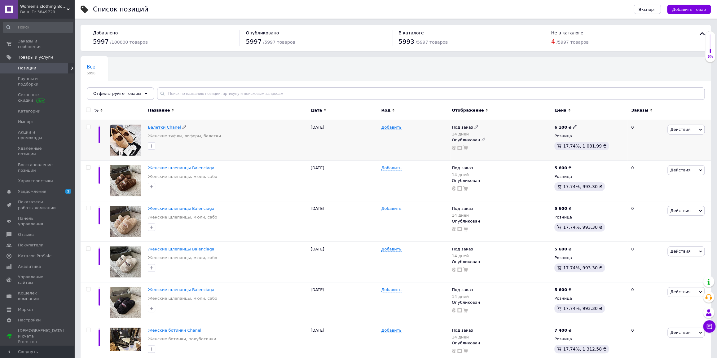
click at [160, 125] on span "Балетки Chanel" at bounding box center [164, 127] width 33 height 5
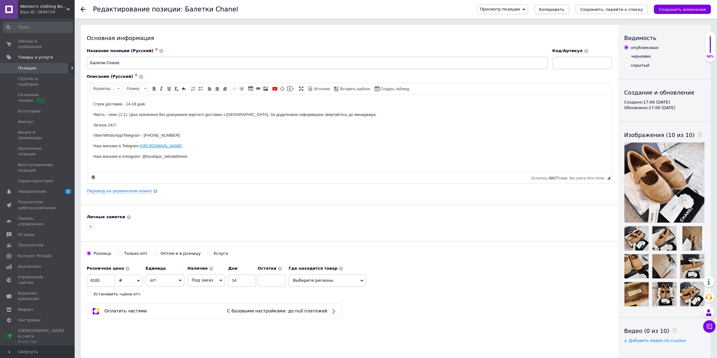
click at [564, 10] on span "Копировать" at bounding box center [551, 9] width 25 height 5
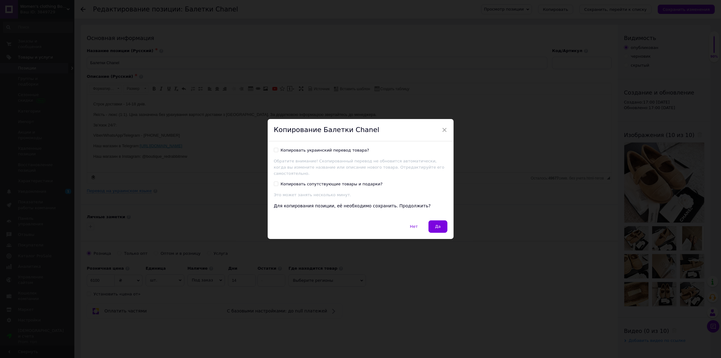
click at [432, 230] on div "Нет   Да" at bounding box center [361, 229] width 186 height 19
click at [439, 224] on span "Да" at bounding box center [438, 226] width 6 height 5
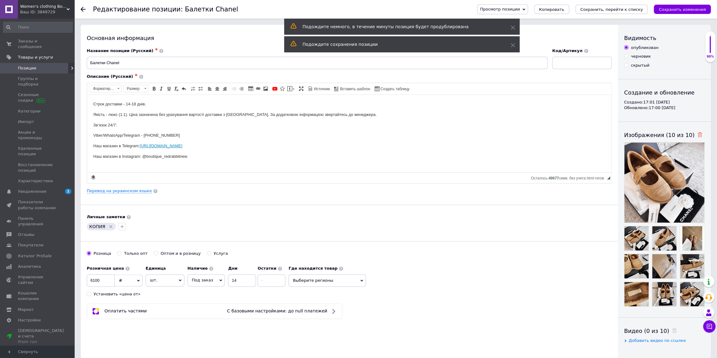
click at [697, 135] on icon at bounding box center [699, 134] width 5 height 5
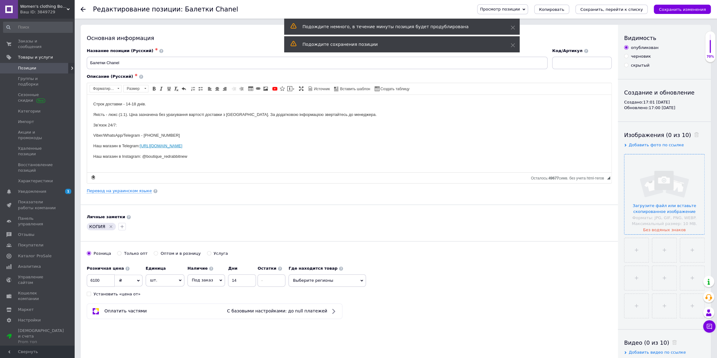
click at [658, 191] on input "file" at bounding box center [664, 194] width 80 height 80
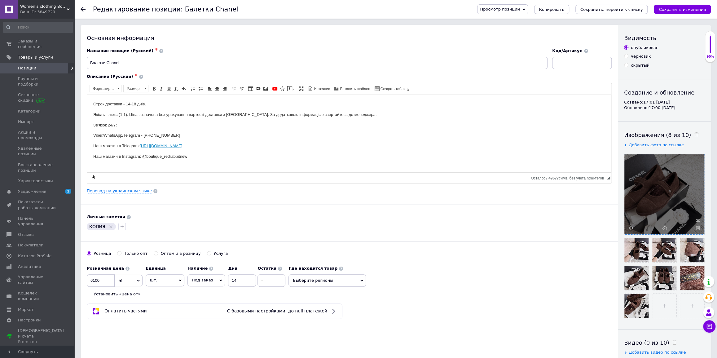
click at [108, 227] on icon "Удалить метку" at bounding box center [110, 226] width 5 height 5
drag, startPoint x: 603, startPoint y: 12, endPoint x: 598, endPoint y: 18, distance: 7.9
click at [603, 12] on icon "Сохранить, перейти к списку" at bounding box center [611, 9] width 63 height 5
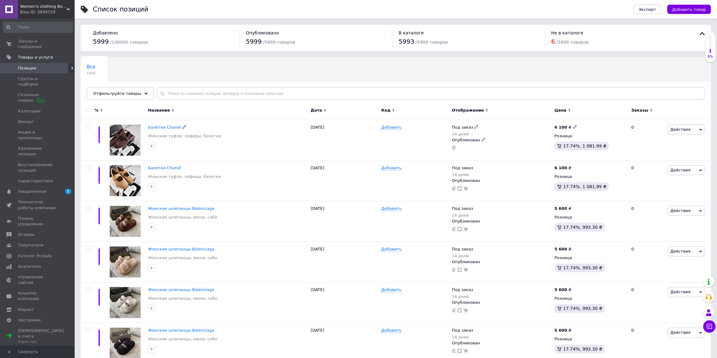
click at [165, 127] on span "Балетки Chanel" at bounding box center [164, 127] width 33 height 5
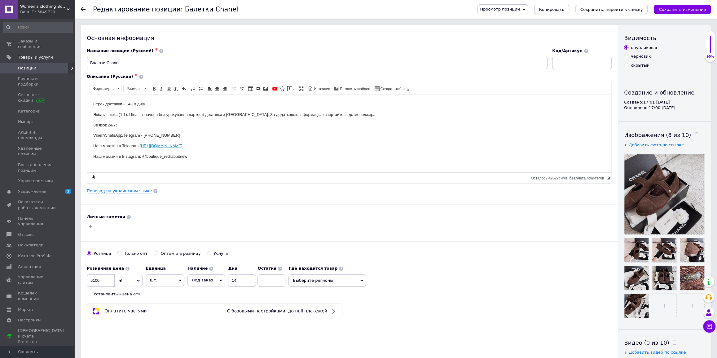
click at [564, 9] on span "Копировать" at bounding box center [551, 9] width 25 height 5
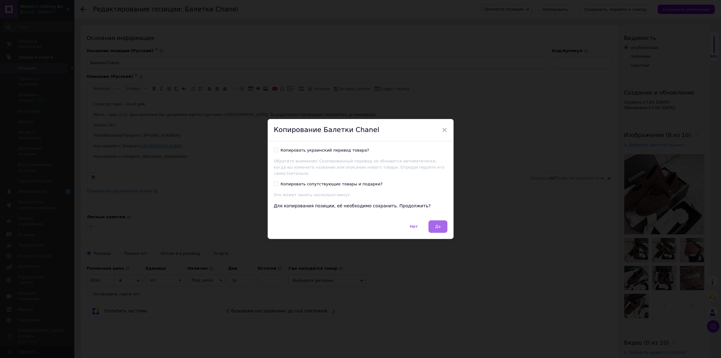
click at [434, 224] on button "Да" at bounding box center [437, 226] width 19 height 12
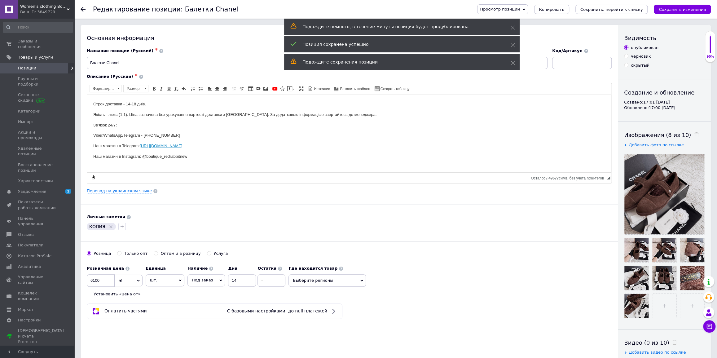
click at [689, 130] on div "Видимость опубликован черновик скрытый Создание и обновление Создано: 17:01 [DA…" at bounding box center [664, 198] width 93 height 346
click at [694, 133] on icon at bounding box center [696, 134] width 5 height 5
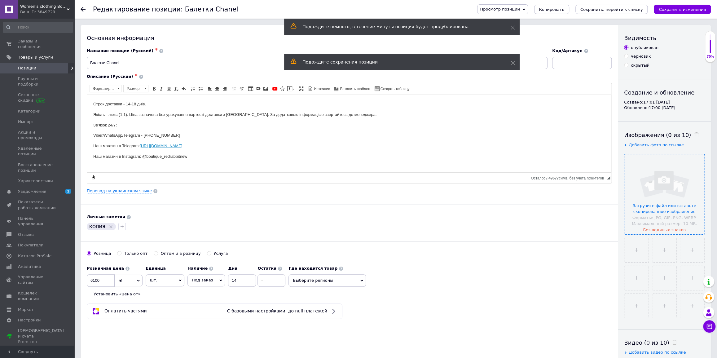
click at [662, 175] on input "file" at bounding box center [664, 194] width 80 height 80
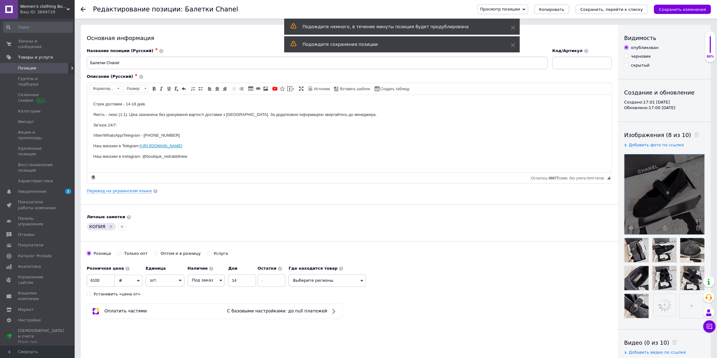
drag, startPoint x: 108, startPoint y: 225, endPoint x: 210, endPoint y: 198, distance: 105.6
click at [108, 225] on icon "Удалить метку" at bounding box center [110, 226] width 5 height 5
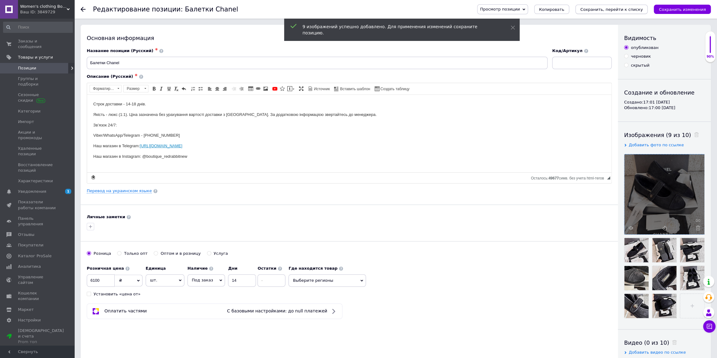
click at [617, 5] on button "Сохранить, перейти к списку" at bounding box center [611, 9] width 72 height 9
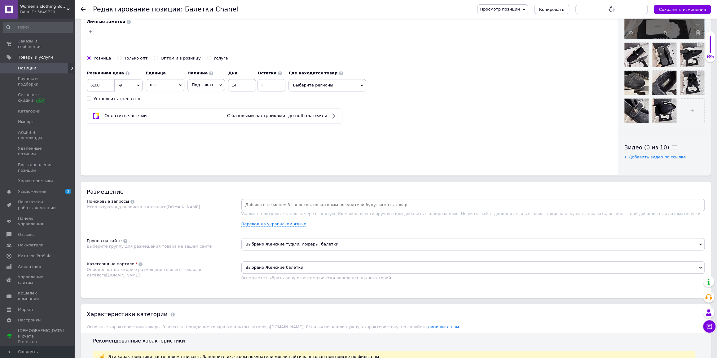
scroll to position [253, 0]
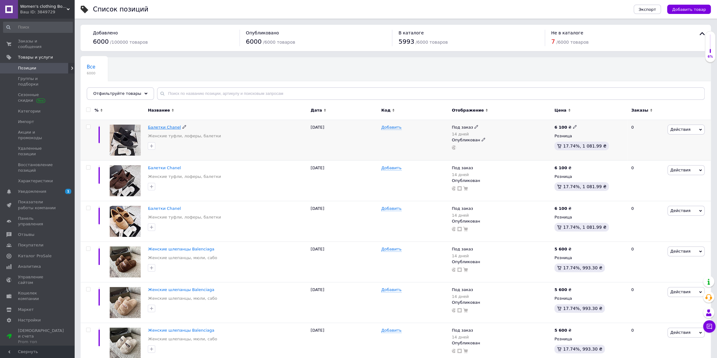
click at [164, 128] on span "Балетки Chanel" at bounding box center [164, 127] width 33 height 5
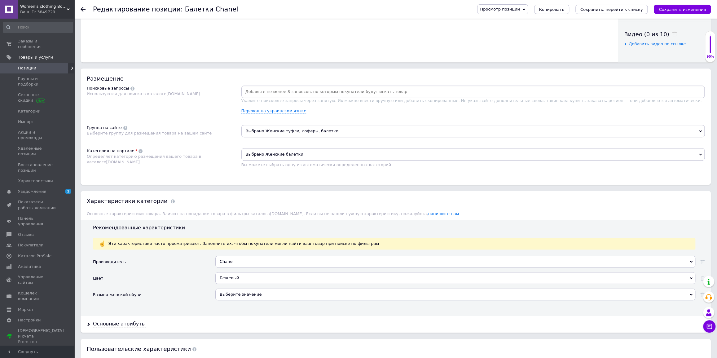
scroll to position [394, 0]
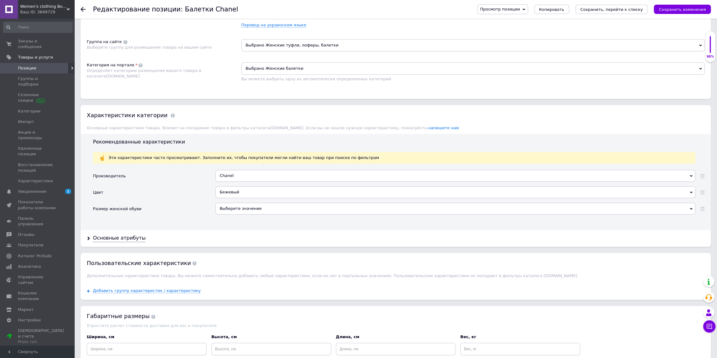
click at [244, 195] on div "Бежевый" at bounding box center [455, 192] width 480 height 12
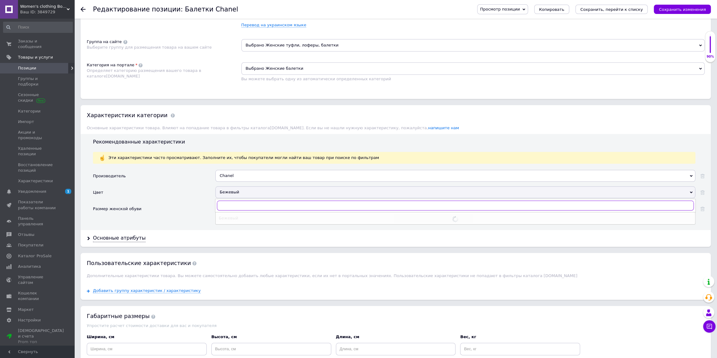
type input "ч"
click at [237, 218] on div "Производитель Chanel Chanel Цвет Бежевый Черный Коричневый Размер женской обуви…" at bounding box center [399, 198] width 612 height 56
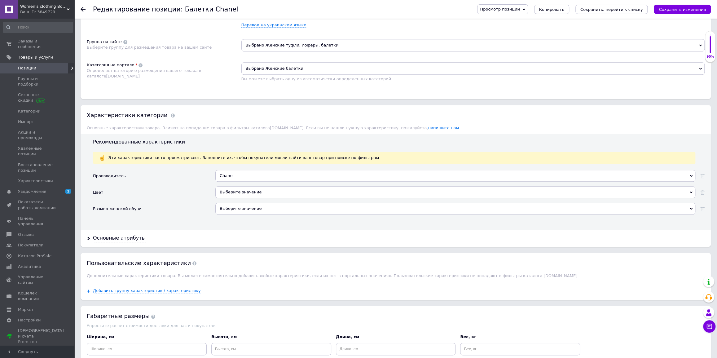
click at [239, 175] on div "Chanel" at bounding box center [455, 176] width 480 height 12
type input "ч"
click at [198, 189] on div "Цвет" at bounding box center [154, 194] width 122 height 16
click at [232, 177] on div "Chanel" at bounding box center [455, 176] width 480 height 12
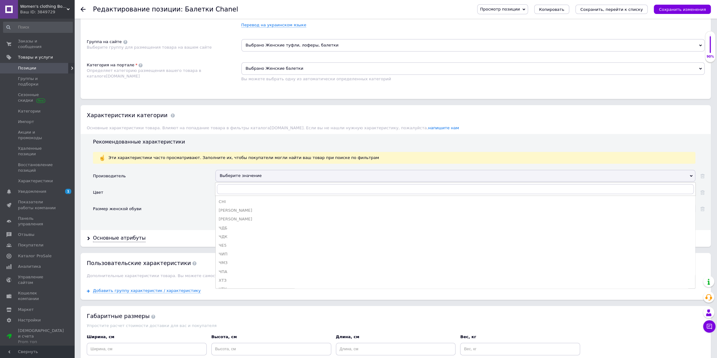
click at [195, 190] on div "Цвет" at bounding box center [154, 194] width 122 height 16
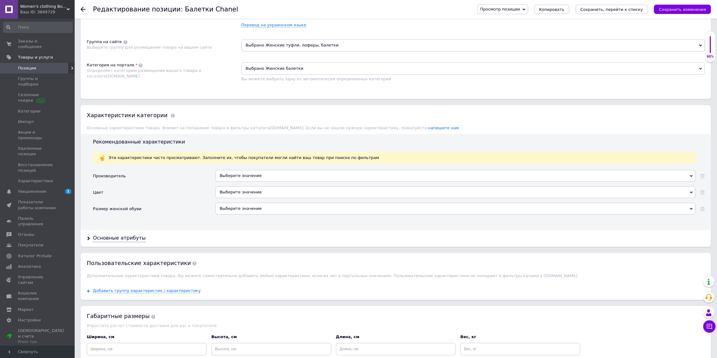
click at [235, 189] on div "Выберите значение" at bounding box center [455, 192] width 480 height 12
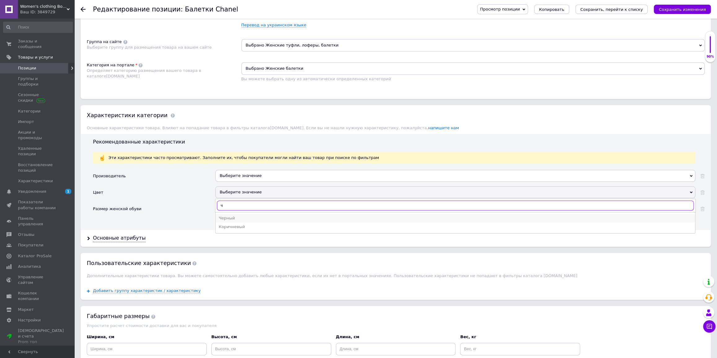
type input "ч"
click at [231, 215] on div "Черный" at bounding box center [455, 218] width 473 height 6
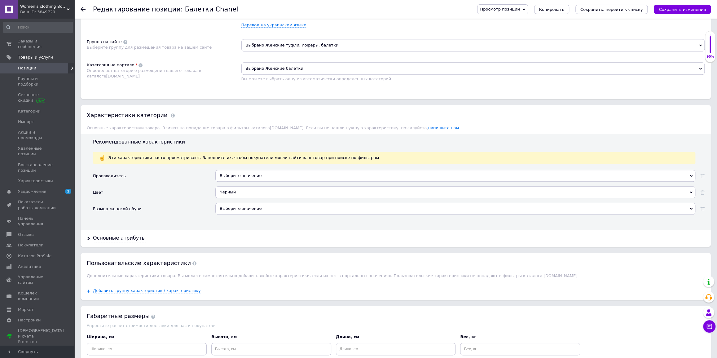
drag, startPoint x: 607, startPoint y: 9, endPoint x: 604, endPoint y: 12, distance: 4.4
click at [608, 9] on icon "Сохранить, перейти к списку" at bounding box center [611, 9] width 63 height 5
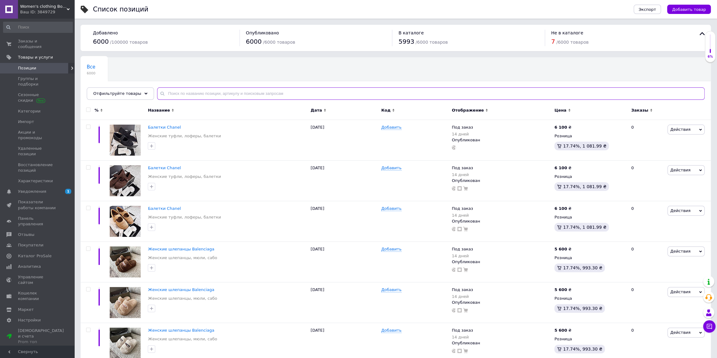
click at [201, 92] on input "text" at bounding box center [430, 93] width 547 height 12
type input "женские кроссовки"
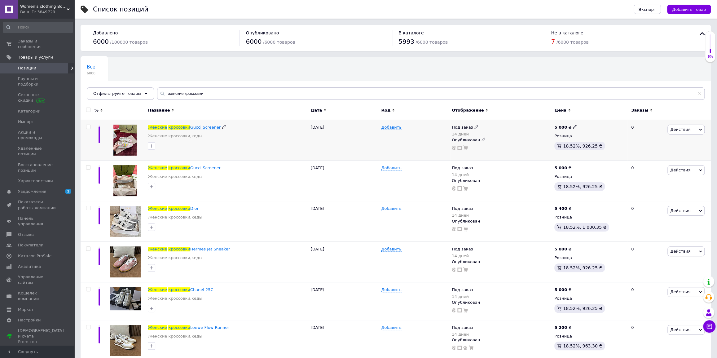
click at [206, 127] on span "Gucci Screener" at bounding box center [205, 127] width 30 height 5
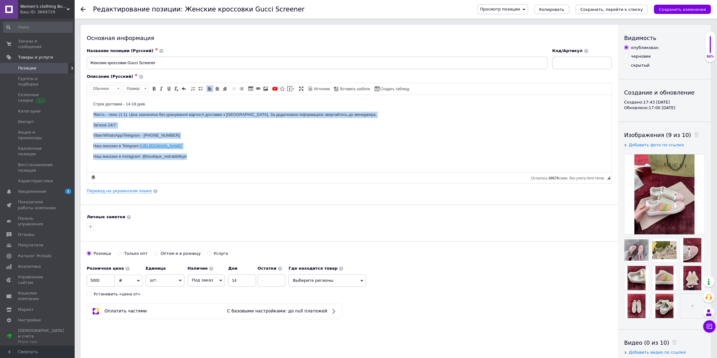
drag, startPoint x: 206, startPoint y: 159, endPoint x: 82, endPoint y: 98, distance: 138.1
click at [87, 98] on html "Строк доставки - 14-18 днів. Якість - люкс (1:1). Ціна зазначена без урахування…" at bounding box center [349, 129] width 524 height 71
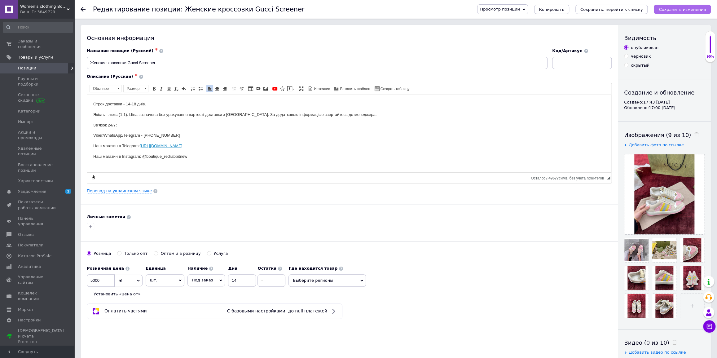
click at [684, 9] on icon "Сохранить изменения" at bounding box center [682, 9] width 47 height 5
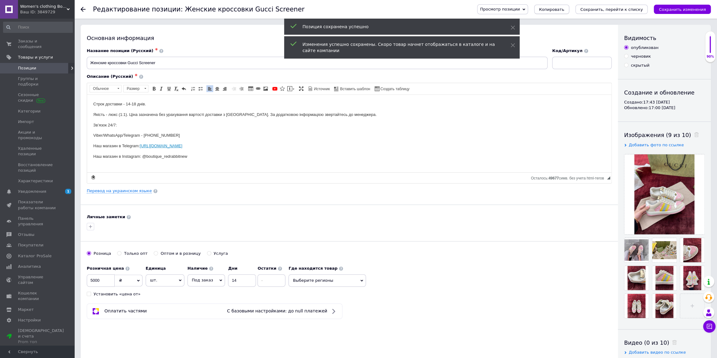
click at [564, 10] on span "Копировать" at bounding box center [551, 9] width 25 height 5
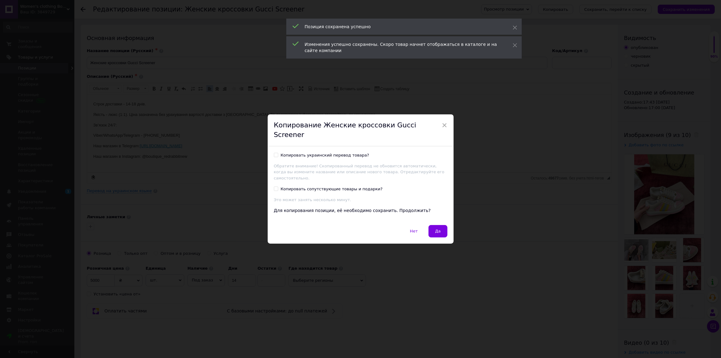
drag, startPoint x: 437, startPoint y: 218, endPoint x: 436, endPoint y: 222, distance: 4.2
click at [437, 225] on button "Да" at bounding box center [437, 231] width 19 height 12
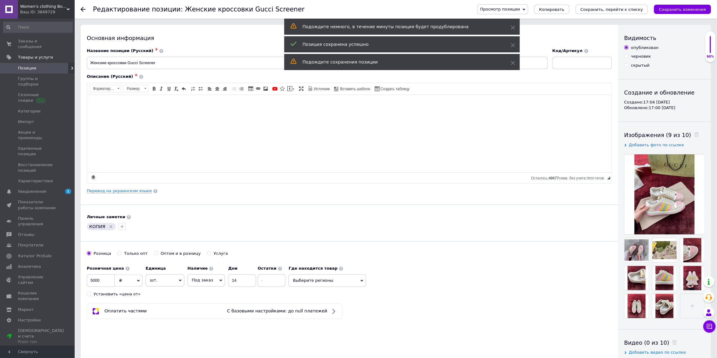
click at [691, 137] on span at bounding box center [695, 135] width 8 height 7
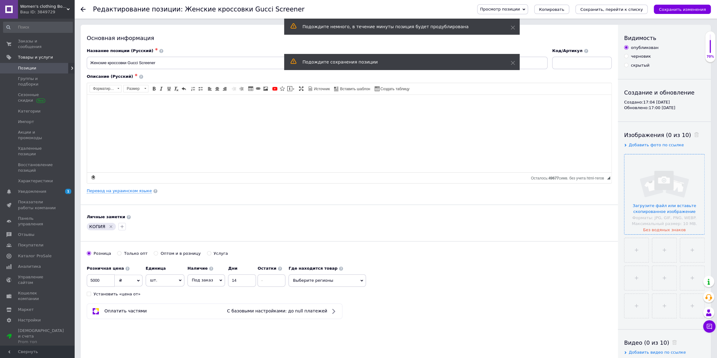
drag, startPoint x: 673, startPoint y: 170, endPoint x: 669, endPoint y: 170, distance: 4.3
click at [673, 170] on input "file" at bounding box center [664, 194] width 80 height 80
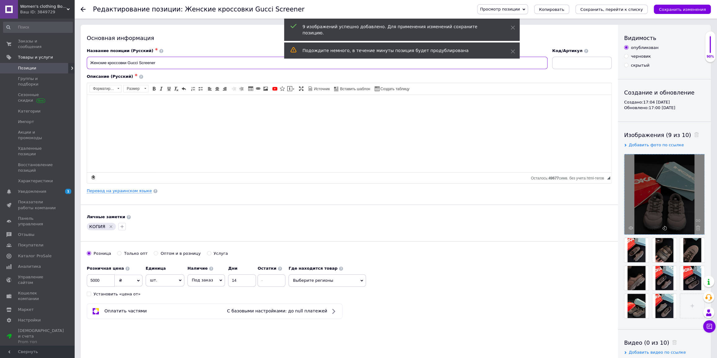
drag, startPoint x: 164, startPoint y: 58, endPoint x: 128, endPoint y: 62, distance: 36.1
click at [128, 62] on input "Женские кроссовки Gucci Screener" at bounding box center [317, 63] width 461 height 12
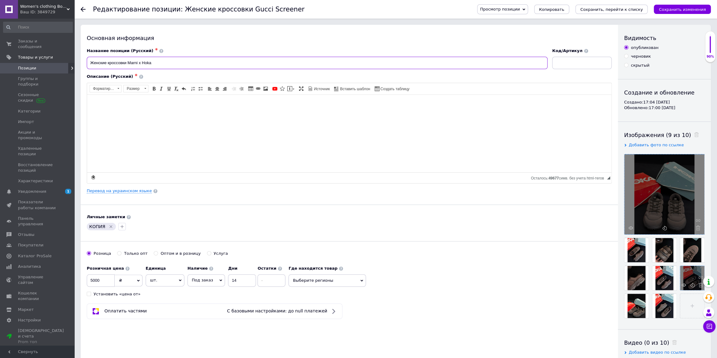
type input "Женские кроссовки Marni x Hoka"
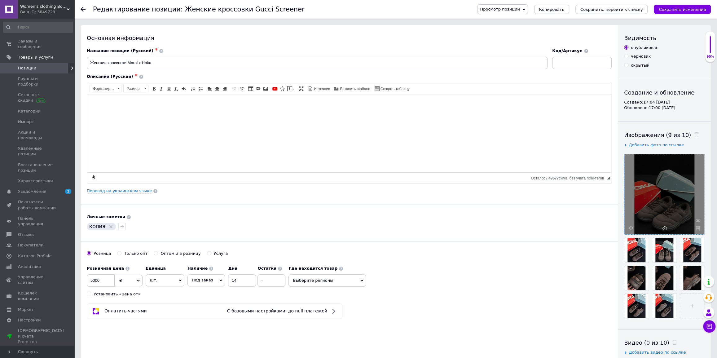
click at [112, 227] on icon "Удалить метку" at bounding box center [110, 226] width 5 height 5
drag, startPoint x: 104, startPoint y: 278, endPoint x: 64, endPoint y: 271, distance: 40.8
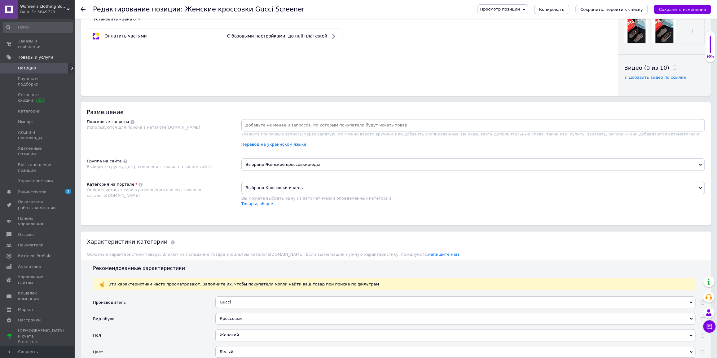
scroll to position [338, 0]
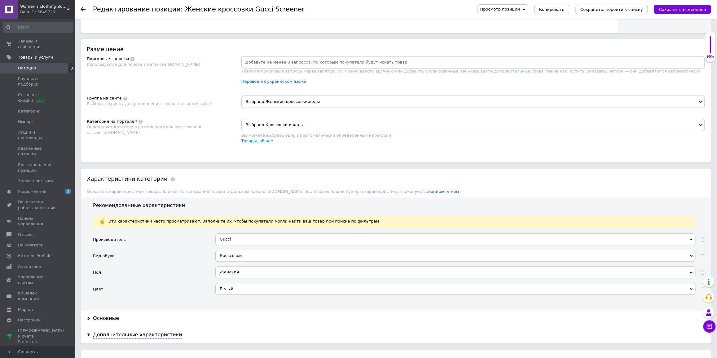
type input "4700"
click at [255, 239] on div "Gucci" at bounding box center [455, 239] width 480 height 12
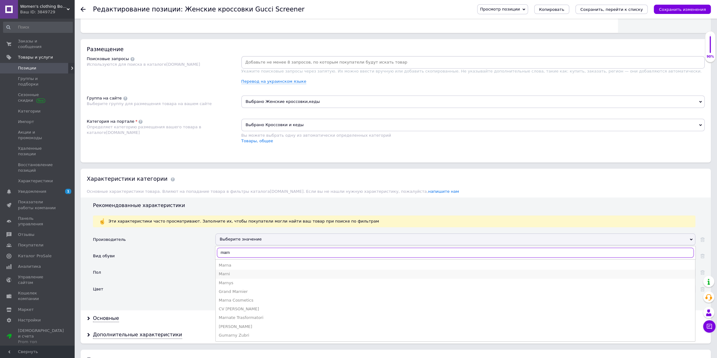
type input "marn"
click at [237, 271] on div "Marni" at bounding box center [455, 274] width 473 height 6
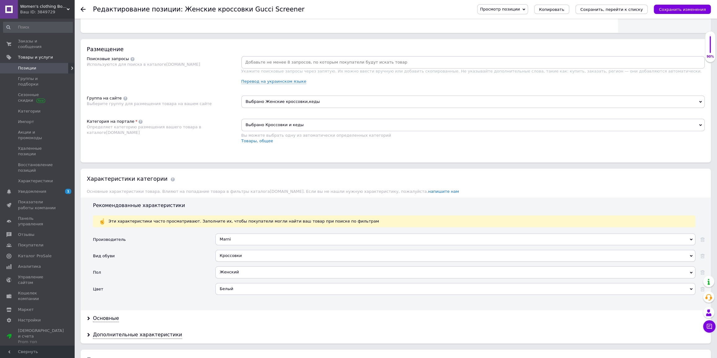
click at [703, 288] on div at bounding box center [709, 297] width 12 height 42
click at [701, 289] on icon at bounding box center [702, 289] width 4 height 4
click at [107, 320] on div "Основные" at bounding box center [106, 318] width 26 height 7
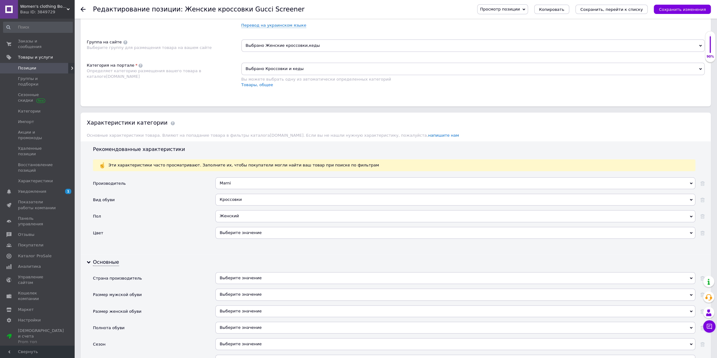
scroll to position [479, 0]
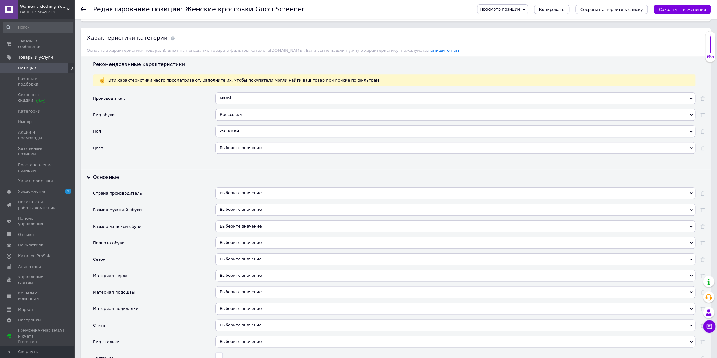
drag, startPoint x: 255, startPoint y: 196, endPoint x: 251, endPoint y: 189, distance: 7.7
click at [255, 195] on div "Выберите значение" at bounding box center [455, 193] width 480 height 12
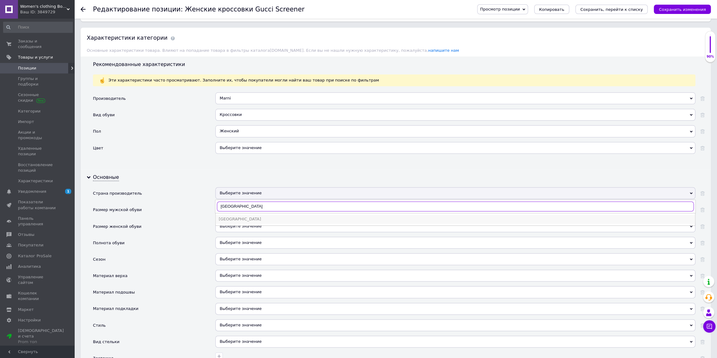
type input "[GEOGRAPHIC_DATA]"
click at [238, 218] on div "[GEOGRAPHIC_DATA]" at bounding box center [455, 219] width 473 height 6
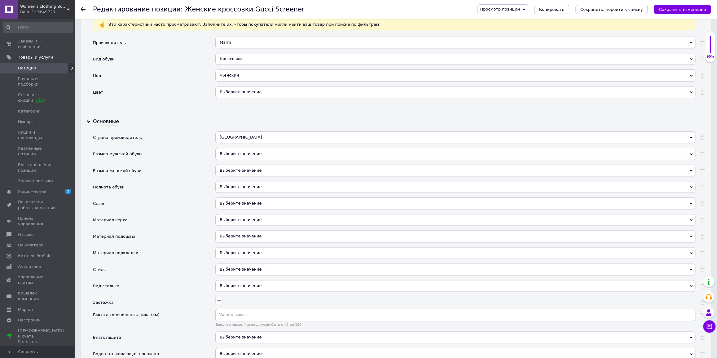
scroll to position [535, 0]
click at [242, 211] on div "Страна производитель [GEOGRAPHIC_DATA] [GEOGRAPHIC_DATA] [GEOGRAPHIC_DATA] [GEO…" at bounding box center [399, 324] width 612 height 387
click at [246, 217] on div "Выберите значение" at bounding box center [455, 219] width 480 height 12
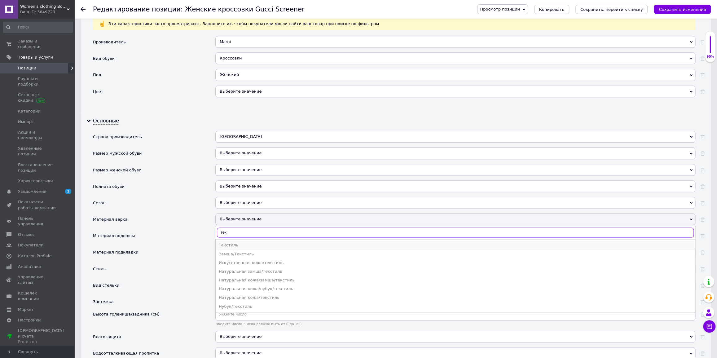
type input "тек"
click at [233, 242] on div "Текстиль" at bounding box center [455, 245] width 473 height 6
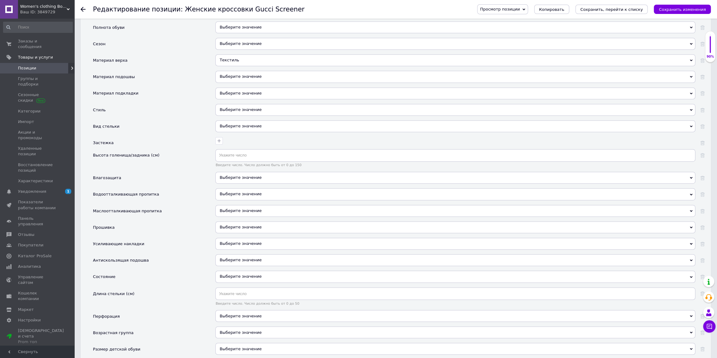
scroll to position [704, 0]
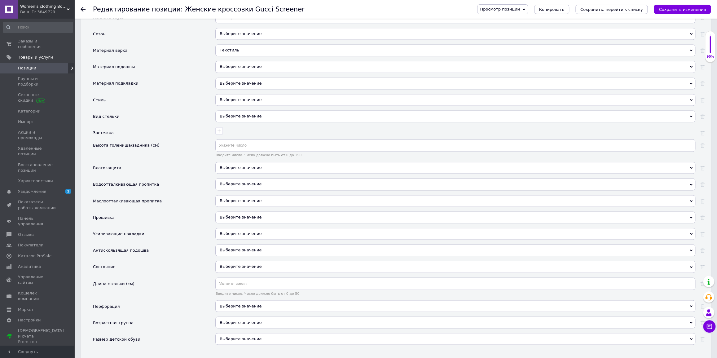
click at [246, 263] on div "Выберите значение" at bounding box center [455, 267] width 480 height 12
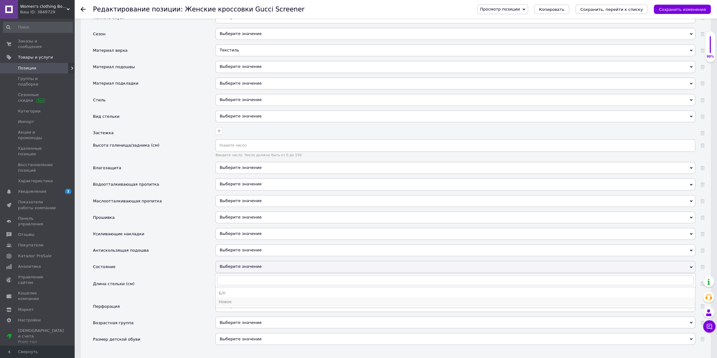
click at [245, 299] on div "Новое" at bounding box center [455, 302] width 473 height 6
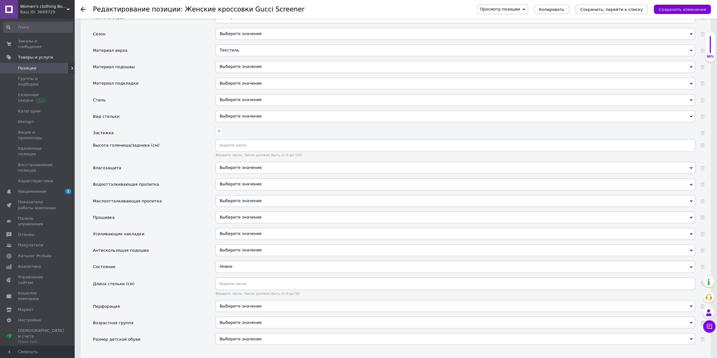
click at [237, 303] on span "Выберите значение" at bounding box center [241, 305] width 42 height 5
click at [236, 318] on li "Да" at bounding box center [455, 318] width 479 height 9
click at [237, 323] on div "Выберите значение" at bounding box center [455, 322] width 480 height 12
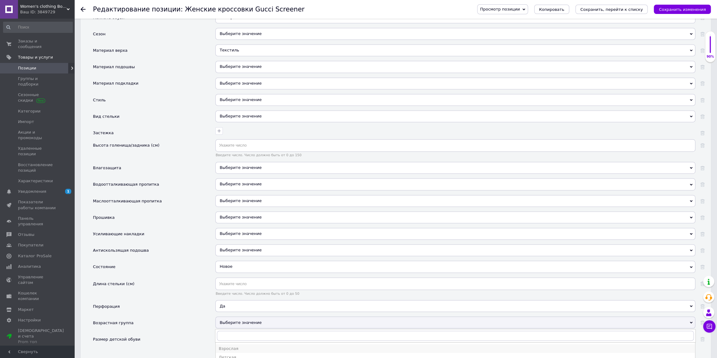
click at [232, 346] on div "Взрослая" at bounding box center [455, 348] width 473 height 6
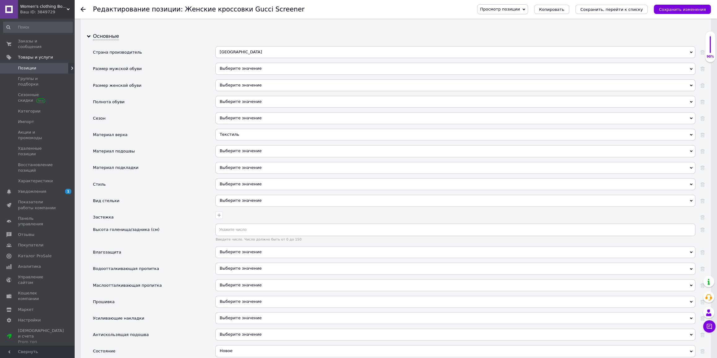
drag, startPoint x: 618, startPoint y: 9, endPoint x: 616, endPoint y: 18, distance: 9.2
click at [618, 8] on icon "Сохранить, перейти к списку" at bounding box center [611, 9] width 63 height 5
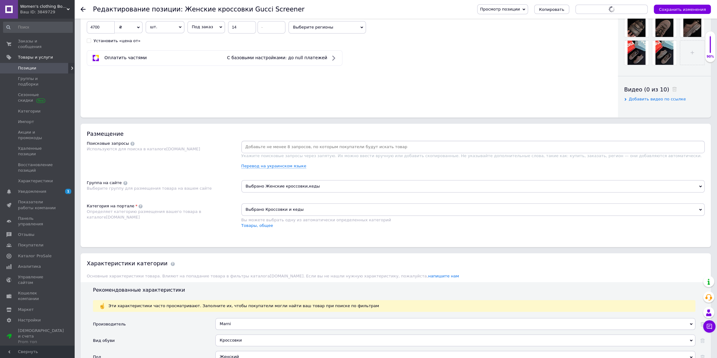
scroll to position [112, 0]
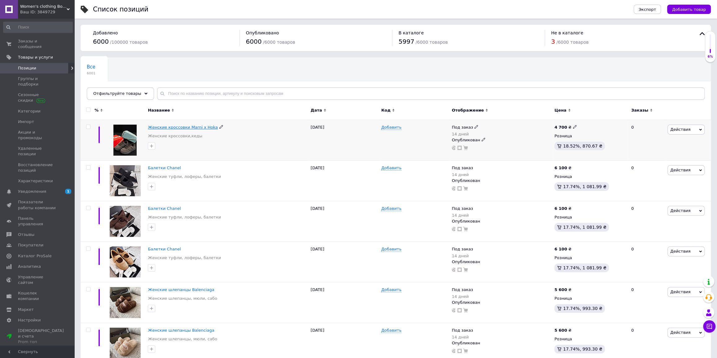
click at [186, 128] on span "Женские кроссовки Marni x Hoka" at bounding box center [183, 127] width 70 height 5
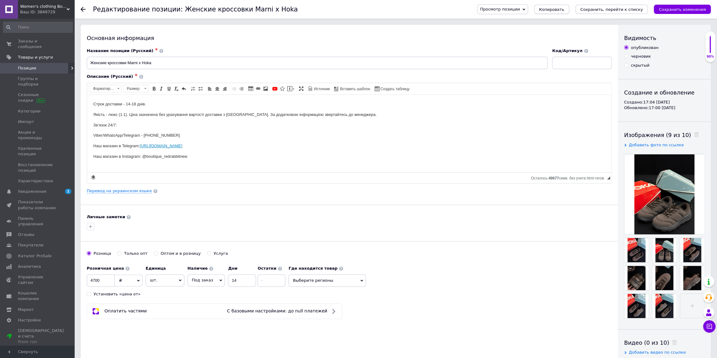
click at [564, 9] on span "Копировать" at bounding box center [551, 9] width 25 height 5
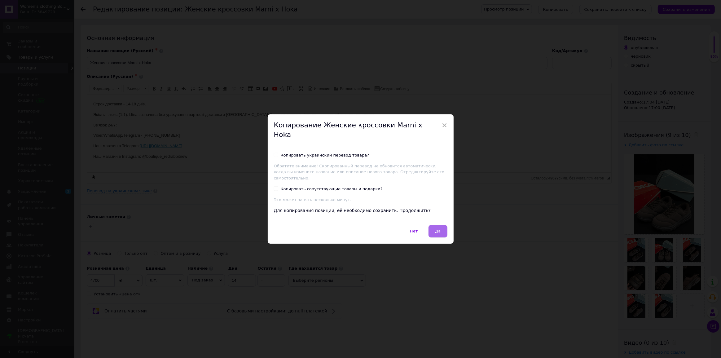
click at [439, 229] on span "Да" at bounding box center [438, 231] width 6 height 5
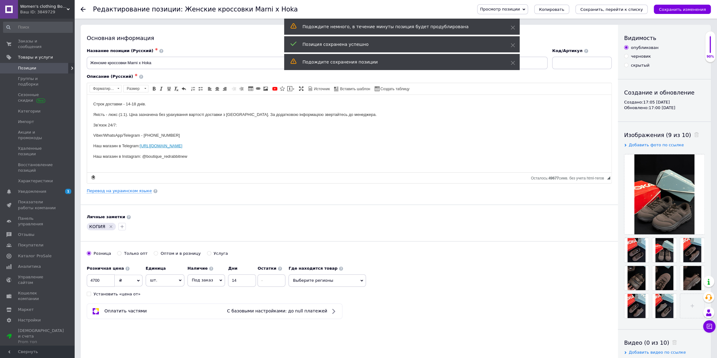
click at [691, 134] on div "Изображения (9 из 10)" at bounding box center [664, 135] width 81 height 8
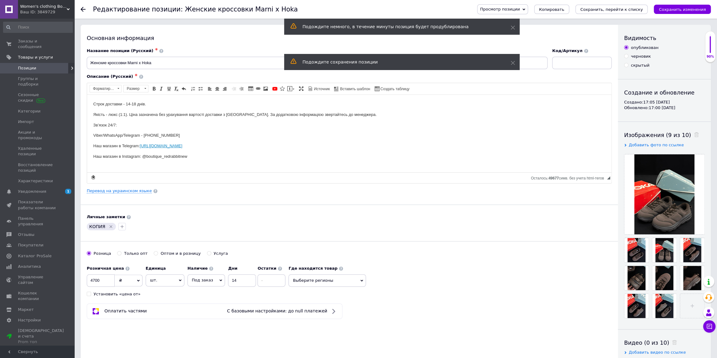
click at [688, 130] on div "Видимость опубликован черновик скрытый Создание и обновление Создано: 17:05 [DA…" at bounding box center [664, 198] width 93 height 346
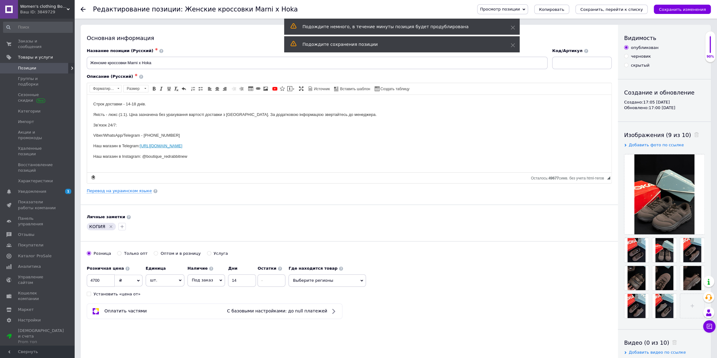
click at [691, 132] on span at bounding box center [695, 135] width 8 height 7
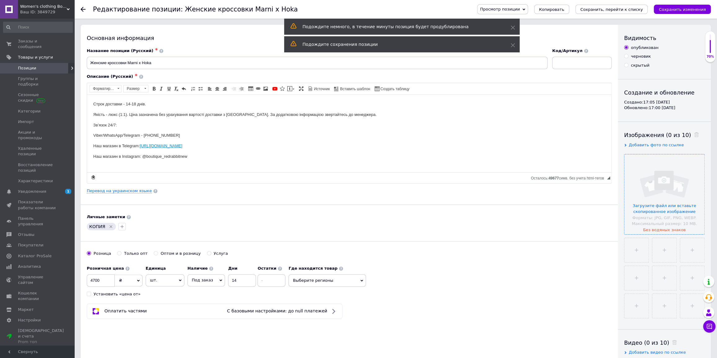
click at [661, 181] on input "file" at bounding box center [664, 194] width 80 height 80
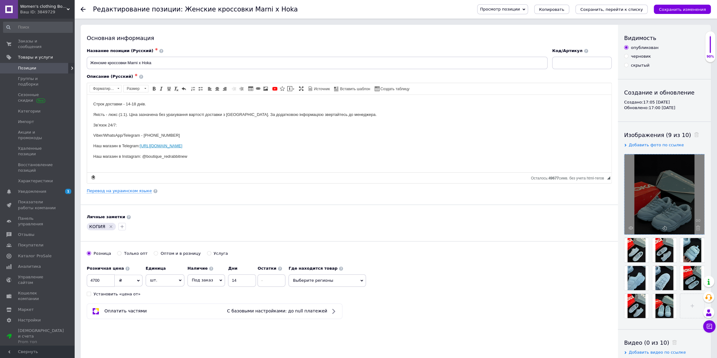
click at [112, 228] on div "КОПИЯ" at bounding box center [101, 226] width 29 height 7
drag, startPoint x: 110, startPoint y: 226, endPoint x: 122, endPoint y: 224, distance: 12.3
click at [110, 226] on icon "Удалить метку" at bounding box center [110, 226] width 5 height 5
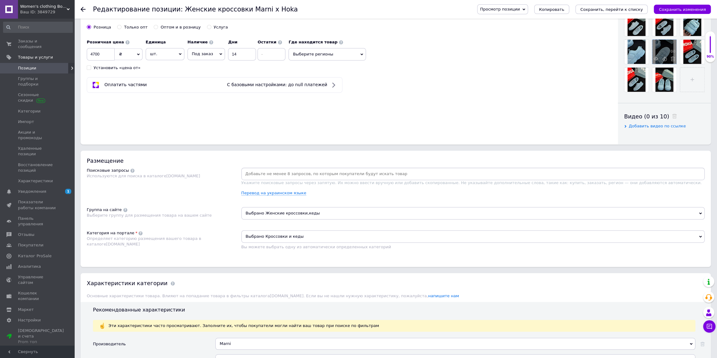
scroll to position [225, 0]
click at [619, 9] on icon "Сохранить, перейти к списку" at bounding box center [611, 9] width 63 height 5
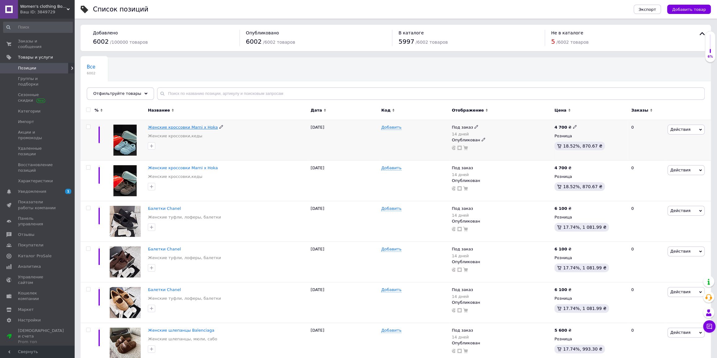
click at [195, 128] on span "Женские кроссовки Marni x Hoka" at bounding box center [183, 127] width 70 height 5
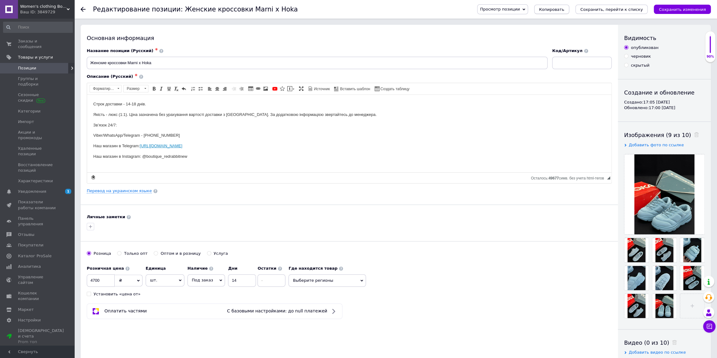
click at [564, 8] on span "Копировать" at bounding box center [551, 9] width 25 height 5
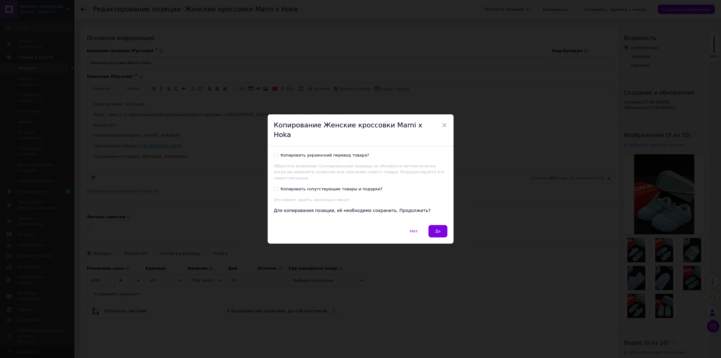
drag, startPoint x: 442, startPoint y: 223, endPoint x: 434, endPoint y: 223, distance: 8.7
click at [442, 225] on button "Да" at bounding box center [437, 231] width 19 height 12
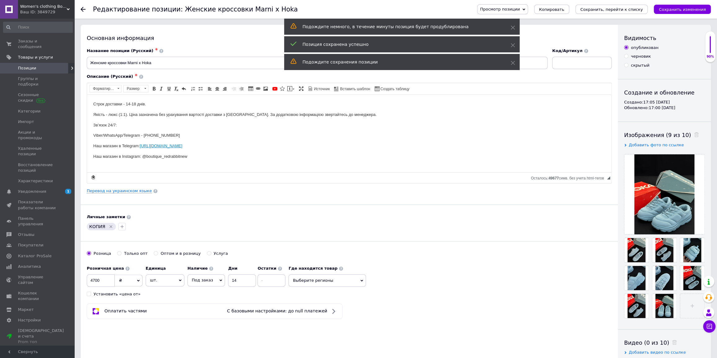
drag, startPoint x: 687, startPoint y: 133, endPoint x: 682, endPoint y: 143, distance: 10.4
click at [694, 134] on icon at bounding box center [696, 134] width 5 height 5
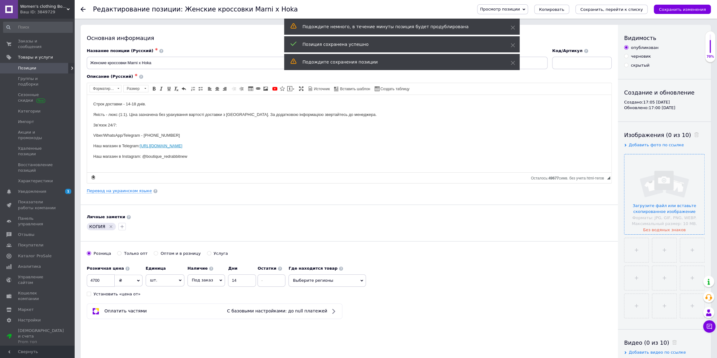
click at [665, 182] on input "file" at bounding box center [664, 194] width 80 height 80
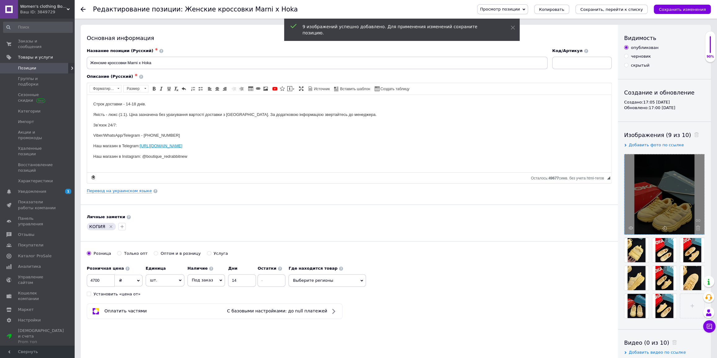
click at [112, 226] on div "КОПИЯ" at bounding box center [101, 226] width 29 height 7
click at [108, 226] on icon "Удалить метку" at bounding box center [110, 226] width 5 height 5
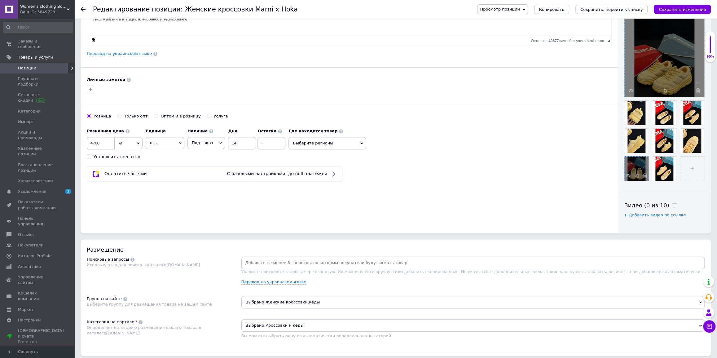
scroll to position [225, 0]
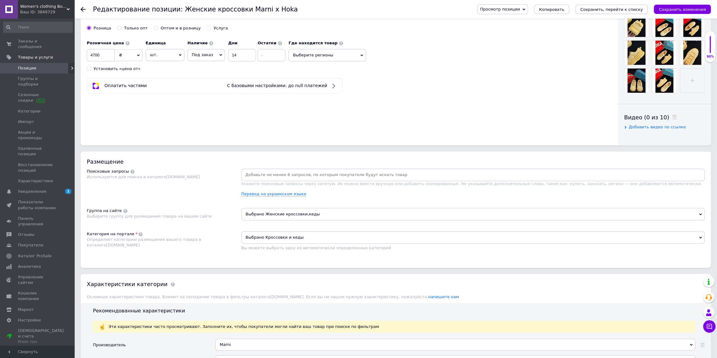
click at [624, 5] on button "Сохранить, перейти к списку" at bounding box center [611, 9] width 72 height 9
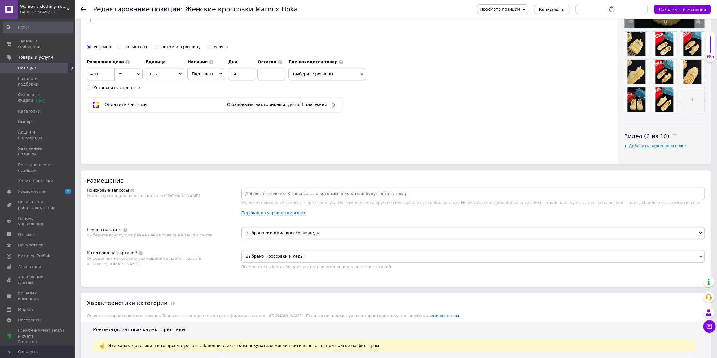
scroll to position [197, 0]
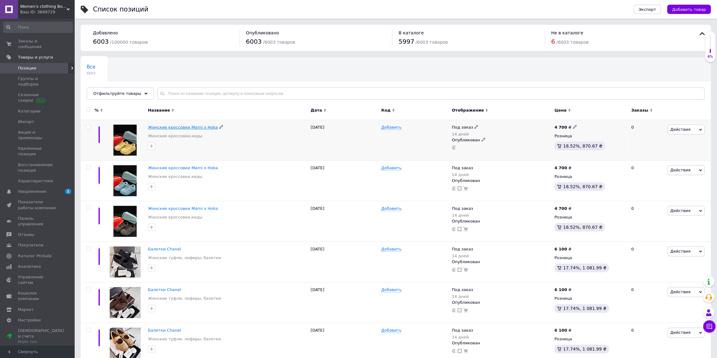
click at [181, 128] on span "Женские кроссовки Marni x Hoka" at bounding box center [183, 127] width 70 height 5
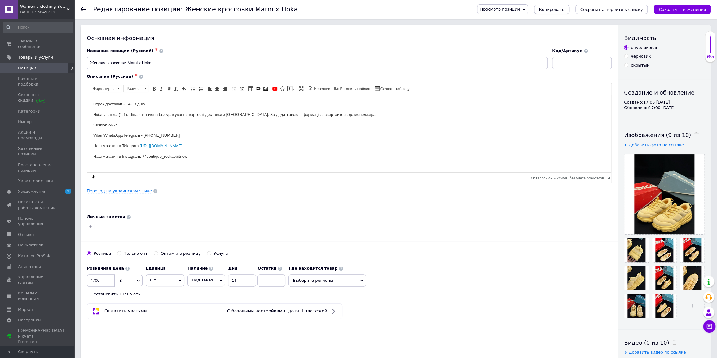
click at [564, 9] on span "Копировать" at bounding box center [551, 9] width 25 height 5
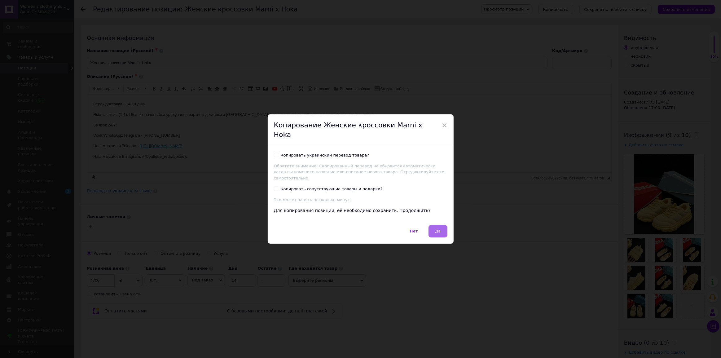
drag, startPoint x: 442, startPoint y: 220, endPoint x: 448, endPoint y: 222, distance: 6.2
click at [442, 225] on button "Да" at bounding box center [437, 231] width 19 height 12
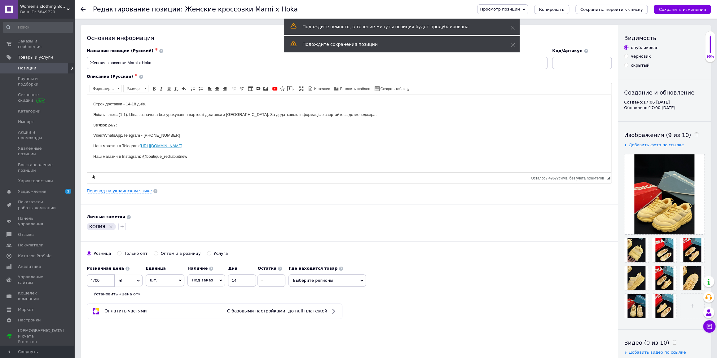
click at [687, 138] on div "Изображения (9 из 10)" at bounding box center [664, 135] width 81 height 8
click at [694, 133] on icon at bounding box center [696, 134] width 5 height 5
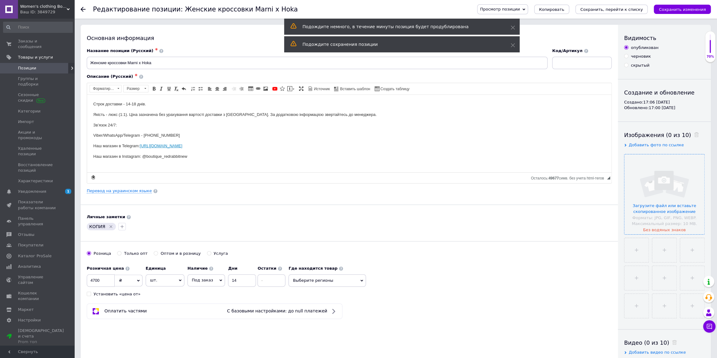
click at [667, 183] on input "file" at bounding box center [664, 194] width 80 height 80
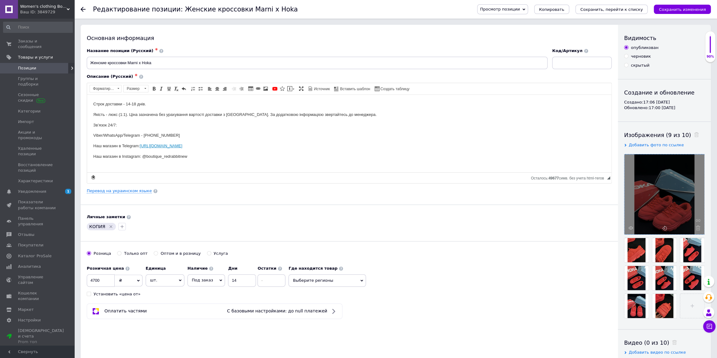
drag, startPoint x: 110, startPoint y: 226, endPoint x: 115, endPoint y: 224, distance: 5.1
click at [110, 226] on icon "Удалить метку" at bounding box center [111, 226] width 3 height 3
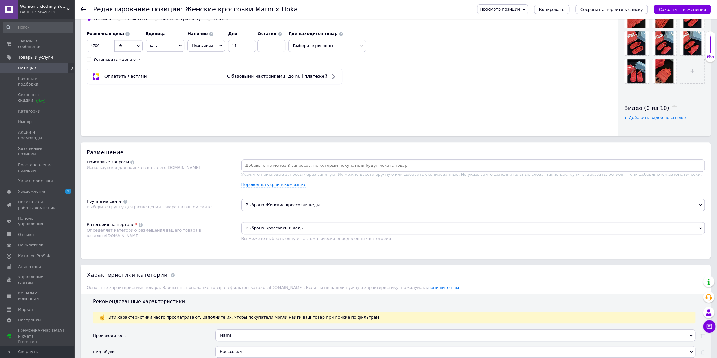
scroll to position [282, 0]
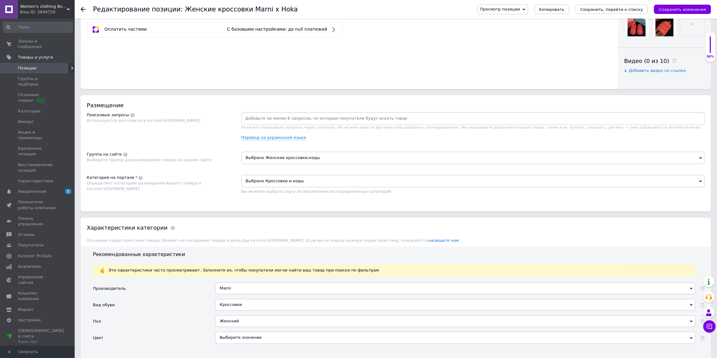
click at [608, 12] on button "Сохранить, перейти к списку" at bounding box center [611, 9] width 72 height 9
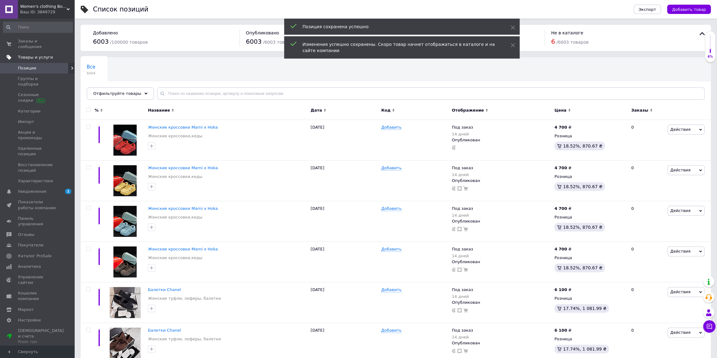
drag, startPoint x: 43, startPoint y: 57, endPoint x: 54, endPoint y: 55, distance: 11.1
click at [43, 63] on link "Позиции" at bounding box center [38, 68] width 76 height 11
